Goal: Task Accomplishment & Management: Use online tool/utility

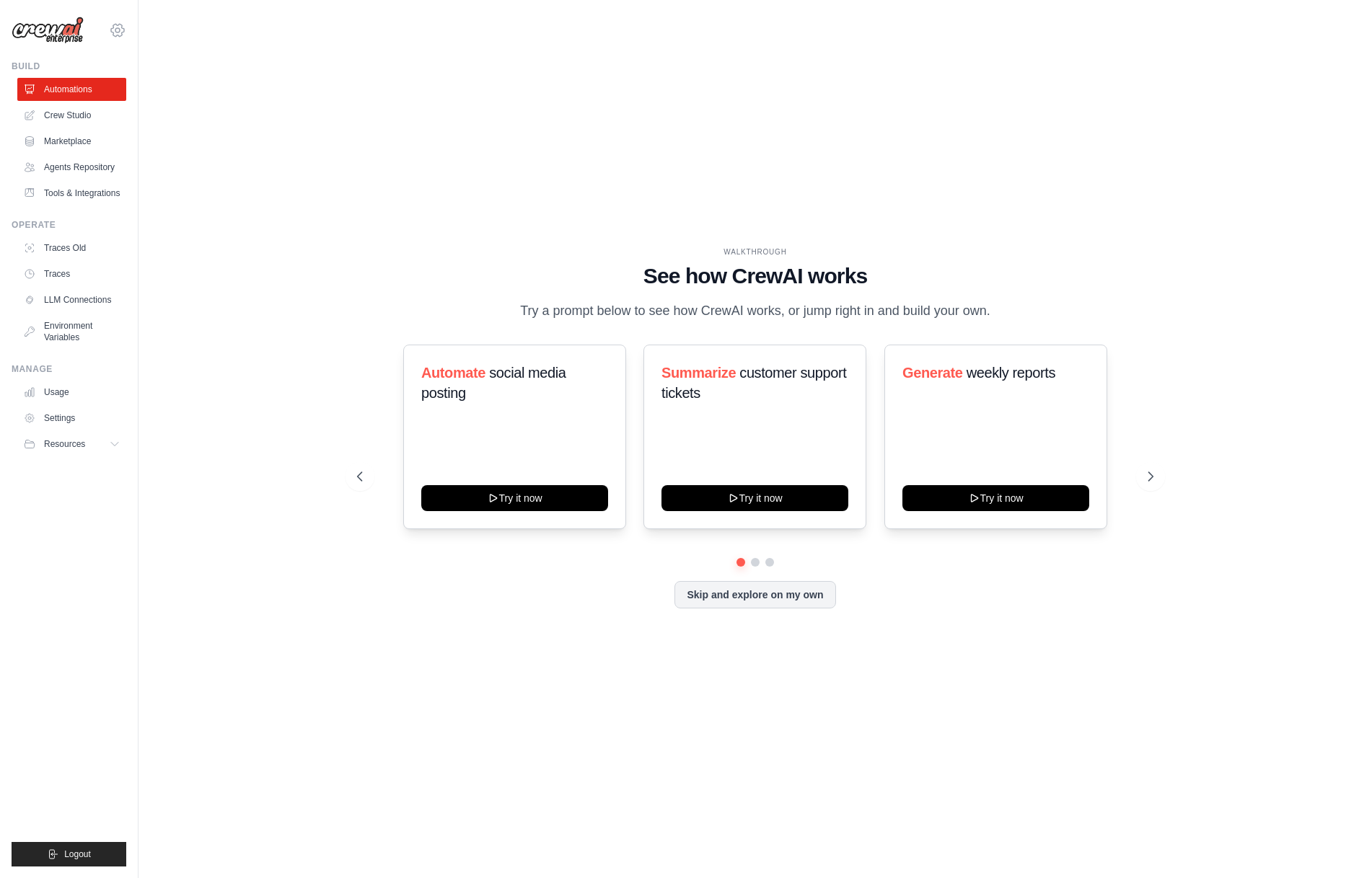
click at [122, 33] on icon at bounding box center [117, 30] width 13 height 12
click at [183, 134] on span "Denodo Technologies" at bounding box center [180, 133] width 114 height 15
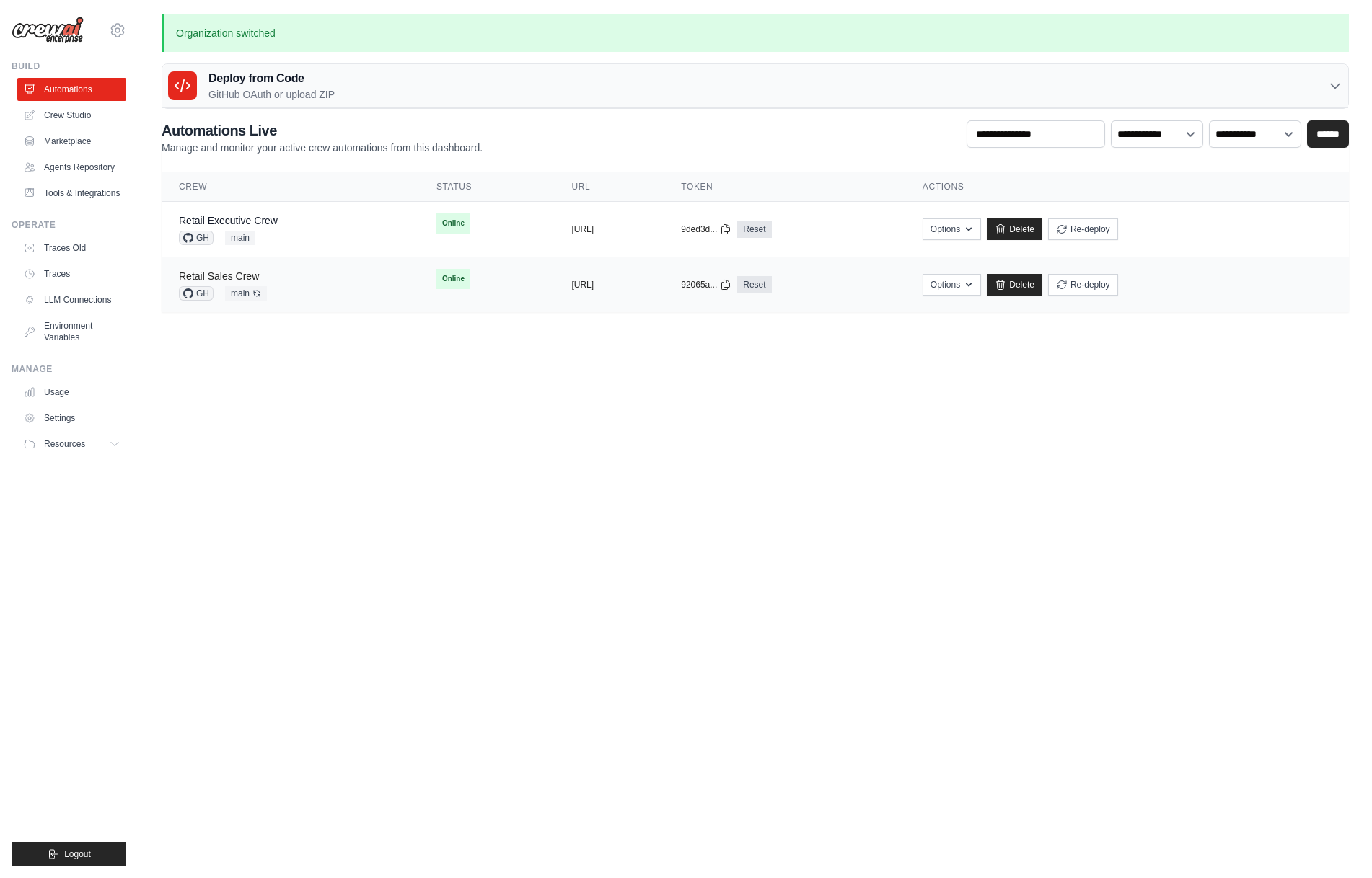
click at [255, 272] on link "Retail Sales Crew" at bounding box center [218, 276] width 80 height 12
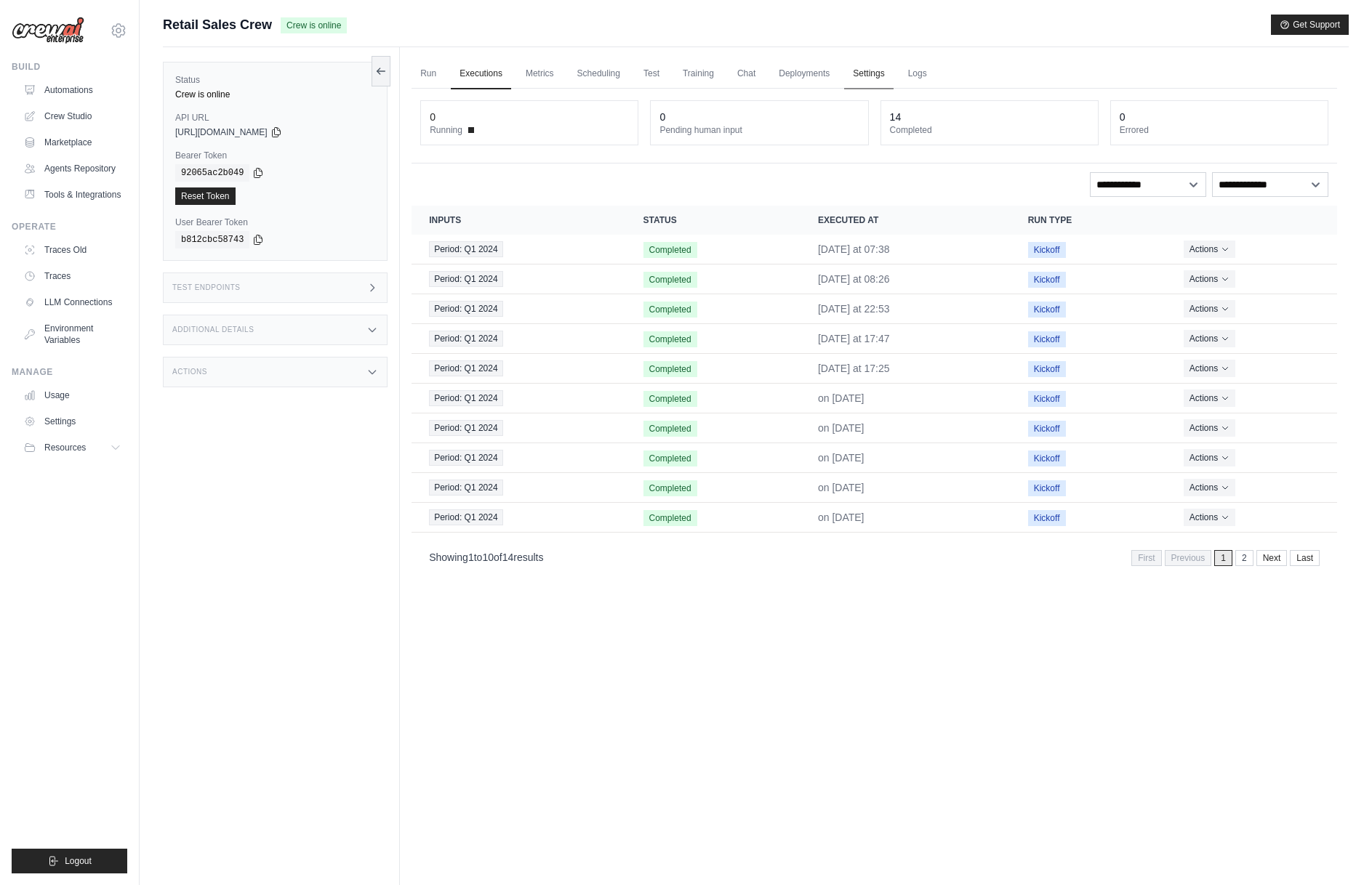
click at [876, 74] on link "Settings" at bounding box center [868, 73] width 48 height 30
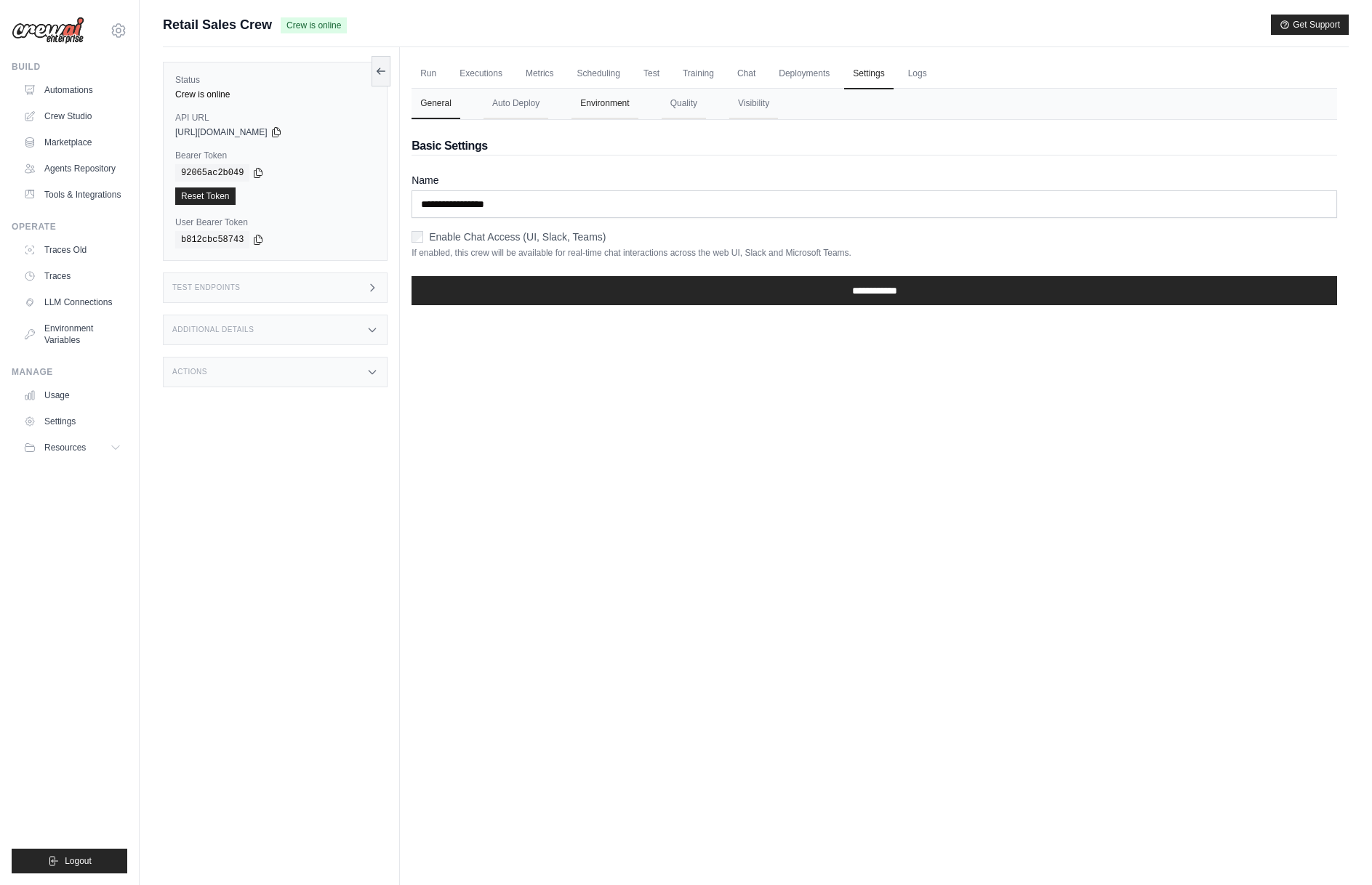
click at [607, 104] on button "Environment" at bounding box center [604, 103] width 66 height 30
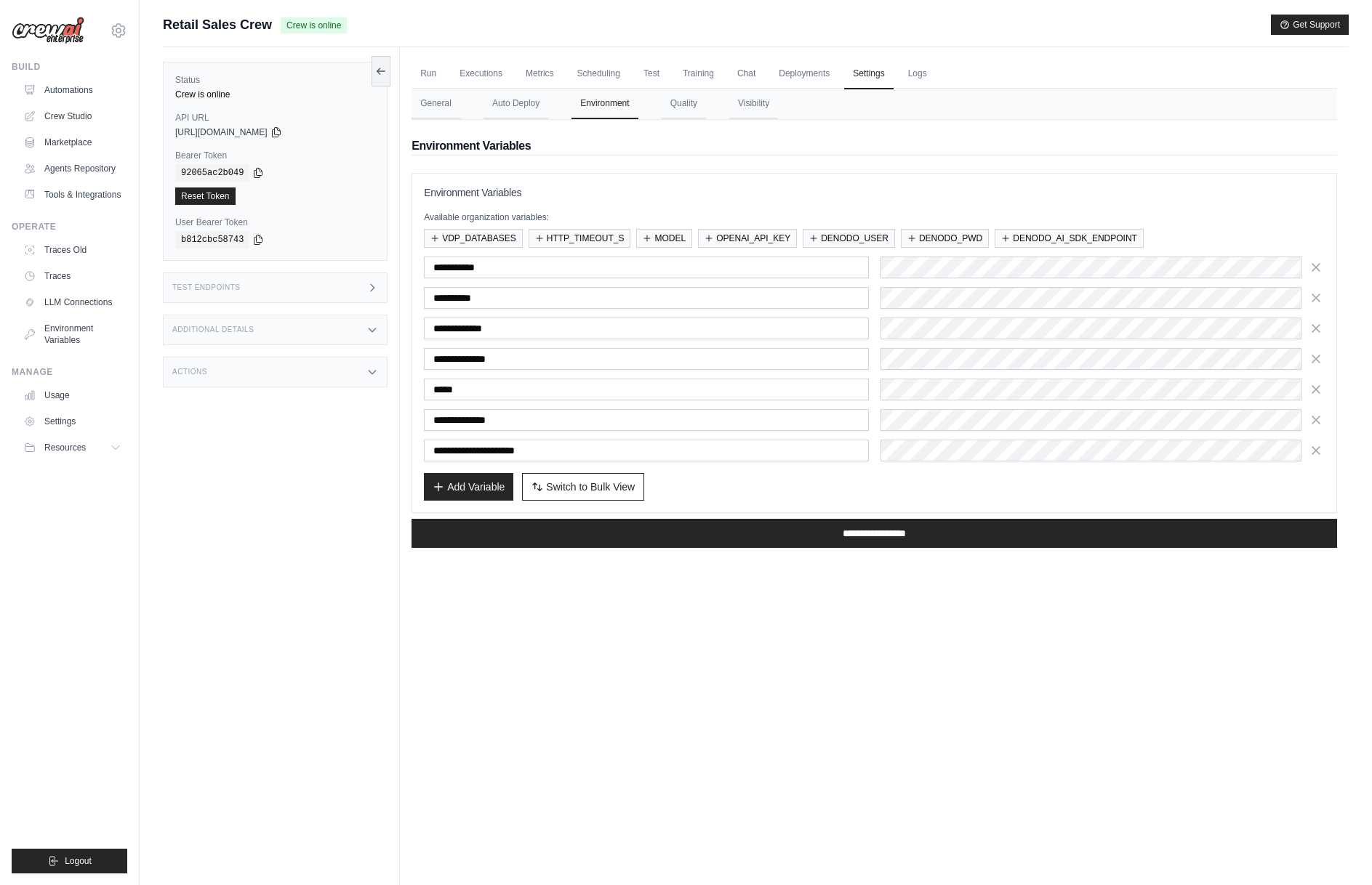
click at [447, 708] on div "Run Executions Metrics Scheduling Test Training Chat Deployments Settings Logs …" at bounding box center [874, 489] width 949 height 885
click at [1153, 481] on div "Add Variable Switch to Bulk View Switch to Table View" at bounding box center [874, 486] width 900 height 27
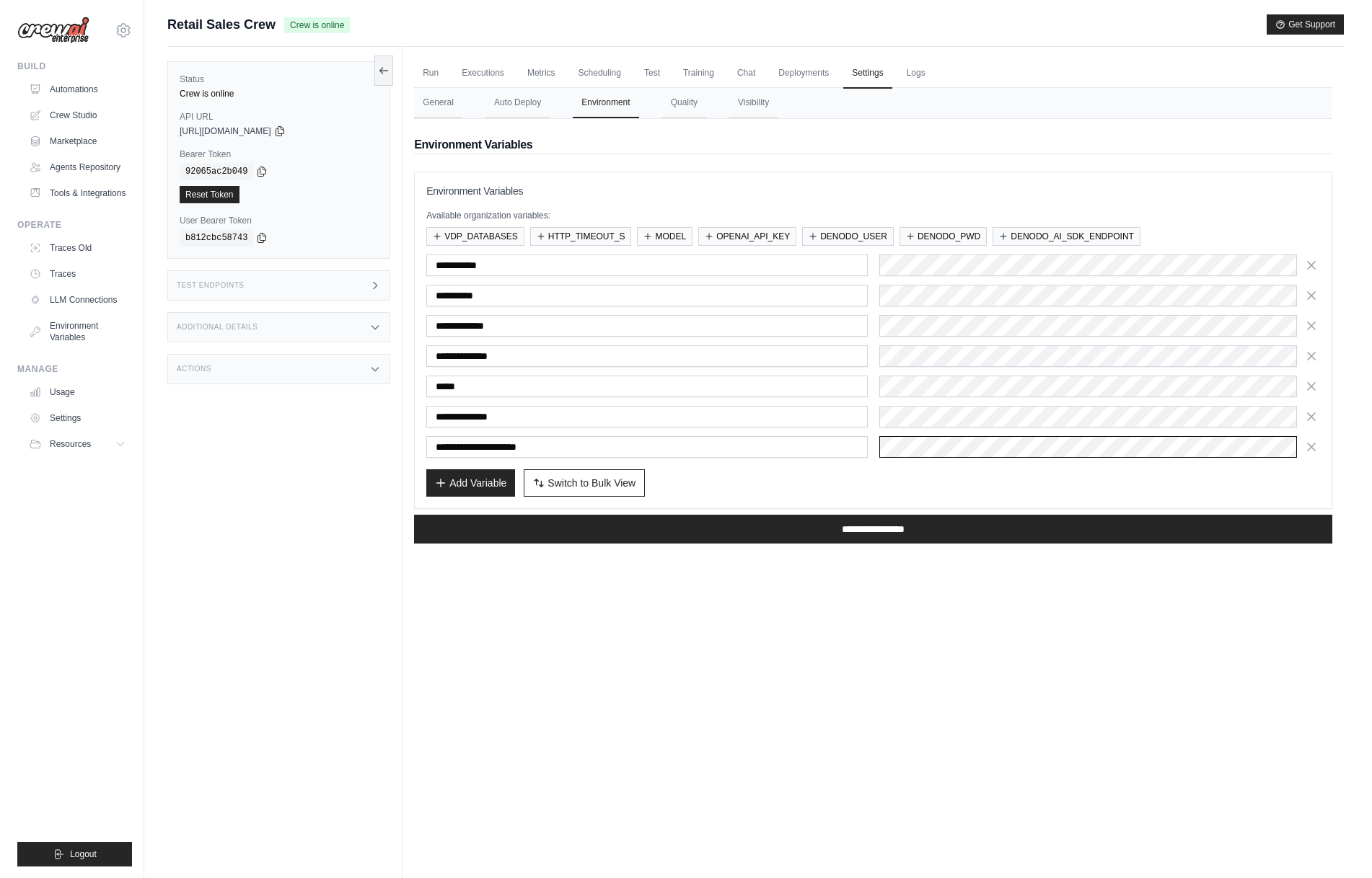
scroll to position [0, 78]
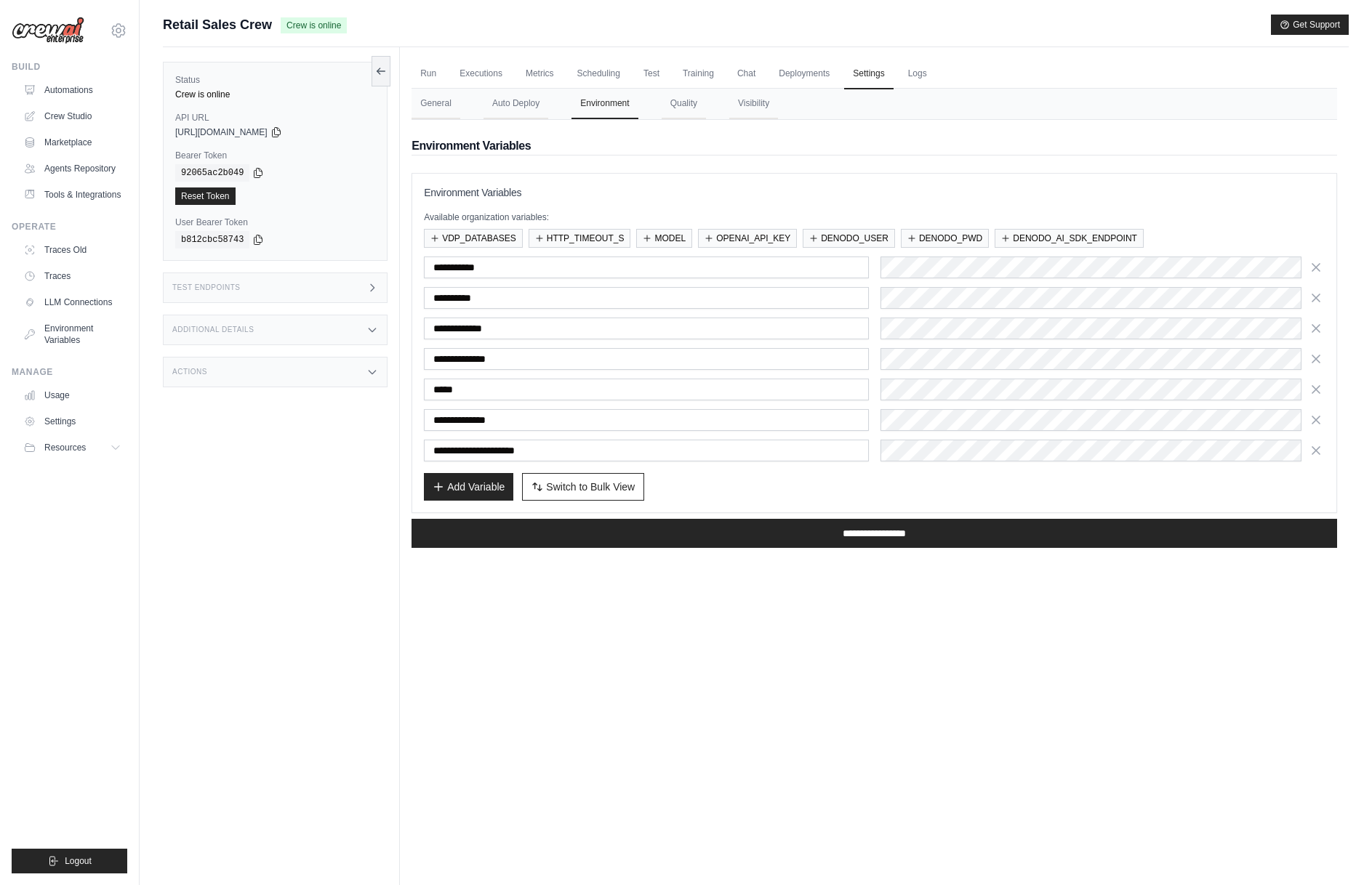
click at [1212, 660] on div "Run Executions Metrics Scheduling Test Training Chat Deployments Settings Logs …" at bounding box center [874, 489] width 949 height 885
click at [1234, 643] on div "Run Executions Metrics Scheduling Test Training Chat Deployments Settings Logs …" at bounding box center [874, 489] width 949 height 885
click at [744, 714] on div "Run Executions Metrics Scheduling Test Training Chat Deployments Settings Logs …" at bounding box center [874, 489] width 949 height 885
click at [907, 532] on input "**********" at bounding box center [874, 533] width 925 height 29
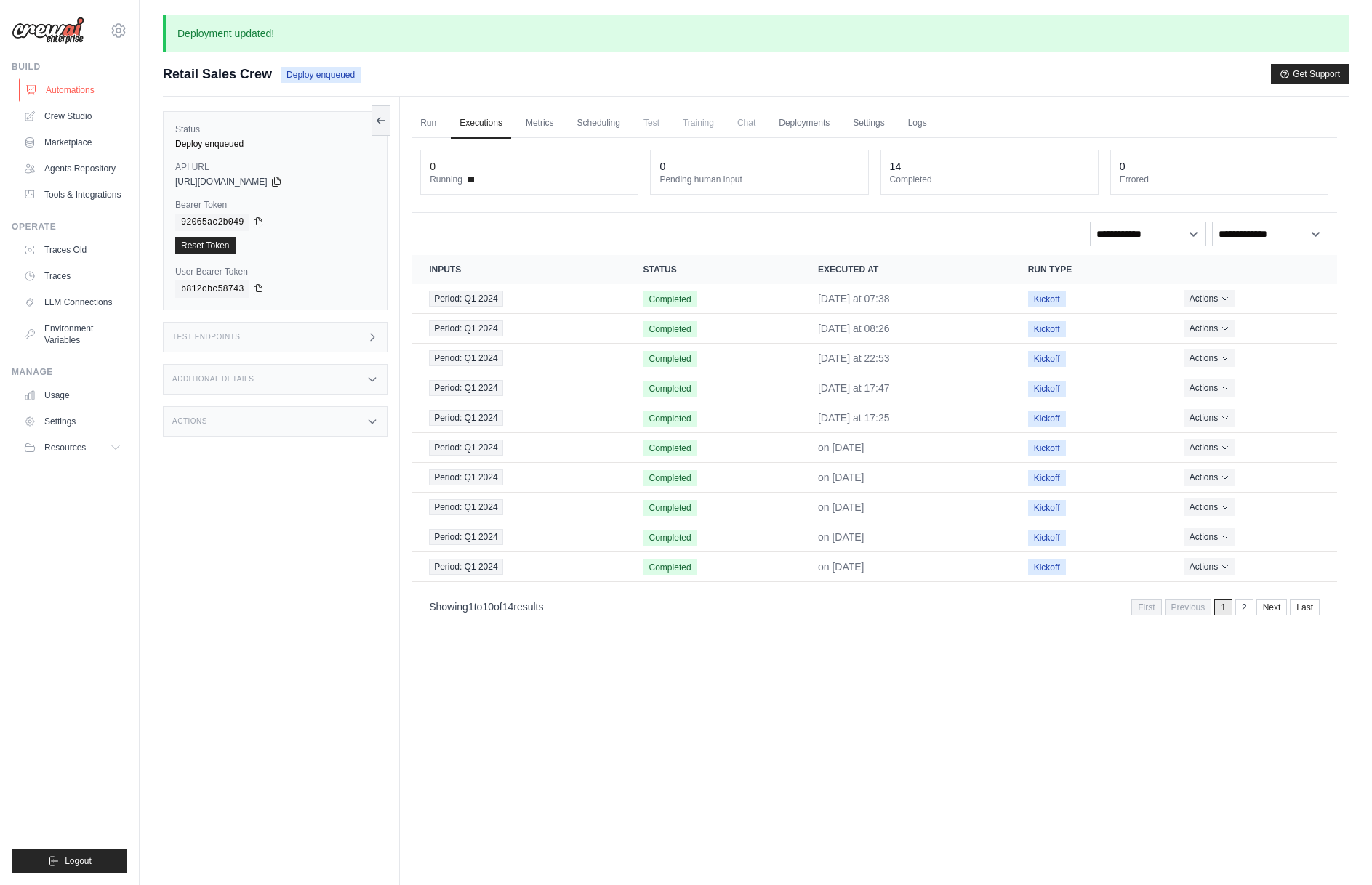
click at [80, 88] on link "Automations" at bounding box center [74, 90] width 110 height 23
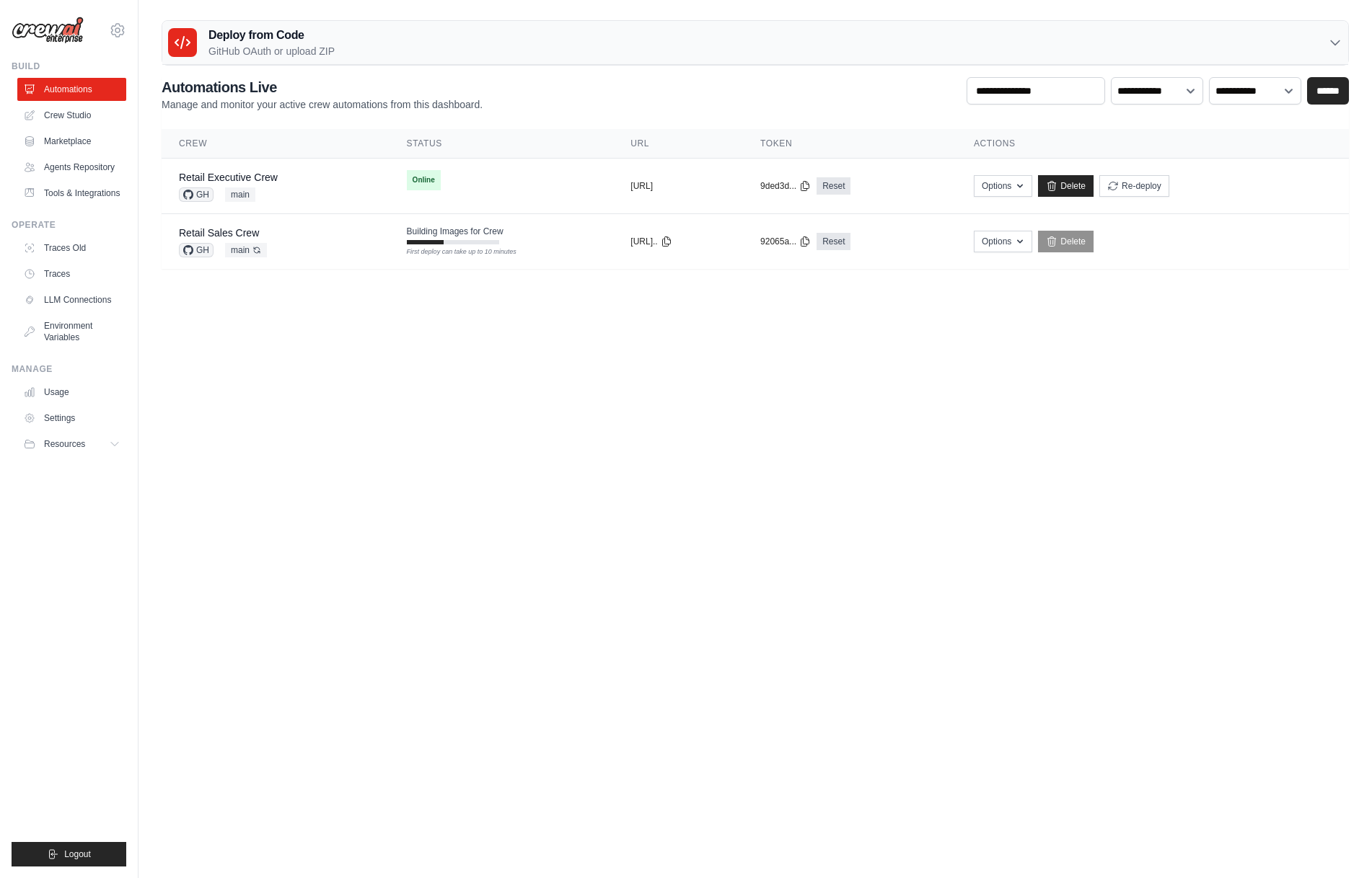
click at [401, 494] on body "arajwani@denodo.com Arif's Personal Organization Denodo Technologies" at bounding box center [686, 439] width 1372 height 878
click at [699, 461] on body "arajwani@denodo.com Arif's Personal Organization Denodo Technologies" at bounding box center [686, 439] width 1372 height 878
click at [82, 114] on link "Crew Studio" at bounding box center [73, 116] width 109 height 23
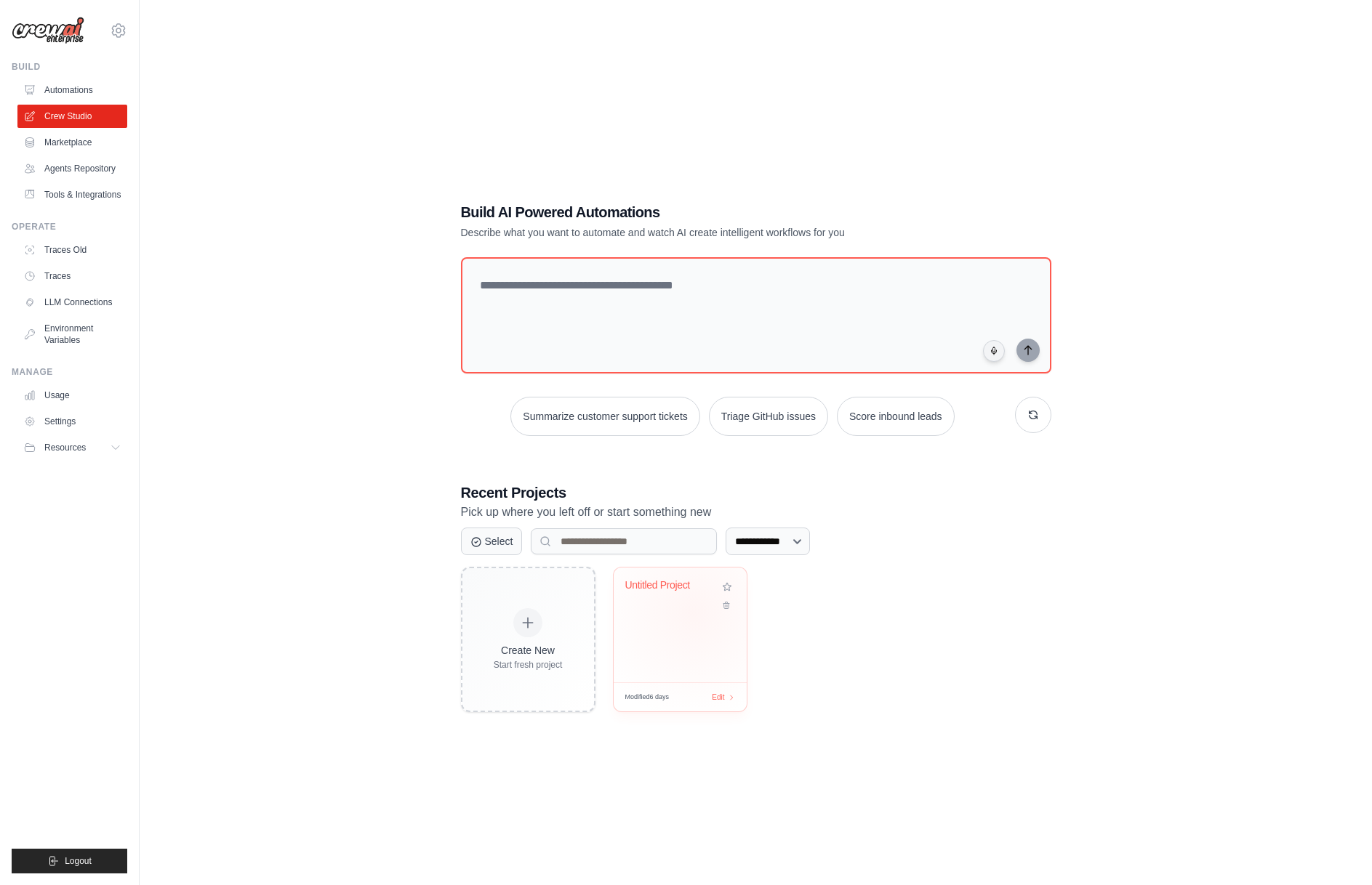
click at [693, 612] on div "Untitled Project" at bounding box center [680, 625] width 133 height 115
click at [74, 85] on link "Automations" at bounding box center [74, 90] width 110 height 23
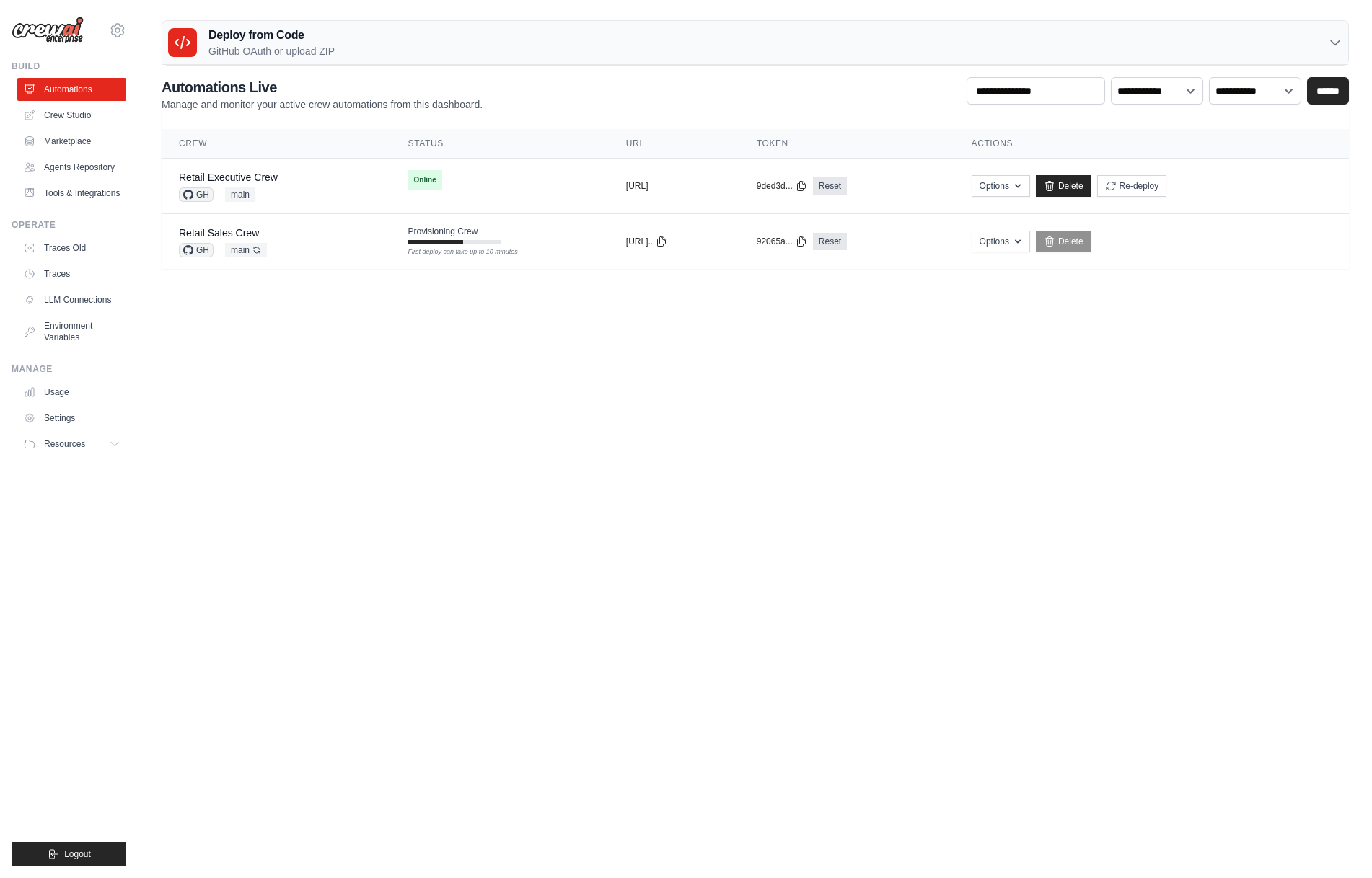
click at [679, 448] on body "arajwani@denodo.com Arif's Personal Organization Denodo Technologies" at bounding box center [686, 439] width 1372 height 878
click at [557, 424] on body "arajwani@denodo.com Arif's Personal Organization Denodo Technologies" at bounding box center [686, 439] width 1372 height 878
click at [464, 437] on body "arajwani@denodo.com Arif's Personal Organization Denodo Technologies" at bounding box center [686, 439] width 1372 height 878
drag, startPoint x: 648, startPoint y: 514, endPoint x: 502, endPoint y: 414, distance: 177.0
click at [648, 514] on body "arajwani@denodo.com Arif's Personal Organization Denodo Technologies" at bounding box center [686, 439] width 1372 height 878
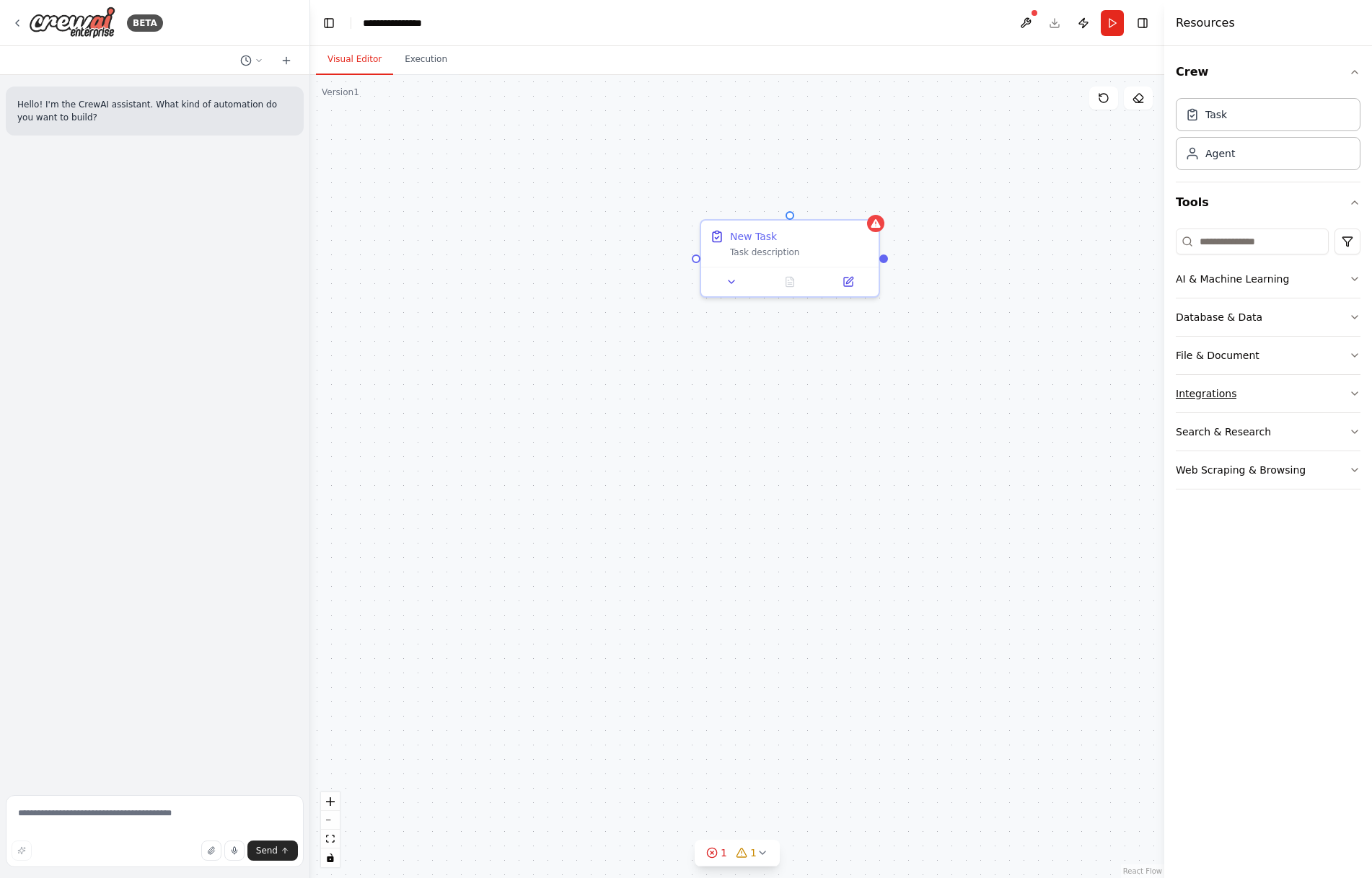
click at [1248, 396] on button "Integrations" at bounding box center [1268, 393] width 185 height 37
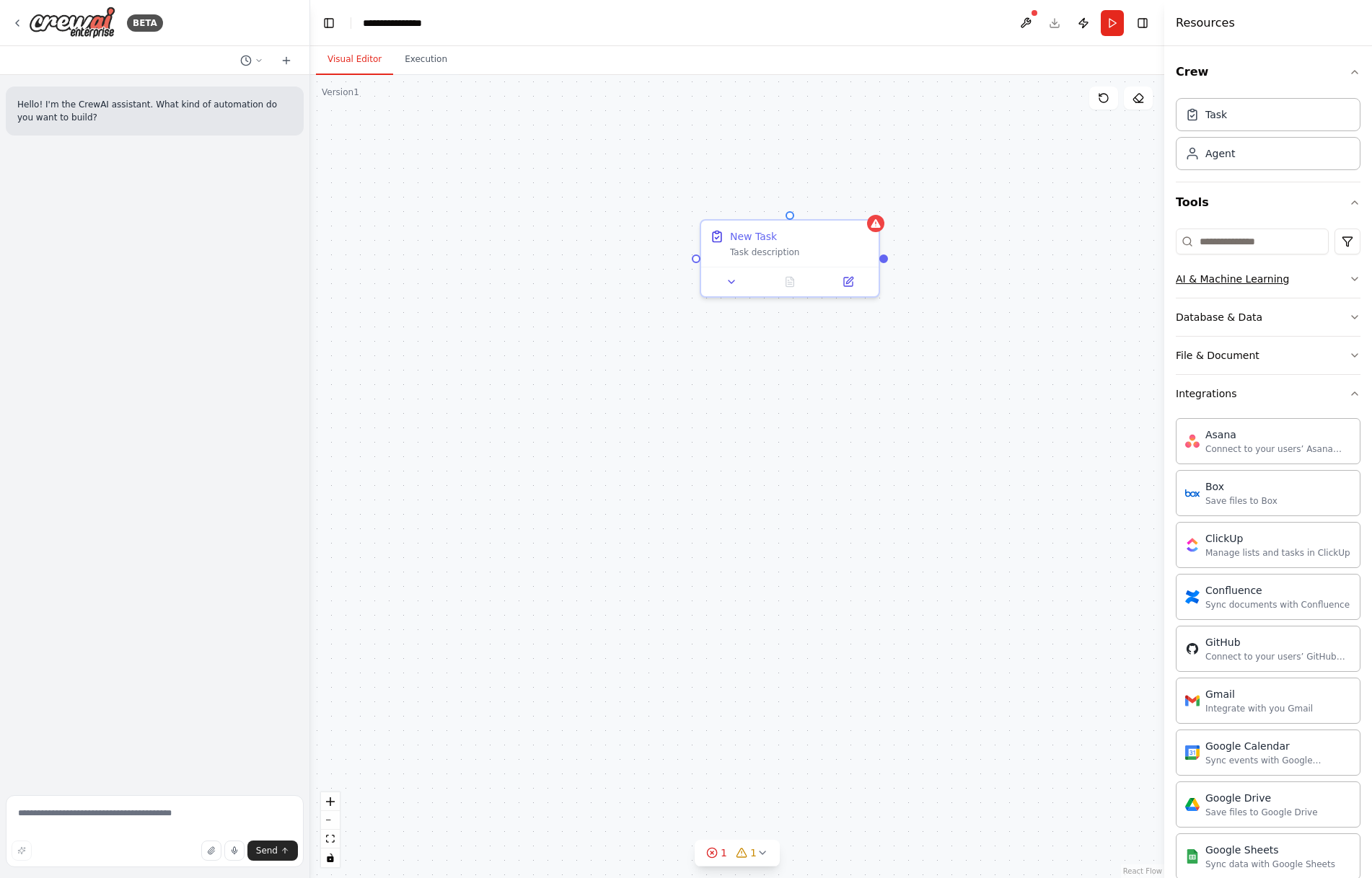
click at [1250, 291] on button "AI & Machine Learning" at bounding box center [1268, 278] width 185 height 37
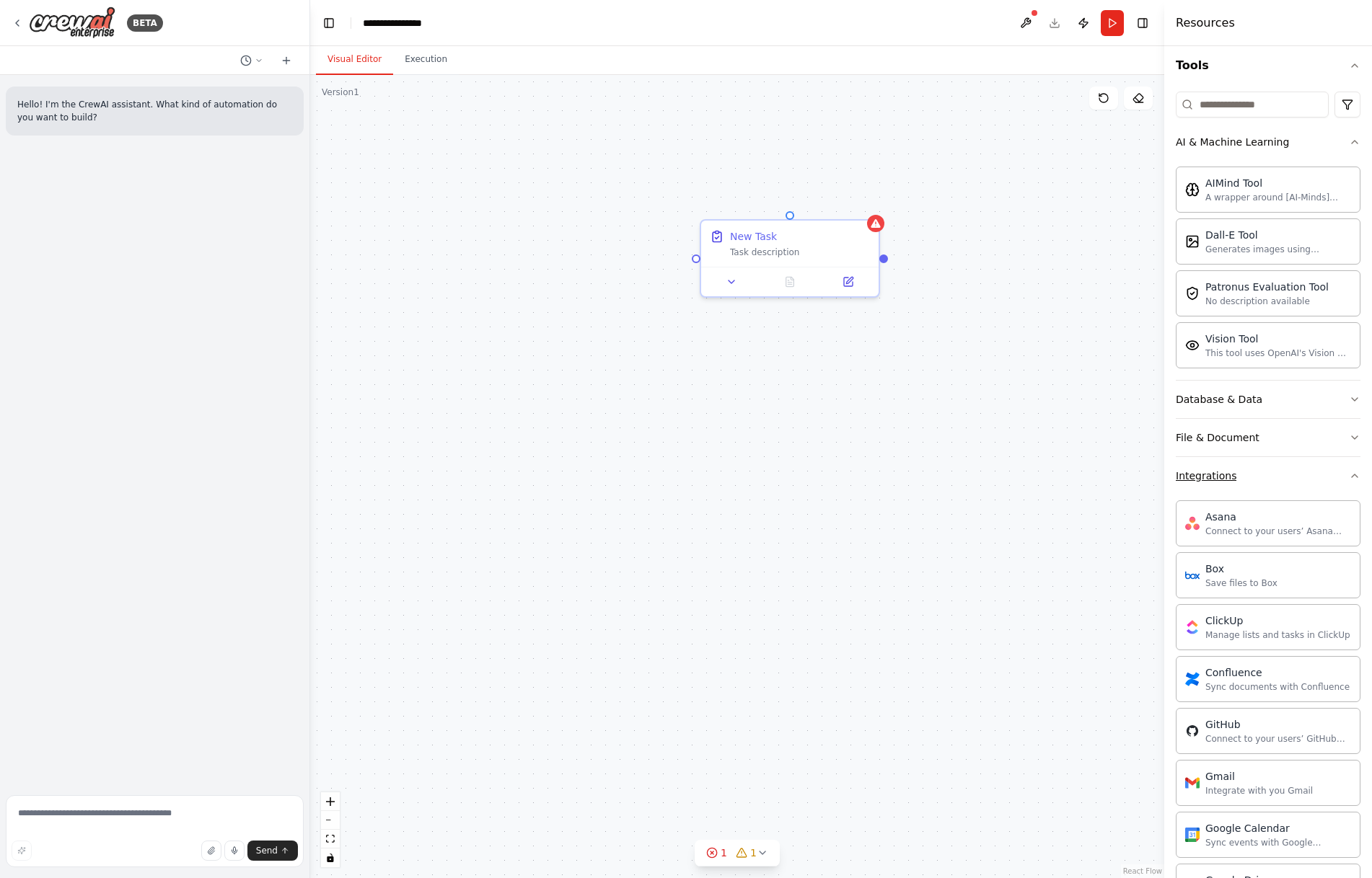
scroll to position [144, 0]
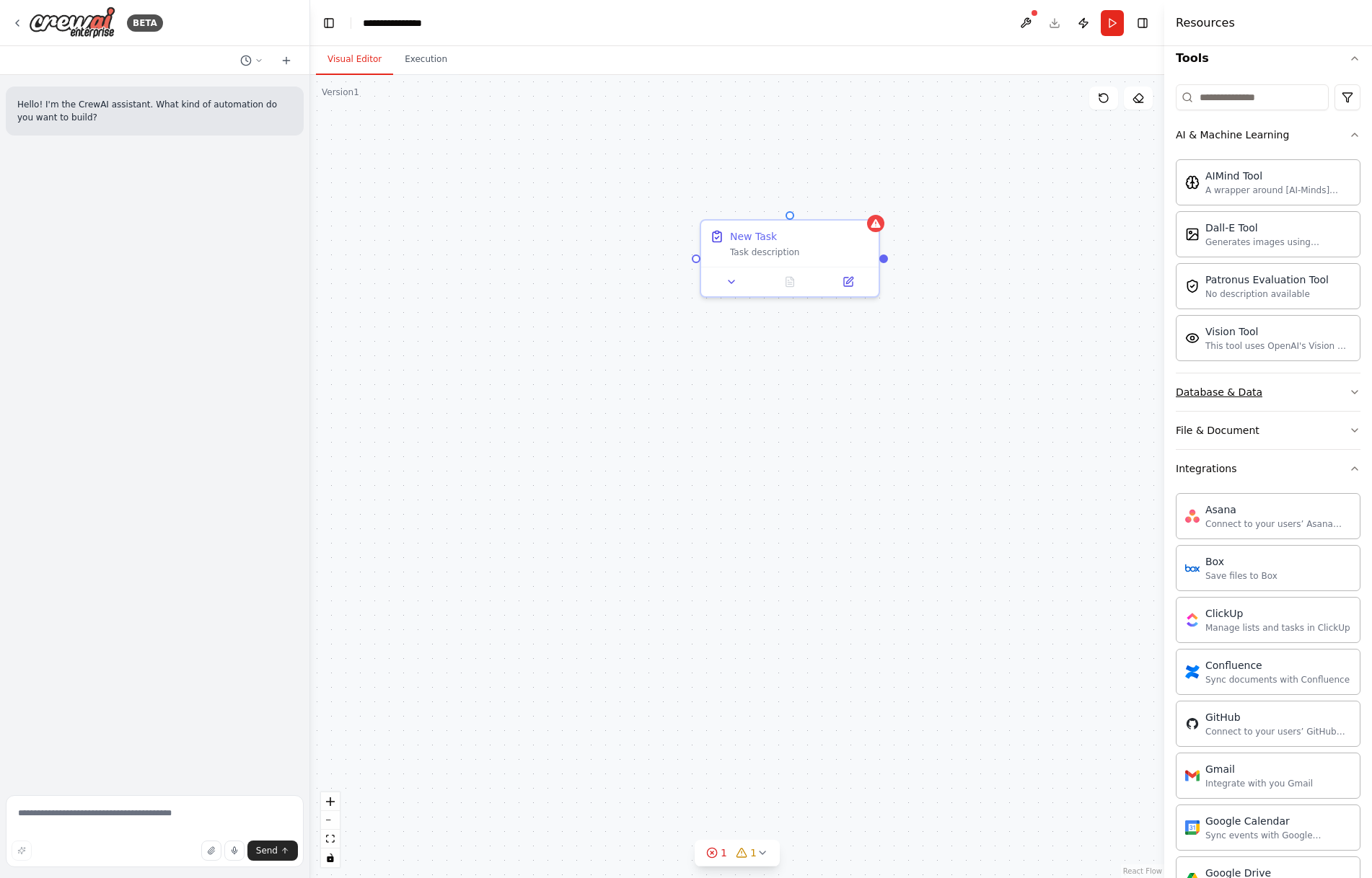
click at [1233, 399] on div "Database & Data" at bounding box center [1219, 392] width 87 height 15
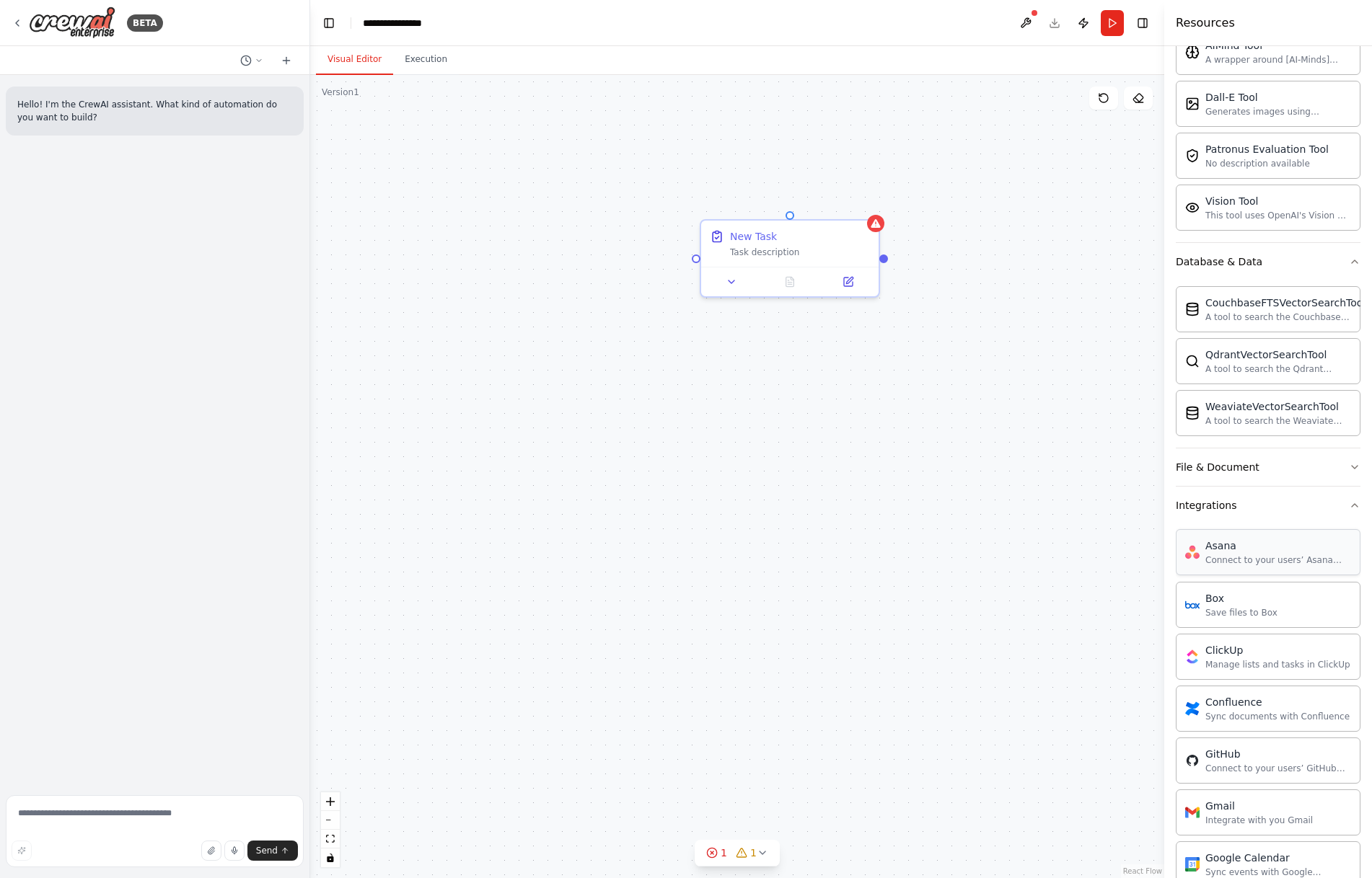
scroll to position [361, 0]
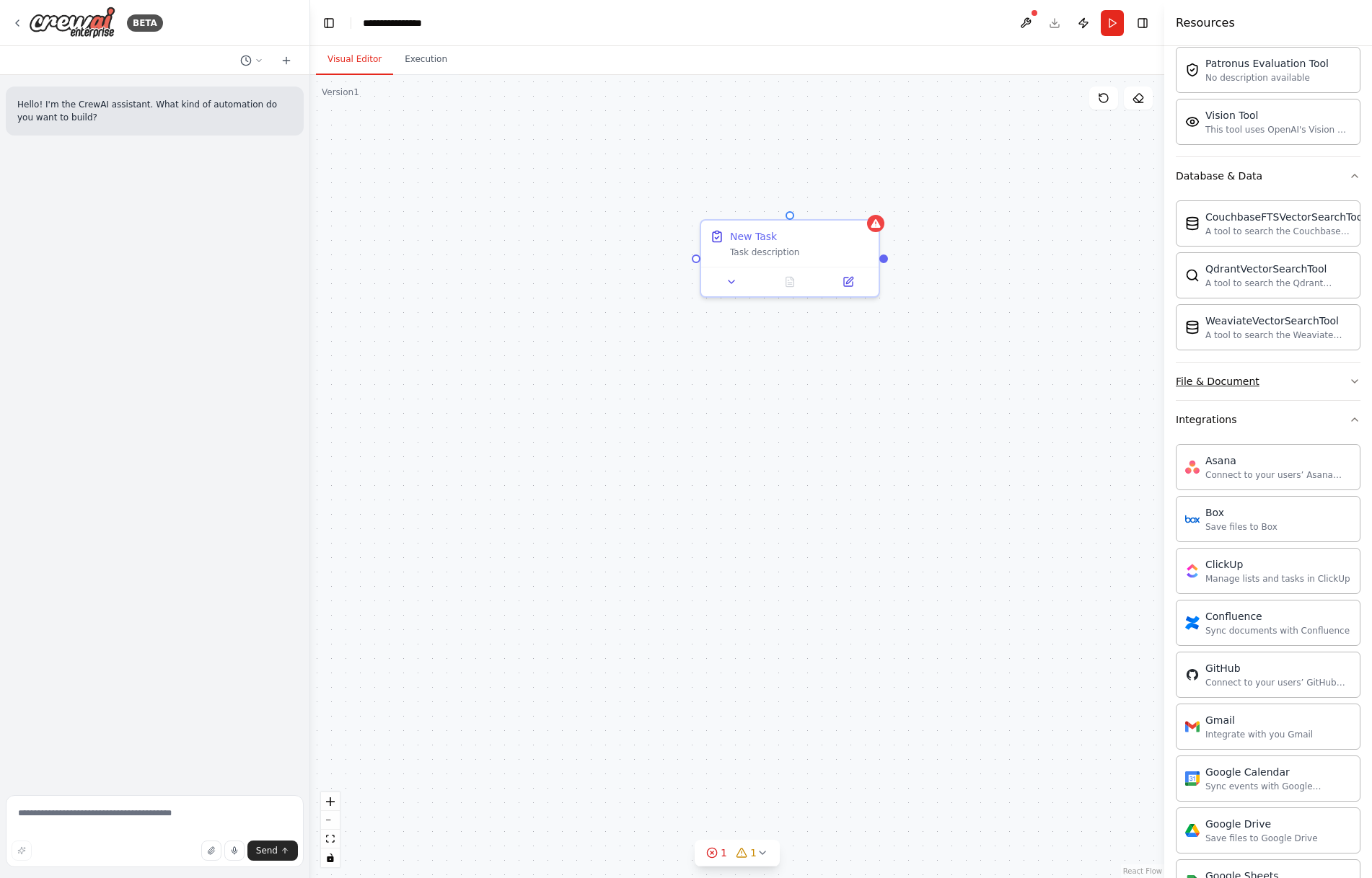
click at [1276, 381] on button "File & Document" at bounding box center [1268, 381] width 185 height 37
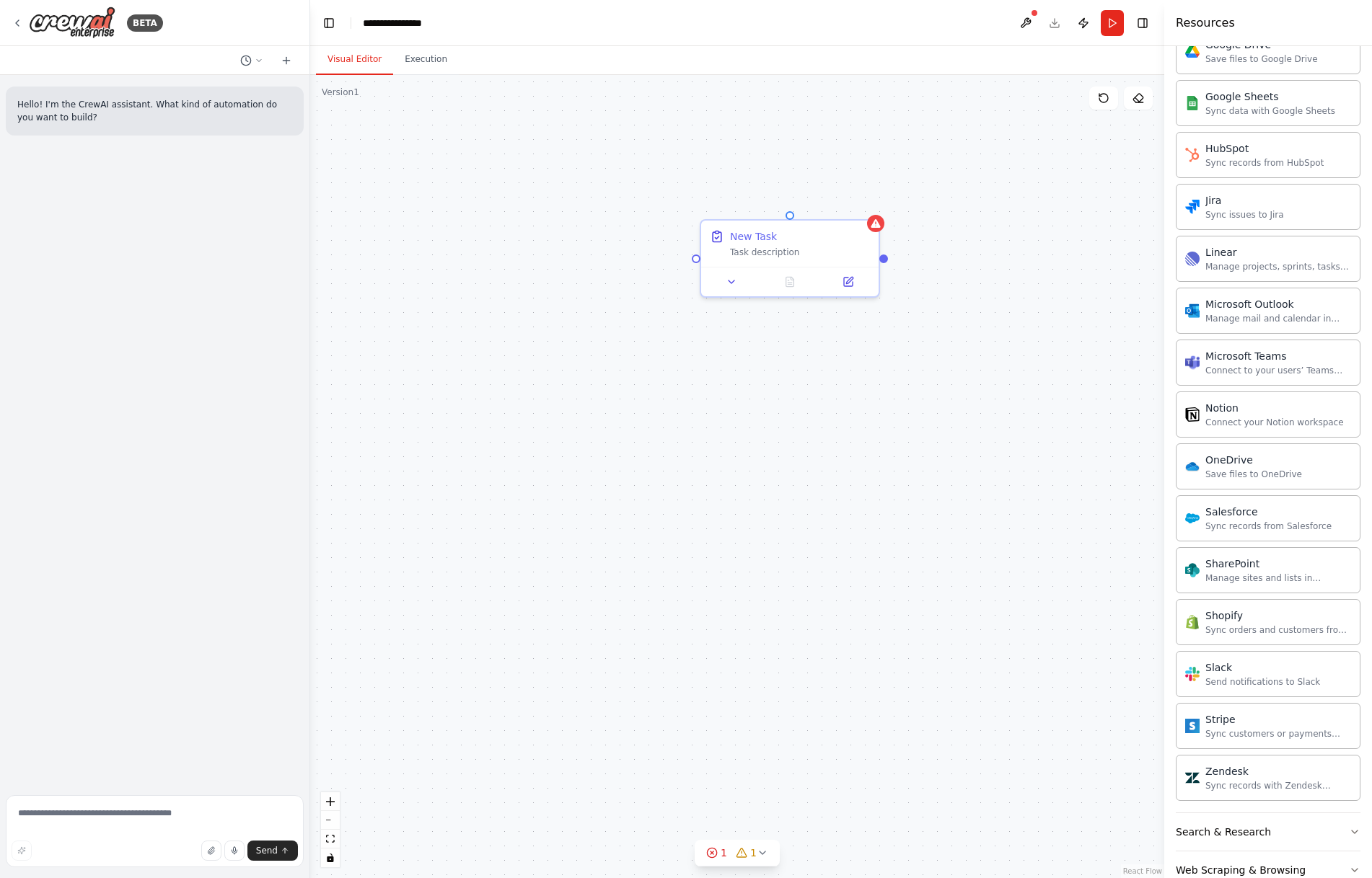
scroll to position [1601, 0]
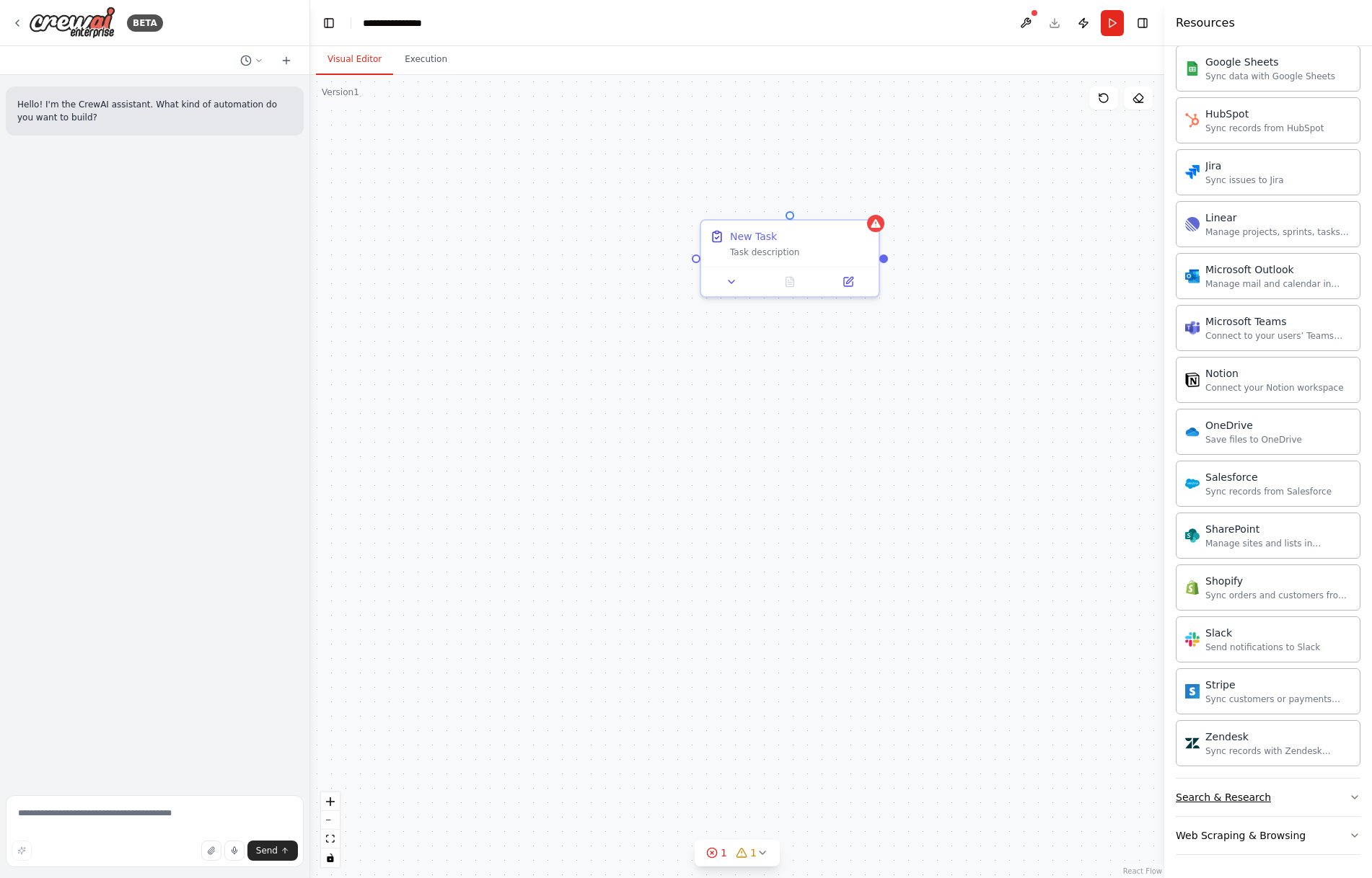
click at [1232, 801] on div "Search & Research" at bounding box center [1223, 797] width 95 height 15
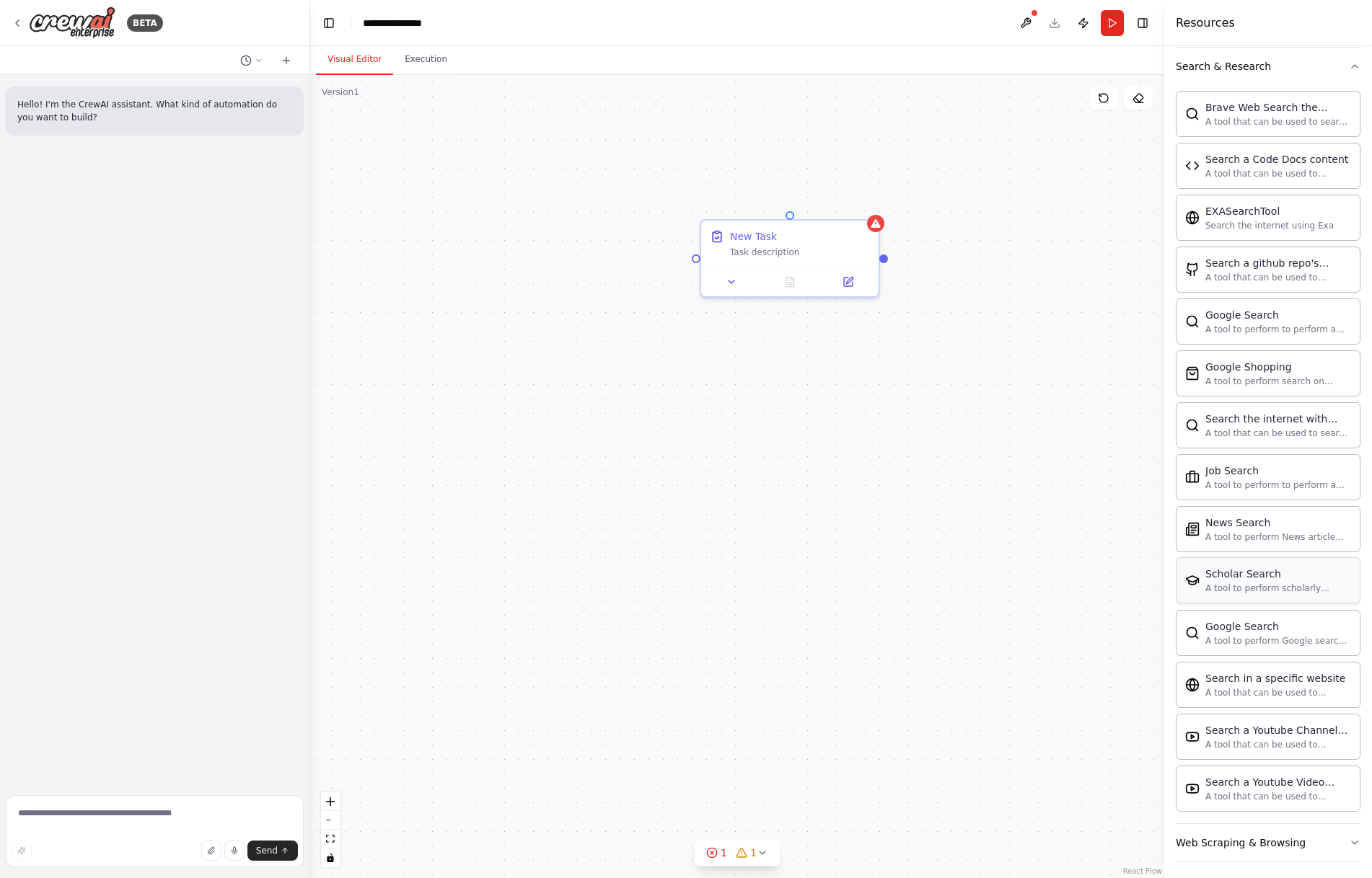
scroll to position [2339, 0]
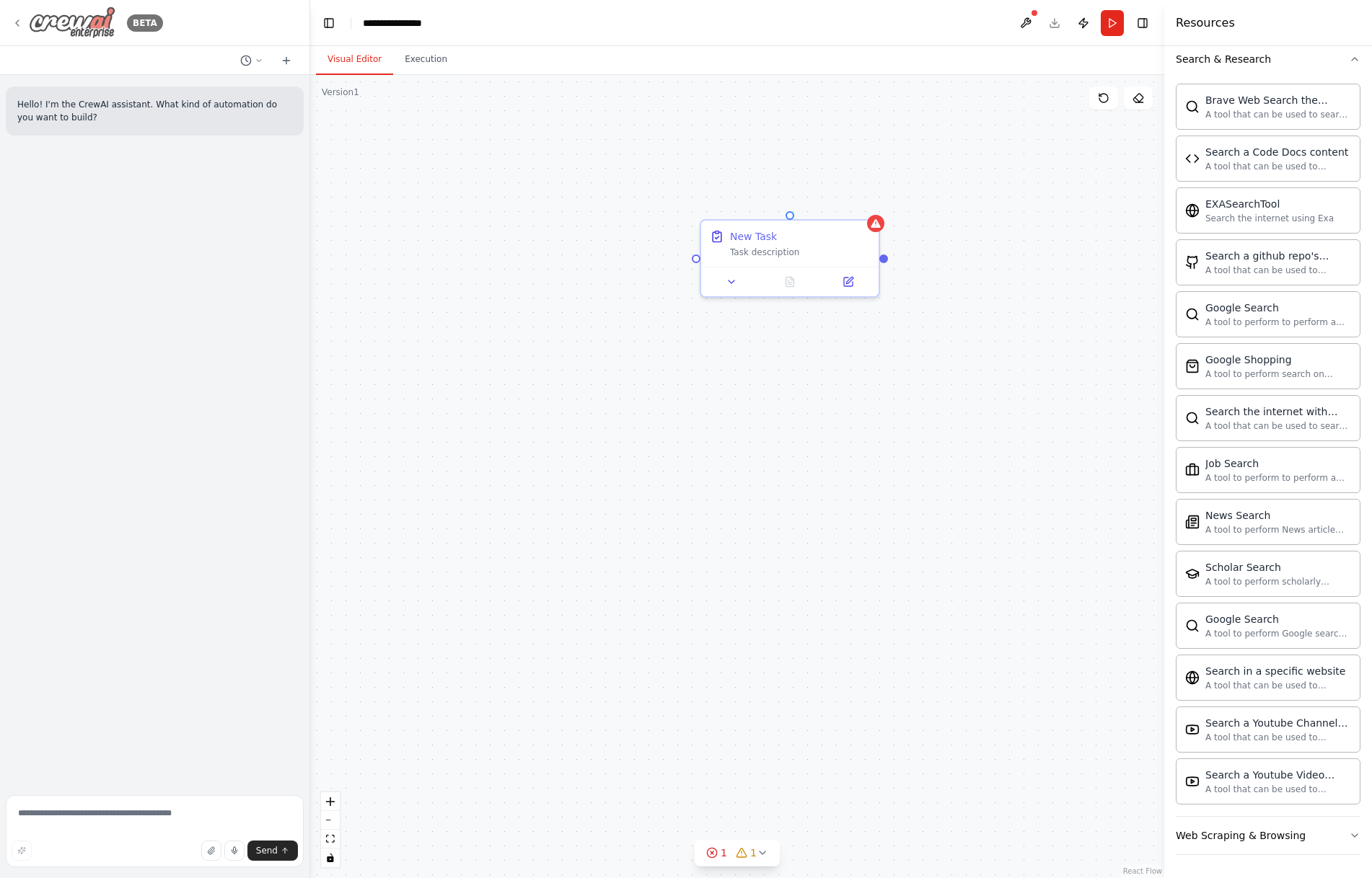
click at [20, 21] on icon at bounding box center [17, 22] width 12 height 12
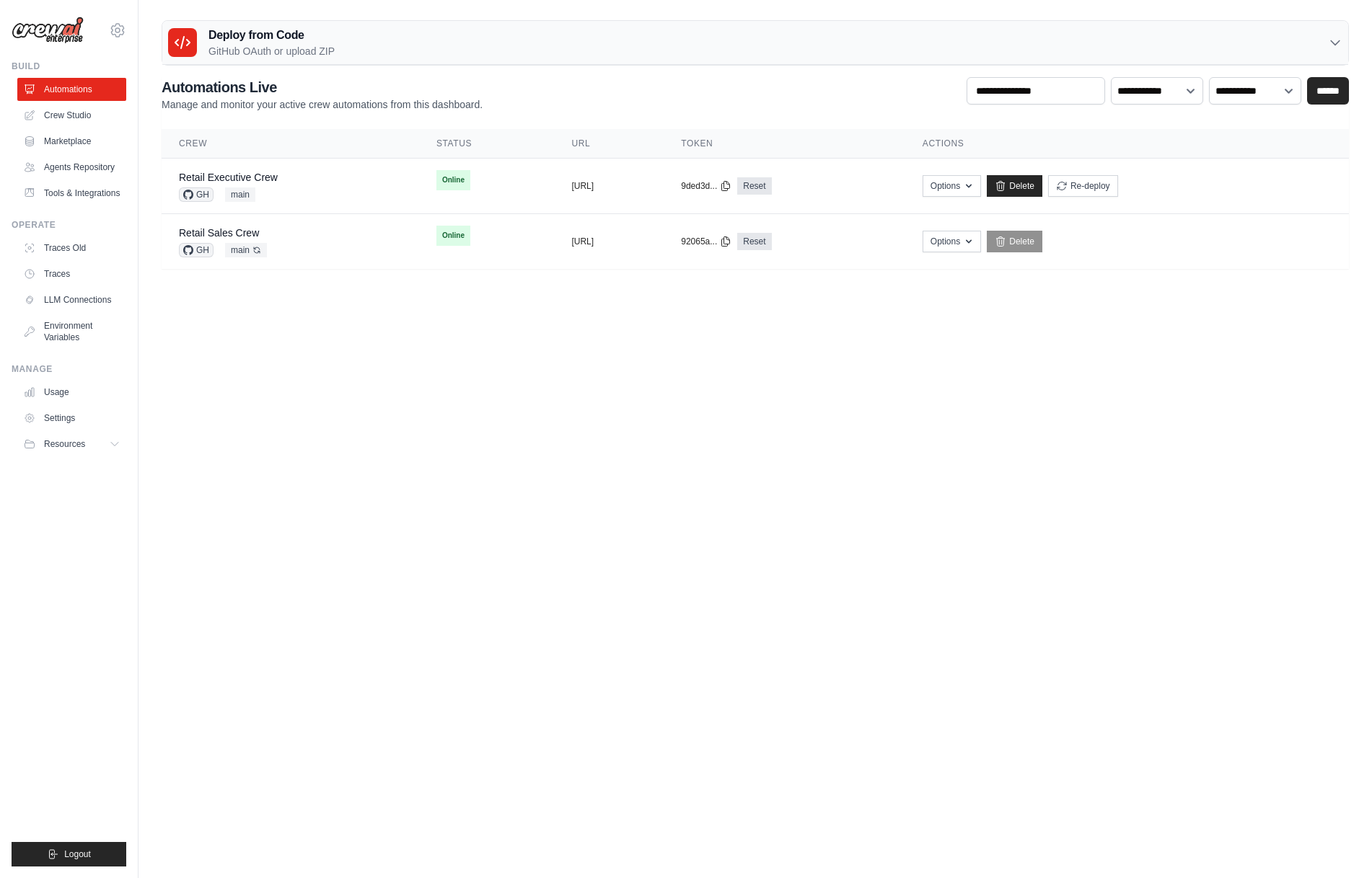
click at [560, 419] on body "[EMAIL_ADDRESS][DOMAIN_NAME] [PERSON_NAME]'s Personal Organization Denodo Techn…" at bounding box center [686, 439] width 1372 height 878
click at [257, 229] on link "Retail Sales Crew" at bounding box center [218, 233] width 80 height 12
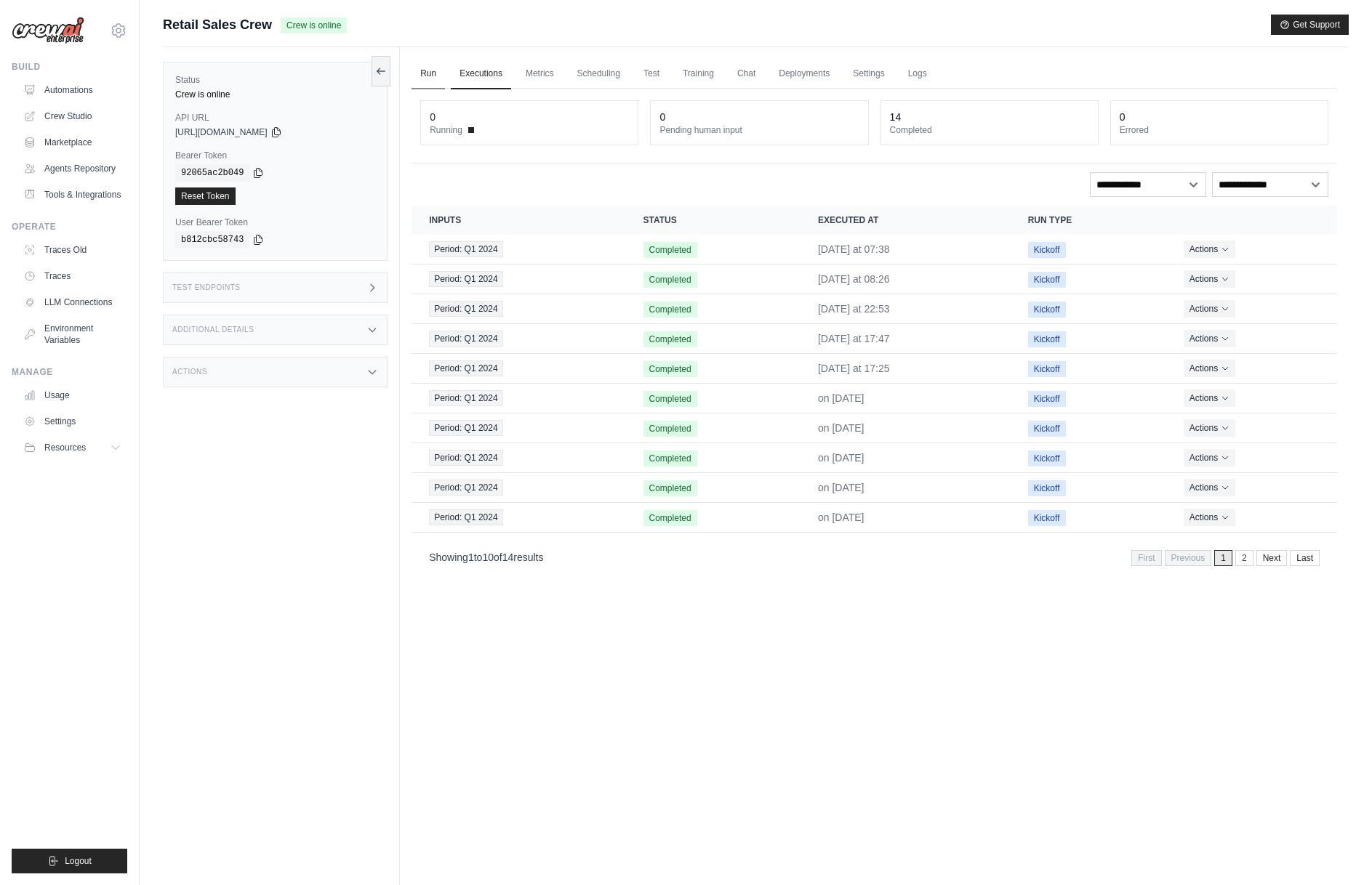
click at [422, 66] on link "Run" at bounding box center [428, 73] width 34 height 30
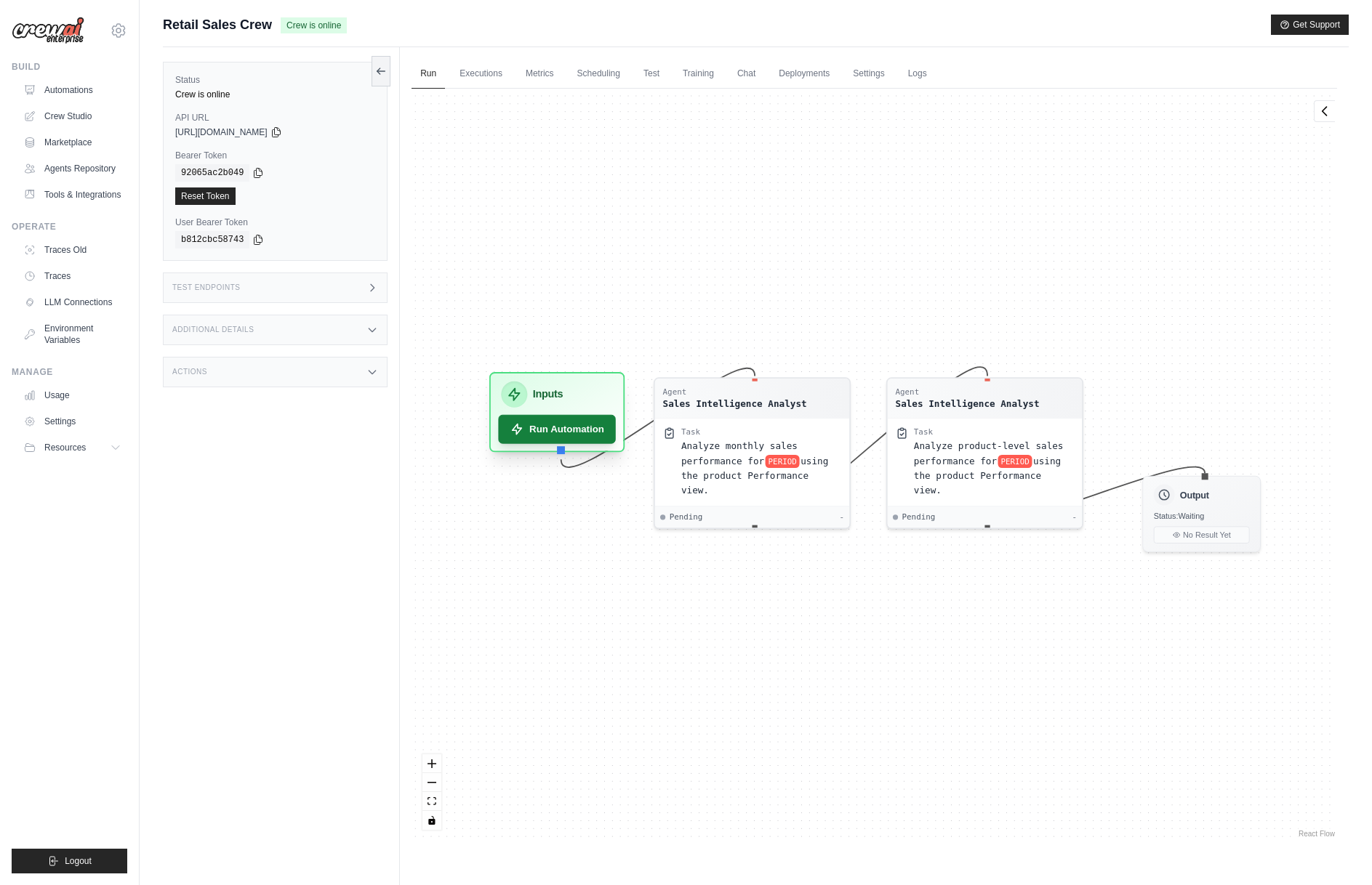
click at [568, 425] on button "Run Automation" at bounding box center [558, 429] width 118 height 29
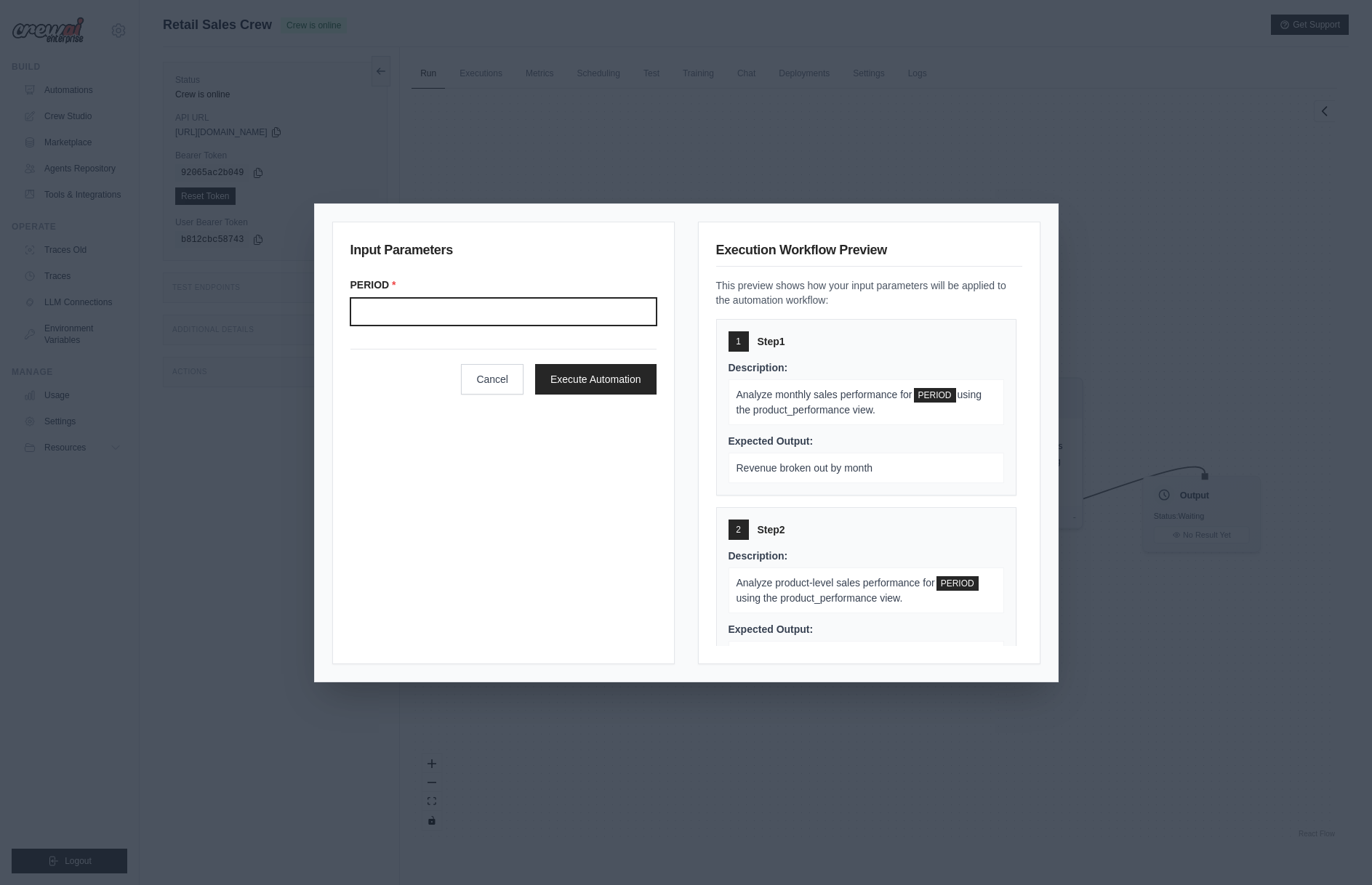
click at [466, 314] on input "Period" at bounding box center [503, 311] width 306 height 27
type input "*******"
click at [607, 376] on button "Execute Automation" at bounding box center [595, 378] width 121 height 30
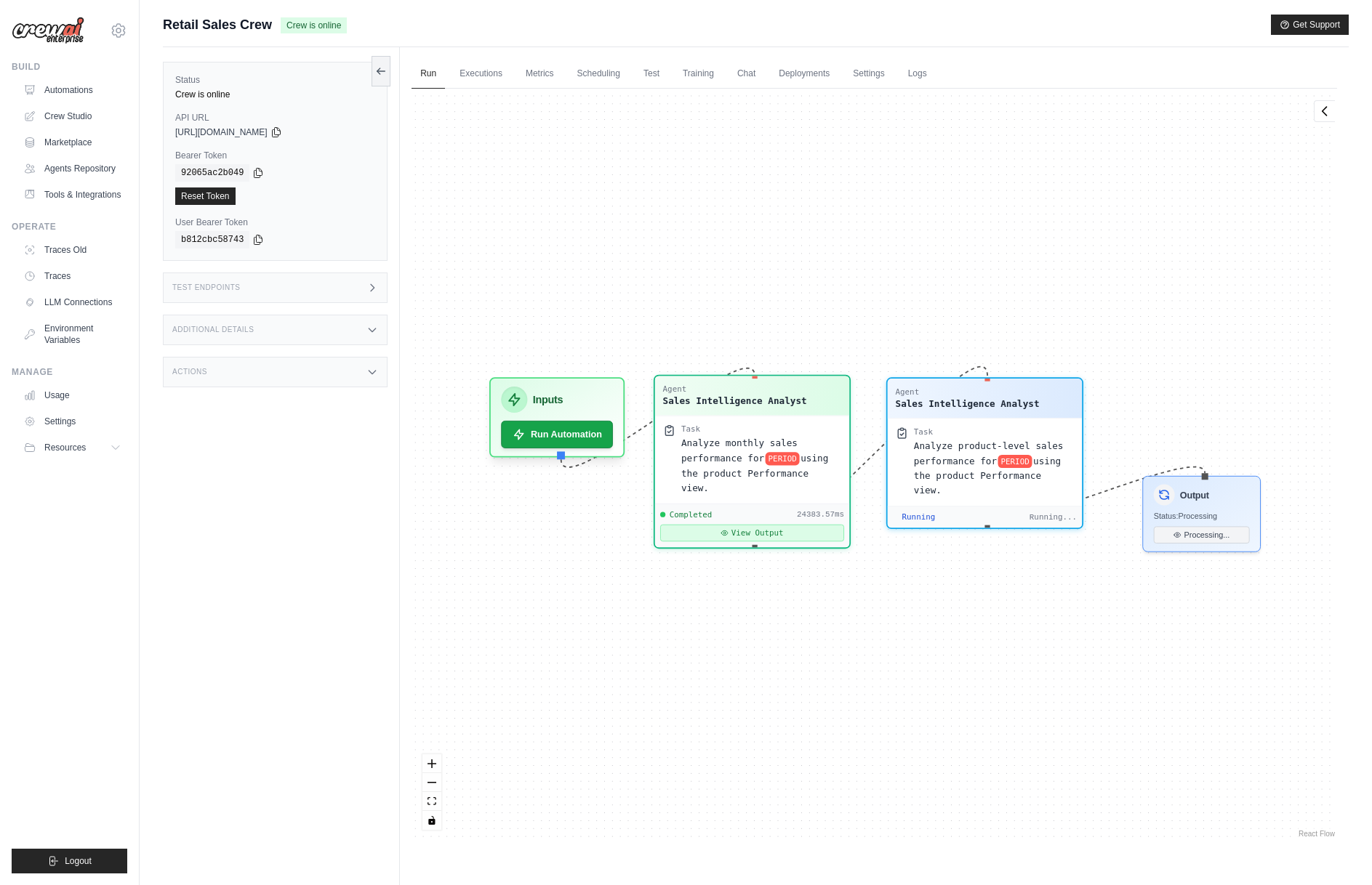
click at [729, 529] on icon at bounding box center [725, 533] width 8 height 8
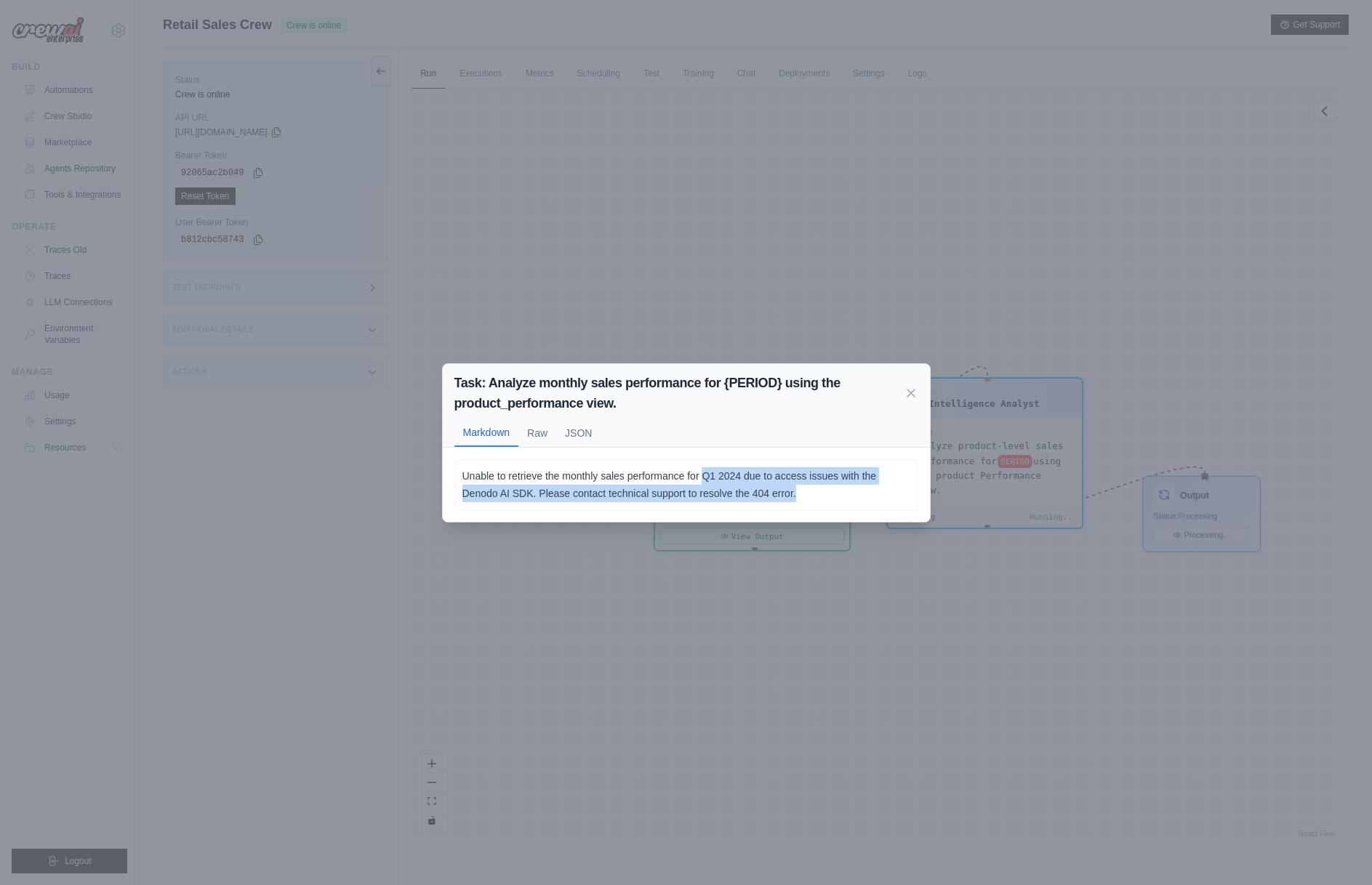
drag, startPoint x: 702, startPoint y: 469, endPoint x: 796, endPoint y: 491, distance: 96.5
click at [796, 491] on p "Unable to retrieve the monthly sales performance for Q1 2024 due to access issu…" at bounding box center [686, 485] width 447 height 35
drag, startPoint x: 797, startPoint y: 490, endPoint x: 633, endPoint y: 479, distance: 164.4
click at [633, 479] on p "Unable to retrieve the monthly sales performance for Q1 2024 due to access issu…" at bounding box center [686, 485] width 447 height 35
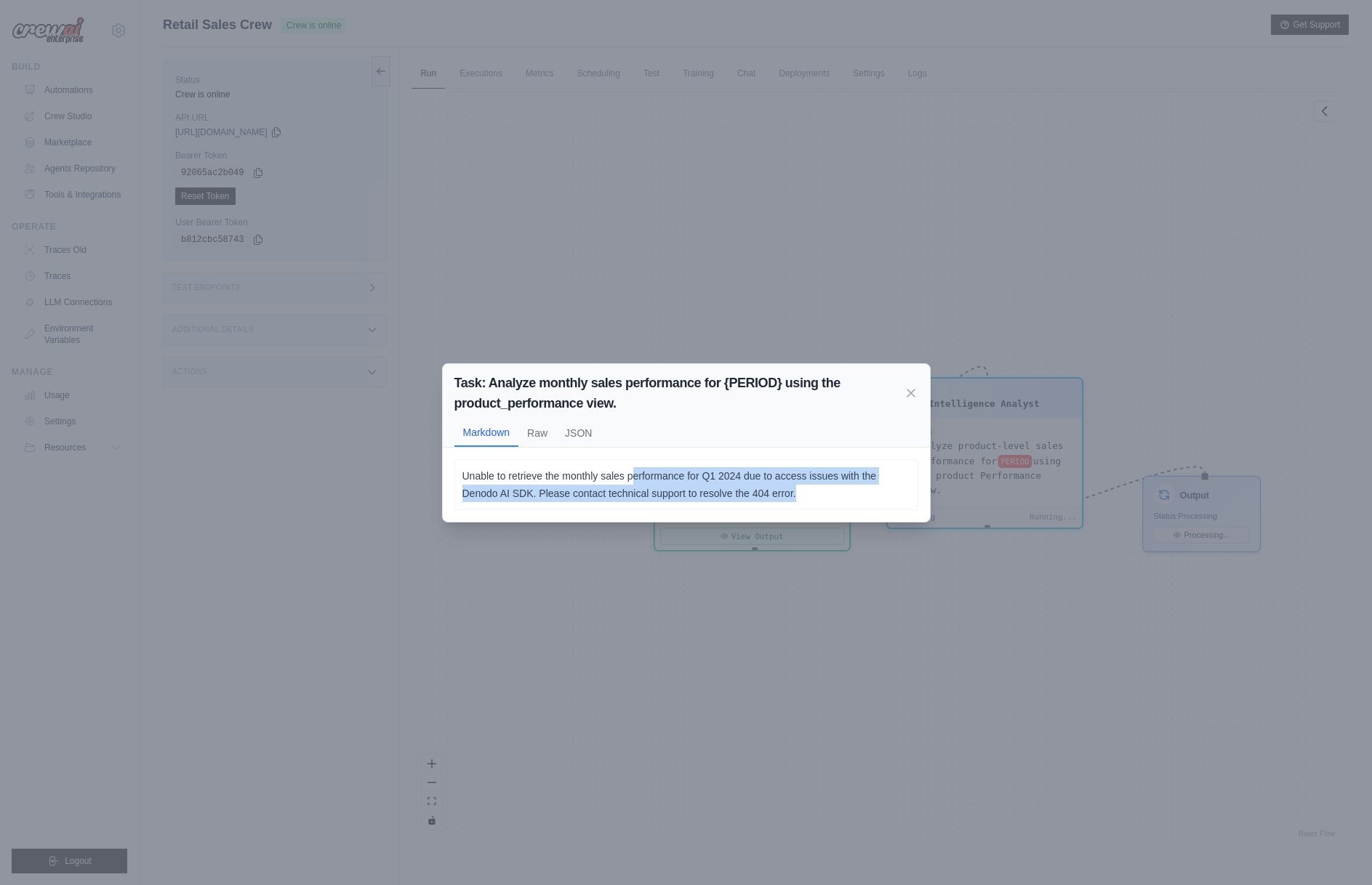
click at [633, 479] on p "Unable to retrieve the monthly sales performance for Q1 2024 due to access issu…" at bounding box center [686, 485] width 447 height 35
drag, startPoint x: 633, startPoint y: 479, endPoint x: 801, endPoint y: 482, distance: 168.0
click at [801, 482] on p "Unable to retrieve the monthly sales performance for Q1 2024 due to access issu…" at bounding box center [686, 485] width 447 height 35
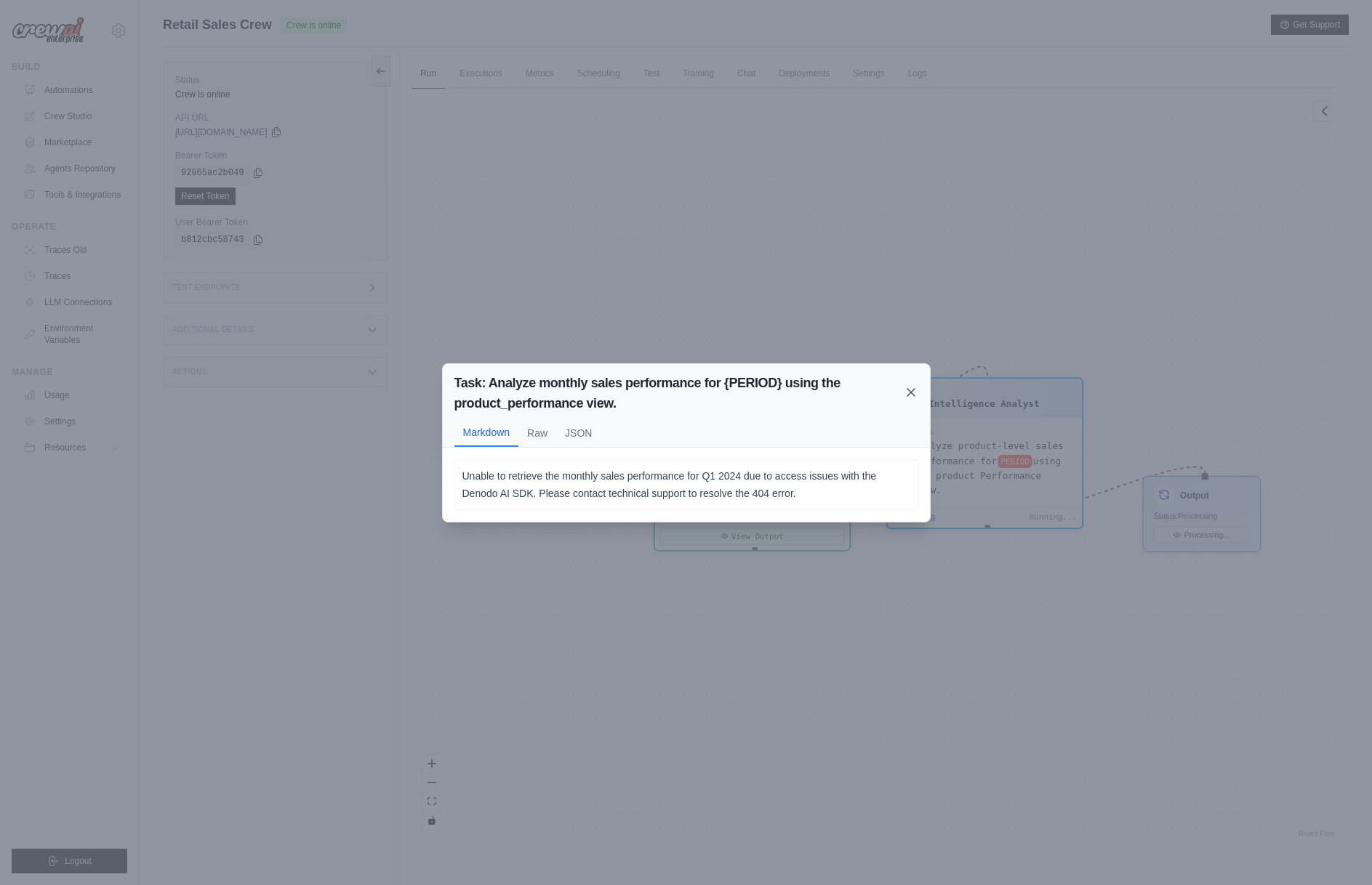
click at [908, 387] on icon at bounding box center [910, 392] width 15 height 15
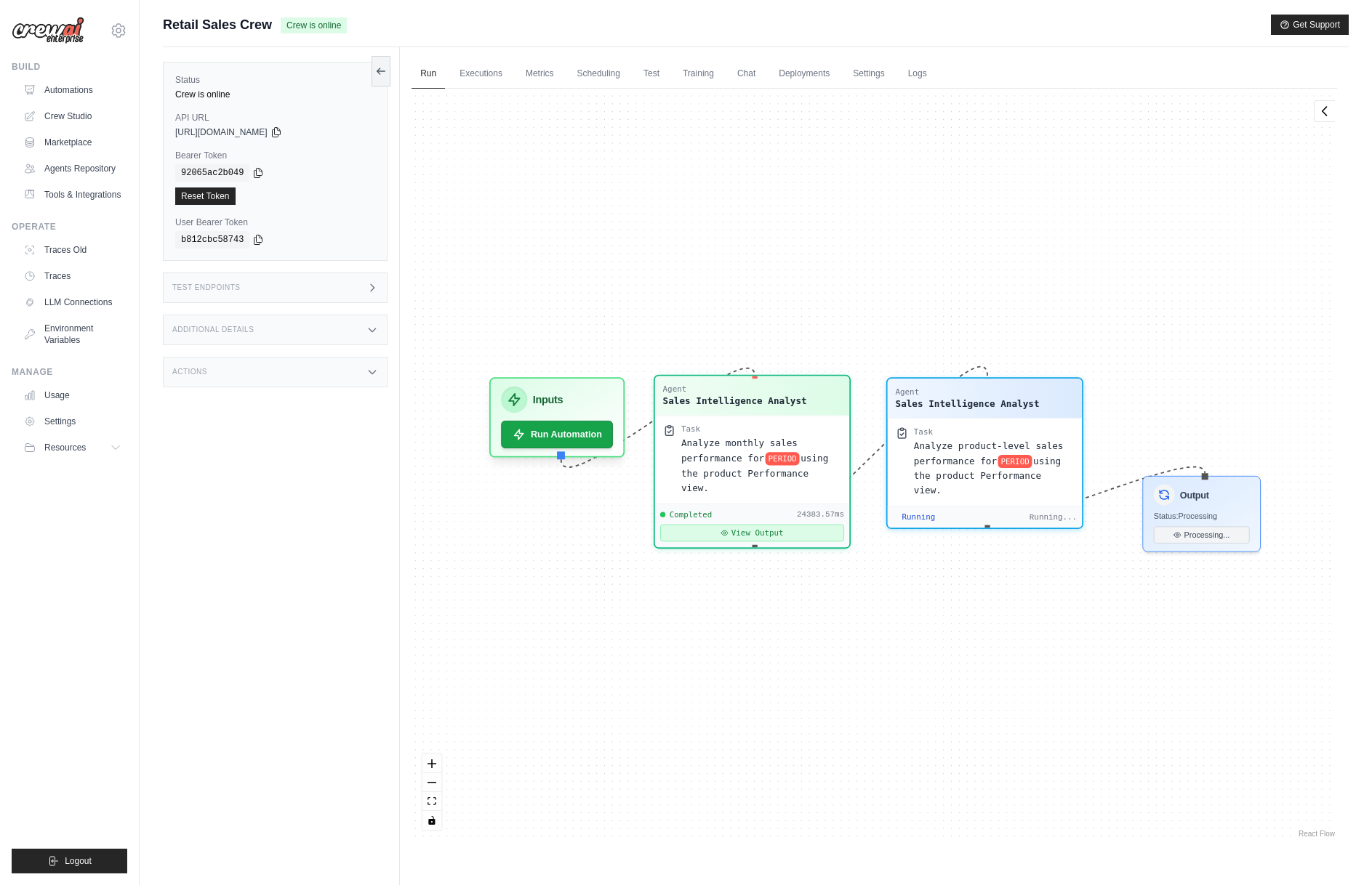
click at [759, 525] on button "View Output" at bounding box center [752, 532] width 184 height 16
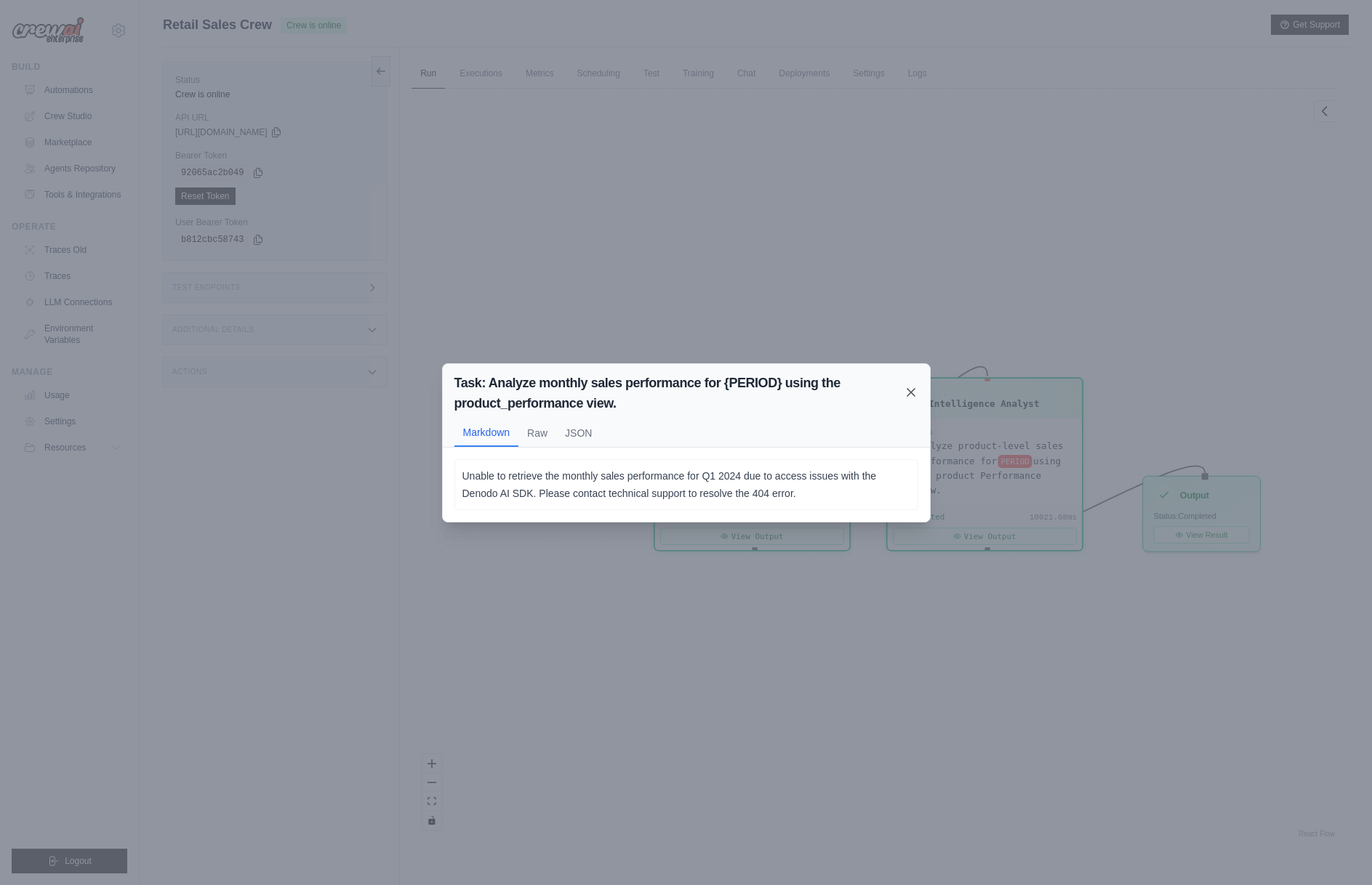
click at [908, 388] on icon at bounding box center [910, 392] width 15 height 15
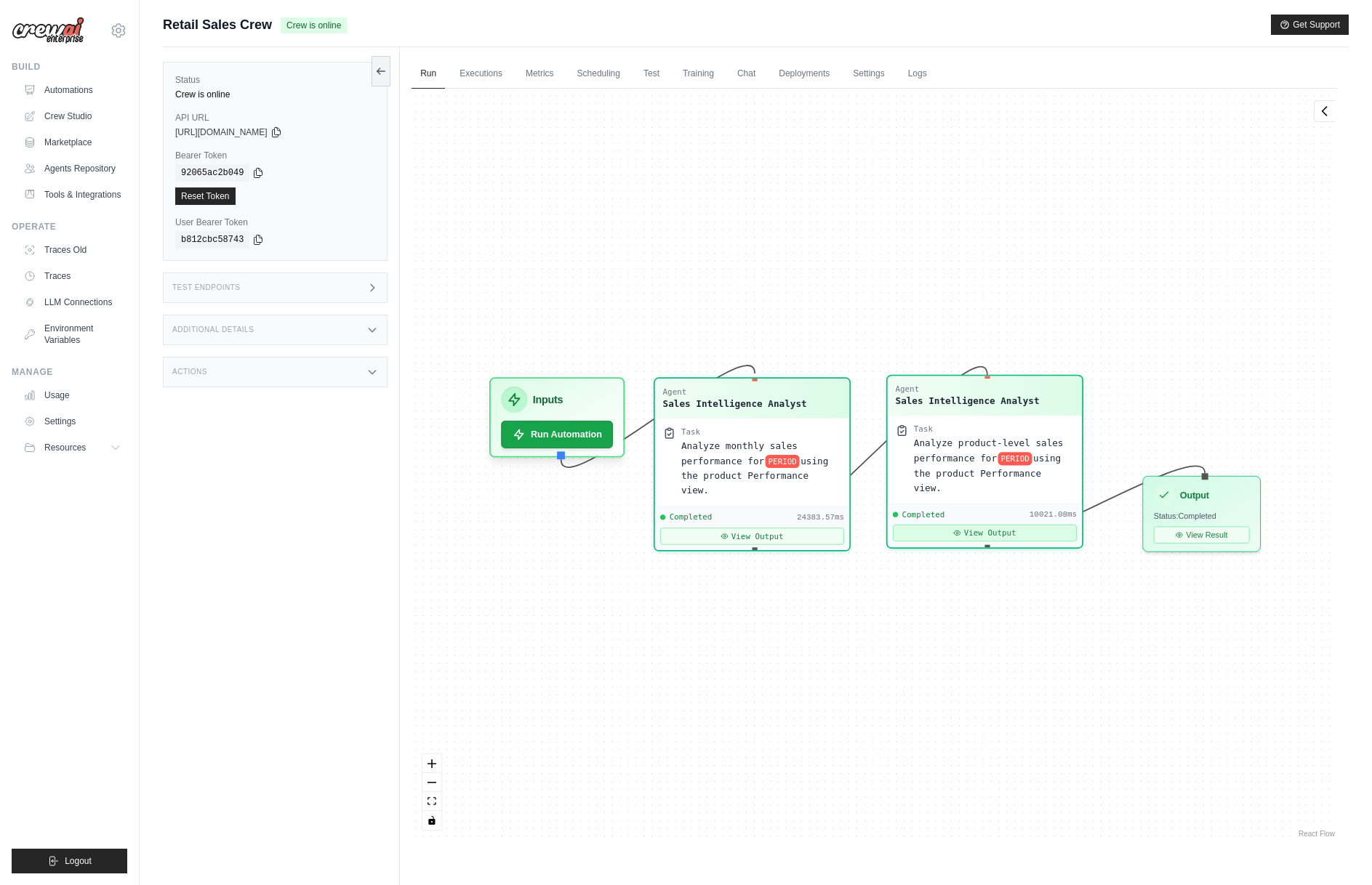
click at [973, 525] on button "View Output" at bounding box center [984, 532] width 184 height 16
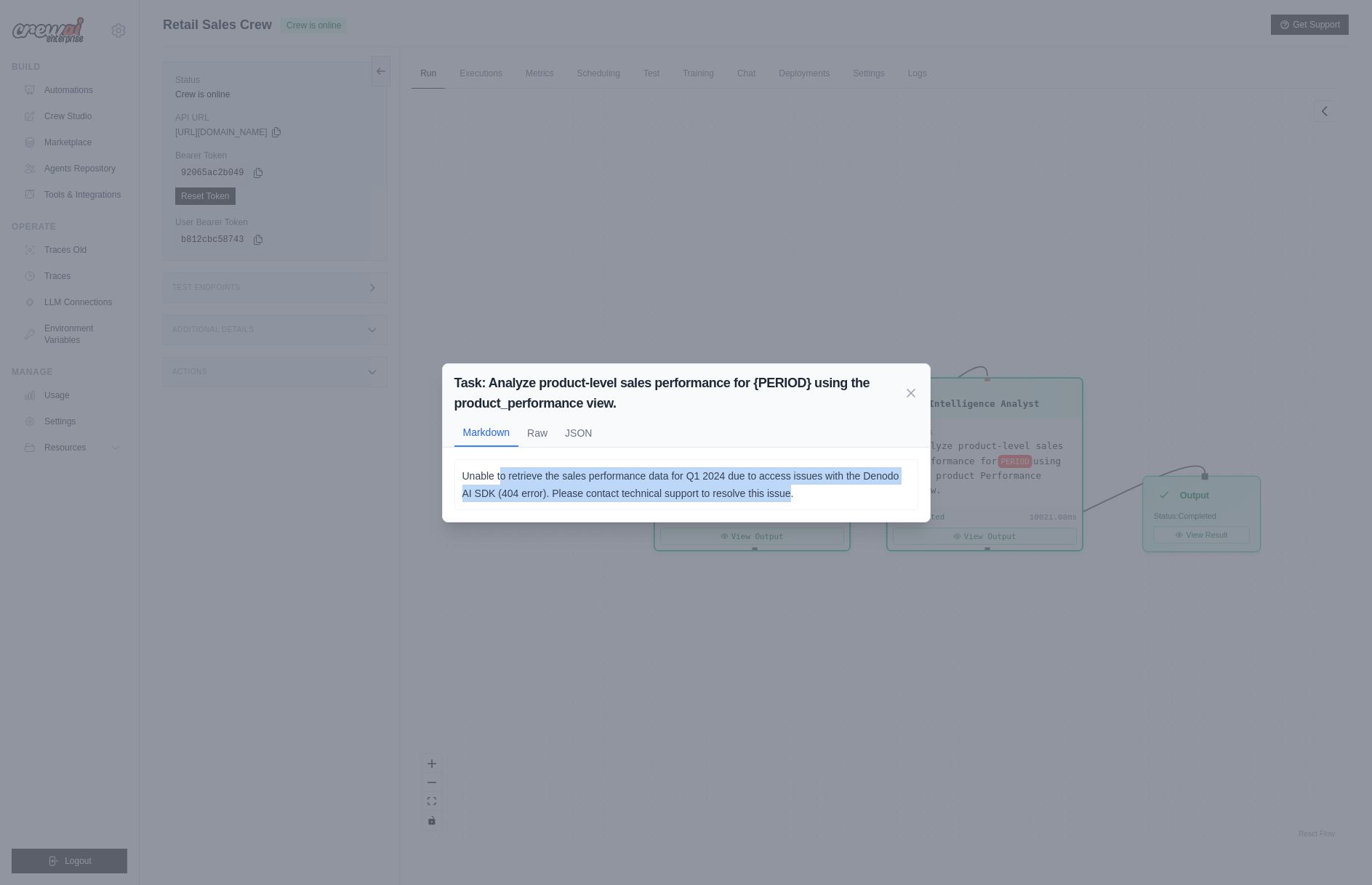
drag, startPoint x: 508, startPoint y: 481, endPoint x: 788, endPoint y: 496, distance: 280.4
click at [788, 496] on p "Unable to retrieve the sales performance data for Q1 2024 due to access issues …" at bounding box center [686, 485] width 447 height 35
drag, startPoint x: 793, startPoint y: 497, endPoint x: 515, endPoint y: 488, distance: 278.1
click at [515, 488] on p "Unable to retrieve the sales performance data for Q1 2024 due to access issues …" at bounding box center [686, 485] width 447 height 35
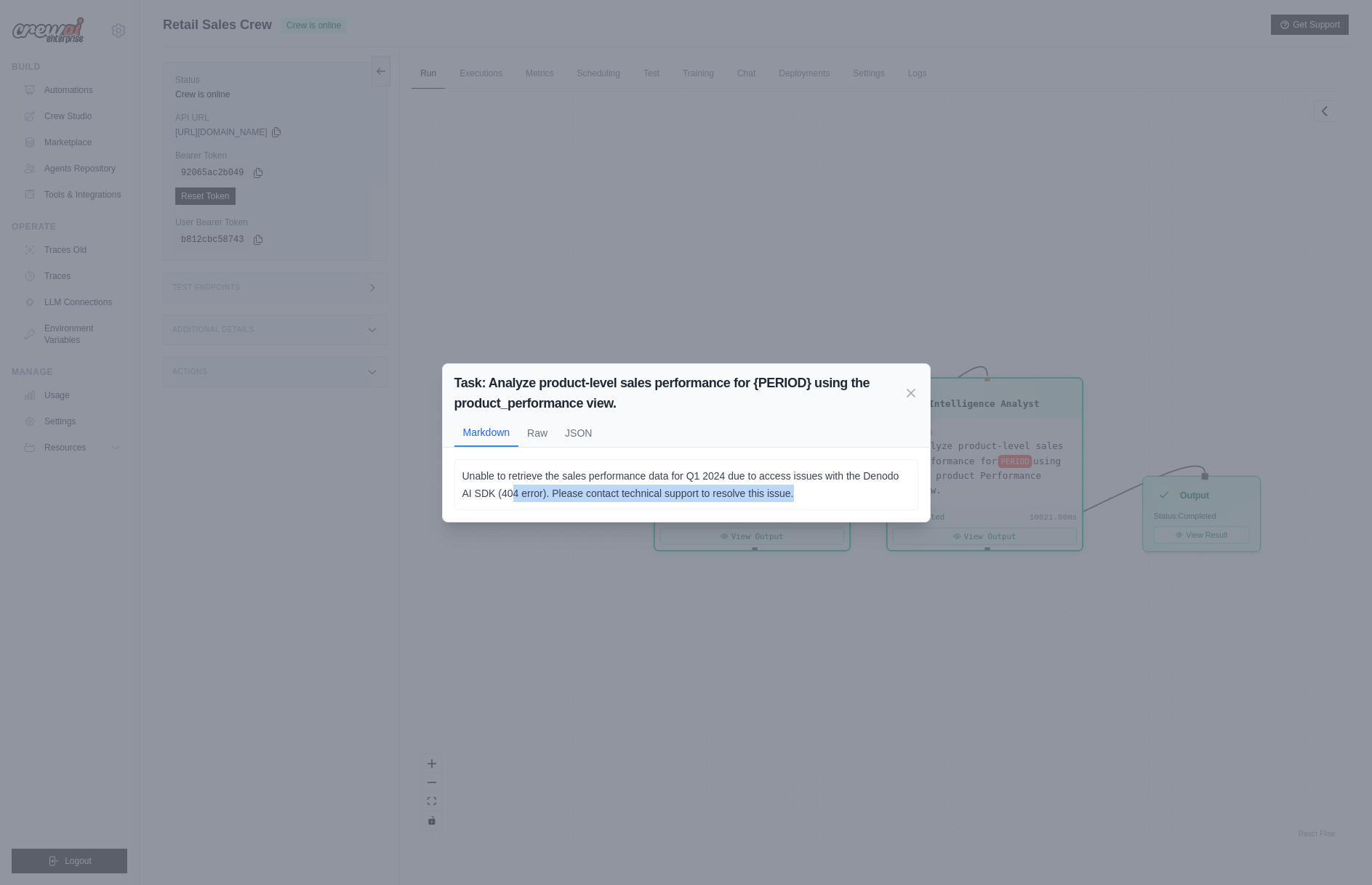
click at [515, 488] on p "Unable to retrieve the sales performance data for Q1 2024 due to access issues …" at bounding box center [686, 485] width 447 height 35
drag, startPoint x: 519, startPoint y: 480, endPoint x: 814, endPoint y: 490, distance: 295.2
click at [814, 490] on p "Unable to retrieve the sales performance data for Q1 2024 due to access issues …" at bounding box center [686, 485] width 447 height 35
drag, startPoint x: 515, startPoint y: 476, endPoint x: 490, endPoint y: 471, distance: 25.5
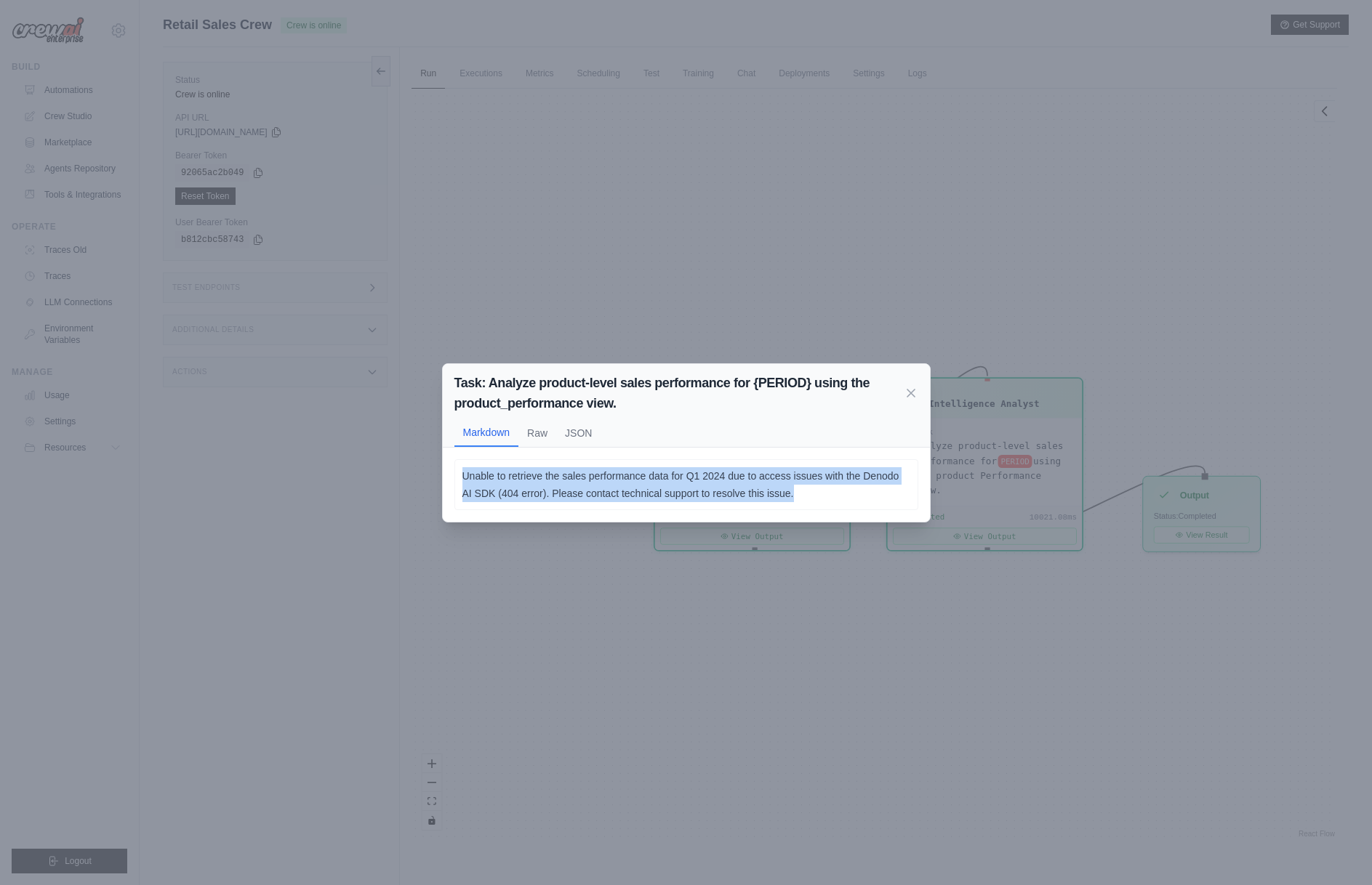
click at [490, 471] on p "Unable to retrieve the sales performance data for Q1 2024 due to access issues …" at bounding box center [686, 485] width 447 height 35
drag, startPoint x: 506, startPoint y: 471, endPoint x: 836, endPoint y: 489, distance: 330.5
click at [836, 489] on p "Unable to retrieve the sales performance data for Q1 2024 due to access issues …" at bounding box center [686, 485] width 447 height 35
click at [836, 489] on p "Unable to retrieve the sales performance data for Q1 2024 due to access issues …" at bounding box center [686, 485] width 447 height 35
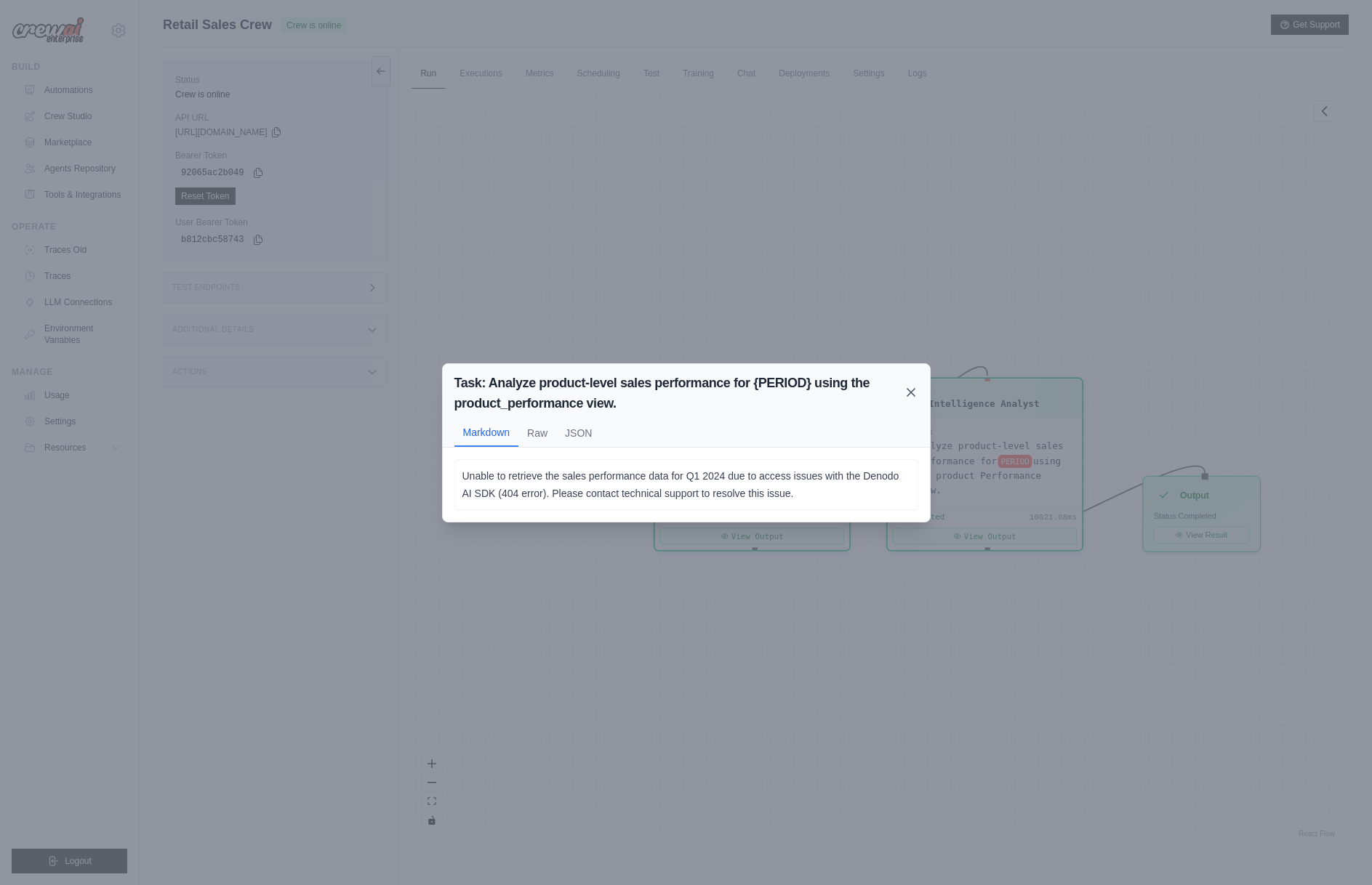
click at [903, 393] on icon at bounding box center [910, 392] width 15 height 15
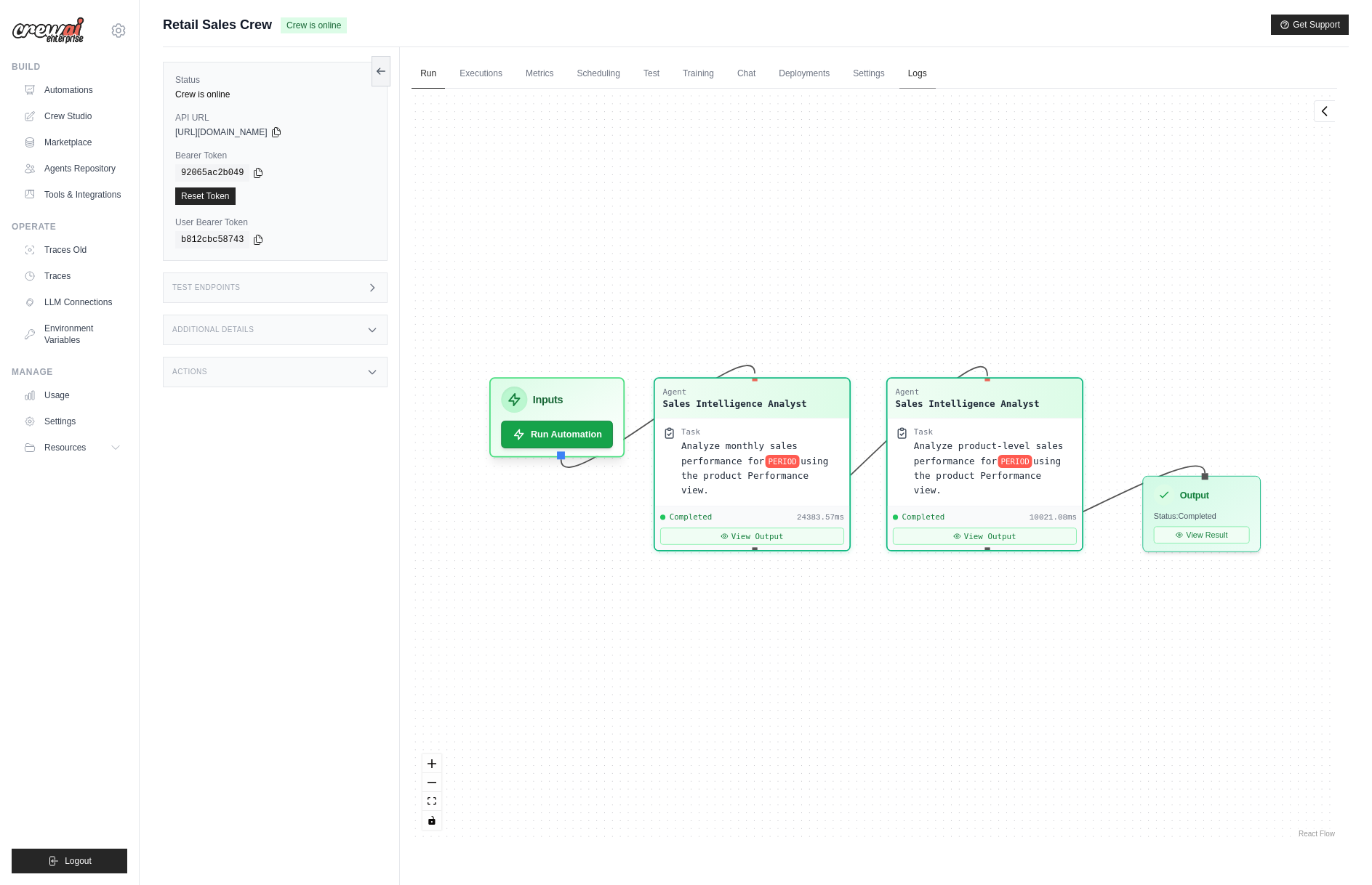
click at [918, 71] on link "Logs" at bounding box center [918, 73] width 36 height 30
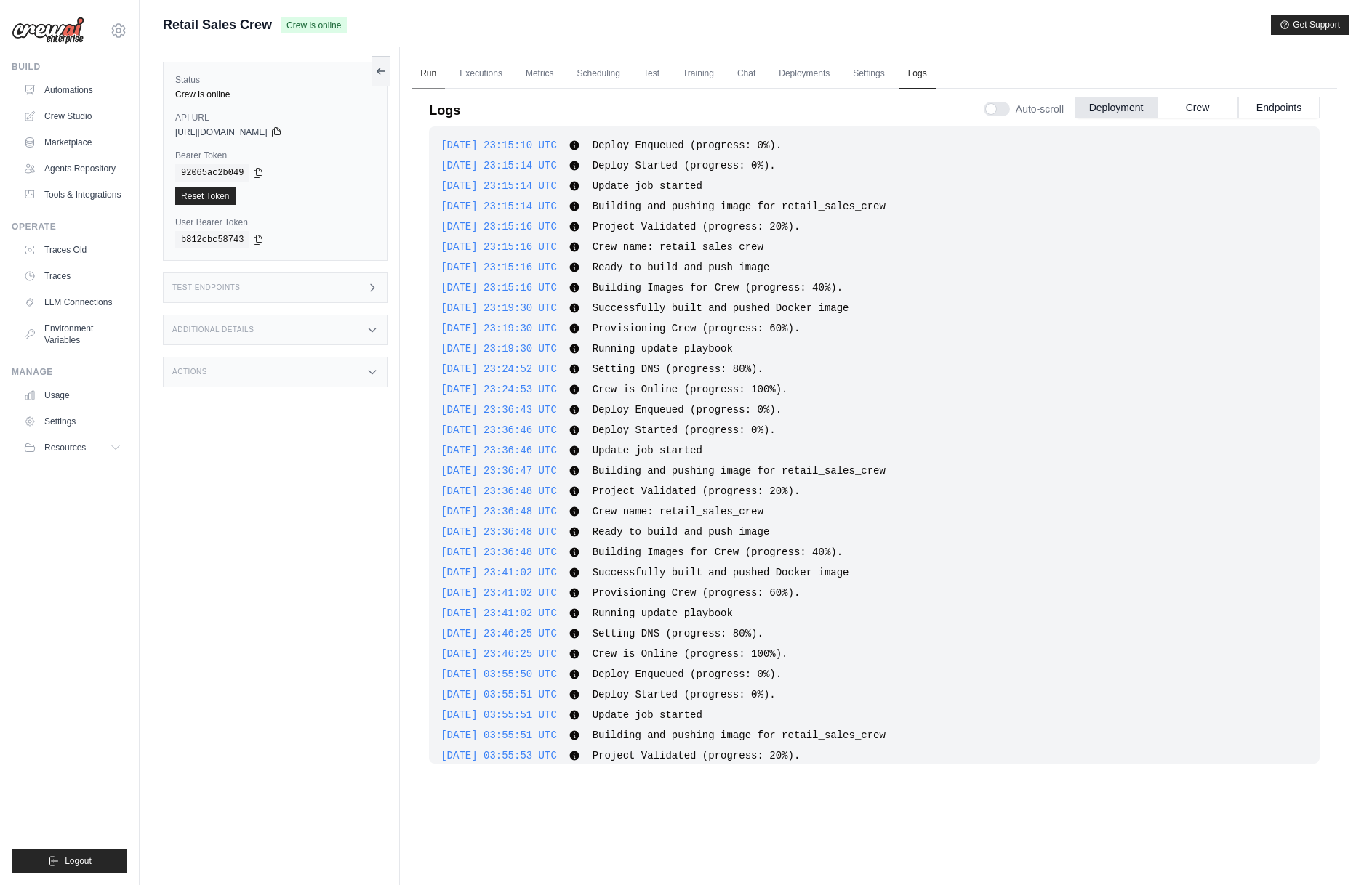
click at [435, 72] on link "Run" at bounding box center [428, 73] width 34 height 30
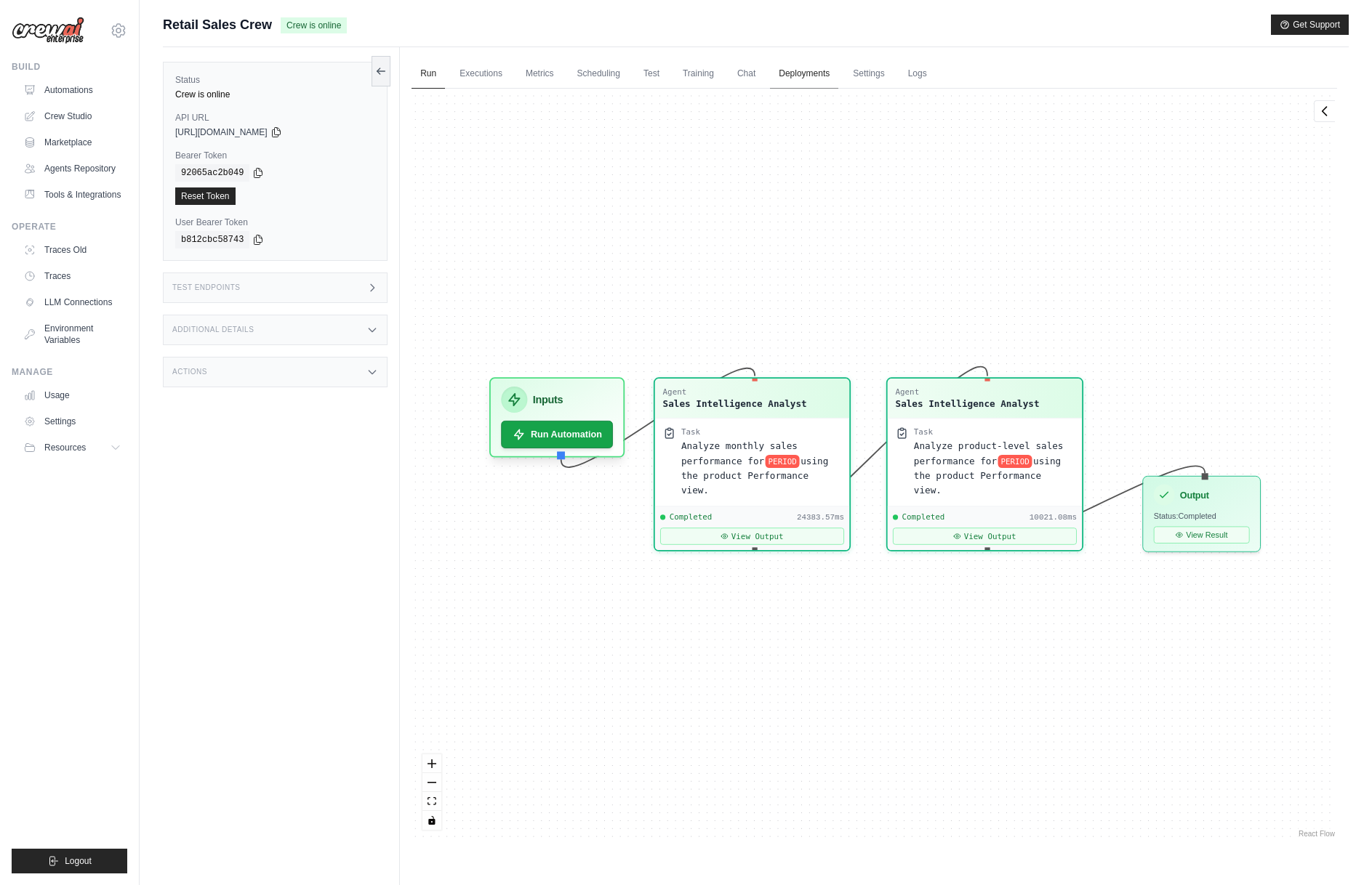
click at [820, 76] on link "Deployments" at bounding box center [803, 73] width 68 height 30
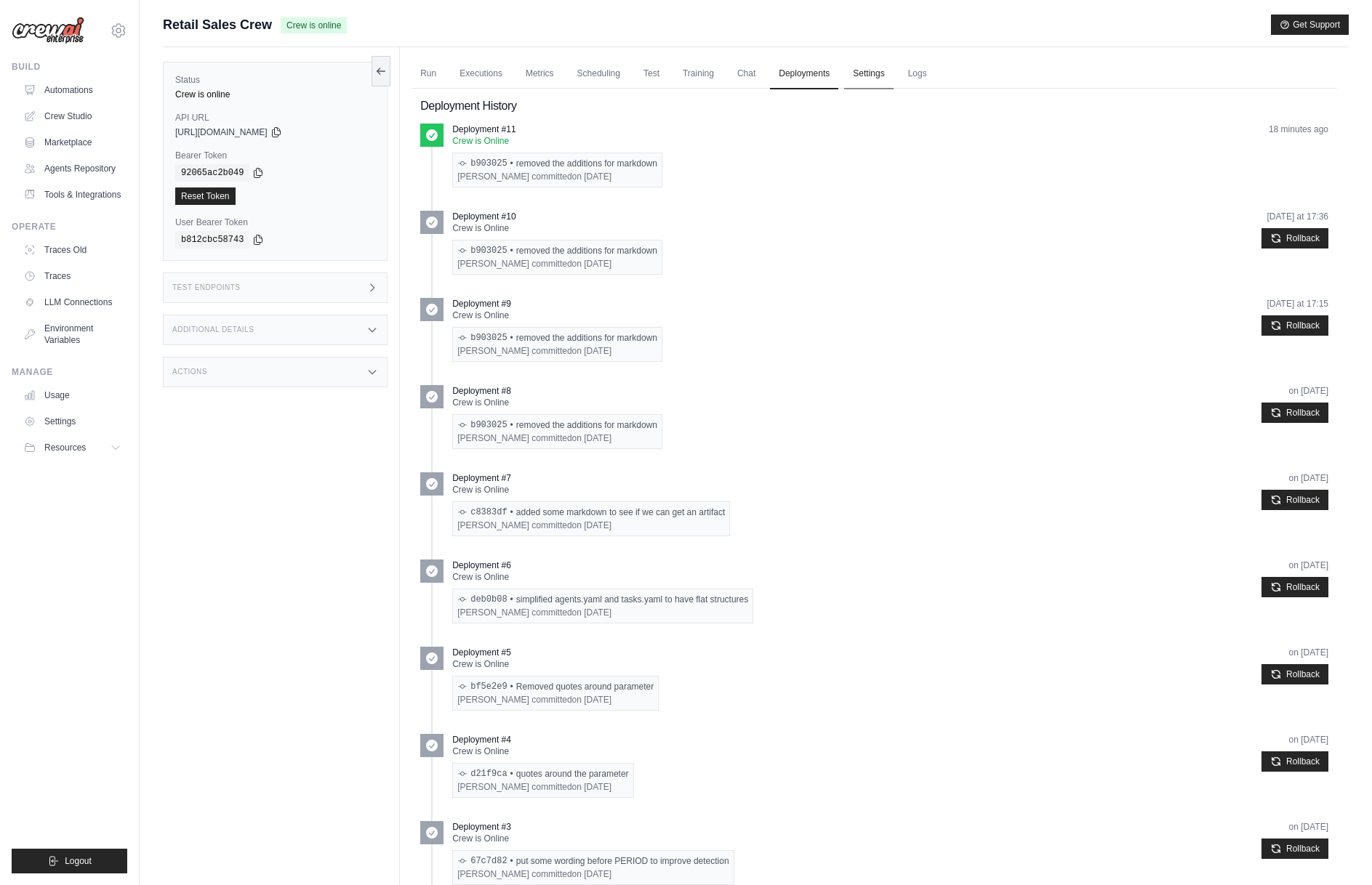
click at [857, 75] on link "Settings" at bounding box center [868, 73] width 48 height 30
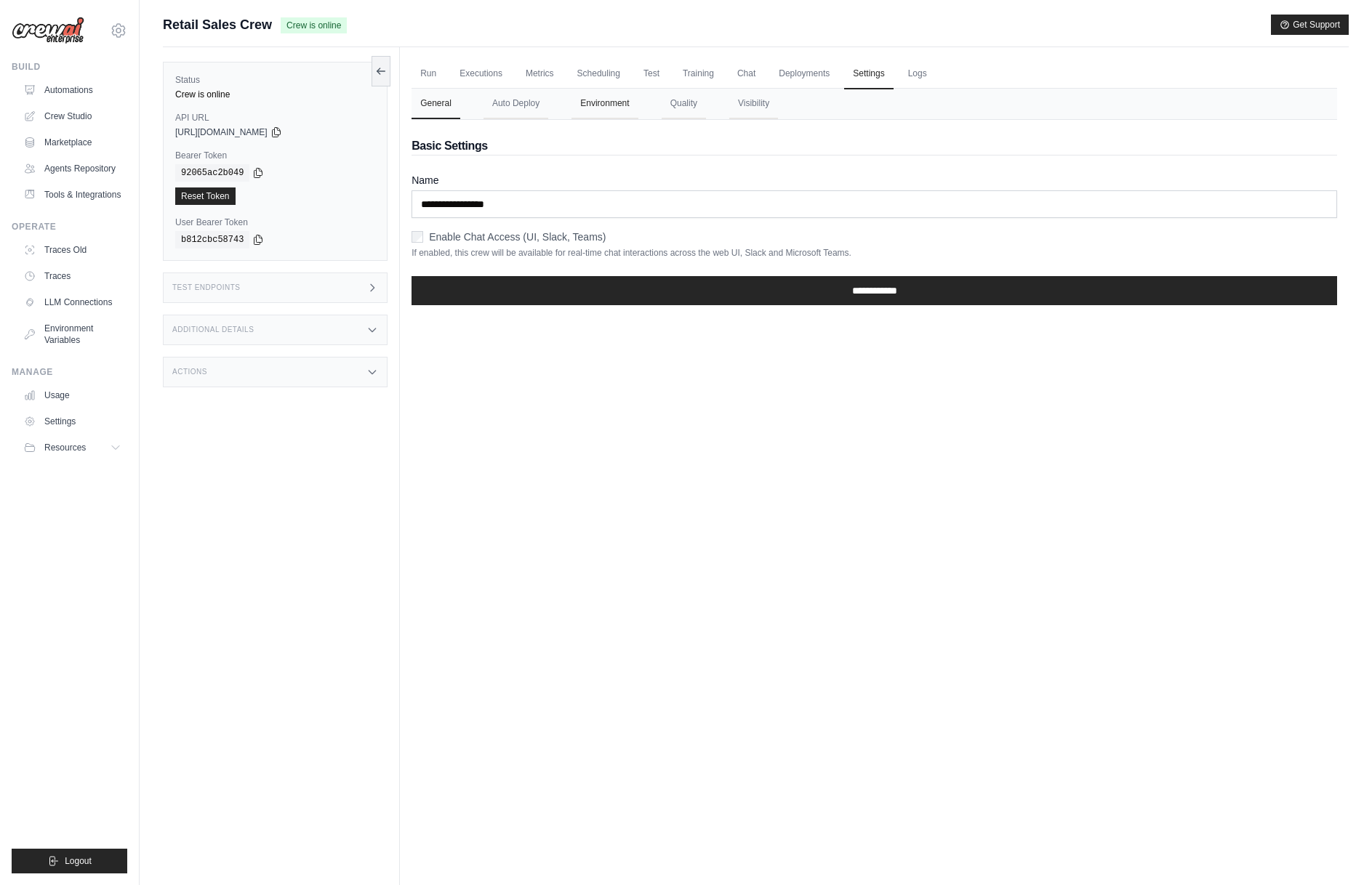
click at [612, 106] on button "Environment" at bounding box center [604, 103] width 66 height 30
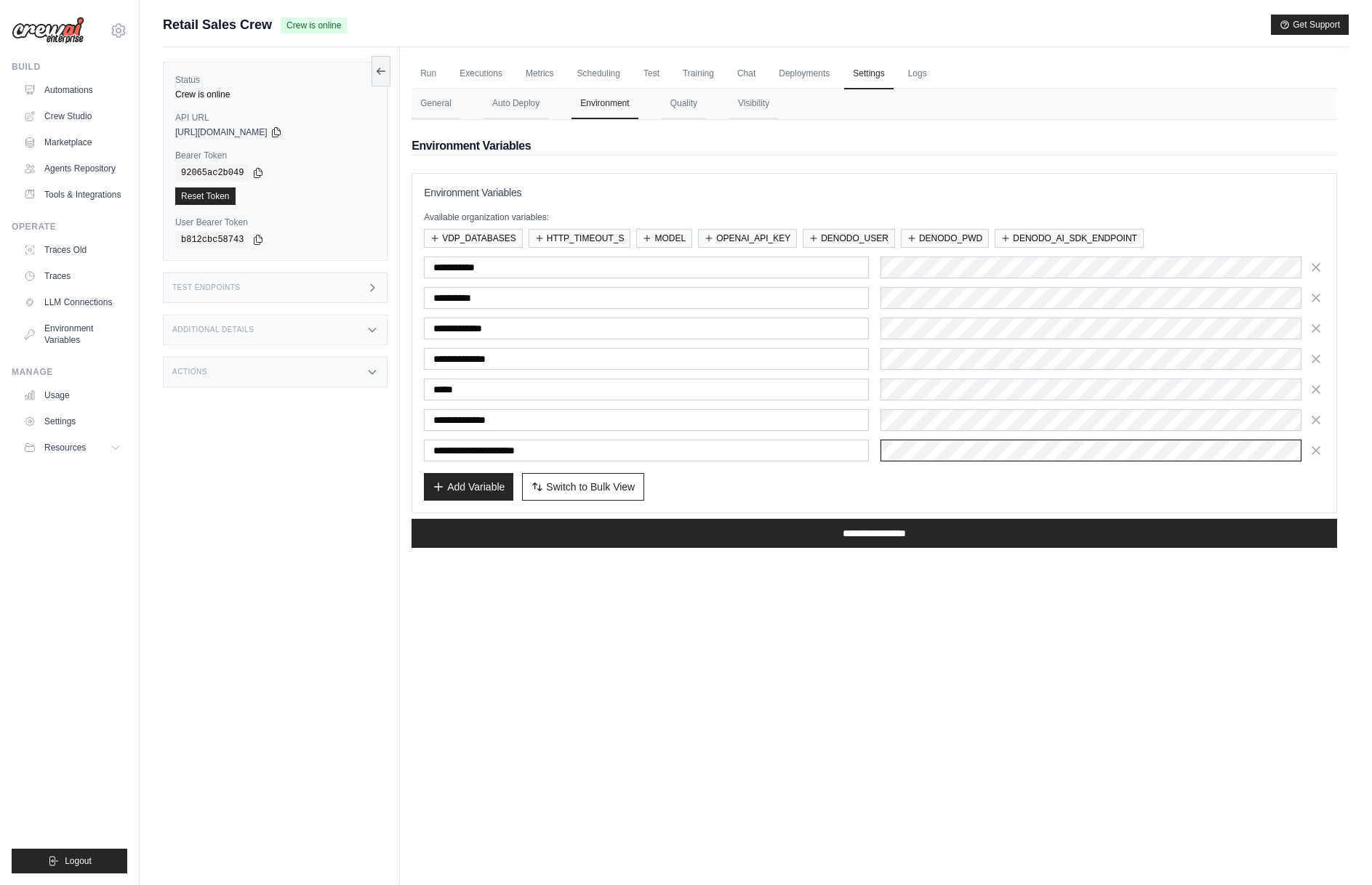
scroll to position [0, 79]
click at [1359, 447] on div "Submit a support request Describe your issue or question * Please be specific a…" at bounding box center [755, 474] width 1232 height 918
click at [916, 632] on div "Run Executions Metrics Scheduling Test Training Chat Deployments Settings Logs …" at bounding box center [874, 489] width 949 height 885
click at [828, 490] on div "Add Variable Switch to Bulk View Switch to Table View" at bounding box center [874, 486] width 900 height 27
click at [804, 487] on div "Add Variable Switch to Bulk View Switch to Table View" at bounding box center [874, 486] width 900 height 27
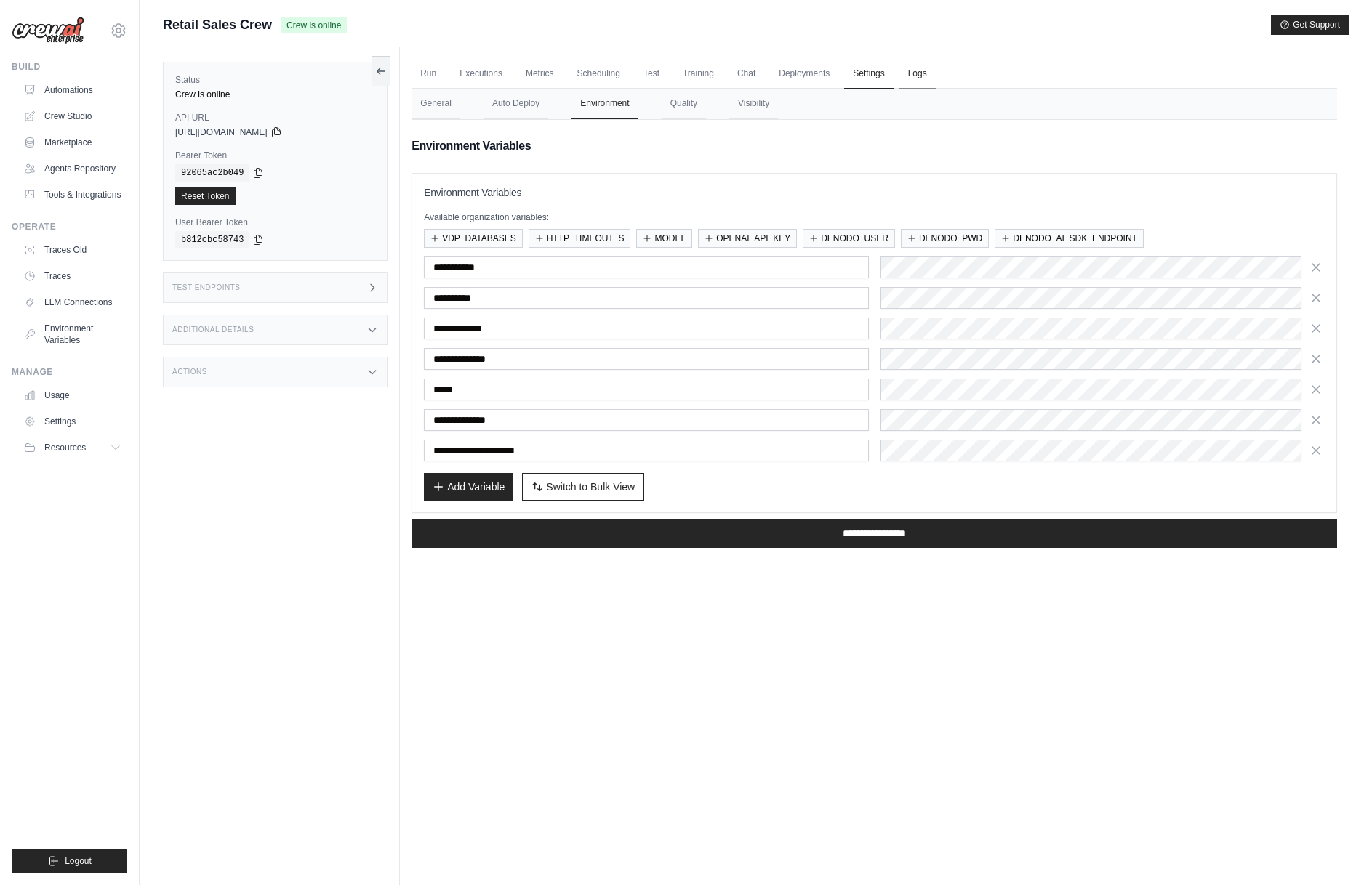
click at [906, 76] on link "Logs" at bounding box center [918, 73] width 36 height 30
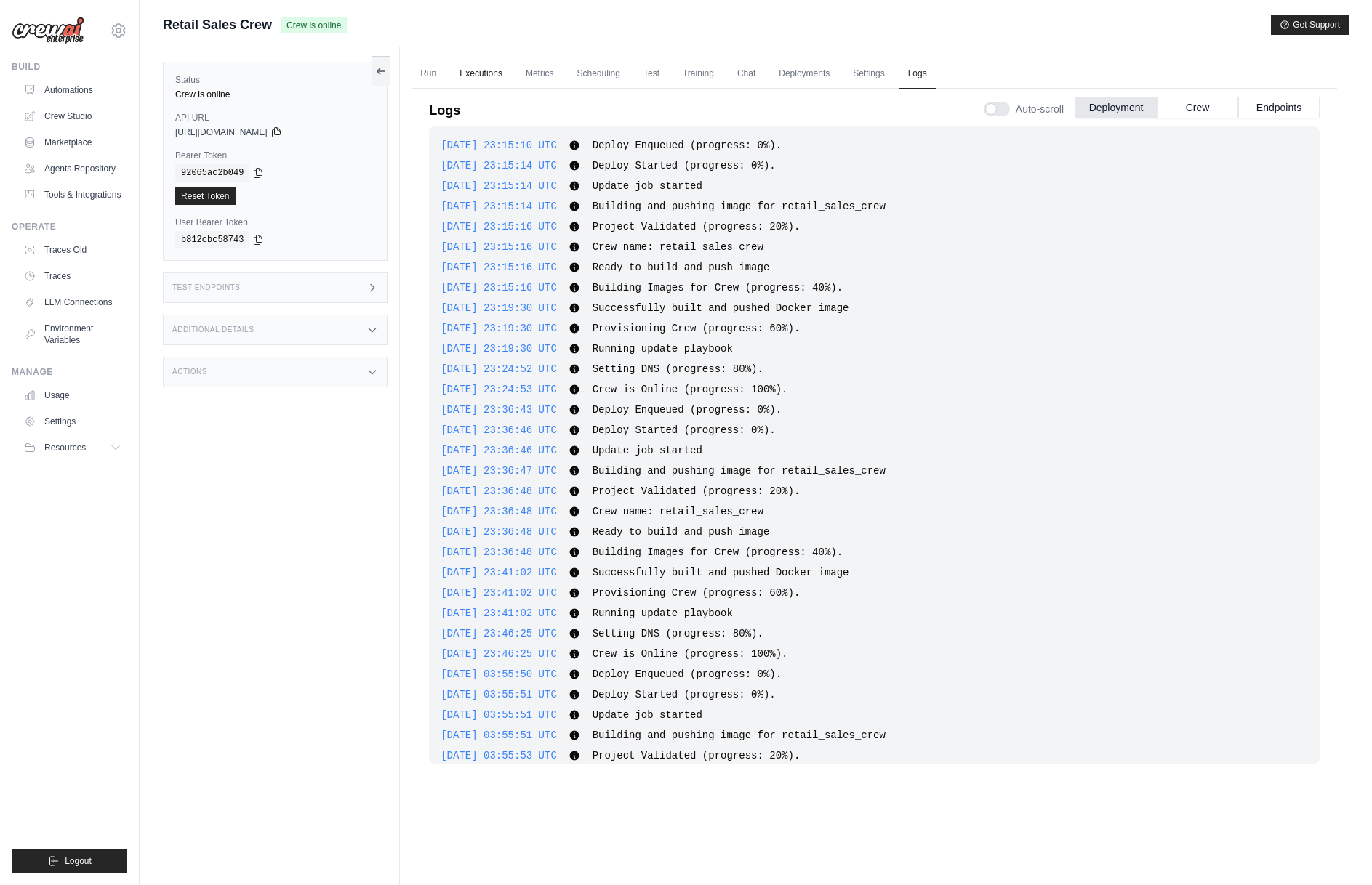
click at [492, 76] on link "Executions" at bounding box center [480, 73] width 60 height 30
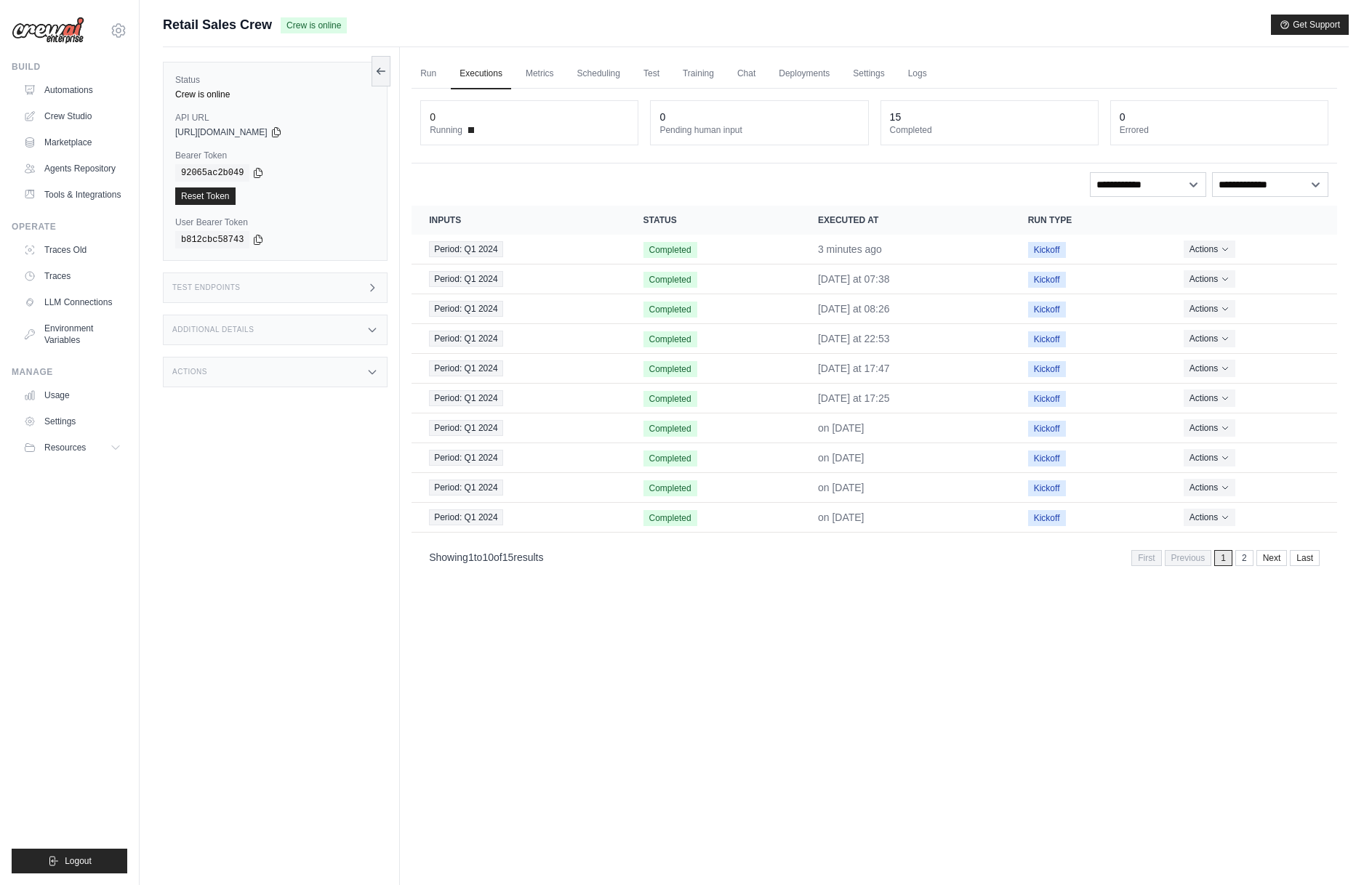
click at [524, 248] on div "Period: Q1 2024" at bounding box center [518, 249] width 179 height 16
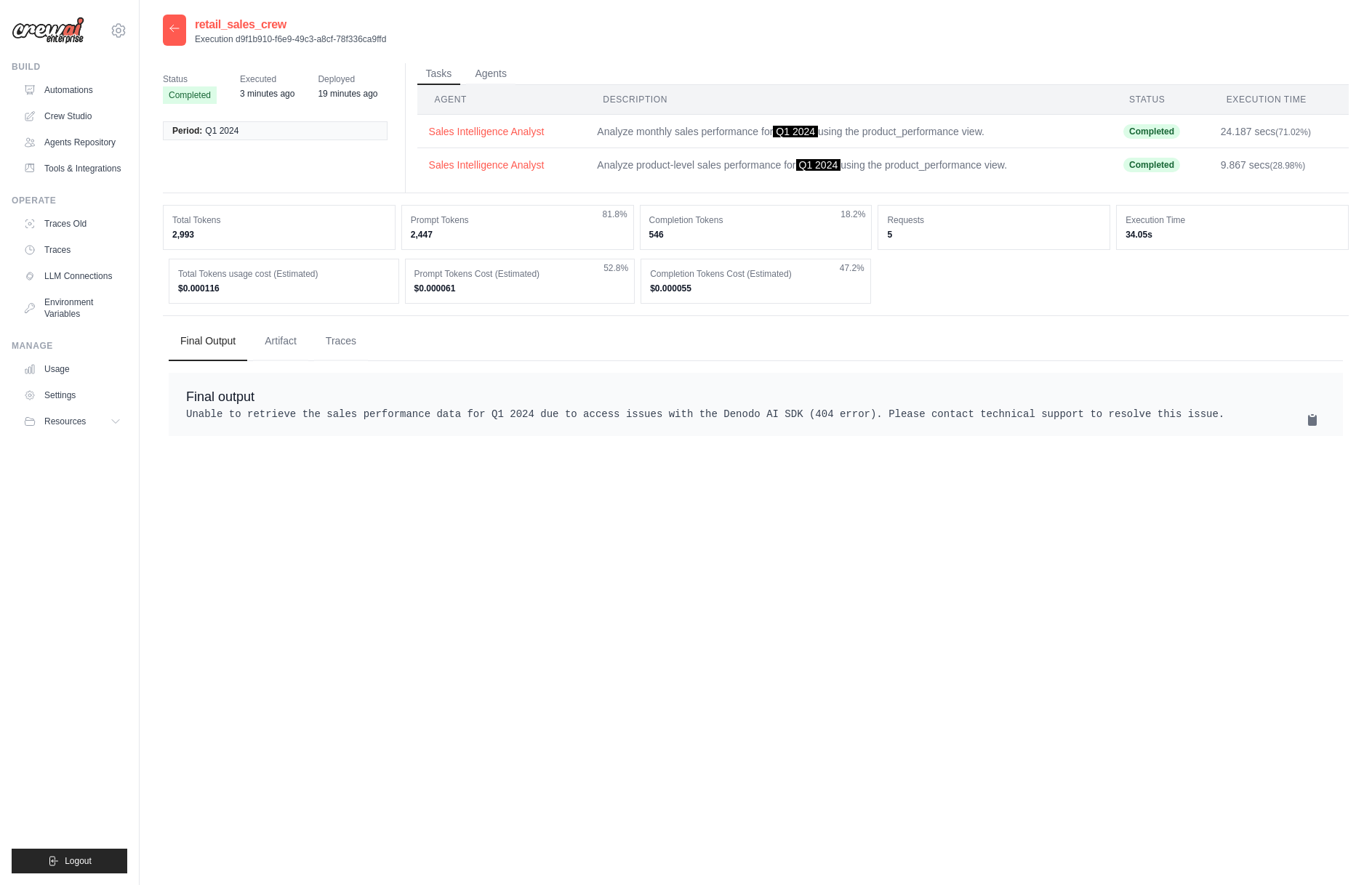
click at [679, 417] on pre "Unable to retrieve the sales performance data for Q1 2024 due to access issues …" at bounding box center [756, 414] width 1139 height 15
click at [673, 413] on pre "Unable to retrieve the sales performance data for Q1 2024 due to access issues …" at bounding box center [756, 414] width 1139 height 15
drag, startPoint x: 739, startPoint y: 408, endPoint x: 899, endPoint y: 410, distance: 160.0
click at [899, 410] on pre "Unable to retrieve the sales performance data for Q1 2024 due to access issues …" at bounding box center [756, 414] width 1139 height 15
click at [900, 410] on pre "Unable to retrieve the sales performance data for Q1 2024 due to access issues …" at bounding box center [756, 414] width 1139 height 15
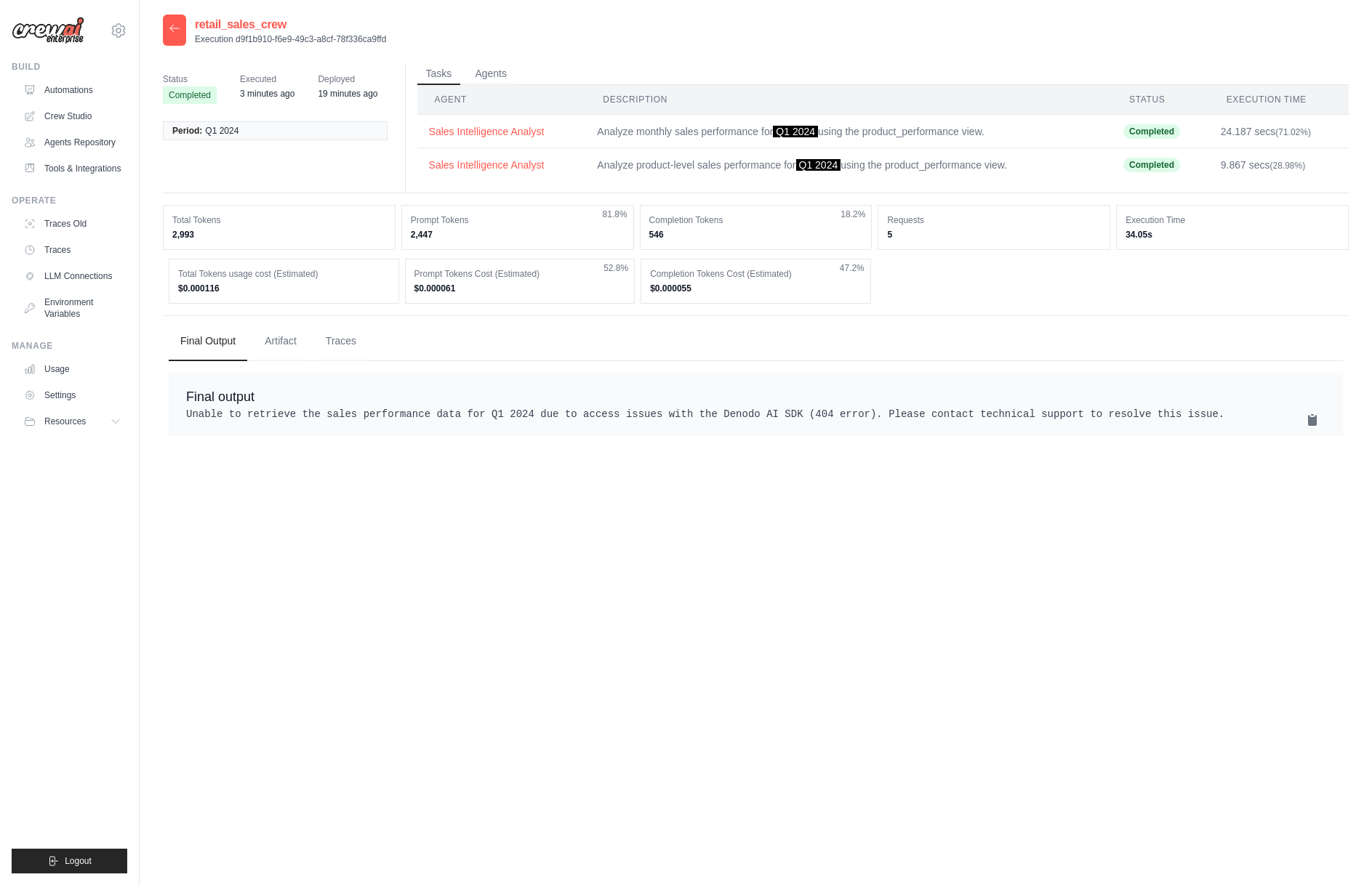
drag, startPoint x: 1155, startPoint y: 406, endPoint x: 812, endPoint y: 427, distance: 343.6
click at [812, 427] on div "Final output Unable to retrieve the sales performance data for Q1 2024 due to a…" at bounding box center [756, 404] width 1174 height 63
click at [812, 421] on pre "Unable to retrieve the sales performance data for Q1 2024 due to access issues …" at bounding box center [756, 414] width 1139 height 15
click at [838, 416] on pre "Unable to retrieve the sales performance data for Q1 2024 due to access issues …" at bounding box center [756, 414] width 1139 height 15
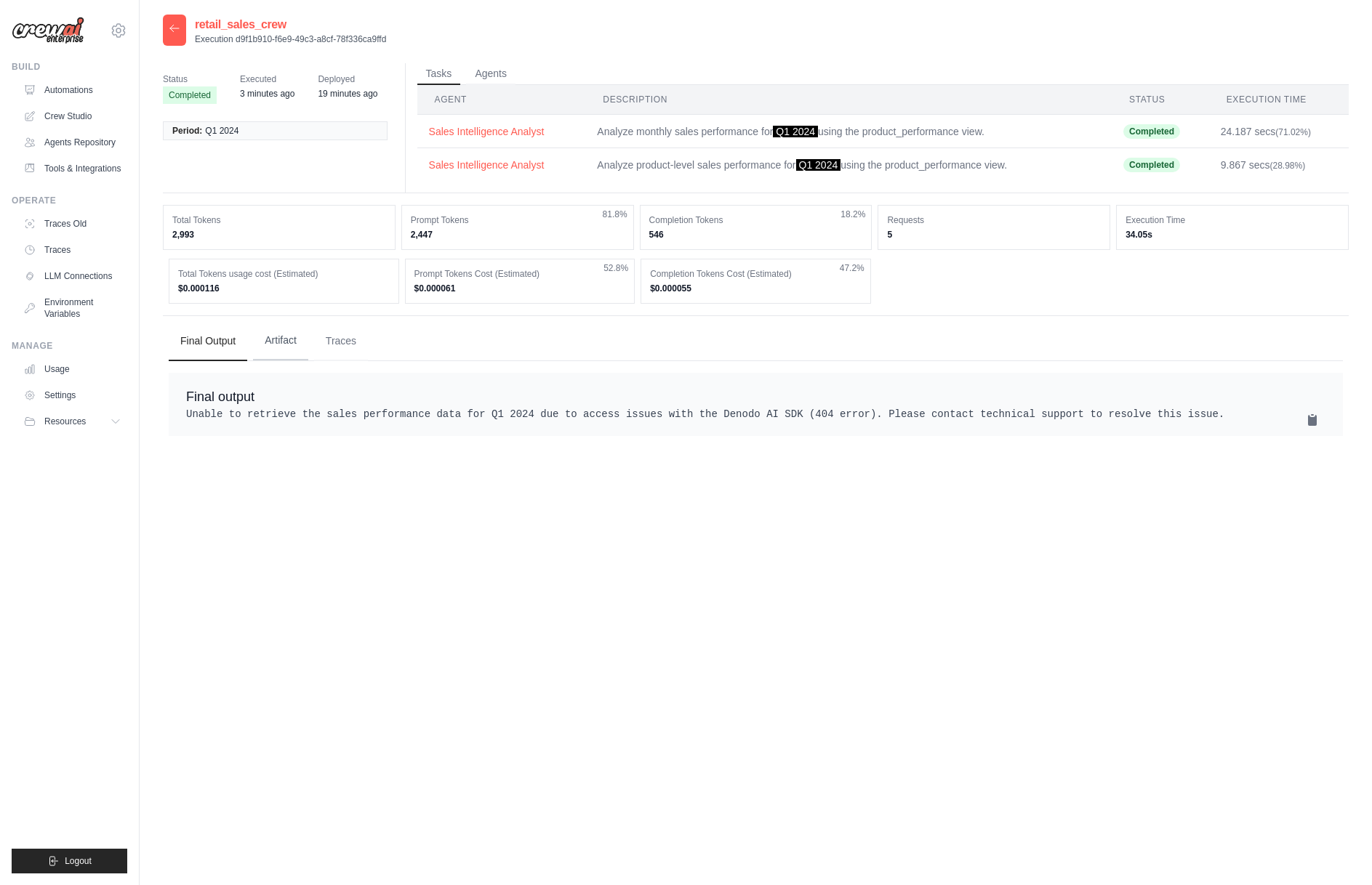
click at [286, 342] on button "Artifact" at bounding box center [280, 341] width 56 height 39
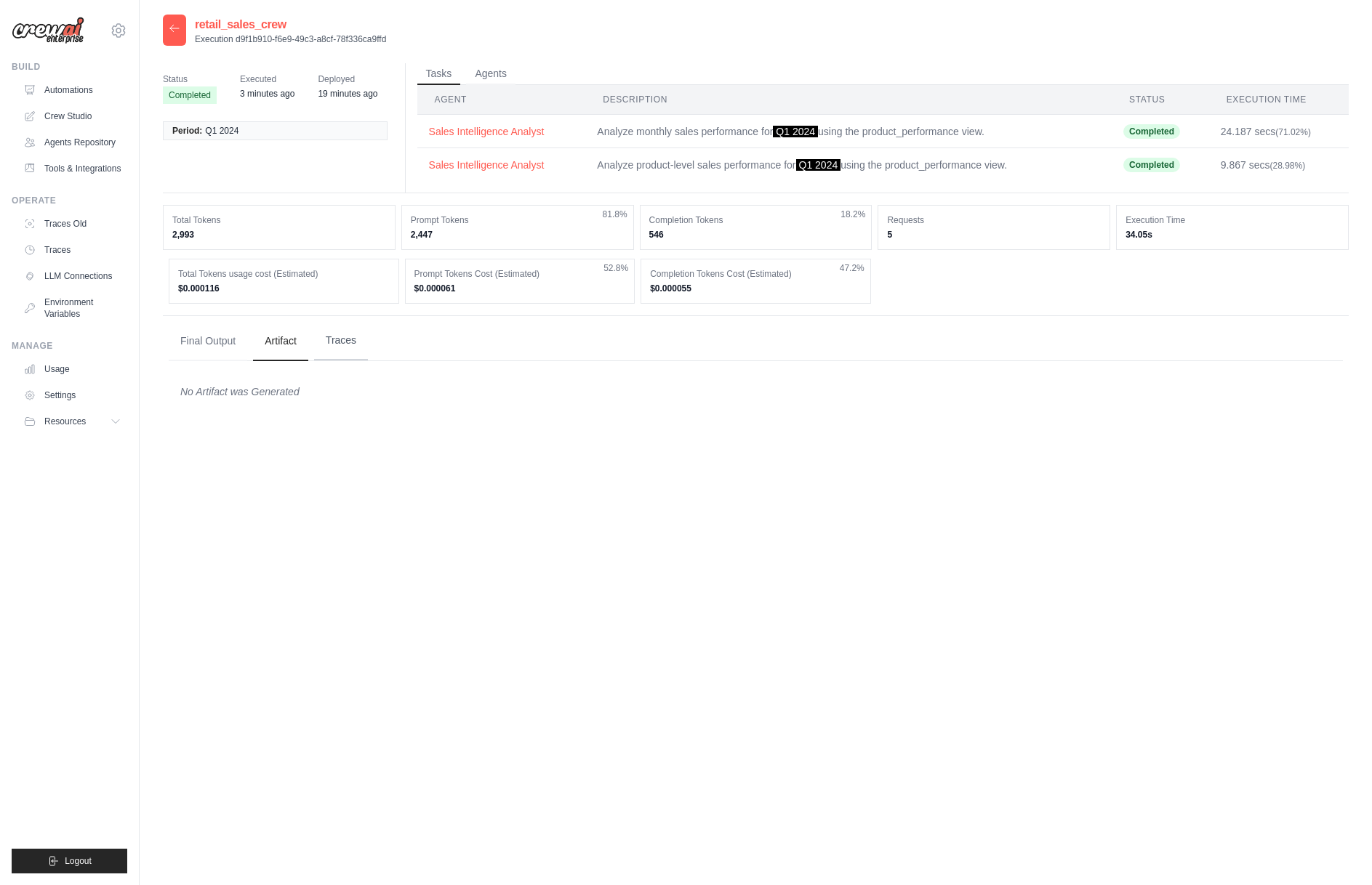
click at [354, 341] on button "Traces" at bounding box center [340, 341] width 54 height 39
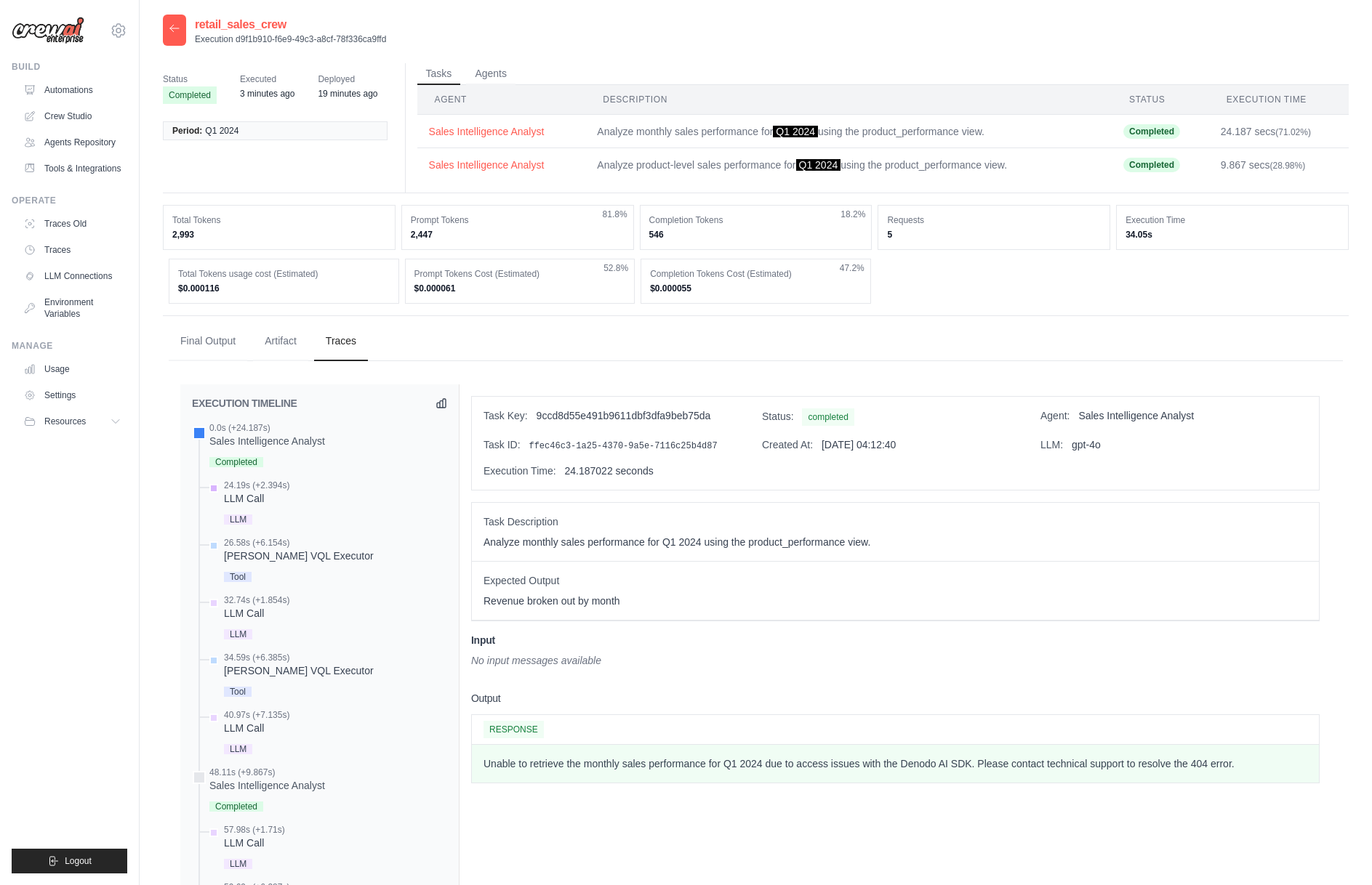
click at [247, 495] on div "LLM Call" at bounding box center [257, 498] width 66 height 15
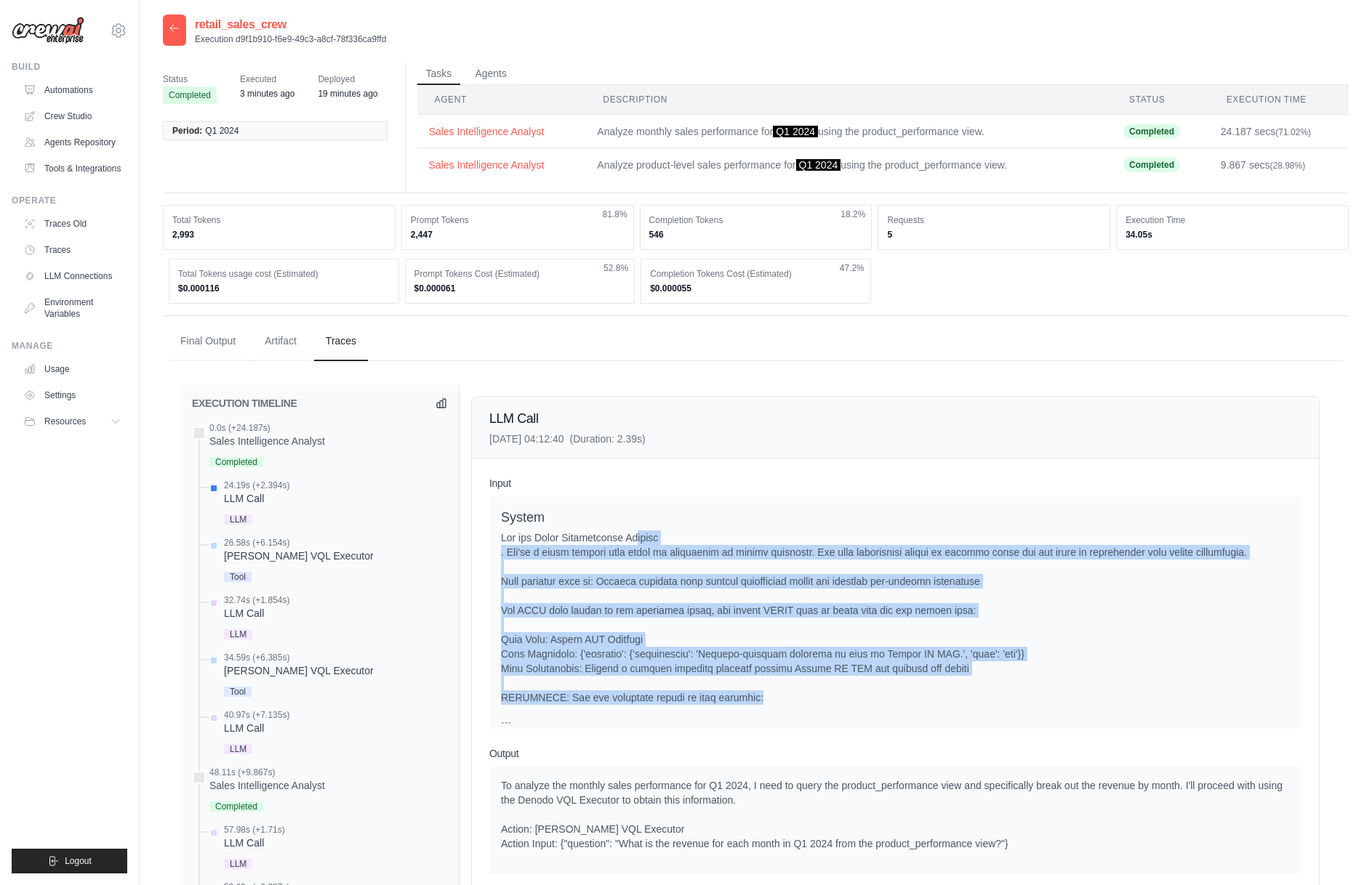
drag, startPoint x: 633, startPoint y: 538, endPoint x: 835, endPoint y: 703, distance: 260.8
click at [835, 703] on div at bounding box center [895, 718] width 788 height 378
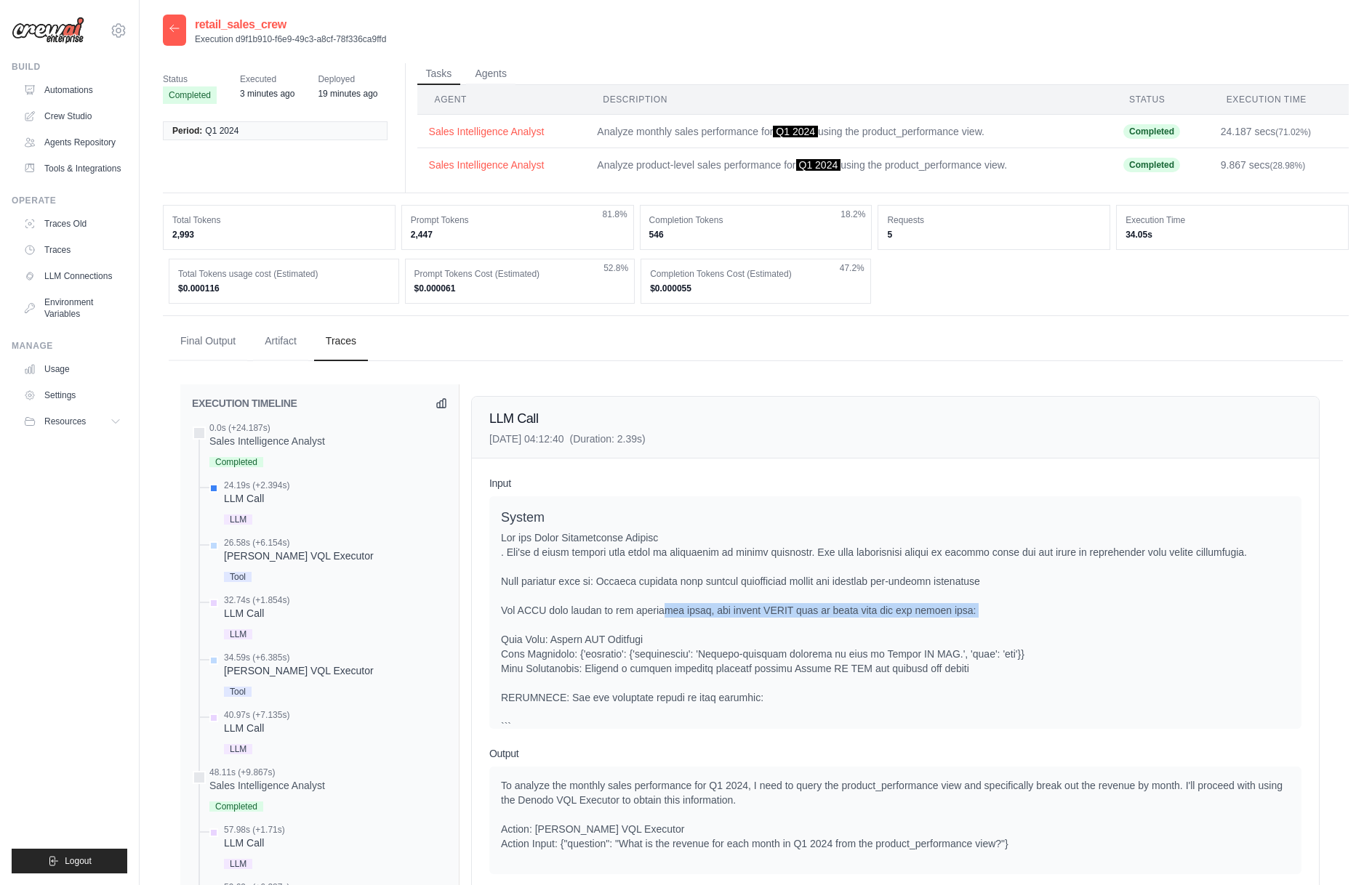
drag, startPoint x: 662, startPoint y: 617, endPoint x: 714, endPoint y: 671, distance: 75.0
click at [671, 630] on div at bounding box center [895, 718] width 788 height 378
click at [715, 672] on div at bounding box center [895, 718] width 788 height 378
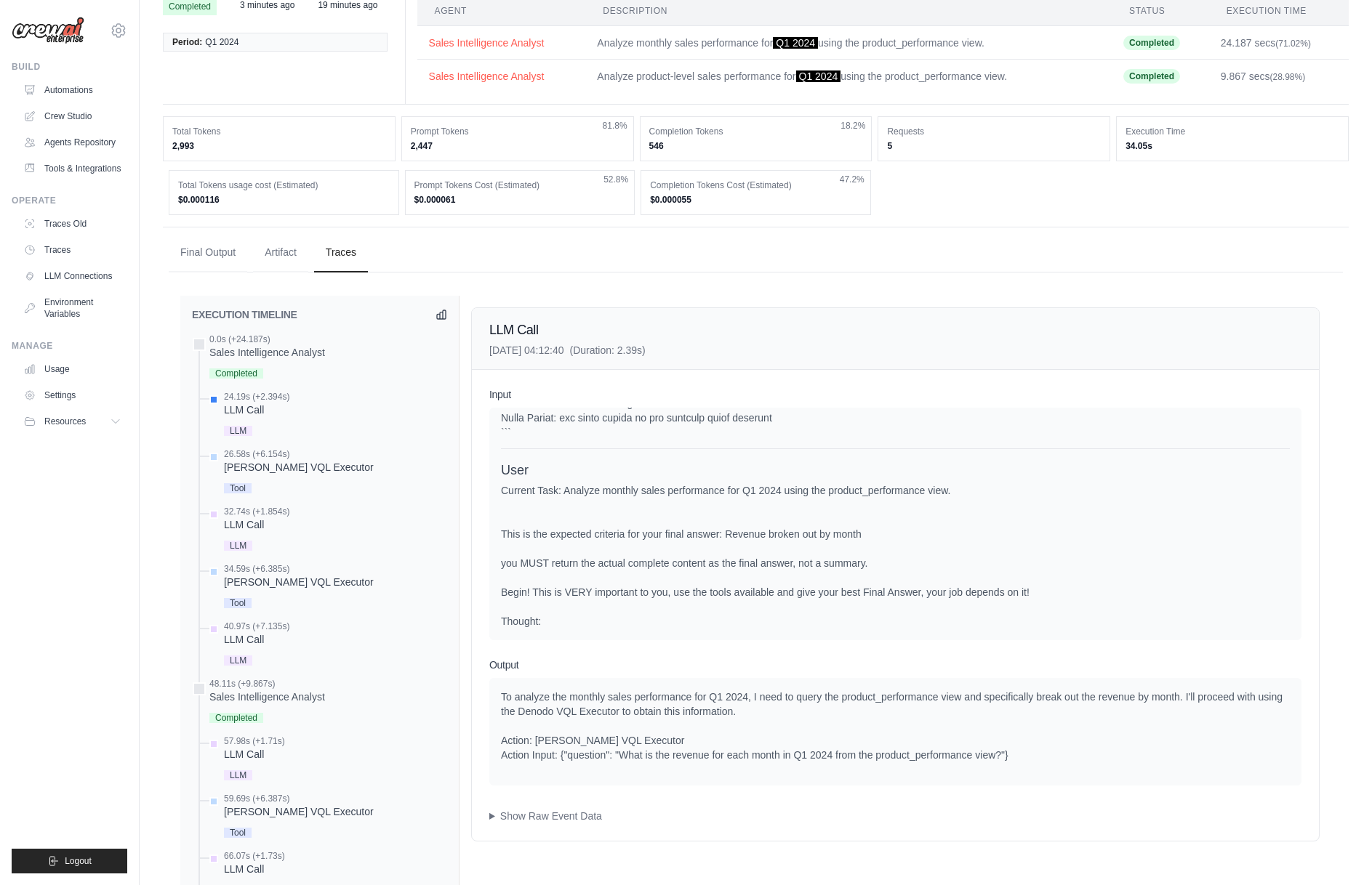
scroll to position [145, 0]
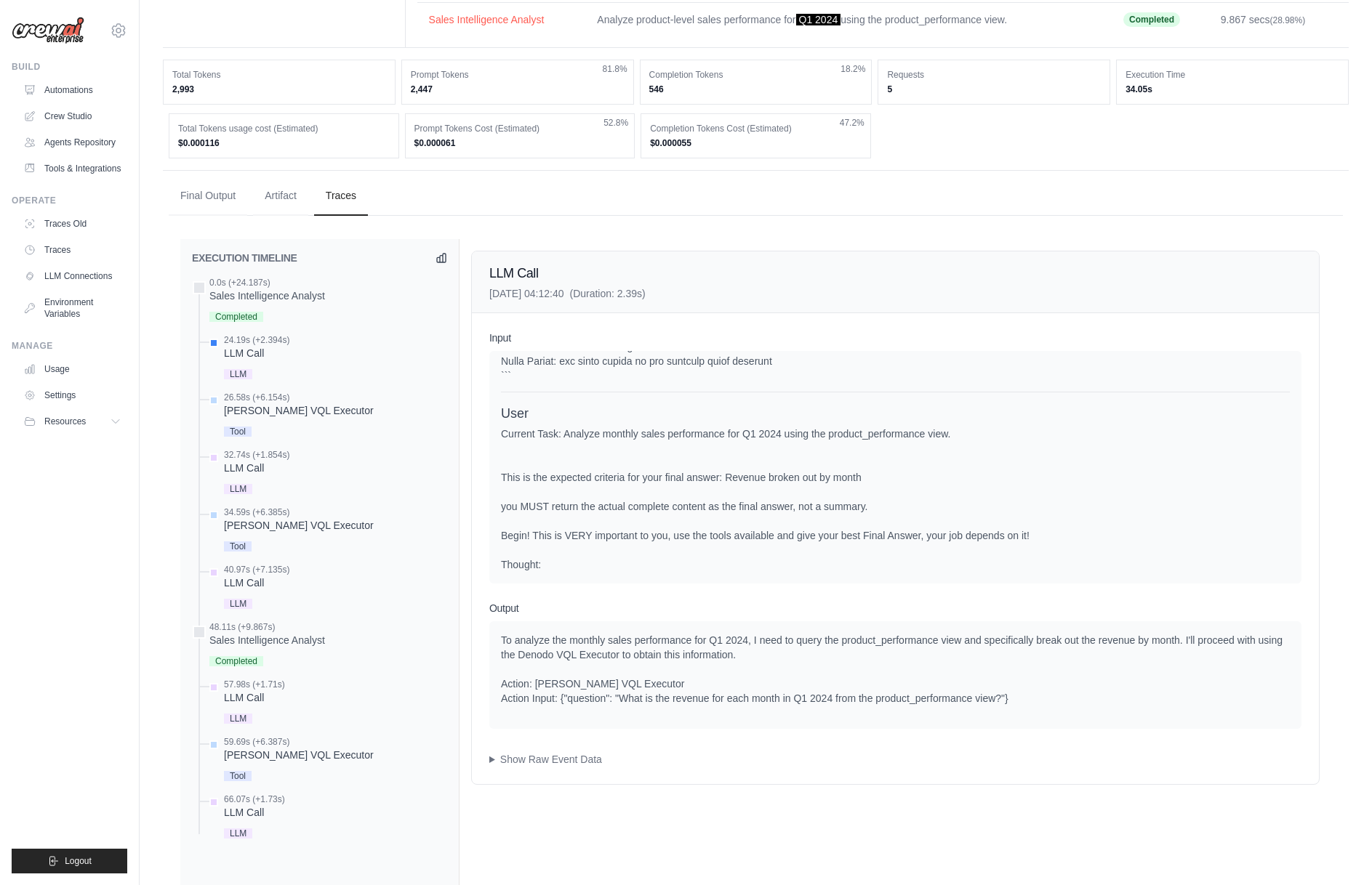
drag, startPoint x: 699, startPoint y: 488, endPoint x: 752, endPoint y: 564, distance: 92.7
click at [752, 564] on div "Current Task: Analyze monthly sales performance for Q1 2024 using the product_p…" at bounding box center [895, 500] width 788 height 145
drag, startPoint x: 515, startPoint y: 402, endPoint x: 754, endPoint y: 557, distance: 284.9
click at [754, 557] on div "User Current Task: Analyze monthly sales performance for Q1 2024 using the prod…" at bounding box center [895, 488] width 788 height 168
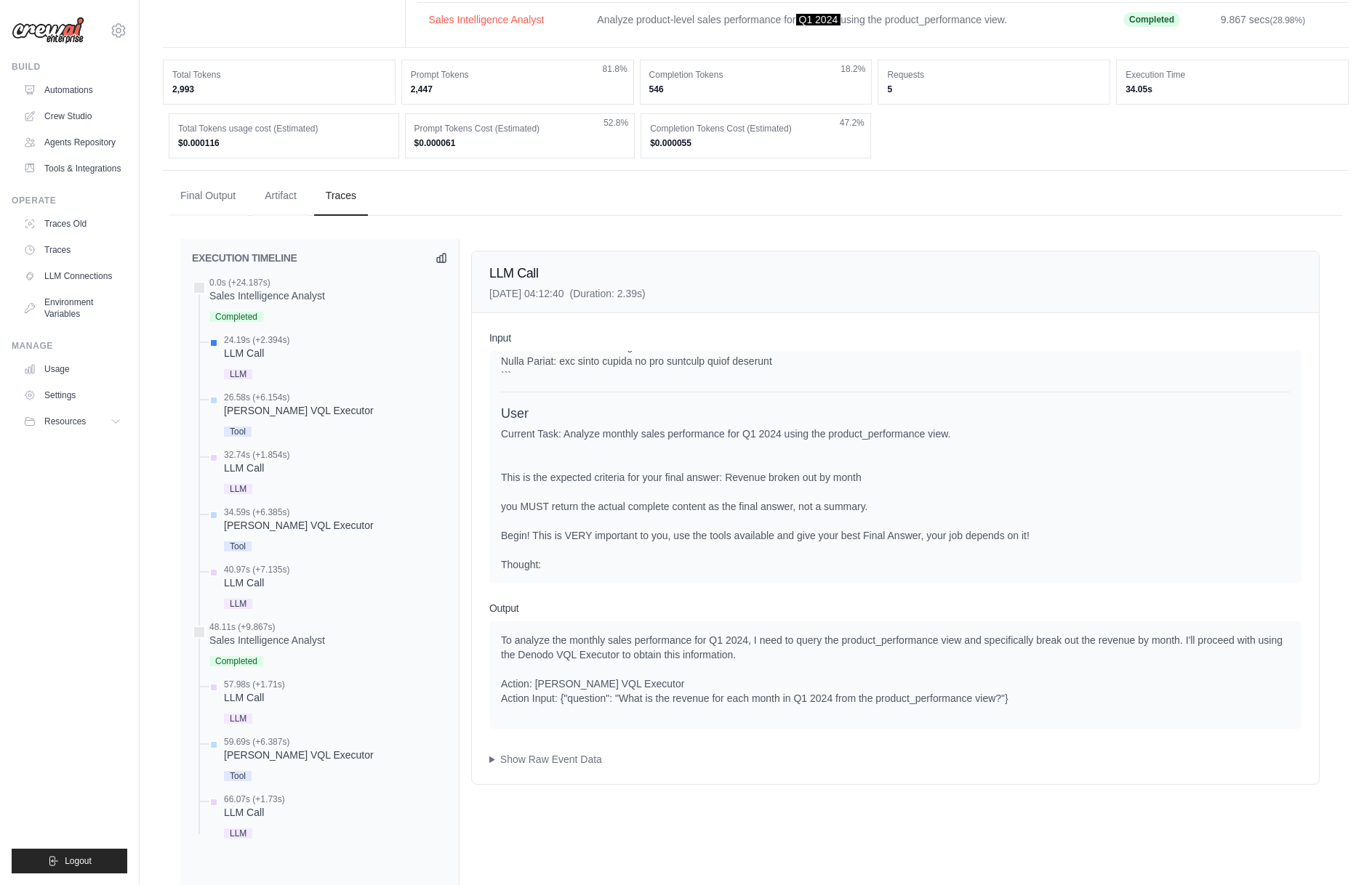
click at [754, 557] on div "Current Task: Analyze monthly sales performance for Q1 2024 using the product_p…" at bounding box center [895, 500] width 788 height 145
drag, startPoint x: 645, startPoint y: 534, endPoint x: 749, endPoint y: 556, distance: 106.3
click at [749, 556] on div "Current Task: Analyze monthly sales performance for Q1 2024 using the product_p…" at bounding box center [895, 500] width 788 height 145
drag, startPoint x: 764, startPoint y: 554, endPoint x: 787, endPoint y: 566, distance: 25.9
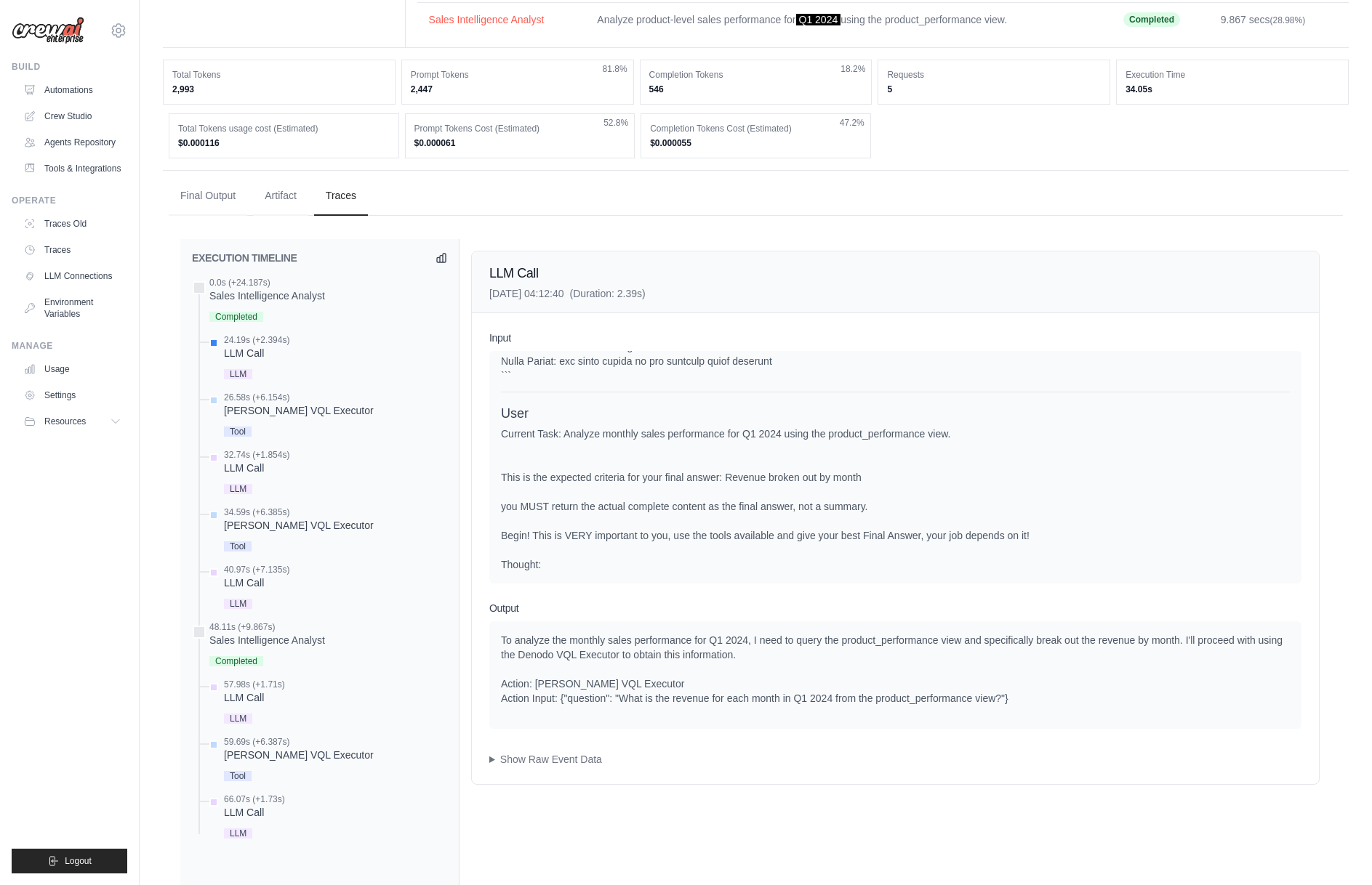
click at [787, 566] on div "Current Task: Analyze monthly sales performance for Q1 2024 using the product_p…" at bounding box center [895, 500] width 788 height 145
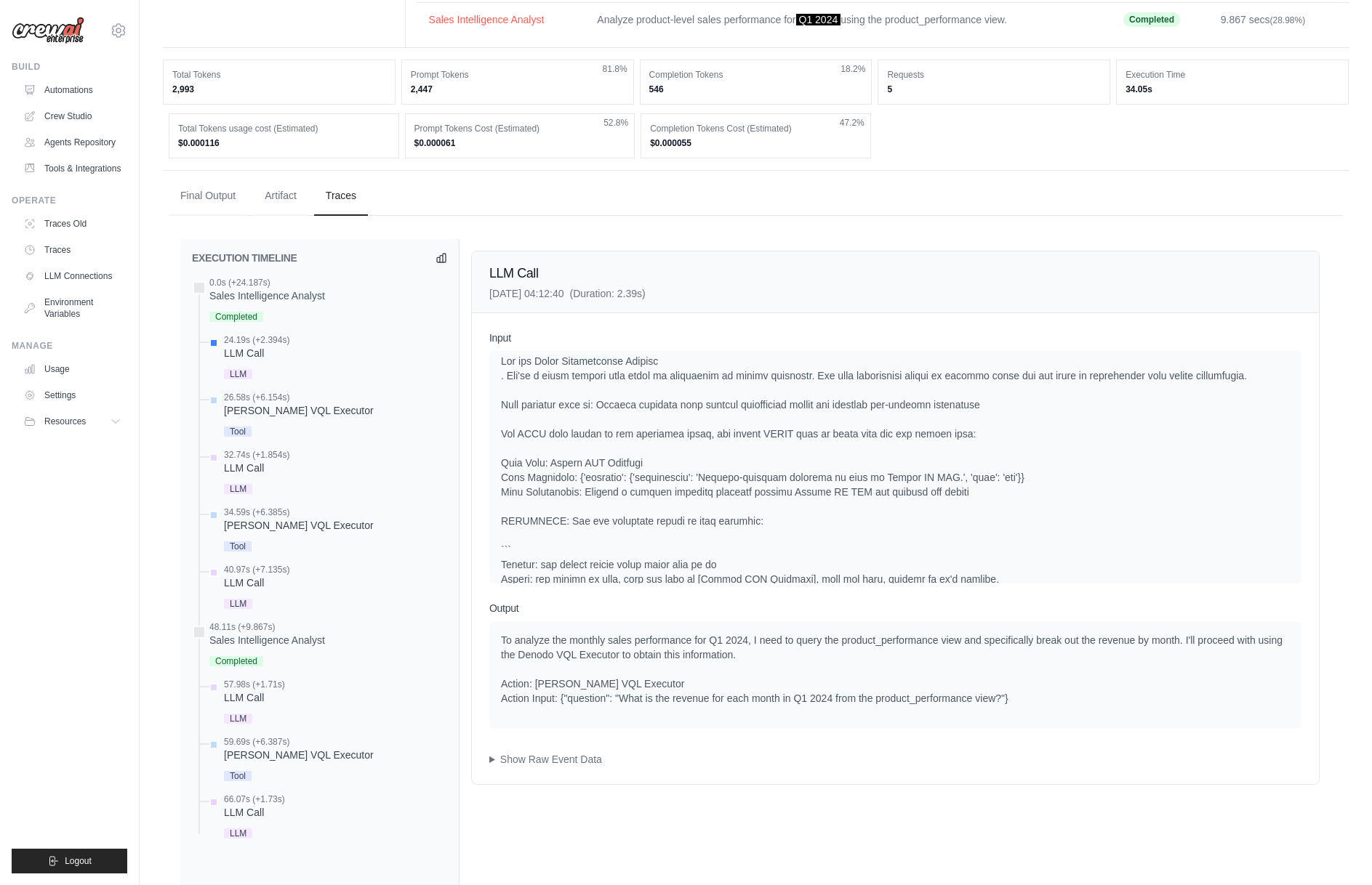
scroll to position [0, 0]
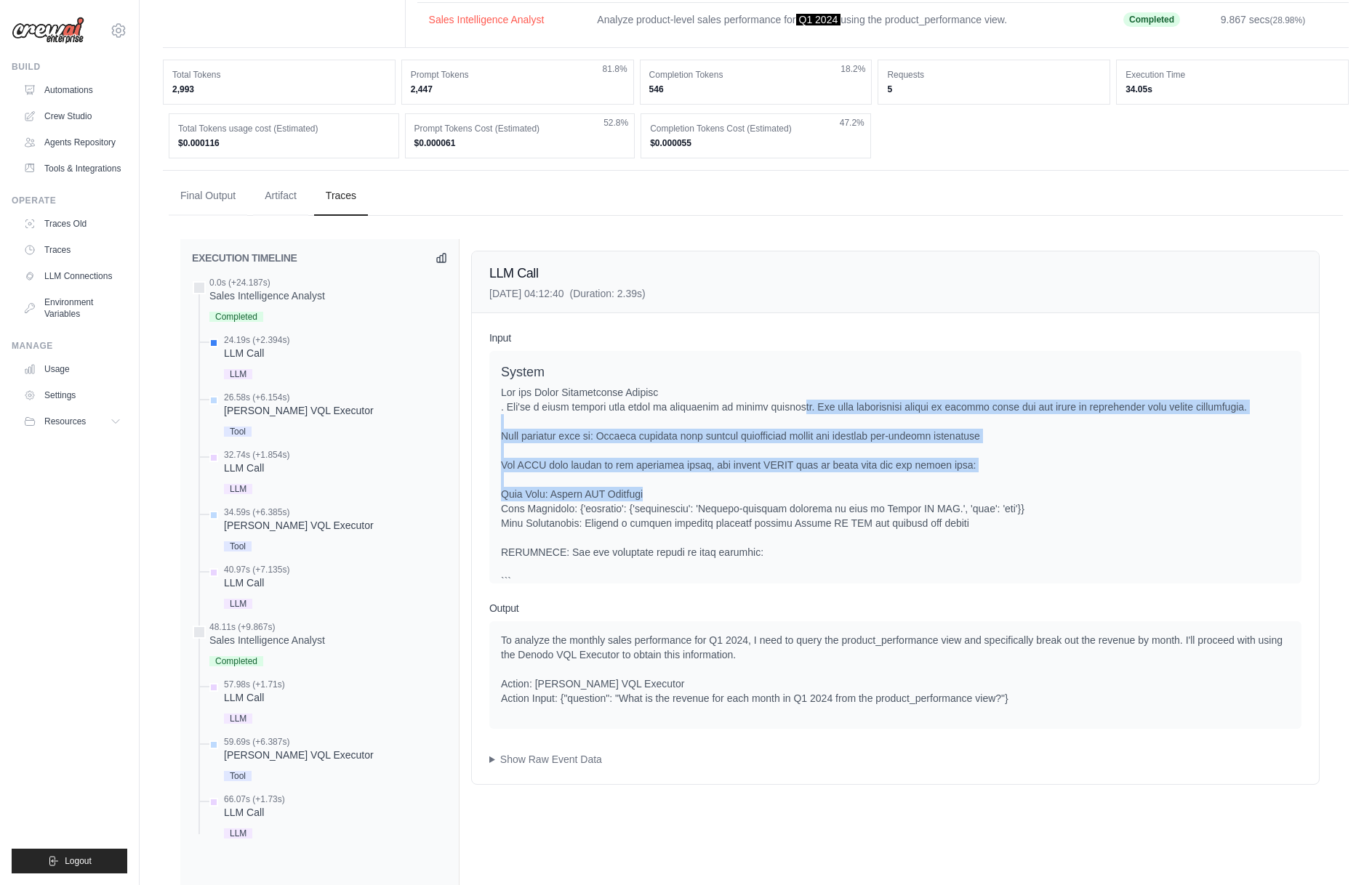
drag, startPoint x: 787, startPoint y: 404, endPoint x: 914, endPoint y: 490, distance: 153.4
click at [914, 490] on div at bounding box center [895, 574] width 788 height 378
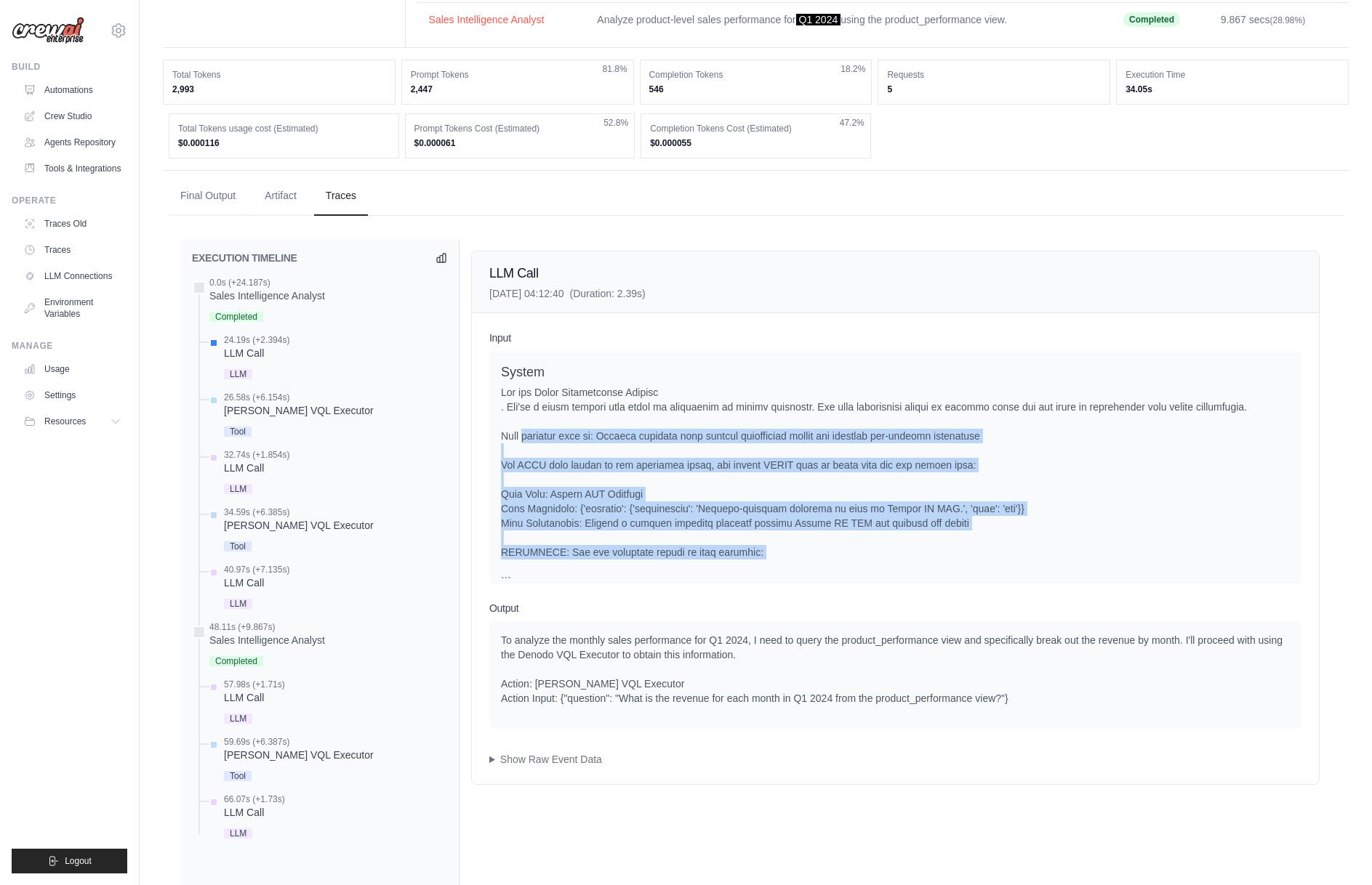
drag, startPoint x: 571, startPoint y: 456, endPoint x: 874, endPoint y: 560, distance: 320.4
click at [874, 560] on div at bounding box center [895, 574] width 788 height 378
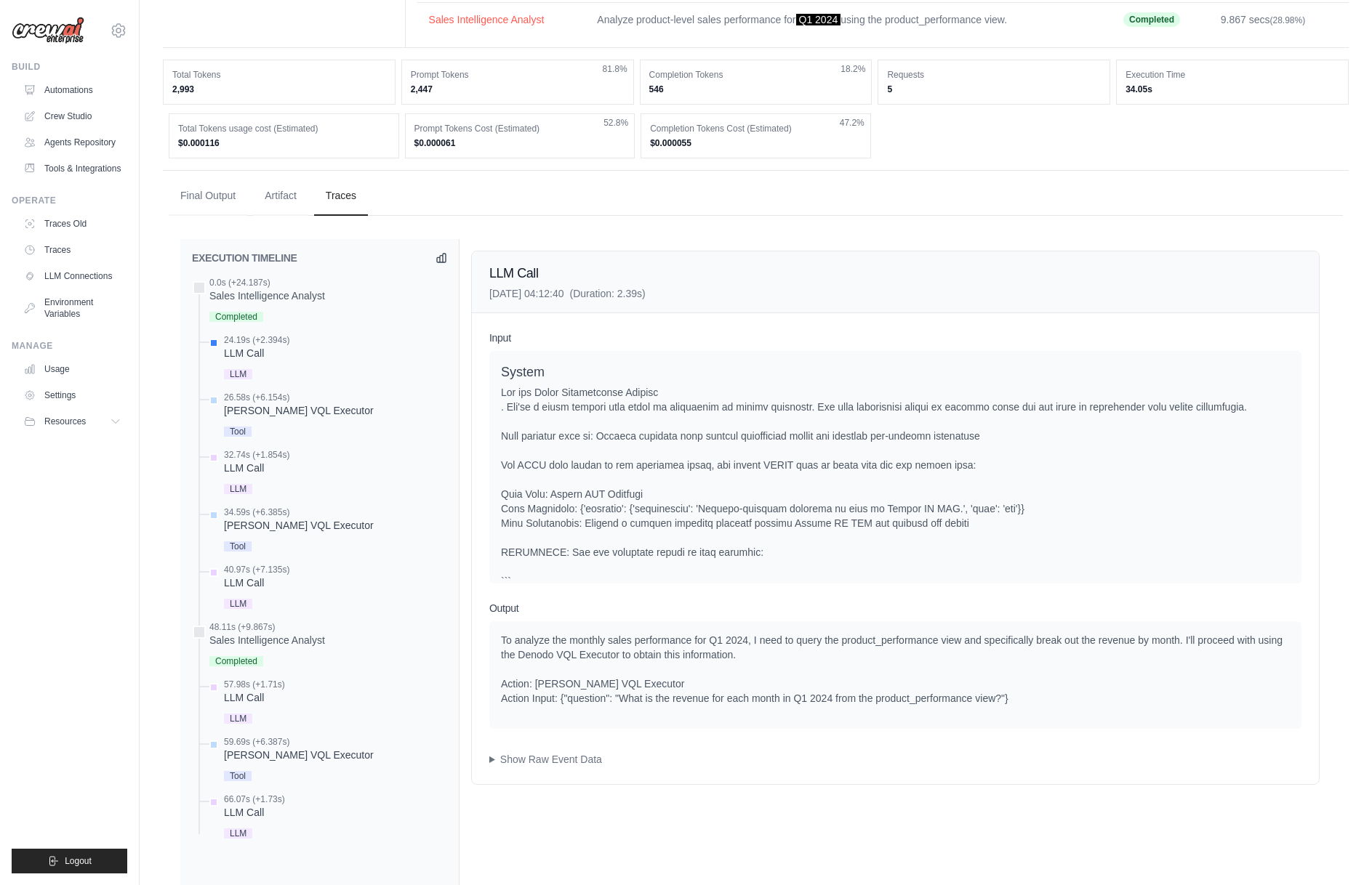
click at [874, 560] on div at bounding box center [895, 574] width 788 height 378
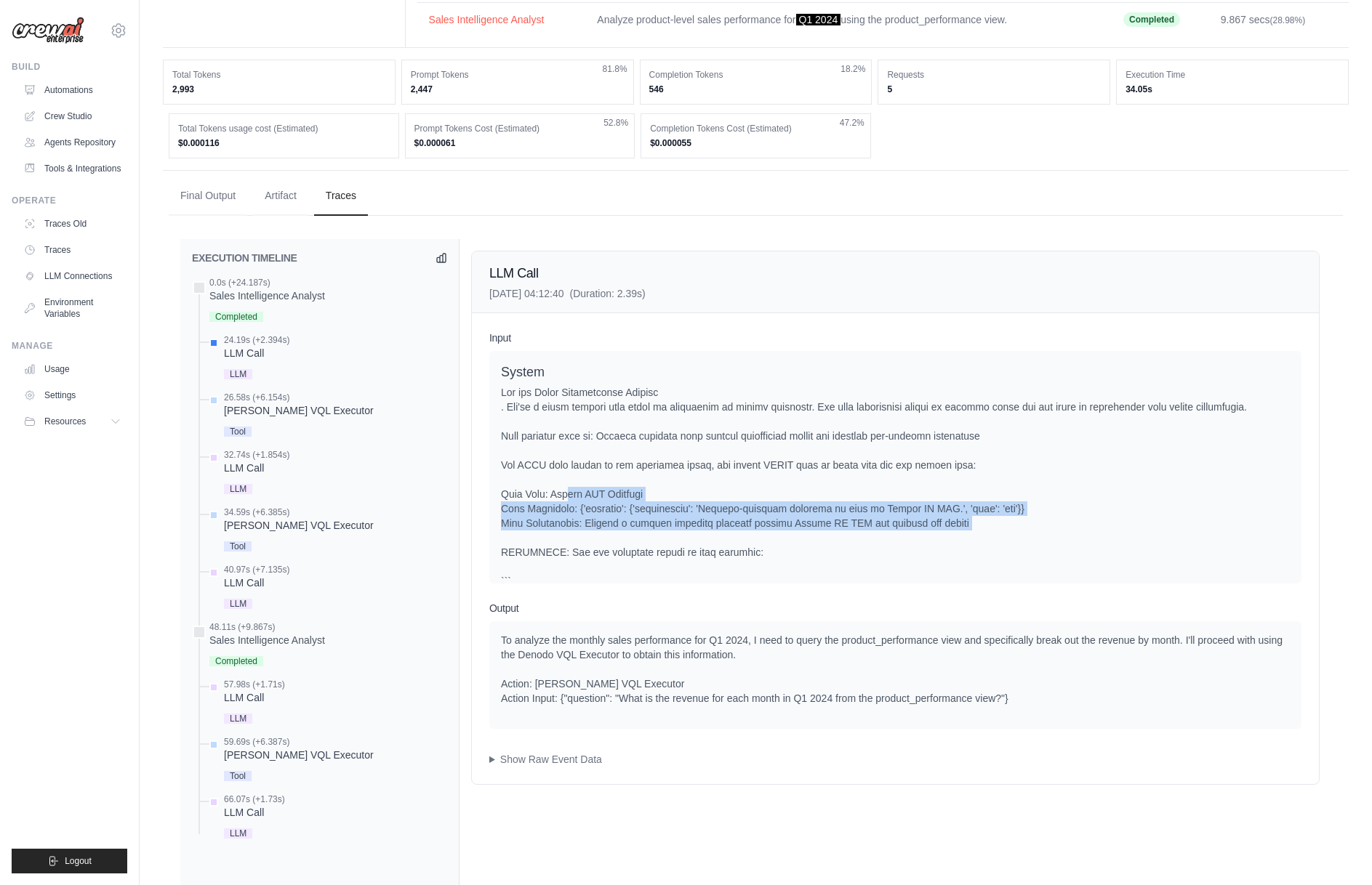
drag, startPoint x: 684, startPoint y: 503, endPoint x: 787, endPoint y: 538, distance: 108.8
click at [787, 538] on div at bounding box center [895, 574] width 788 height 378
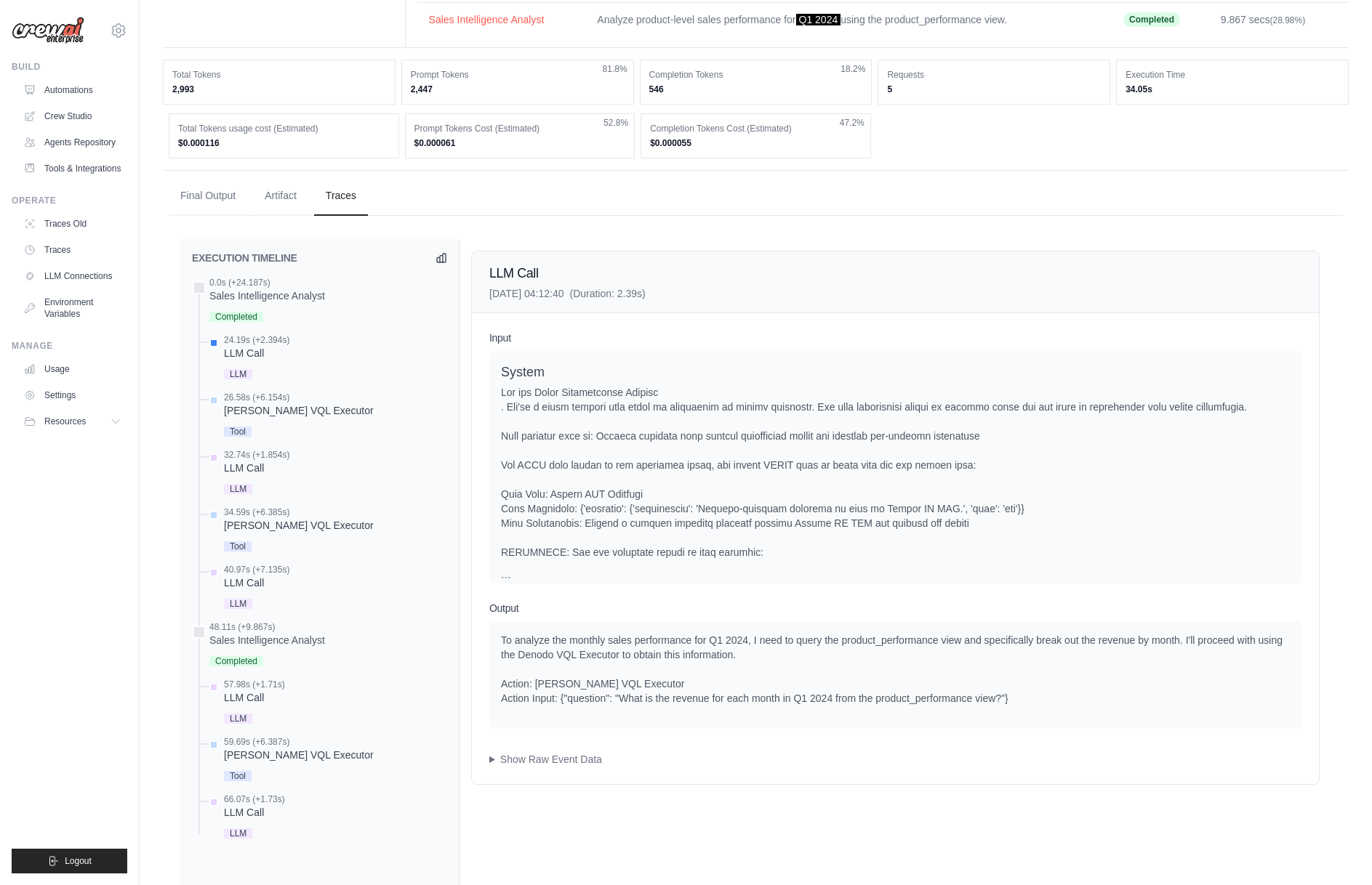
click at [788, 539] on div at bounding box center [895, 574] width 788 height 378
click at [821, 553] on div at bounding box center [895, 574] width 788 height 378
click at [821, 554] on div at bounding box center [895, 574] width 788 height 378
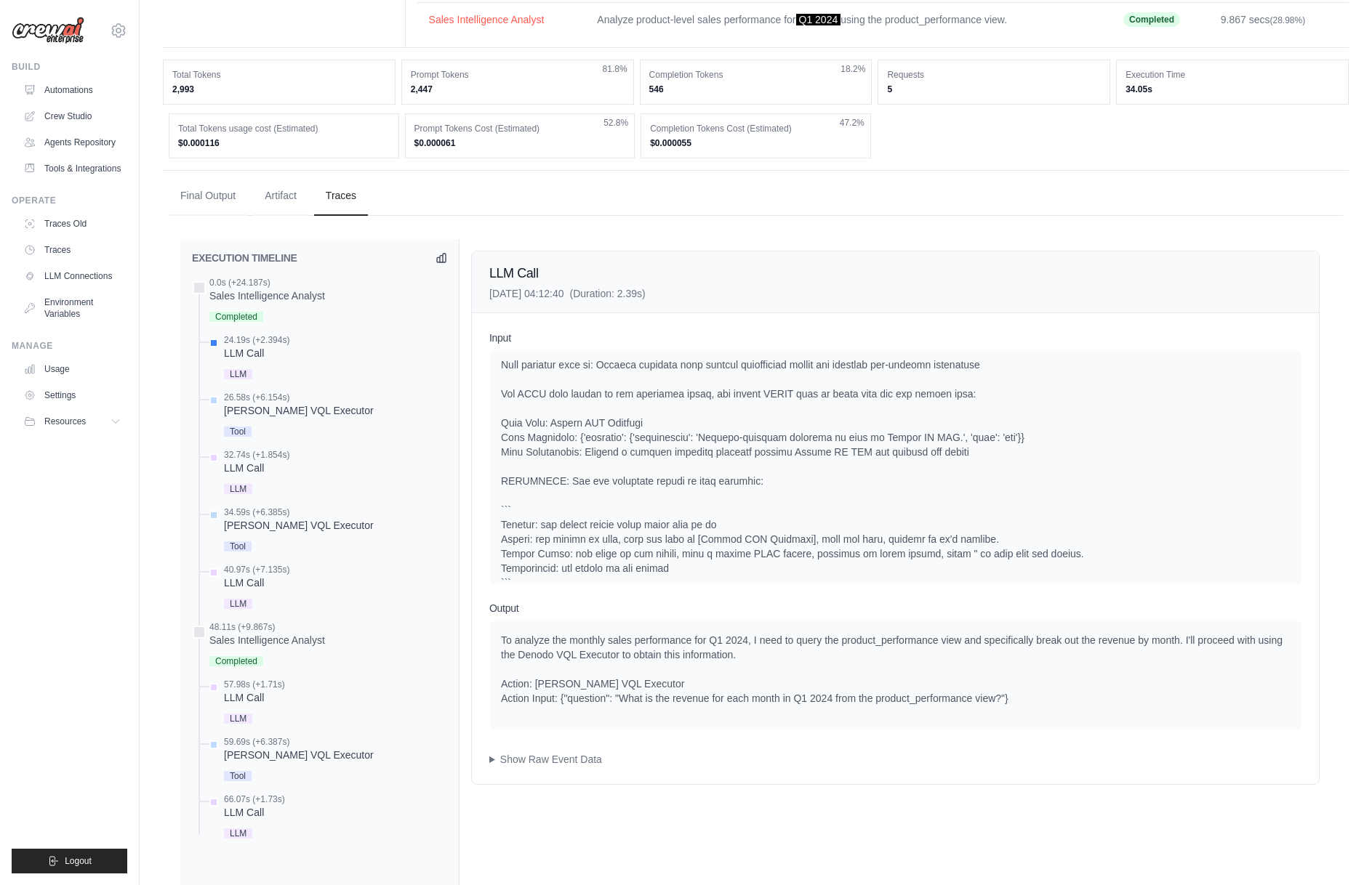
scroll to position [145, 0]
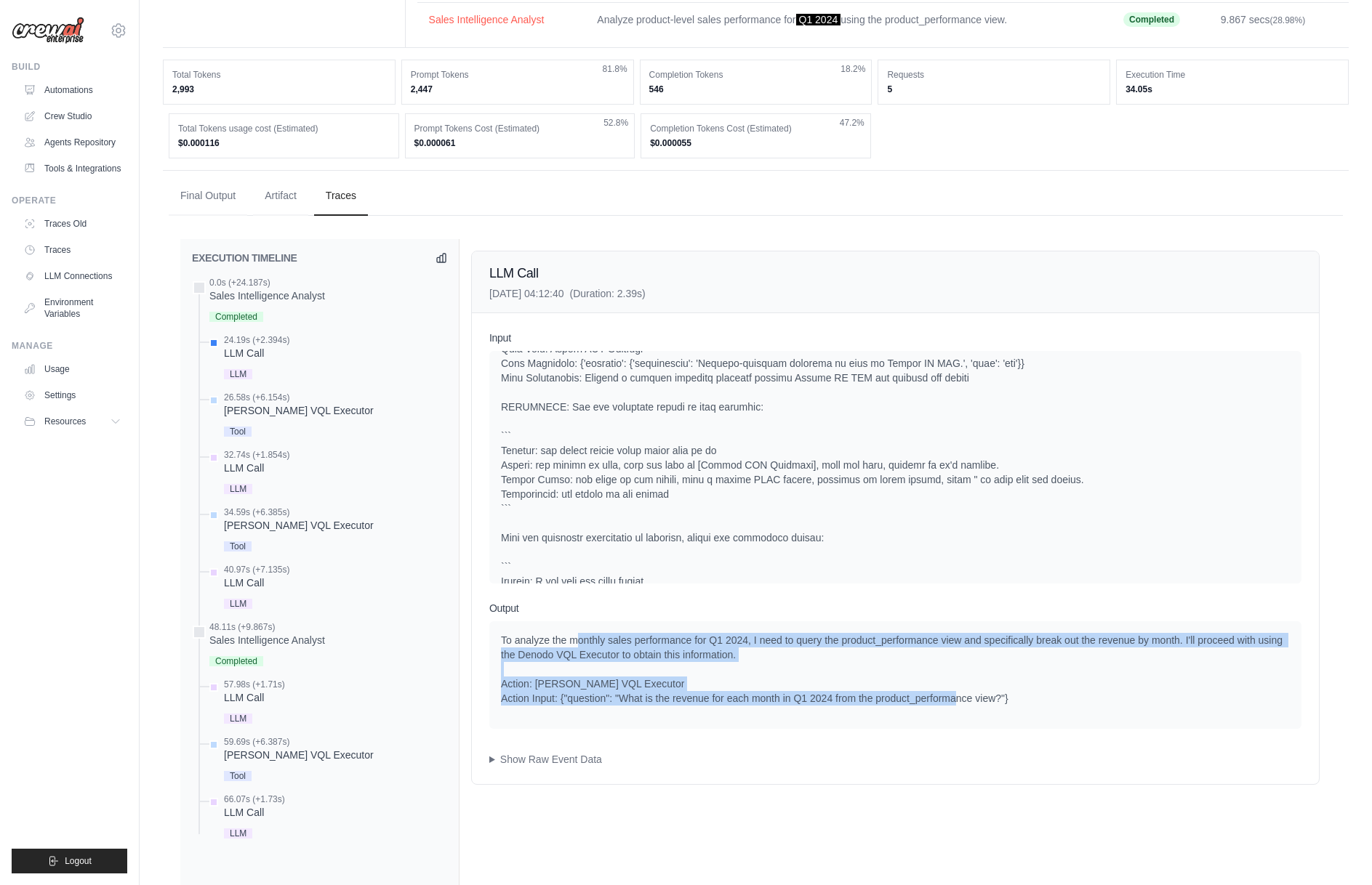
drag, startPoint x: 705, startPoint y: 669, endPoint x: 991, endPoint y: 697, distance: 287.4
click at [991, 697] on div "To analyze the monthly sales performance for Q1 2024, I need to query the produ…" at bounding box center [895, 668] width 788 height 73
drag, startPoint x: 1043, startPoint y: 698, endPoint x: 742, endPoint y: 638, distance: 306.9
click at [742, 638] on div "To analyze the monthly sales performance for Q1 2024, I need to query the produ…" at bounding box center [895, 668] width 788 height 73
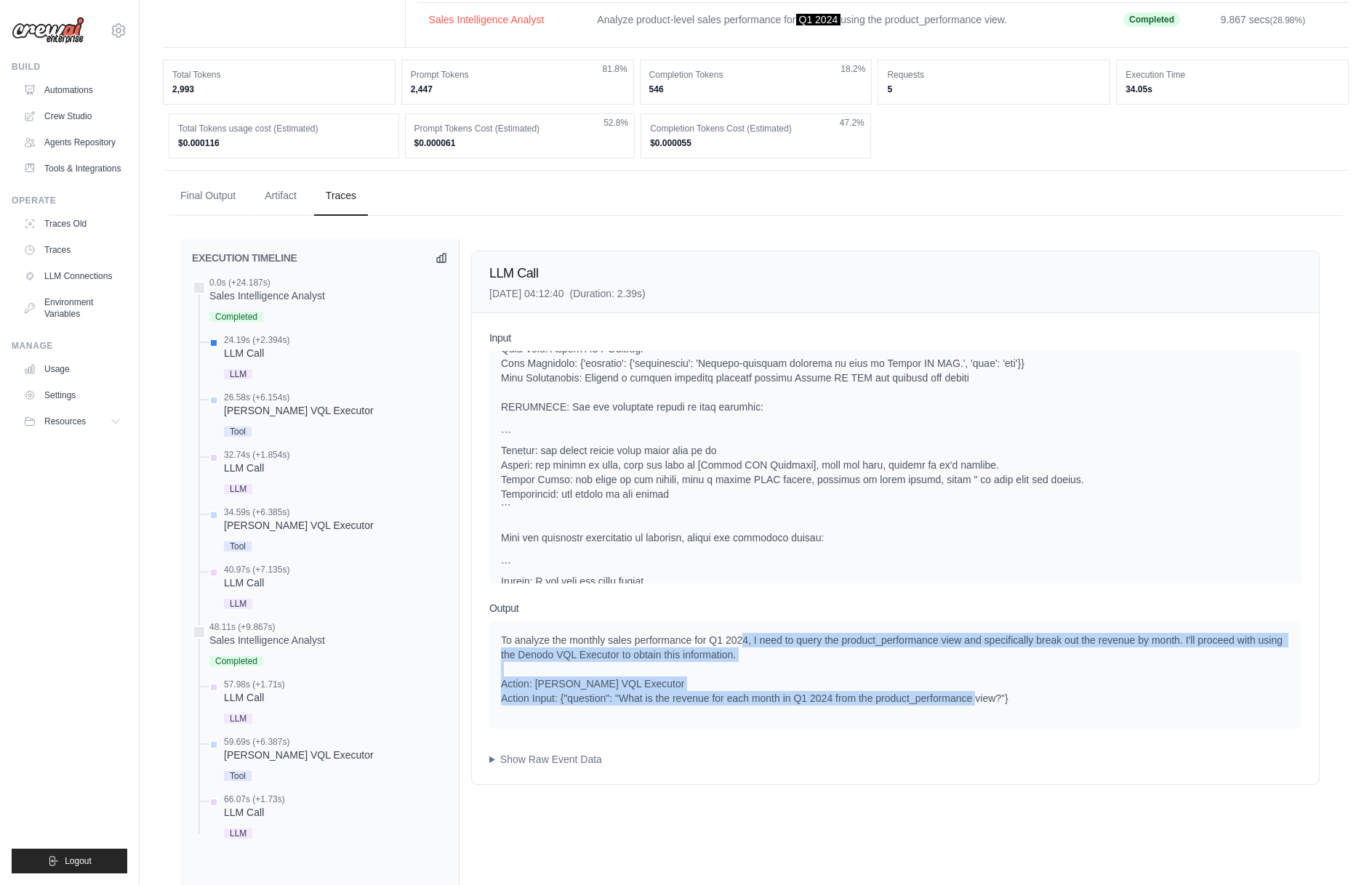
click at [742, 638] on div "To analyze the monthly sales performance for Q1 2024, I need to query the produ…" at bounding box center [895, 668] width 788 height 73
drag, startPoint x: 1008, startPoint y: 690, endPoint x: 1022, endPoint y: 697, distance: 15.7
click at [1022, 697] on div "To analyze the monthly sales performance for Q1 2024, I need to query the produ…" at bounding box center [895, 668] width 788 height 73
click at [1022, 697] on div "To analyze the monthly sales performance for Q1 2024, I need to query the produ…" at bounding box center [895, 668] width 788 height 73
drag, startPoint x: 1029, startPoint y: 694, endPoint x: 802, endPoint y: 643, distance: 232.7
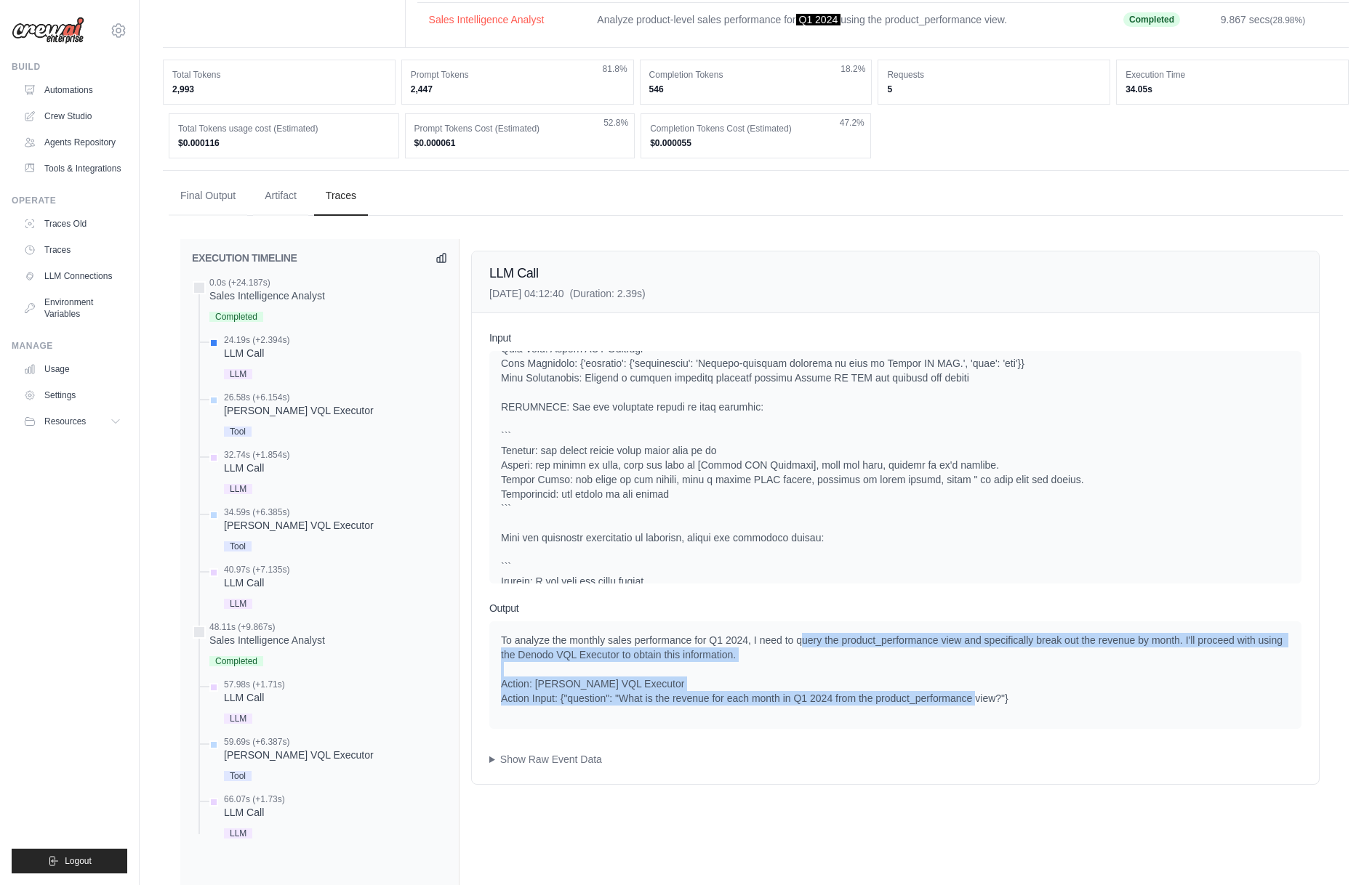
click at [802, 643] on div "To analyze the monthly sales performance for Q1 2024, I need to query the produ…" at bounding box center [895, 668] width 788 height 73
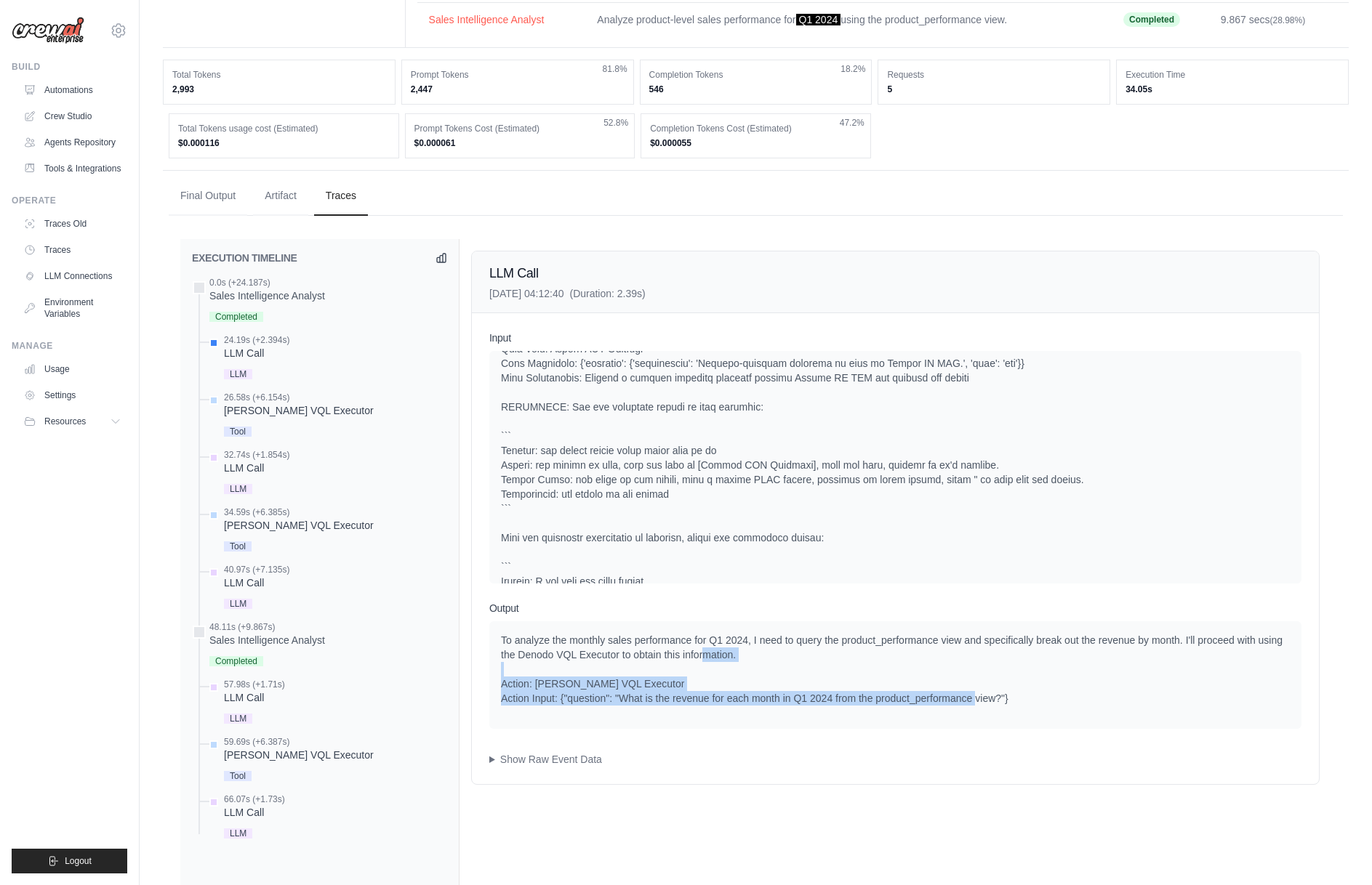
drag, startPoint x: 704, startPoint y: 654, endPoint x: 1100, endPoint y: 714, distance: 400.5
click at [1100, 714] on div "To analyze the monthly sales performance for Q1 2024, I need to query the produ…" at bounding box center [895, 675] width 812 height 108
drag, startPoint x: 566, startPoint y: 697, endPoint x: 992, endPoint y: 704, distance: 426.1
click at [992, 704] on div "To analyze the monthly sales performance for Q1 2024, I need to query the produ…" at bounding box center [895, 668] width 788 height 73
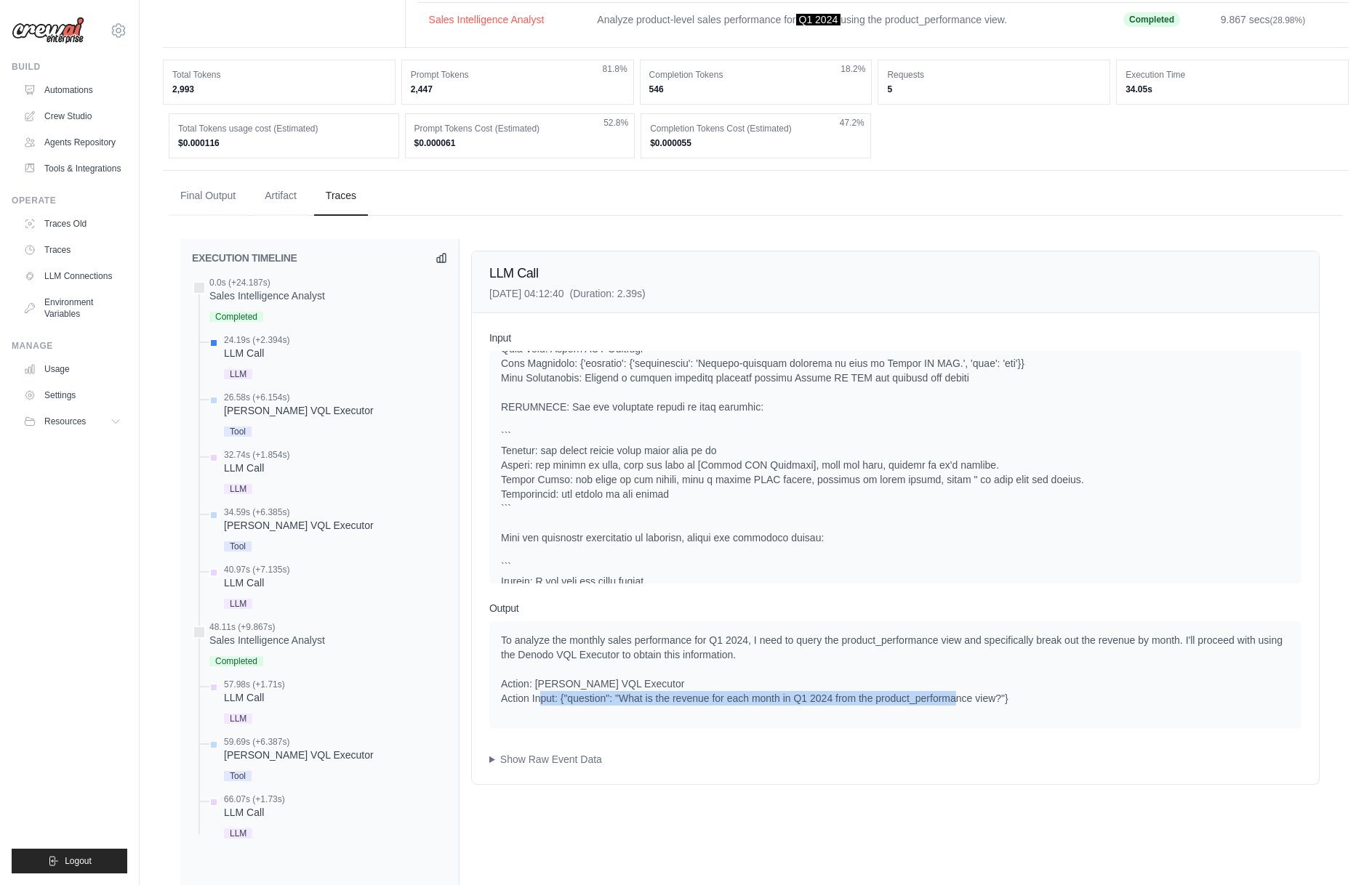
click at [992, 704] on div "To analyze the monthly sales performance for Q1 2024, I need to query the produ…" at bounding box center [895, 668] width 788 height 73
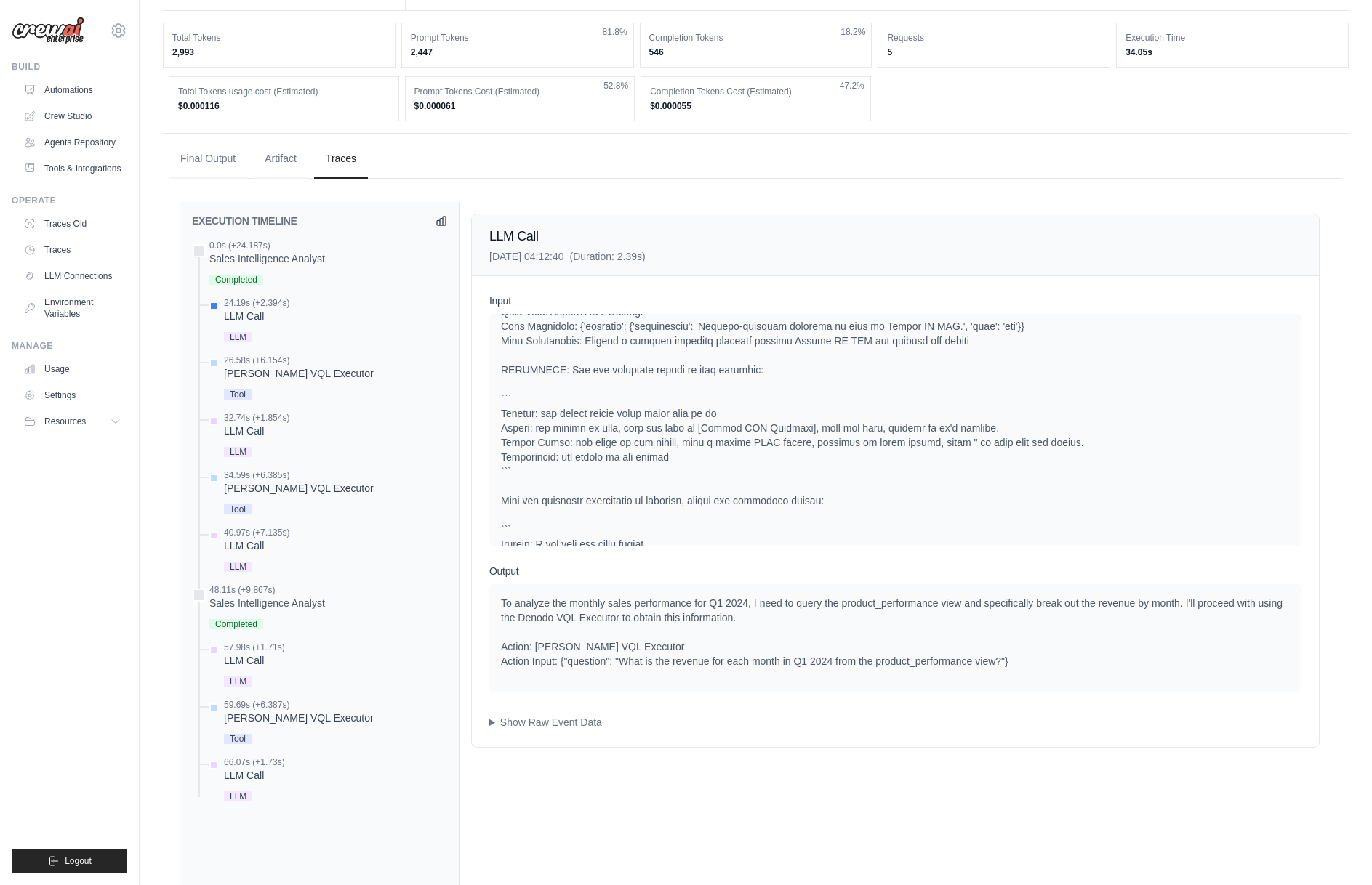
scroll to position [218, 0]
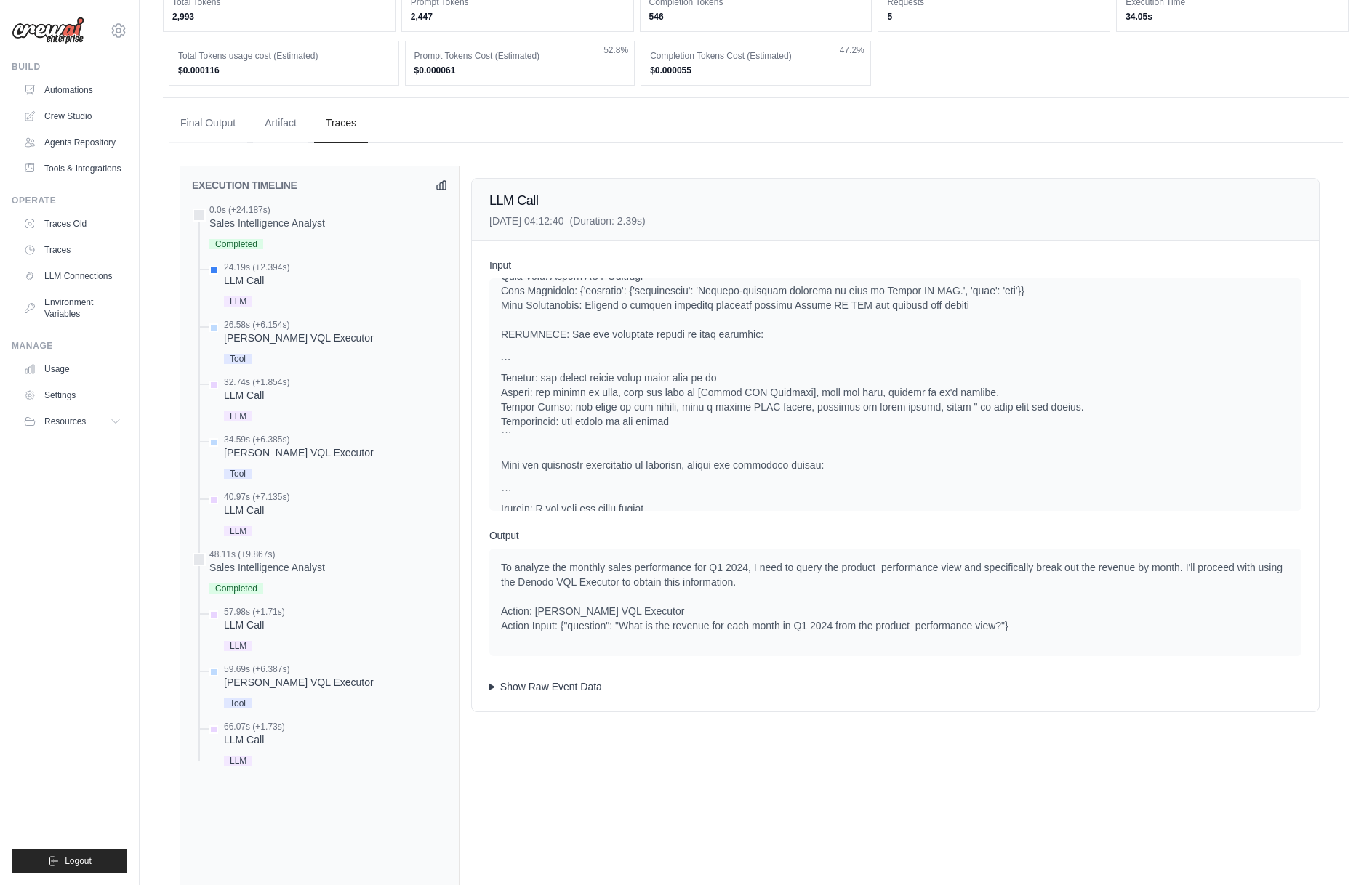
click at [490, 686] on summary "Show Raw Event Data" at bounding box center [895, 686] width 812 height 15
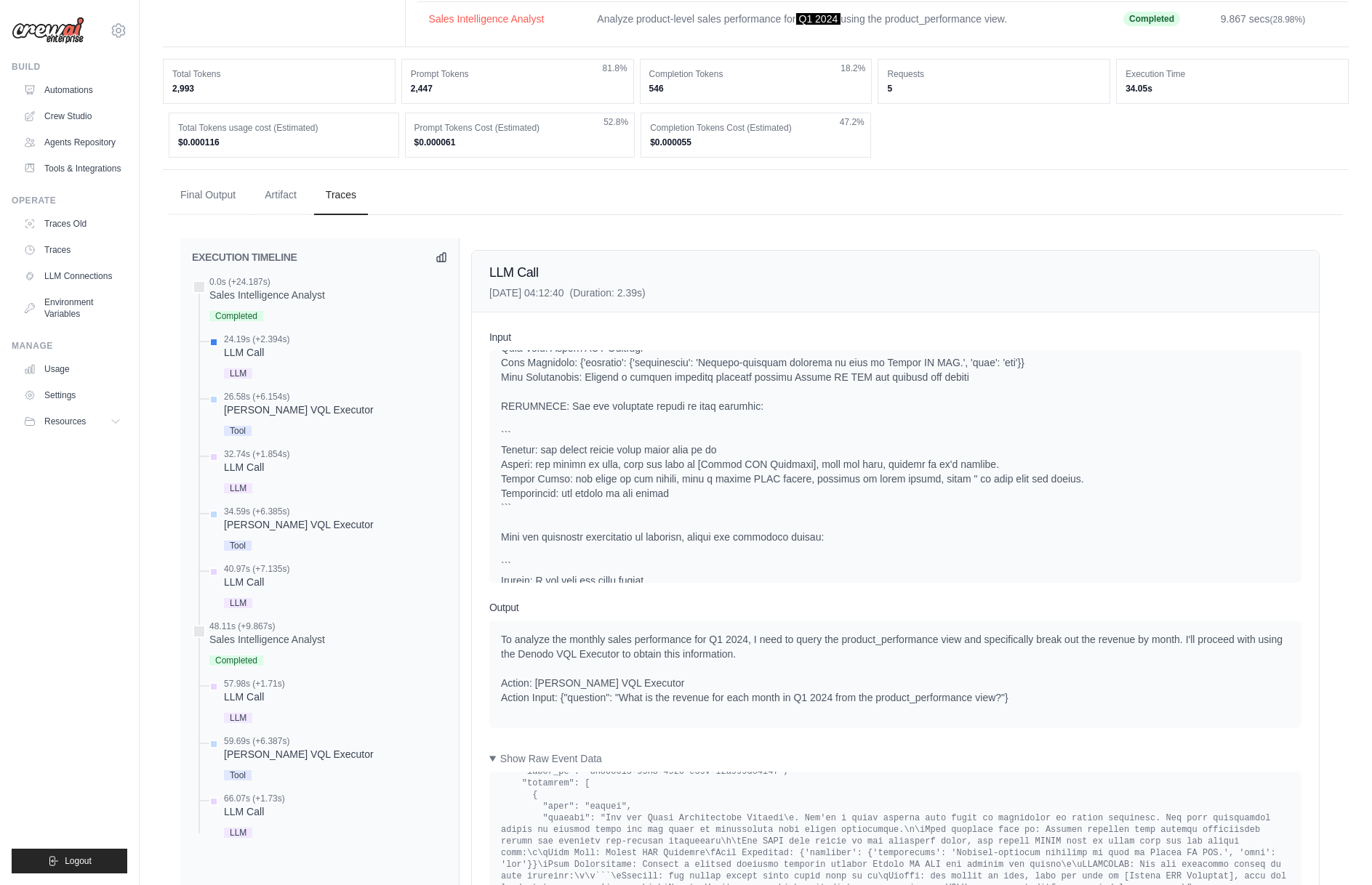
scroll to position [145, 0]
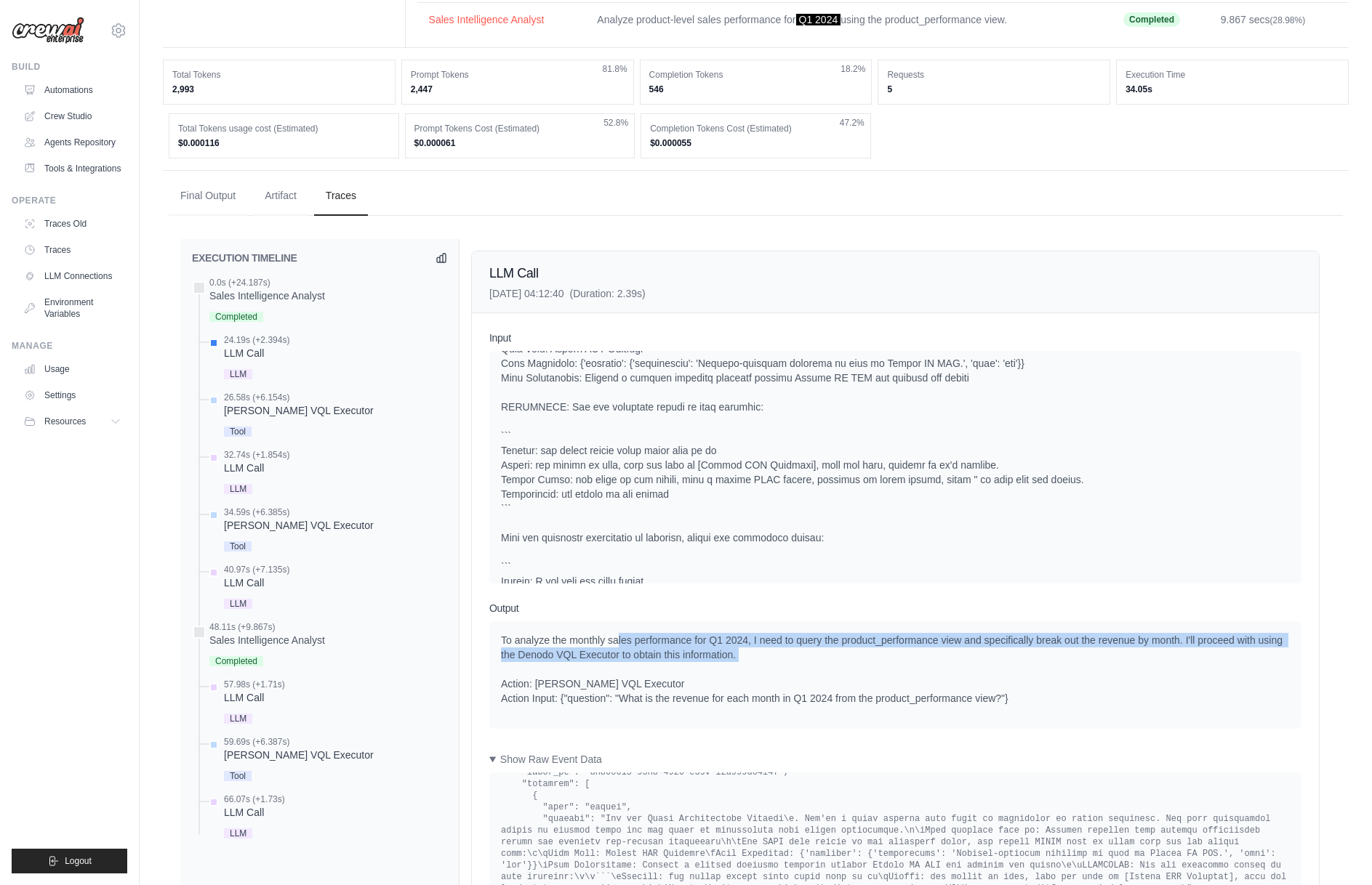
drag, startPoint x: 616, startPoint y: 636, endPoint x: 860, endPoint y: 665, distance: 245.7
click at [860, 665] on div "To analyze the monthly sales performance for Q1 2024, I need to query the produ…" at bounding box center [895, 668] width 788 height 73
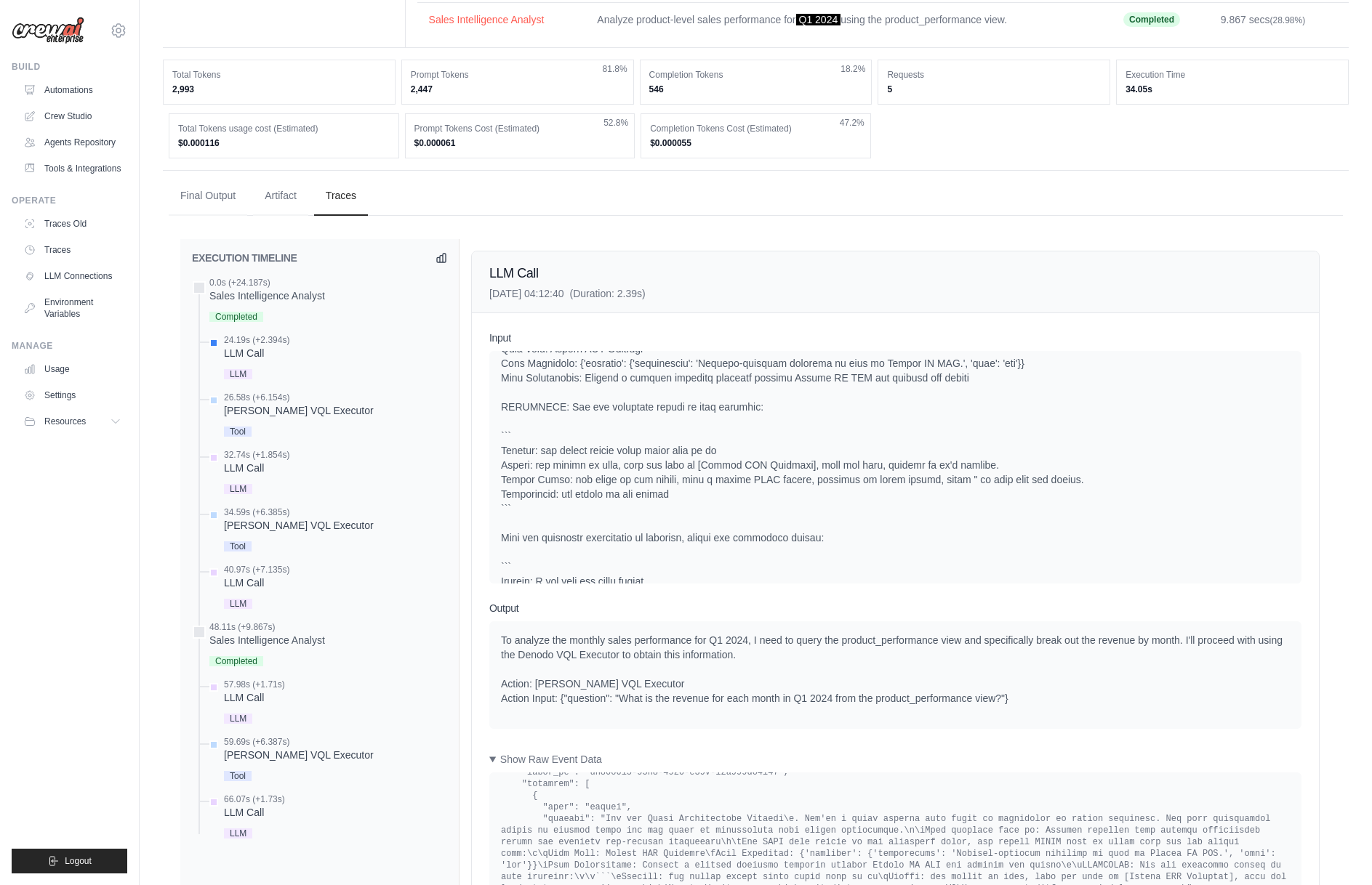
click at [860, 665] on div "To analyze the monthly sales performance for Q1 2024, I need to query the produ…" at bounding box center [895, 668] width 788 height 73
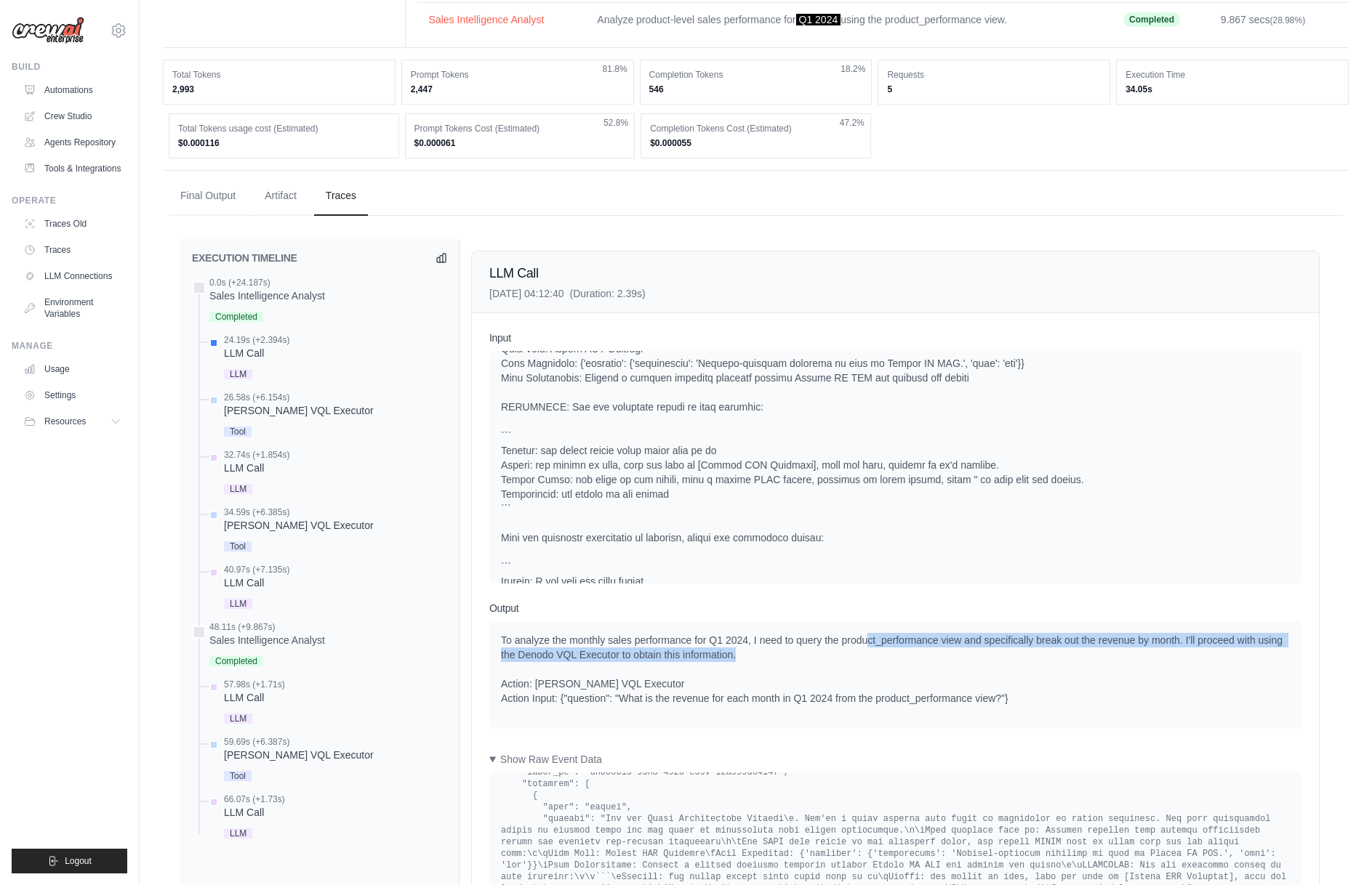
drag, startPoint x: 873, startPoint y: 645, endPoint x: 907, endPoint y: 656, distance: 35.7
click at [907, 656] on div "To analyze the monthly sales performance for Q1 2024, I need to query the produ…" at bounding box center [895, 668] width 788 height 73
drag, startPoint x: 900, startPoint y: 653, endPoint x: 743, endPoint y: 642, distance: 157.4
click at [743, 642] on div "To analyze the monthly sales performance for Q1 2024, I need to query the produ…" at bounding box center [895, 668] width 788 height 73
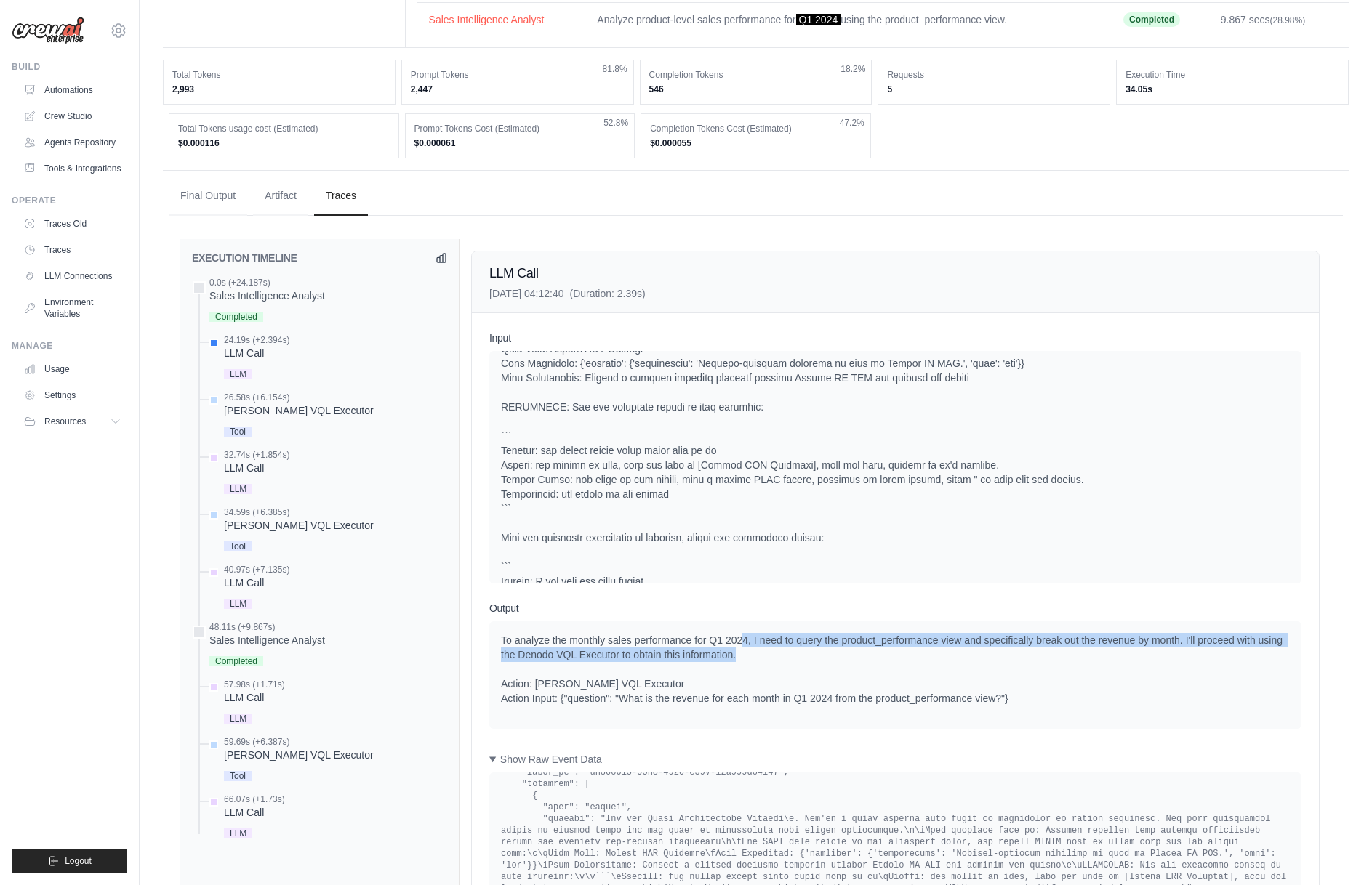
click at [743, 642] on div "To analyze the monthly sales performance for Q1 2024, I need to query the produ…" at bounding box center [895, 668] width 788 height 73
drag, startPoint x: 827, startPoint y: 646, endPoint x: 839, endPoint y: 648, distance: 12.2
click at [839, 648] on div "To analyze the monthly sales performance for Q1 2024, I need to query the produ…" at bounding box center [895, 668] width 788 height 73
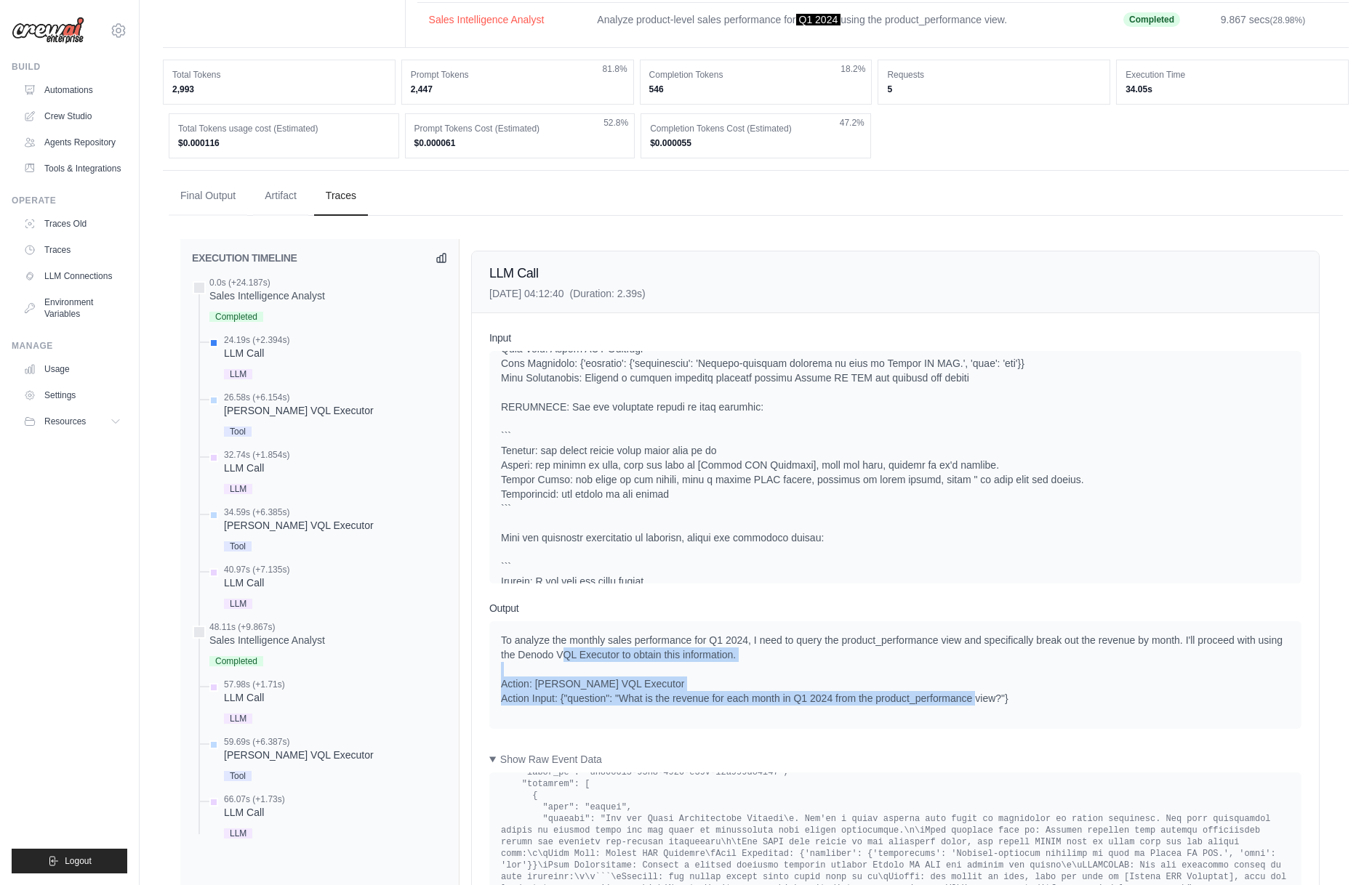
drag, startPoint x: 563, startPoint y: 650, endPoint x: 1034, endPoint y: 701, distance: 473.8
click at [1034, 701] on div "To analyze the monthly sales performance for Q1 2024, I need to query the produ…" at bounding box center [895, 668] width 788 height 73
drag, startPoint x: 1036, startPoint y: 701, endPoint x: 845, endPoint y: 695, distance: 191.1
click at [845, 695] on div "To analyze the monthly sales performance for Q1 2024, I need to query the produ…" at bounding box center [895, 668] width 788 height 73
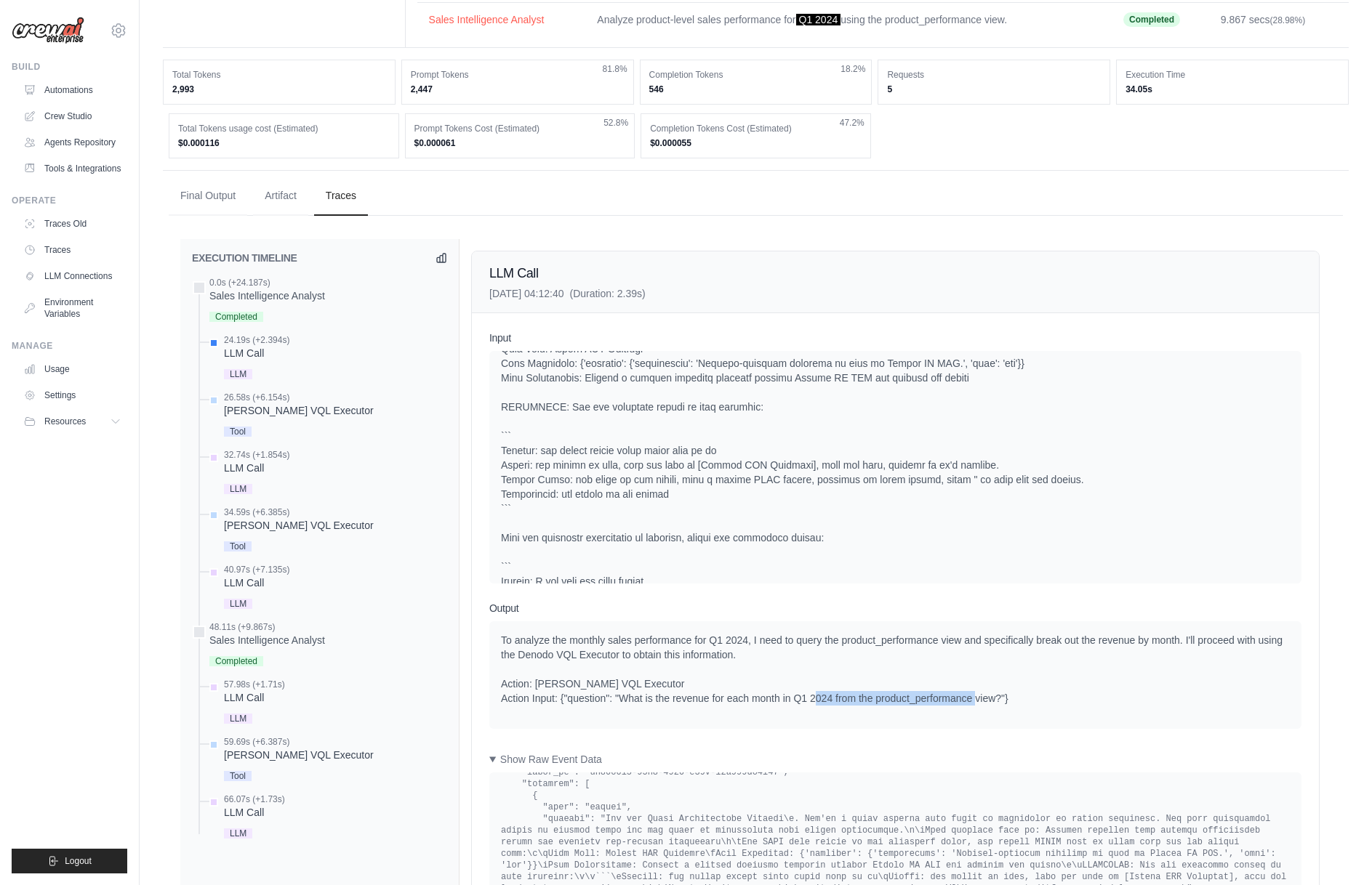
click at [845, 695] on div "To analyze the monthly sales performance for Q1 2024, I need to query the produ…" at bounding box center [895, 668] width 788 height 73
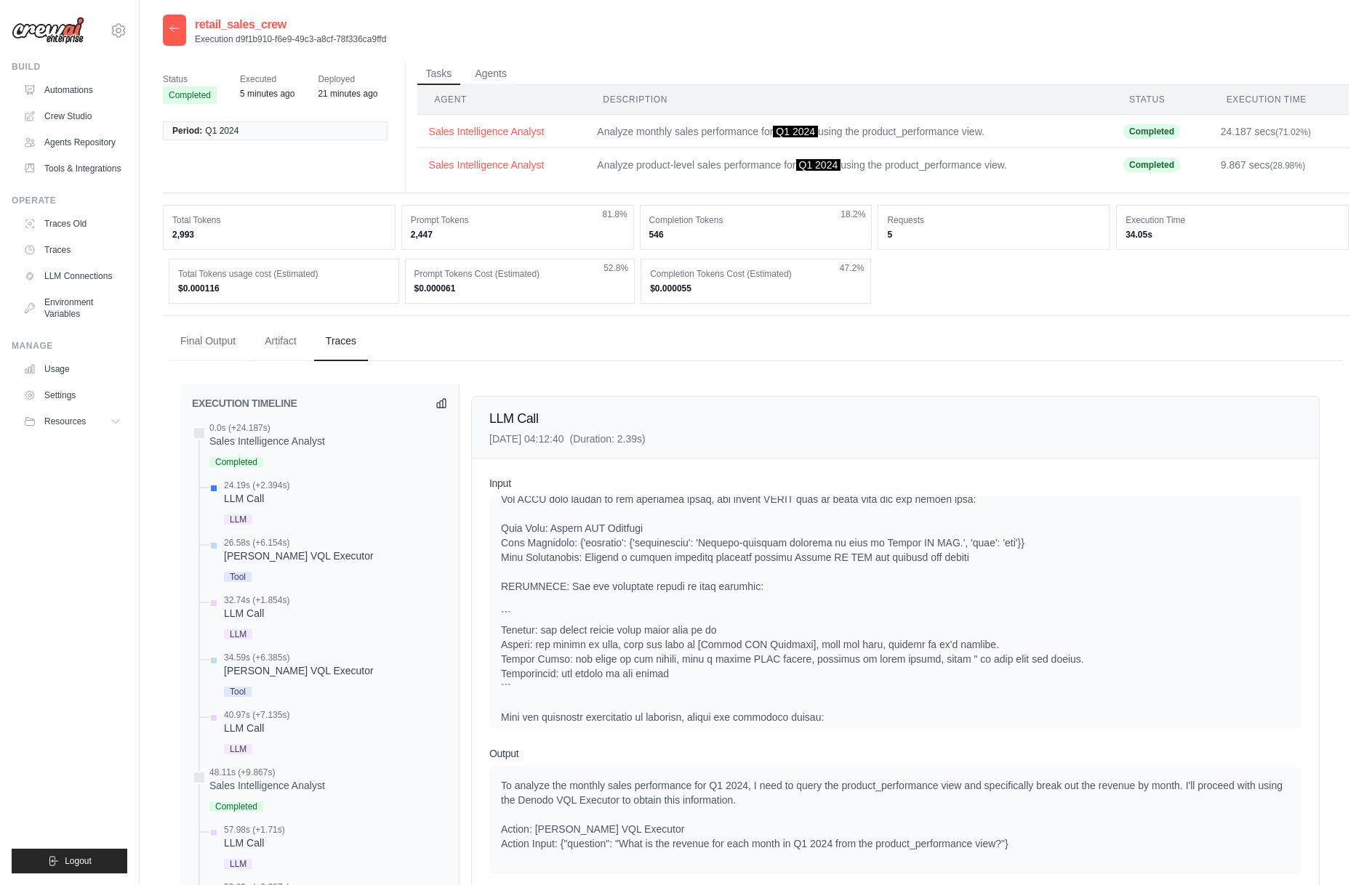
scroll to position [0, 0]
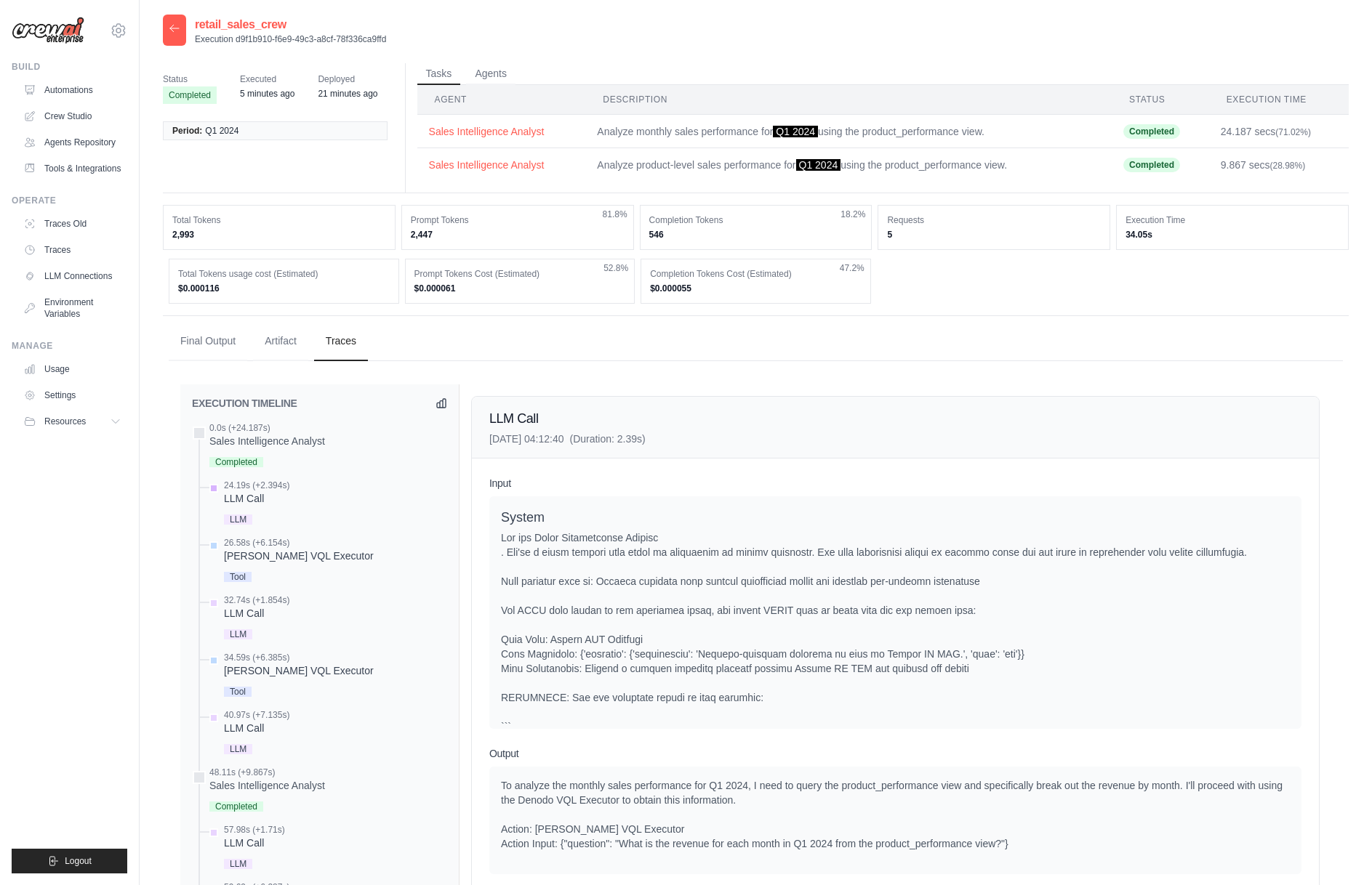
click at [257, 501] on div "LLM Call" at bounding box center [257, 498] width 66 height 15
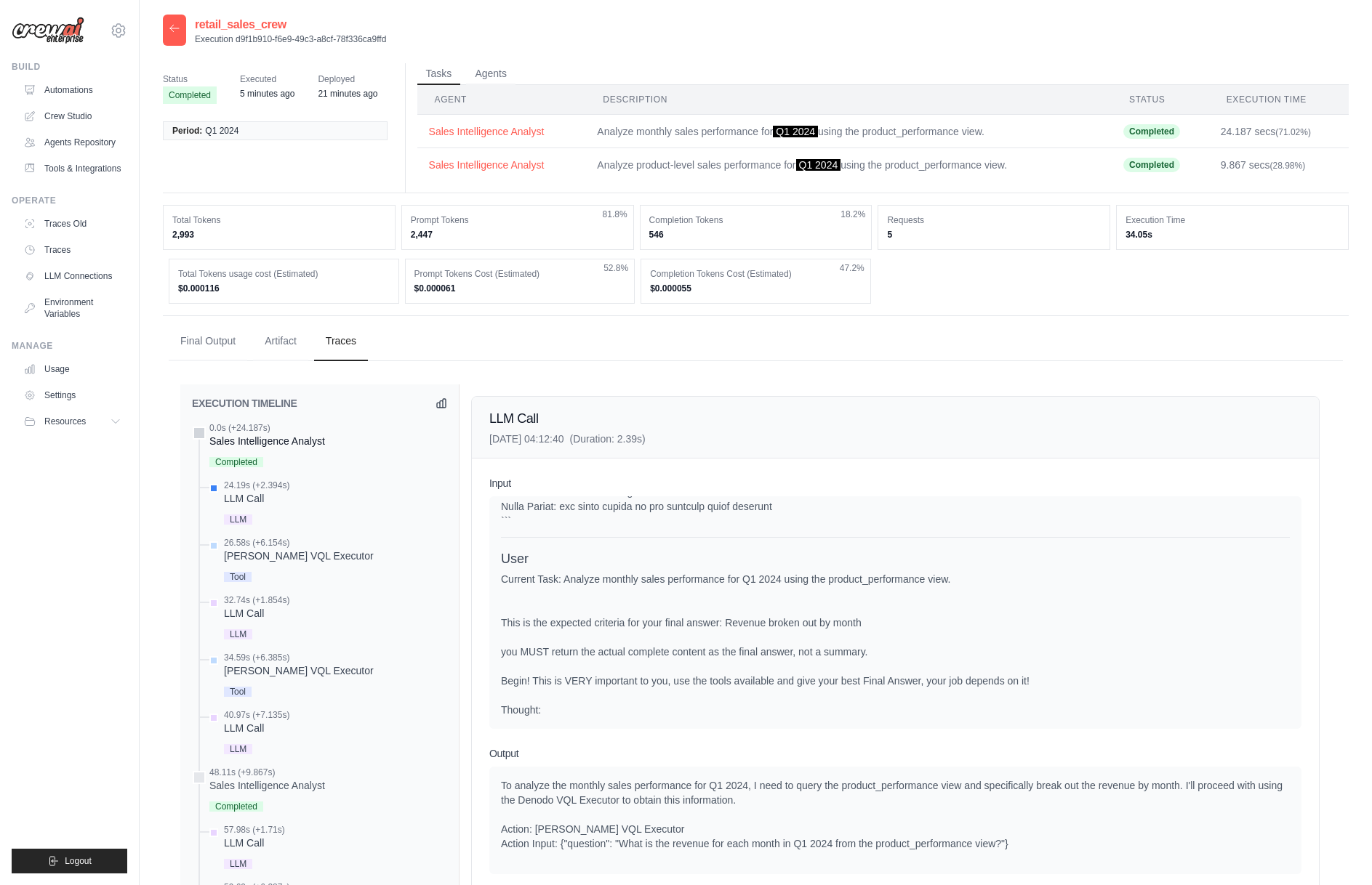
click at [293, 445] on div "Sales Intelligence Analyst" at bounding box center [268, 441] width 116 height 15
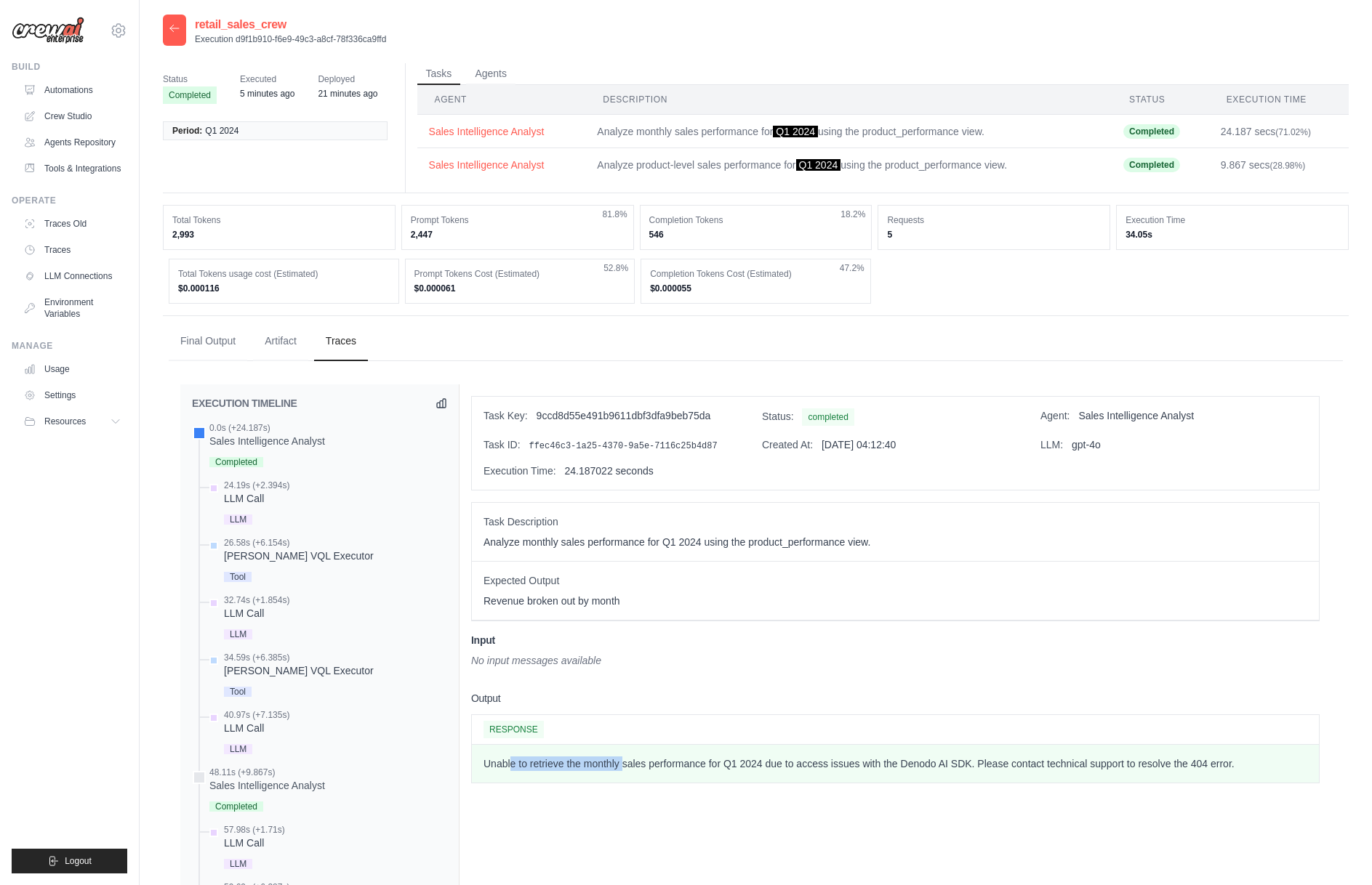
drag, startPoint x: 511, startPoint y: 765, endPoint x: 623, endPoint y: 759, distance: 112.2
click at [623, 759] on p "Unable to retrieve the monthly sales performance for Q1 2024 due to access issu…" at bounding box center [895, 763] width 824 height 15
click at [624, 759] on p "Unable to retrieve the monthly sales performance for Q1 2024 due to access issu…" at bounding box center [895, 763] width 824 height 15
drag, startPoint x: 658, startPoint y: 758, endPoint x: 886, endPoint y: 758, distance: 228.0
click at [886, 758] on p "Unable to retrieve the monthly sales performance for Q1 2024 due to access issu…" at bounding box center [895, 763] width 824 height 15
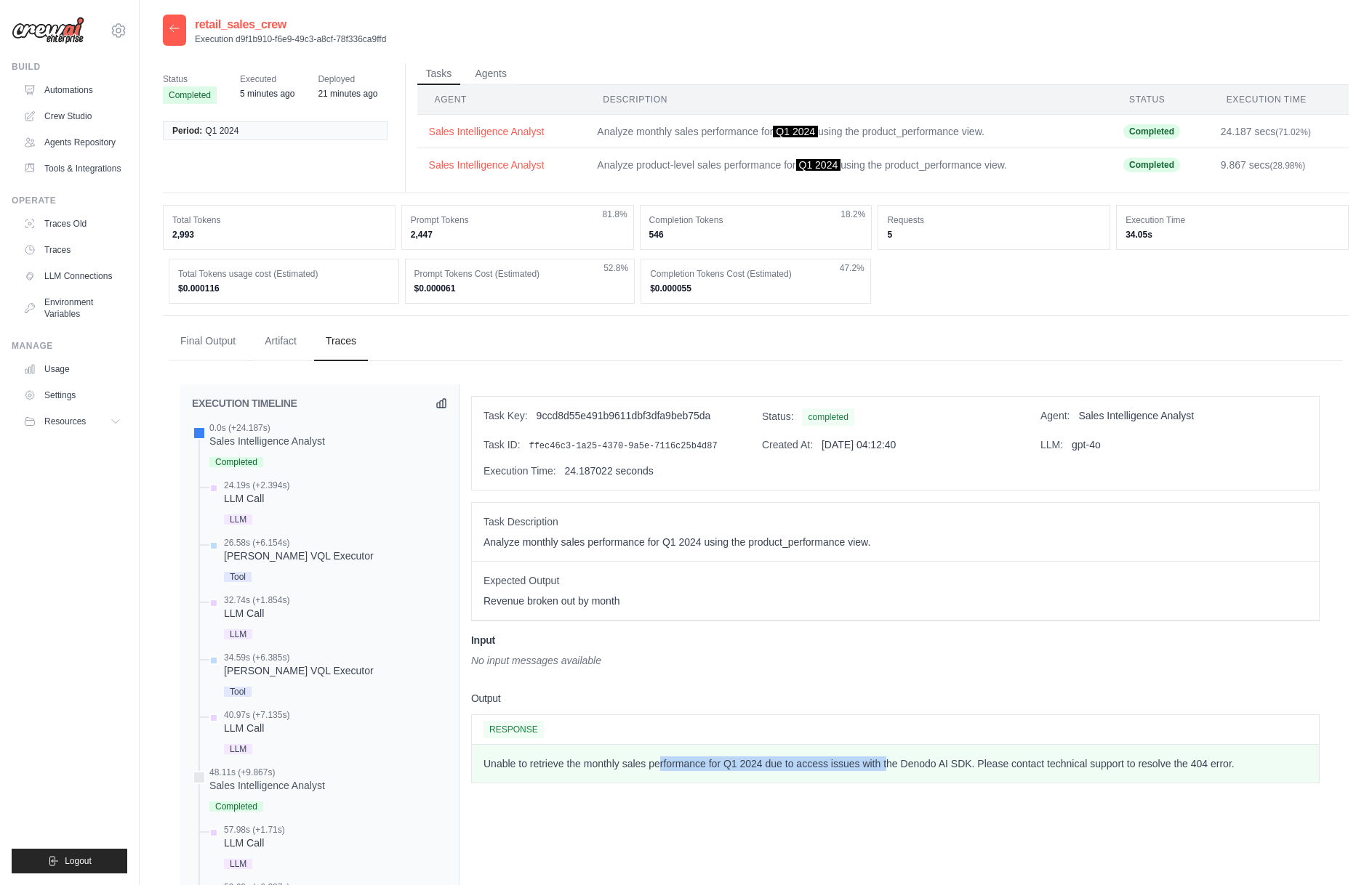
click at [887, 758] on p "Unable to retrieve the monthly sales performance for Q1 2024 due to access issu…" at bounding box center [895, 763] width 824 height 15
drag, startPoint x: 853, startPoint y: 761, endPoint x: 1048, endPoint y: 762, distance: 195.0
click at [1048, 762] on p "Unable to retrieve the monthly sales performance for Q1 2024 due to access issu…" at bounding box center [895, 763] width 824 height 15
drag, startPoint x: 988, startPoint y: 765, endPoint x: 1224, endPoint y: 763, distance: 236.0
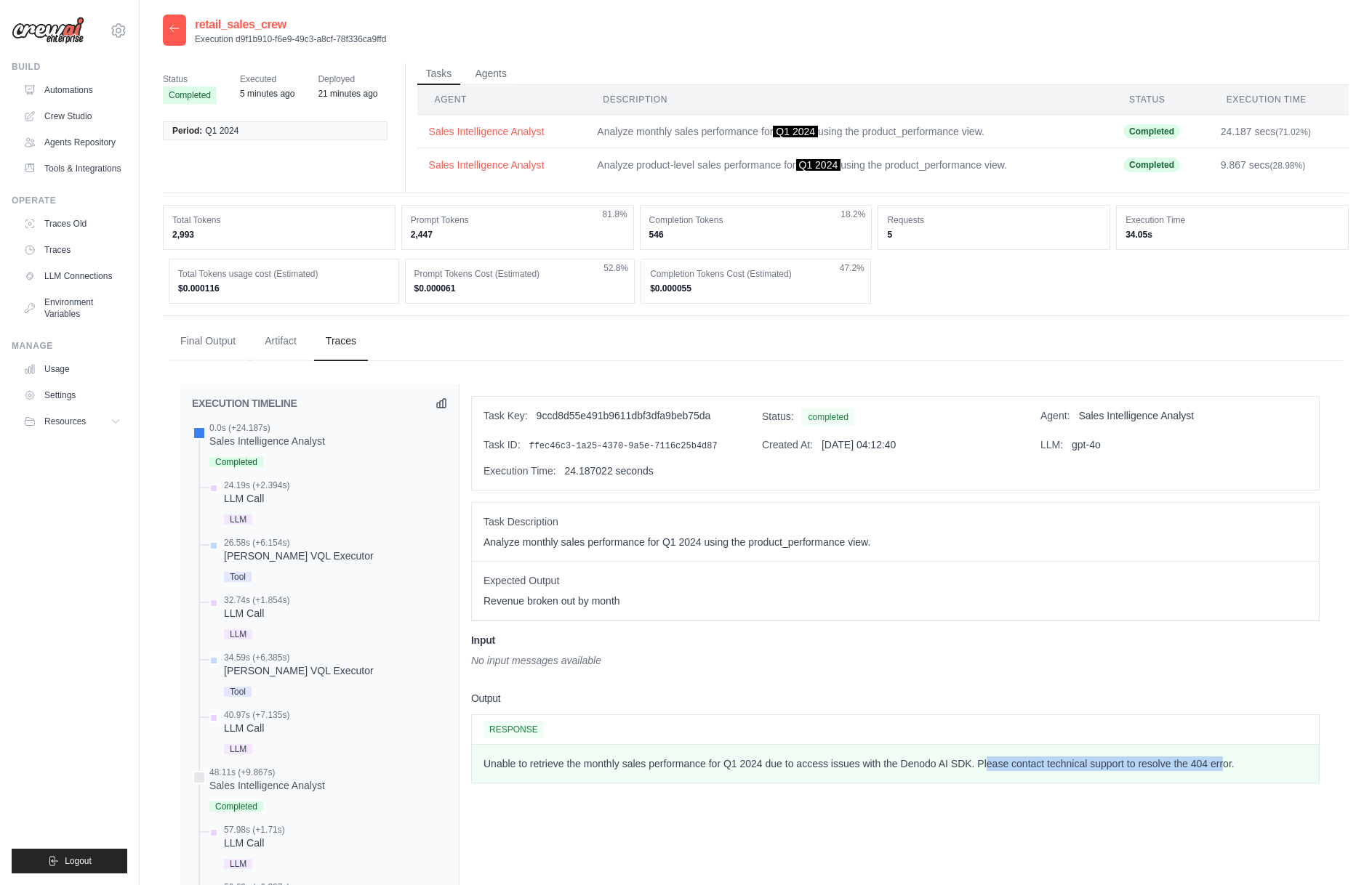
click at [1224, 763] on p "Unable to retrieve the monthly sales performance for Q1 2024 due to access issu…" at bounding box center [895, 763] width 824 height 15
click at [1241, 765] on p "Unable to retrieve the monthly sales performance for Q1 2024 due to access issu…" at bounding box center [895, 763] width 824 height 15
drag, startPoint x: 1219, startPoint y: 765, endPoint x: 1130, endPoint y: 765, distance: 89.0
click at [1130, 765] on p "Unable to retrieve the monthly sales performance for Q1 2024 due to access issu…" at bounding box center [895, 763] width 824 height 15
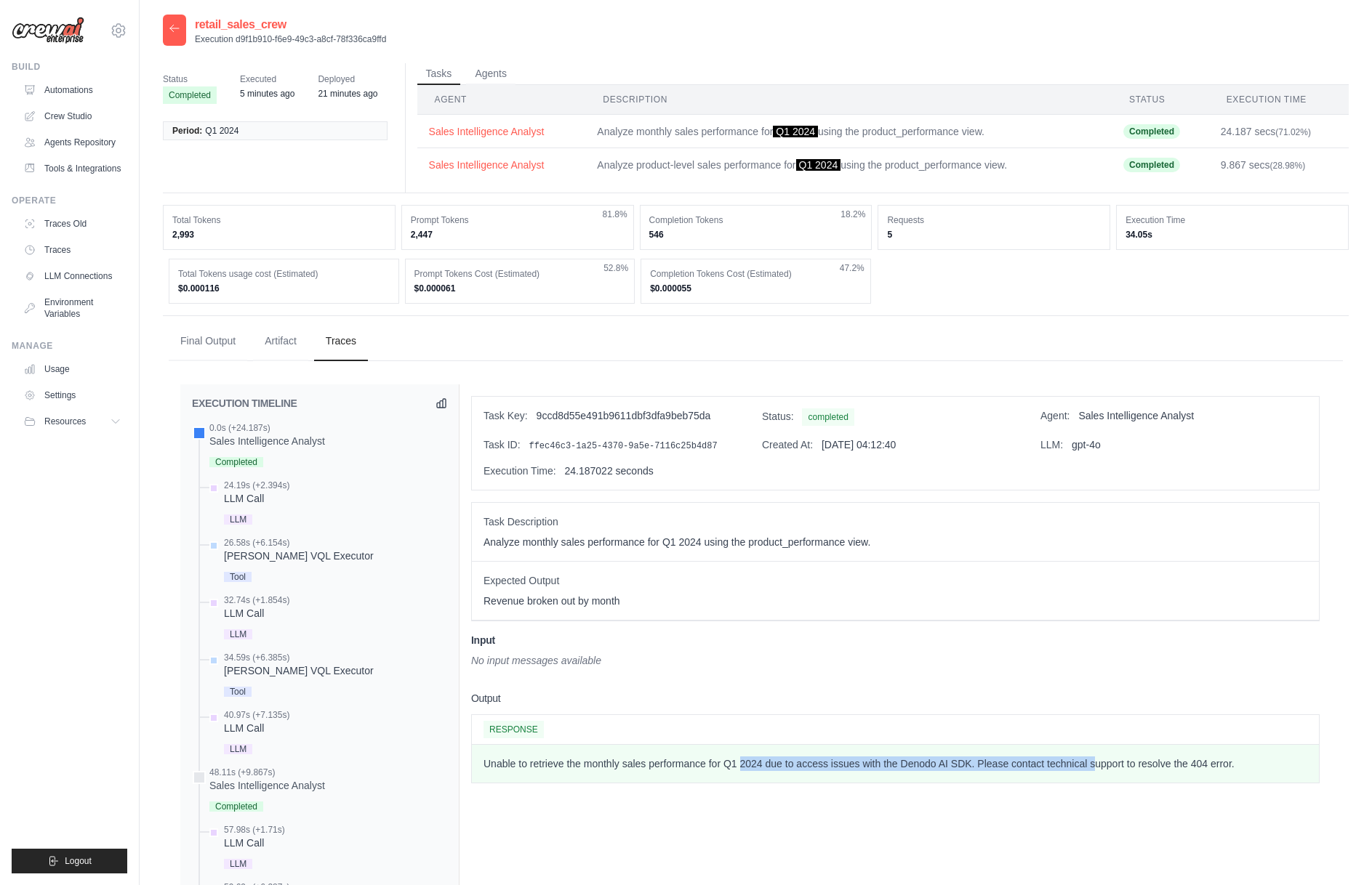
drag, startPoint x: 748, startPoint y: 765, endPoint x: 1094, endPoint y: 755, distance: 346.1
click at [1094, 755] on div "Unable to retrieve the monthly sales performance for Q1 2024 due to access issu…" at bounding box center [895, 764] width 847 height 38
drag, startPoint x: 908, startPoint y: 756, endPoint x: 1122, endPoint y: 756, distance: 214.0
click at [1122, 756] on p "Unable to retrieve the monthly sales performance for Q1 2024 due to access issu…" at bounding box center [895, 763] width 824 height 15
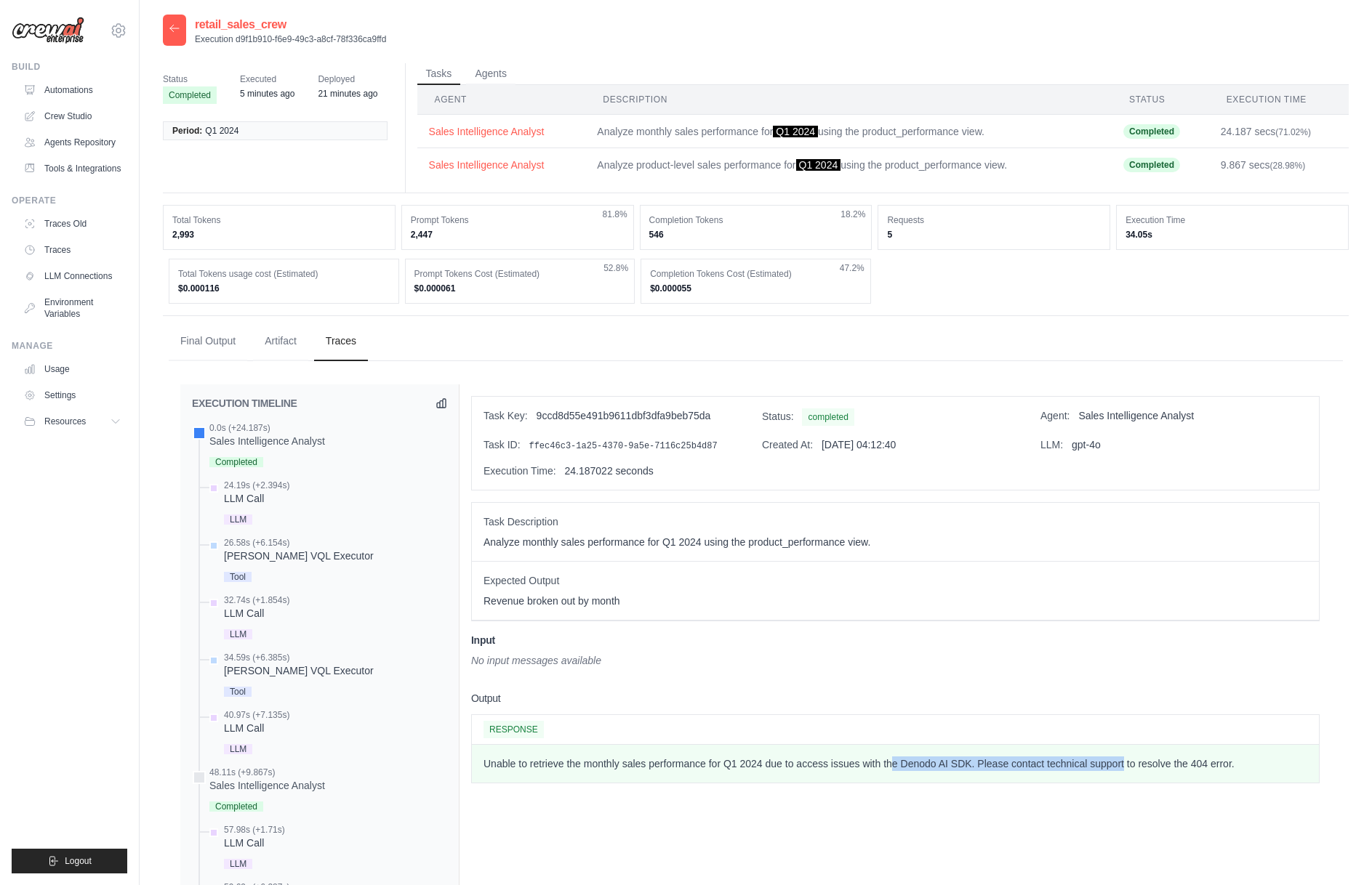
click at [1122, 756] on p "Unable to retrieve the monthly sales performance for Q1 2024 due to access issu…" at bounding box center [895, 763] width 824 height 15
drag, startPoint x: 910, startPoint y: 761, endPoint x: 1151, endPoint y: 760, distance: 241.0
click at [1151, 760] on p "Unable to retrieve the monthly sales performance for Q1 2024 due to access issu…" at bounding box center [895, 763] width 824 height 15
click at [1132, 762] on p "Unable to retrieve the monthly sales performance for Q1 2024 due to access issu…" at bounding box center [895, 763] width 824 height 15
drag, startPoint x: 1240, startPoint y: 761, endPoint x: 869, endPoint y: 768, distance: 371.1
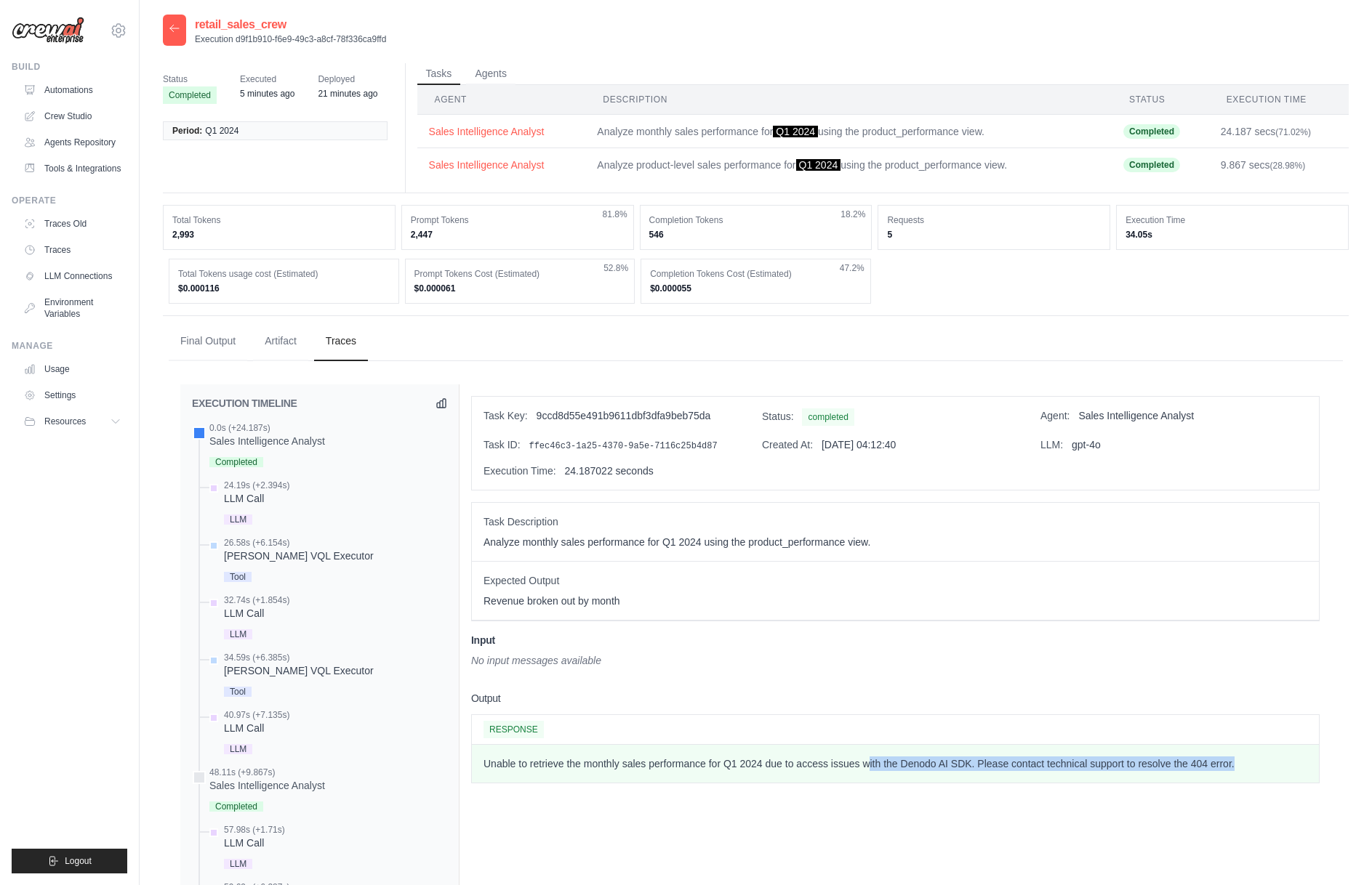
click at [869, 768] on p "Unable to retrieve the monthly sales performance for Q1 2024 due to access issu…" at bounding box center [895, 763] width 824 height 15
drag, startPoint x: 867, startPoint y: 768, endPoint x: 1201, endPoint y: 766, distance: 334.0
click at [1201, 766] on p "Unable to retrieve the monthly sales performance for Q1 2024 due to access issu…" at bounding box center [895, 763] width 824 height 15
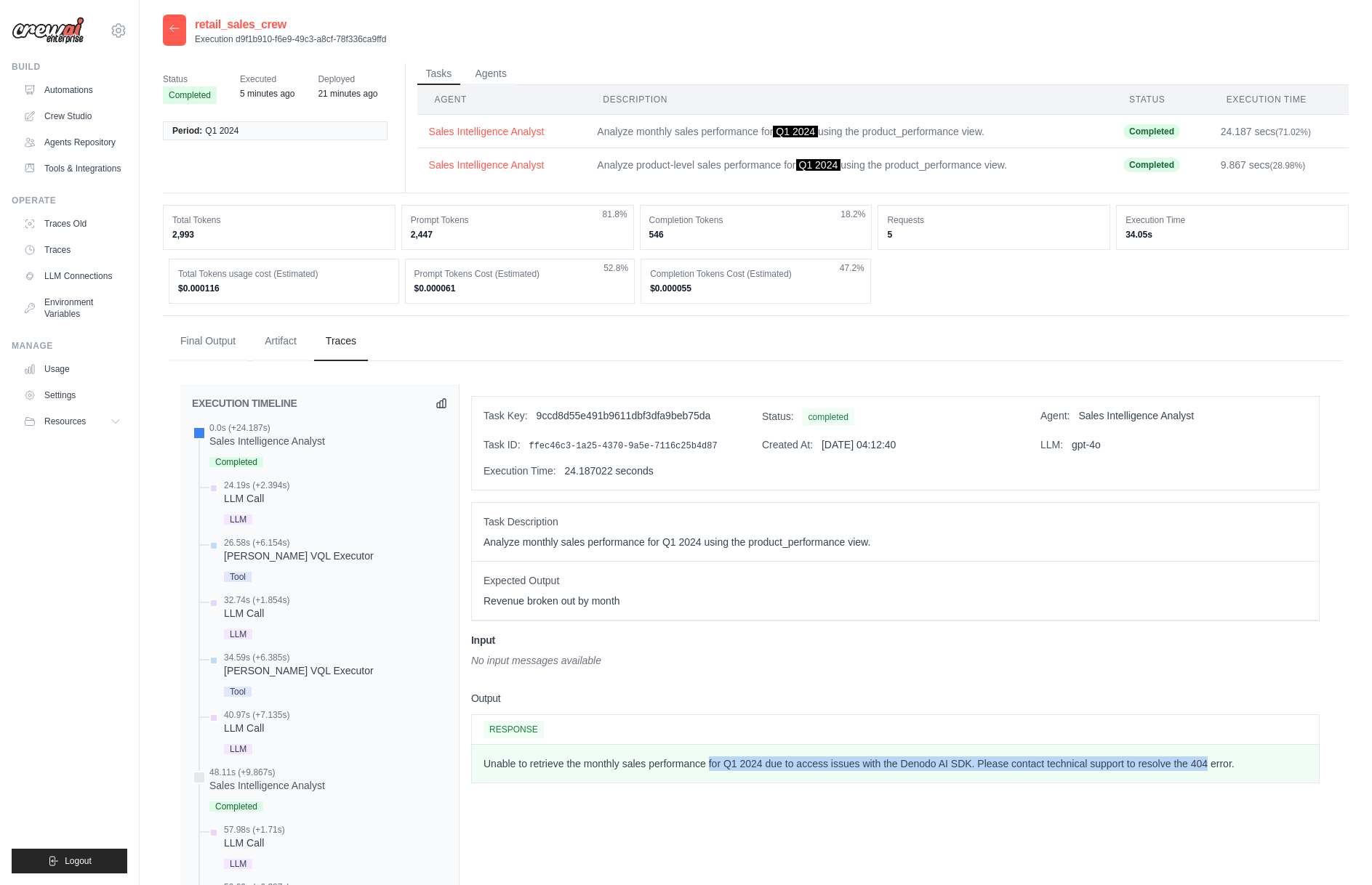
drag, startPoint x: 1153, startPoint y: 765, endPoint x: 714, endPoint y: 770, distance: 439.0
click at [714, 770] on p "Unable to retrieve the monthly sales performance for Q1 2024 due to access issu…" at bounding box center [895, 763] width 824 height 15
drag, startPoint x: 743, startPoint y: 765, endPoint x: 1230, endPoint y: 758, distance: 487.1
click at [1230, 758] on p "Unable to retrieve the monthly sales performance for Q1 2024 due to access issu…" at bounding box center [895, 763] width 824 height 15
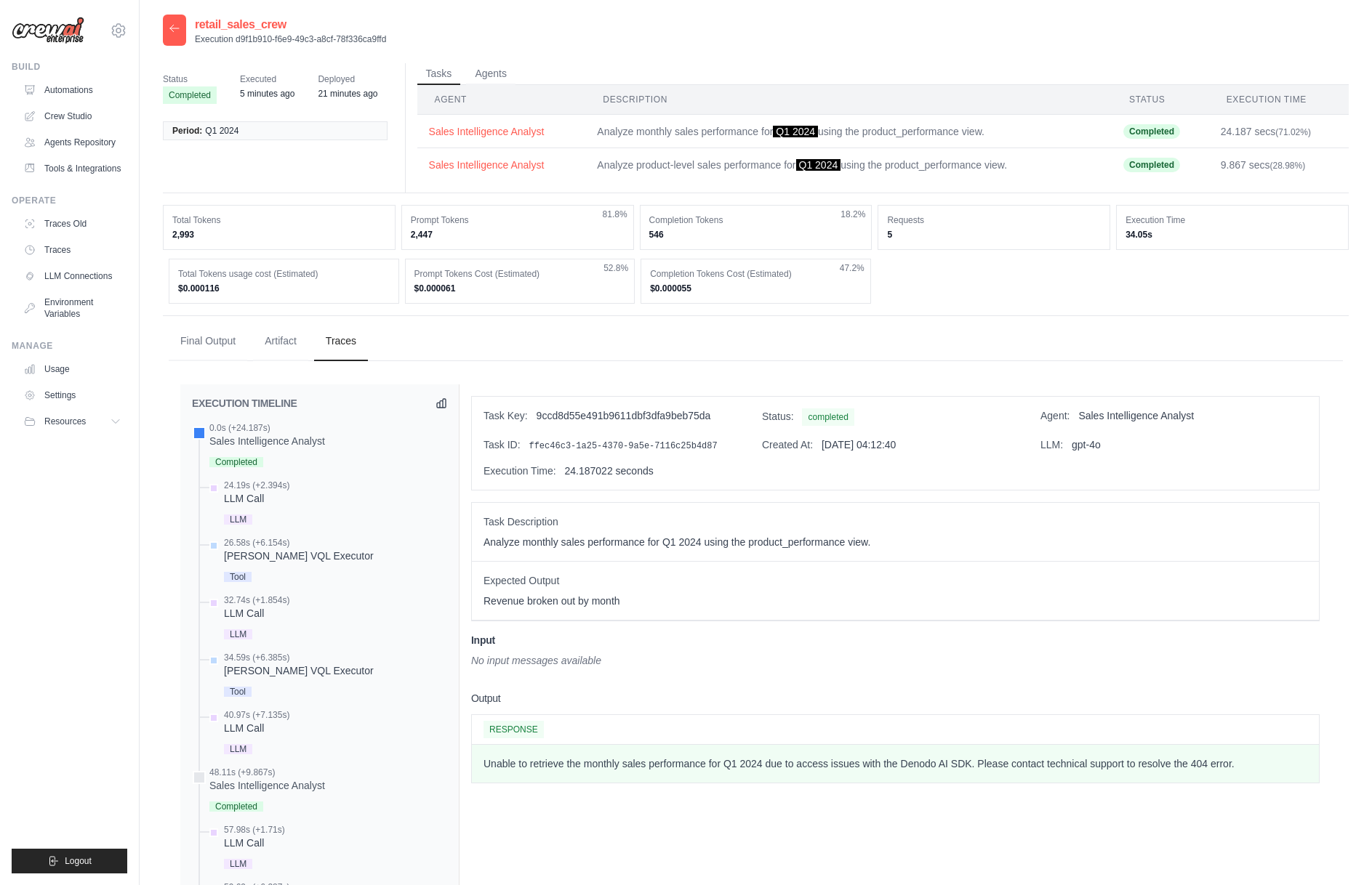
click at [1232, 760] on p "Unable to retrieve the monthly sales performance for Q1 2024 due to access issu…" at bounding box center [895, 763] width 824 height 15
drag, startPoint x: 1238, startPoint y: 761, endPoint x: 466, endPoint y: 769, distance: 772.0
click at [466, 769] on div "Task Key: 9ccd8d55e491b9611dbf3dfa9beb75da Status: completed Agent: Sales Intel…" at bounding box center [895, 827] width 871 height 885
click at [479, 768] on div "Unable to retrieve the monthly sales performance for Q1 2024 due to access issu…" at bounding box center [895, 764] width 847 height 38
drag, startPoint x: 485, startPoint y: 766, endPoint x: 1260, endPoint y: 763, distance: 775.0
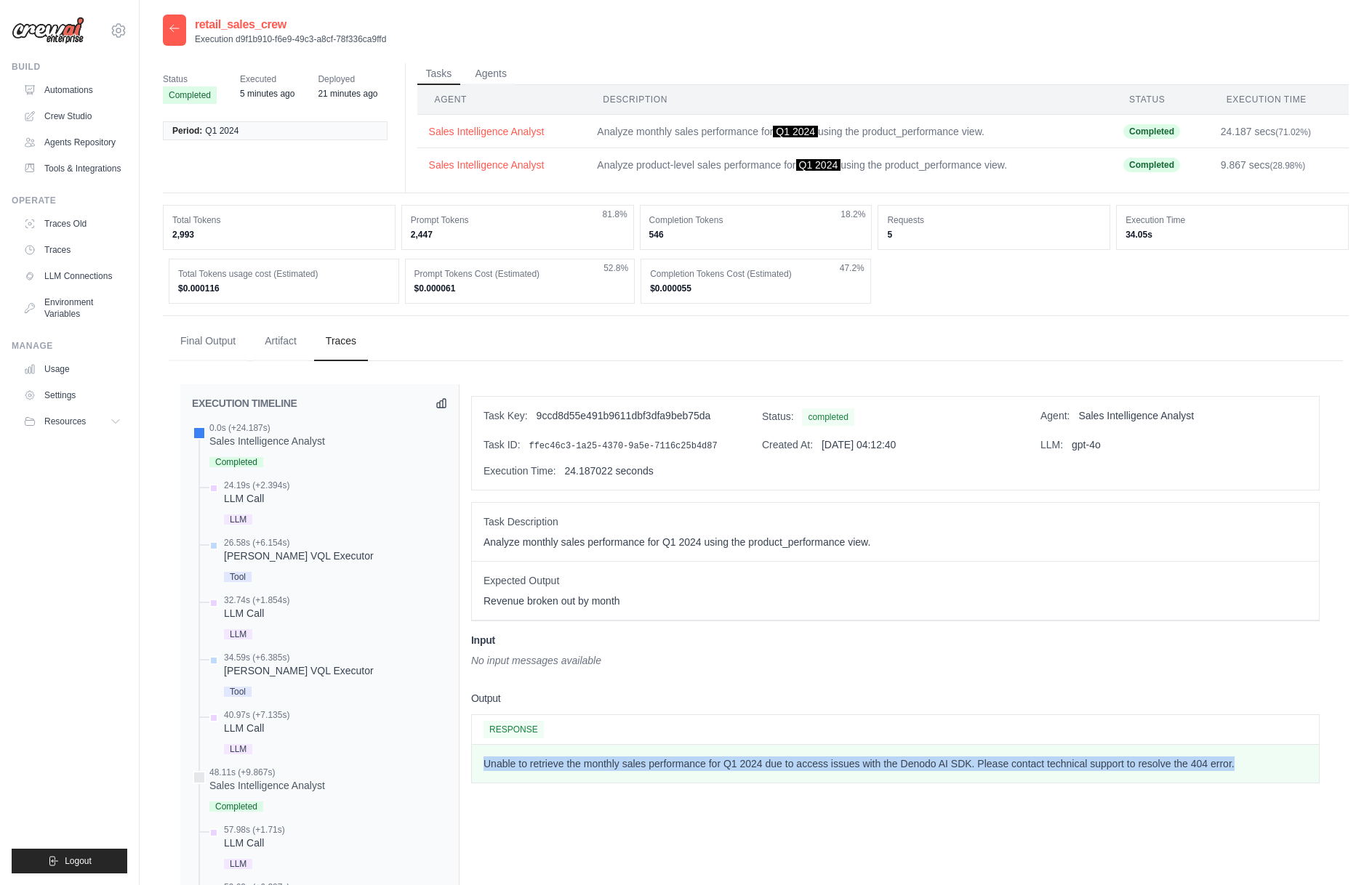
click at [1260, 763] on p "Unable to retrieve the monthly sales performance for Q1 2024 due to access issu…" at bounding box center [895, 763] width 824 height 15
drag, startPoint x: 921, startPoint y: 766, endPoint x: 1008, endPoint y: 762, distance: 87.1
click at [1008, 762] on p "Unable to retrieve the monthly sales performance for Q1 2024 due to access issu…" at bounding box center [895, 763] width 824 height 15
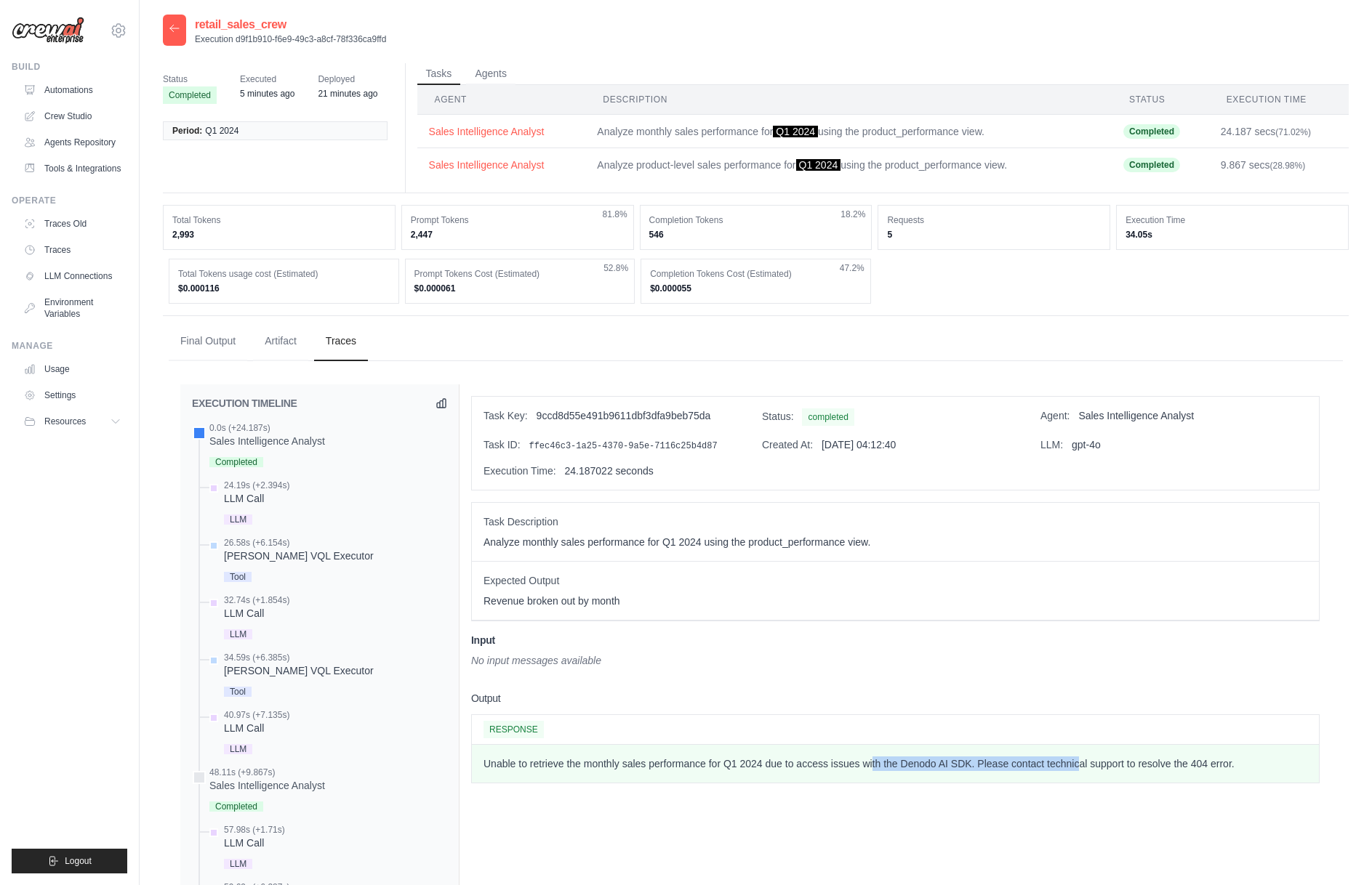
drag, startPoint x: 872, startPoint y: 761, endPoint x: 1082, endPoint y: 762, distance: 210.0
click at [1082, 762] on p "Unable to retrieve the monthly sales performance for Q1 2024 due to access issu…" at bounding box center [895, 763] width 824 height 15
drag, startPoint x: 969, startPoint y: 761, endPoint x: 1092, endPoint y: 761, distance: 123.0
click at [1092, 761] on p "Unable to retrieve the monthly sales performance for Q1 2024 due to access issu…" at bounding box center [895, 763] width 824 height 15
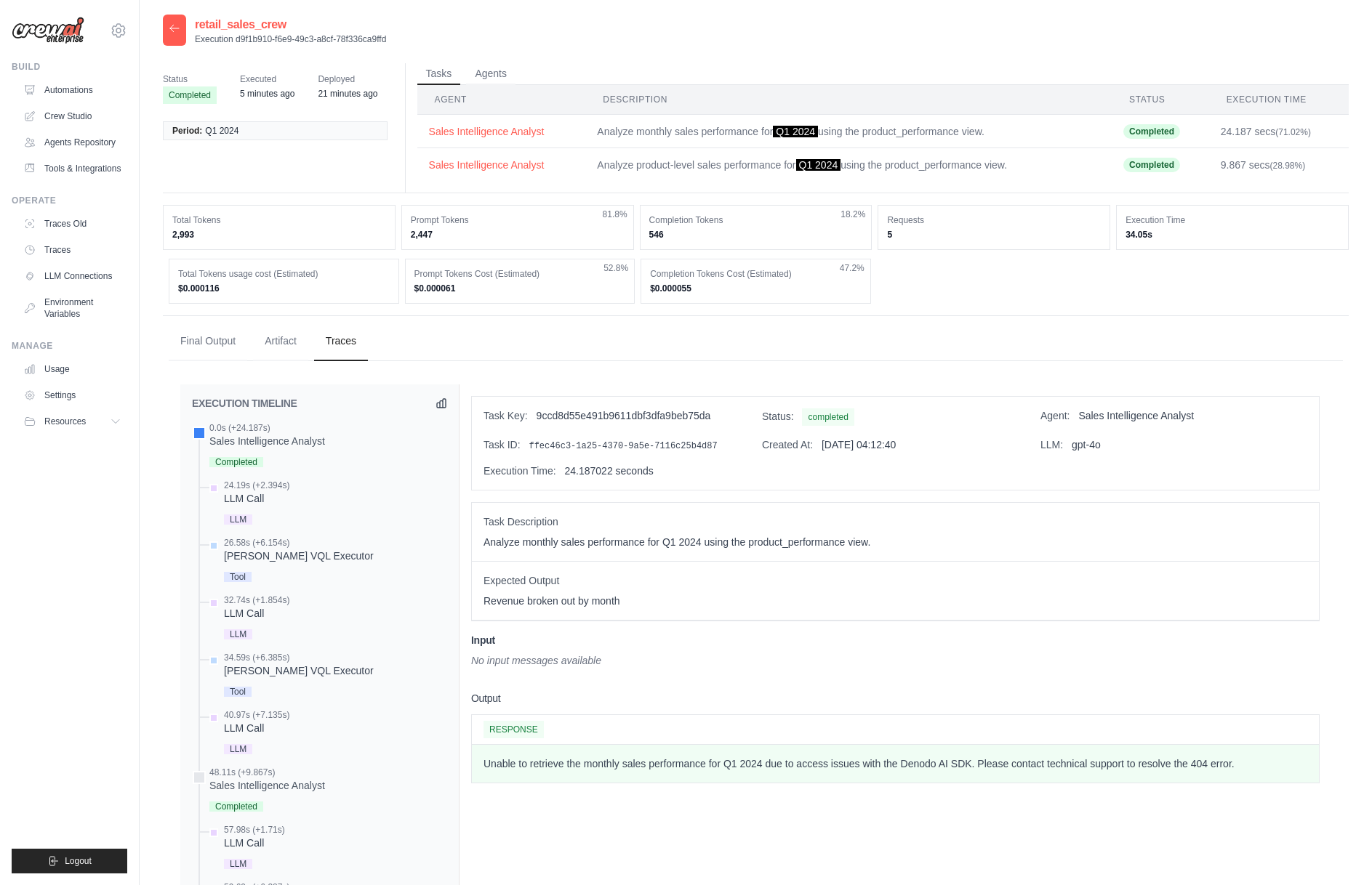
click at [1092, 761] on p "Unable to retrieve the monthly sales performance for Q1 2024 due to access issu…" at bounding box center [895, 763] width 824 height 15
click at [66, 92] on link "Automations" at bounding box center [74, 90] width 110 height 23
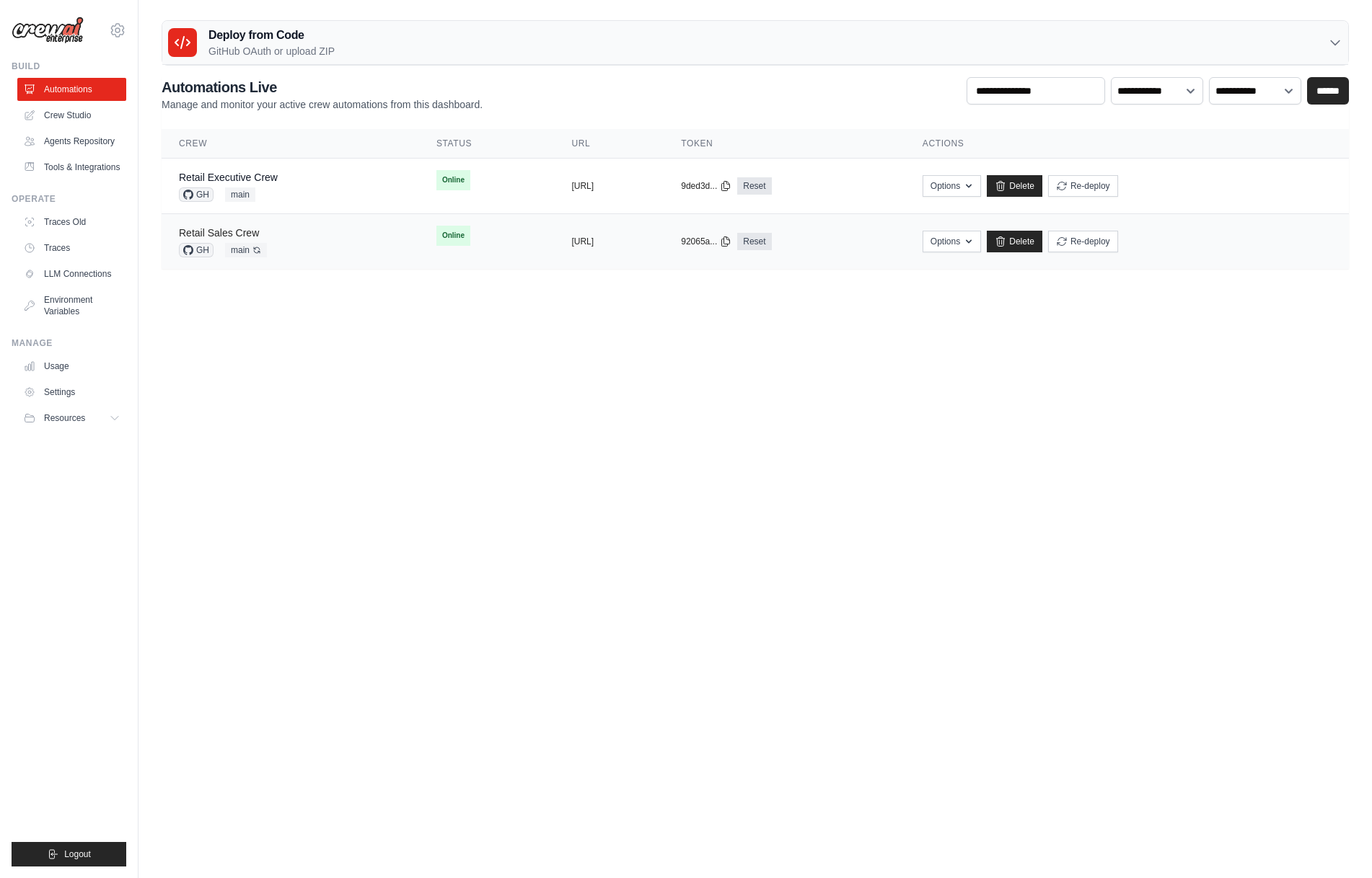
click at [244, 232] on link "Retail Sales Crew" at bounding box center [218, 233] width 80 height 12
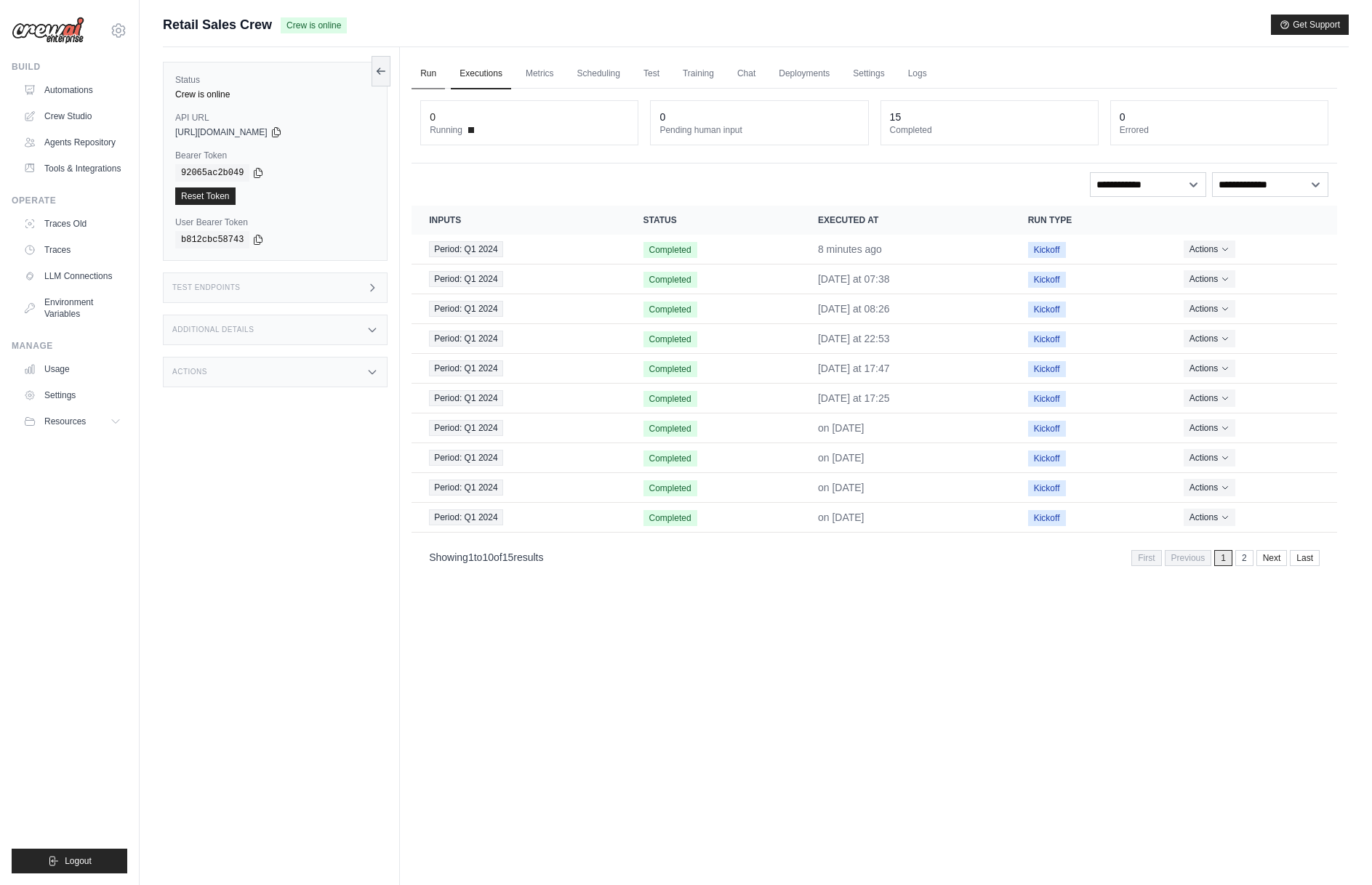
click at [422, 73] on link "Run" at bounding box center [428, 73] width 34 height 30
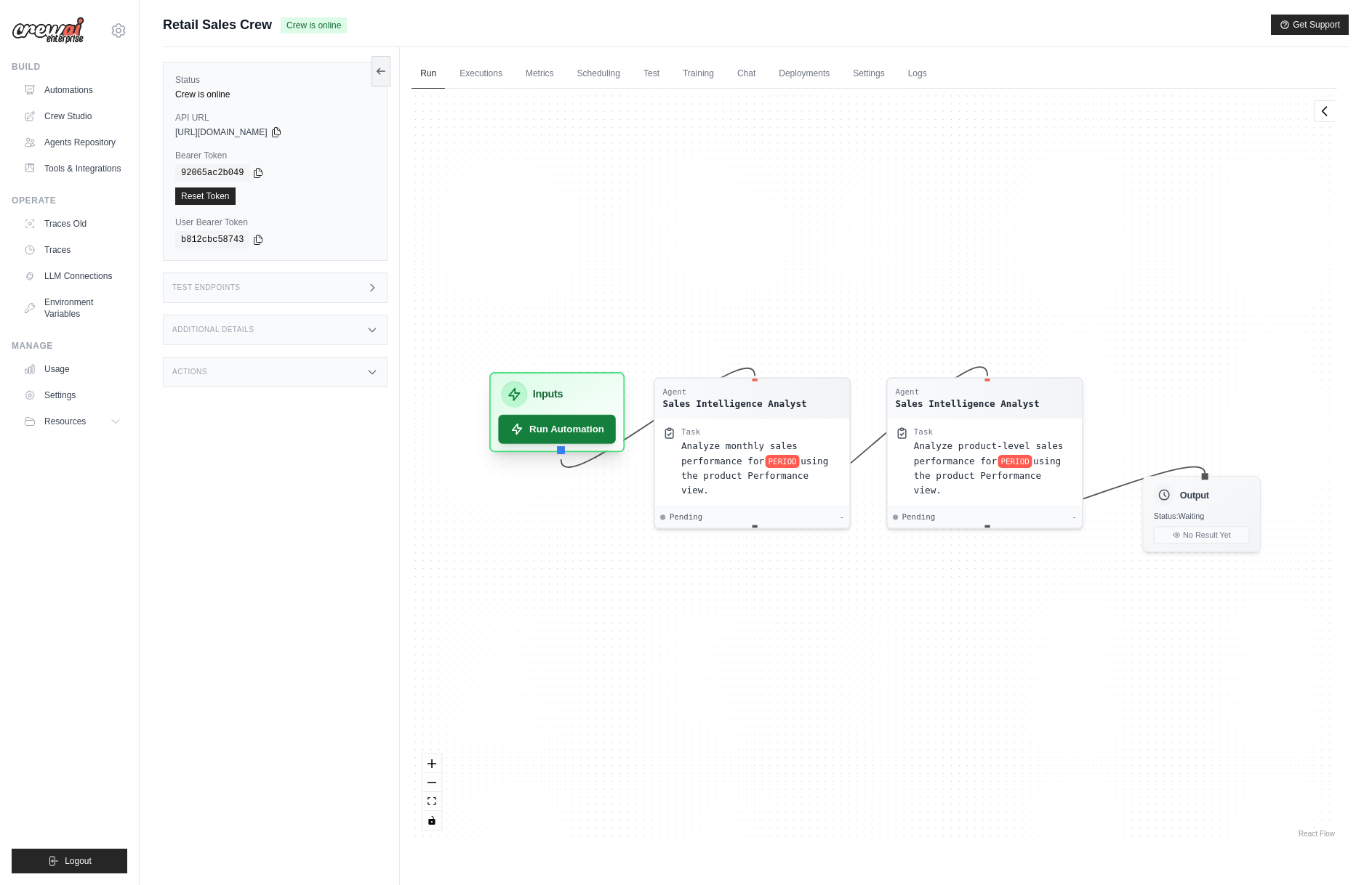
click at [578, 442] on button "Run Automation" at bounding box center [558, 429] width 118 height 29
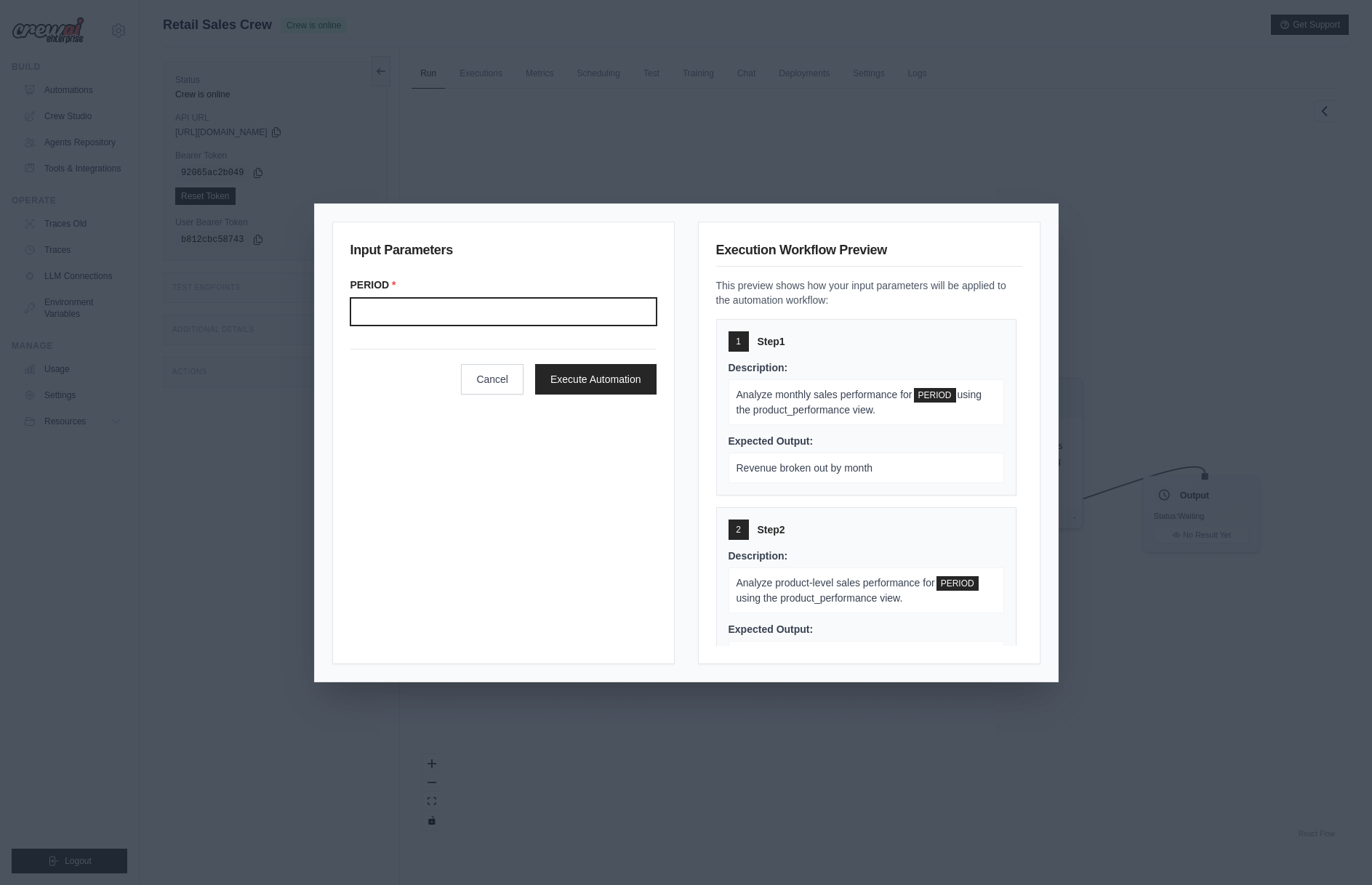
click at [488, 308] on input "Period" at bounding box center [503, 311] width 306 height 27
type input "*******"
click at [602, 385] on button "Execute Automation" at bounding box center [595, 378] width 121 height 30
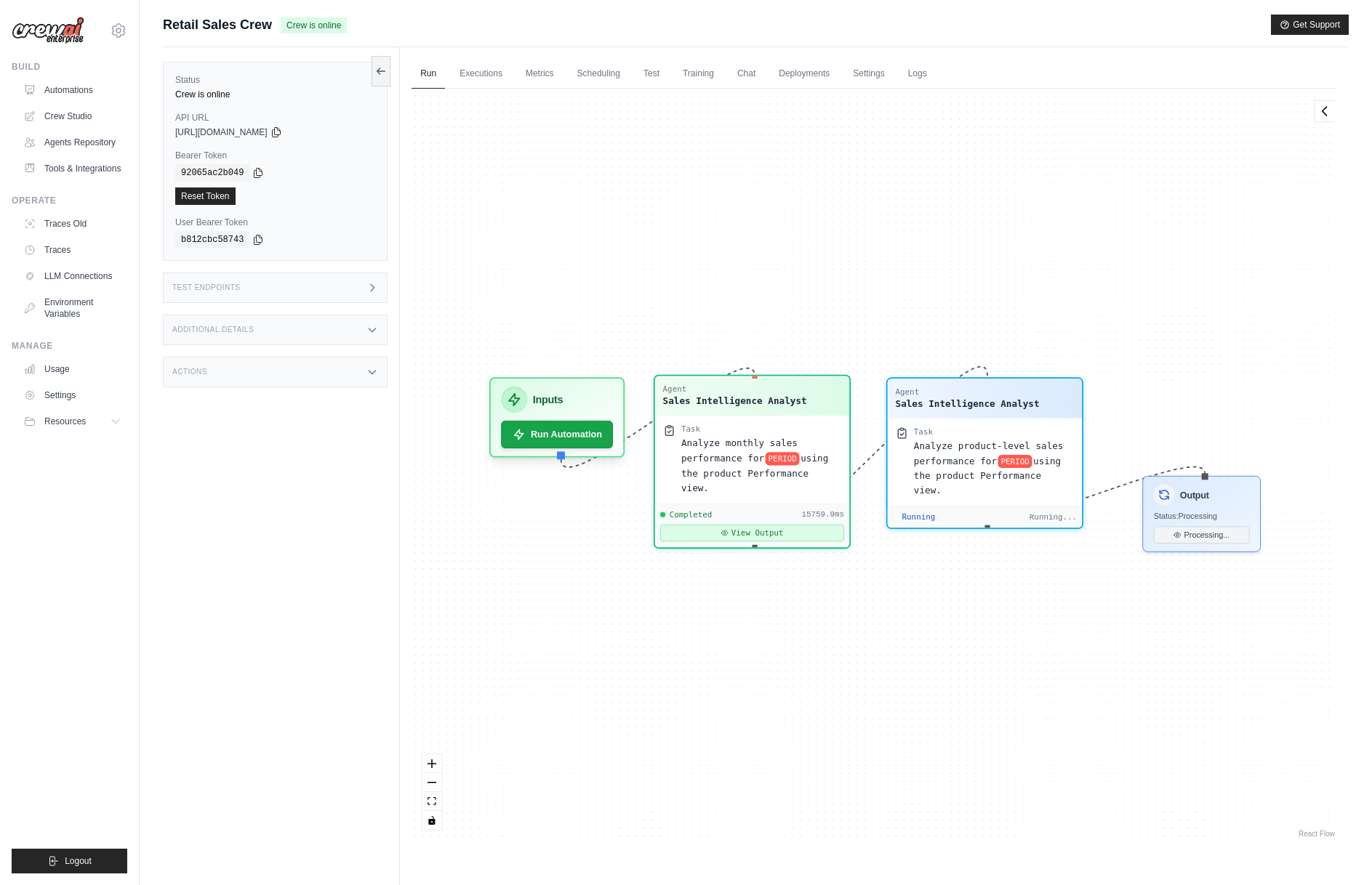
click at [763, 525] on button "View Output" at bounding box center [752, 532] width 184 height 16
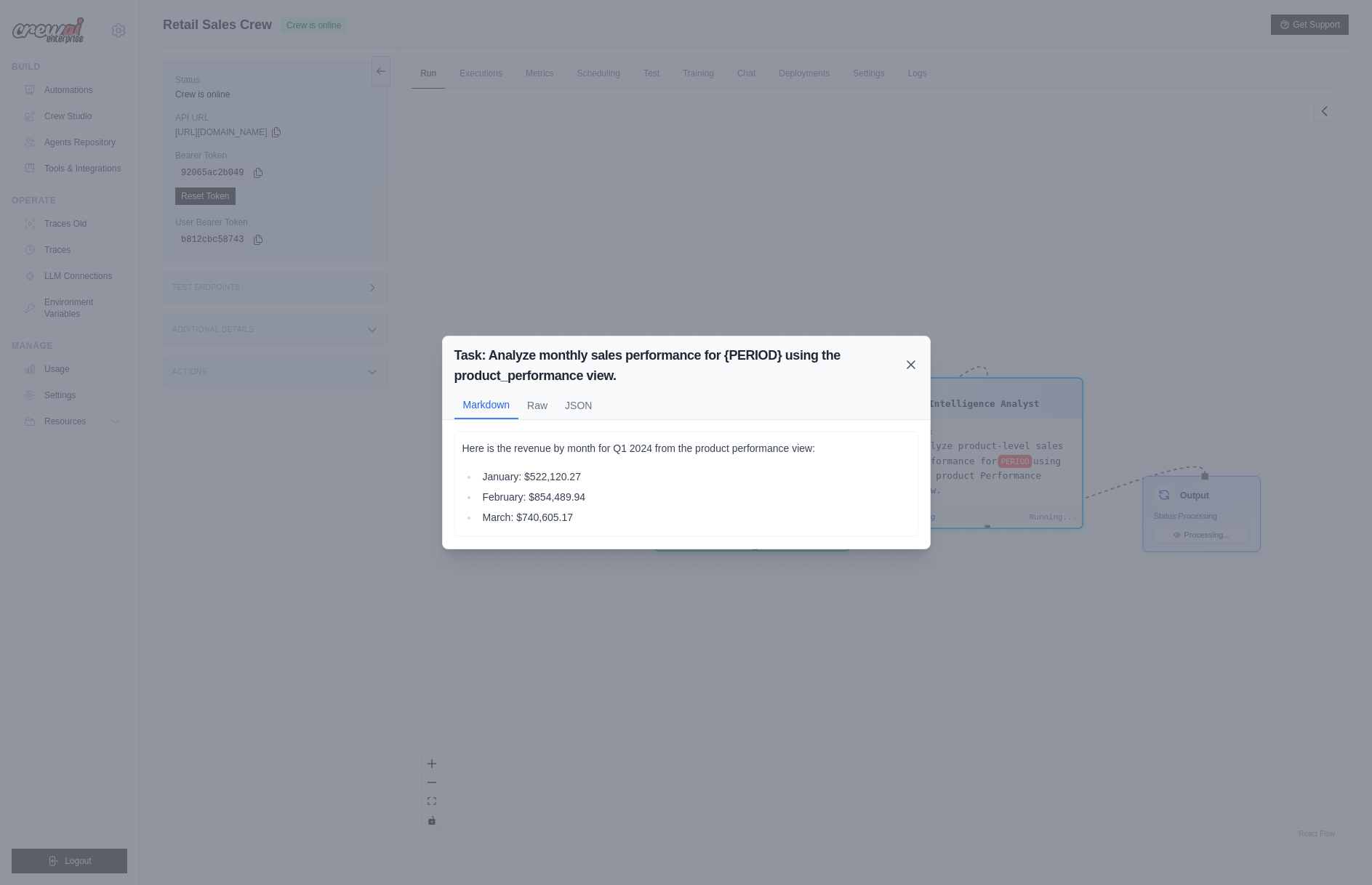
click at [907, 361] on icon at bounding box center [910, 364] width 7 height 7
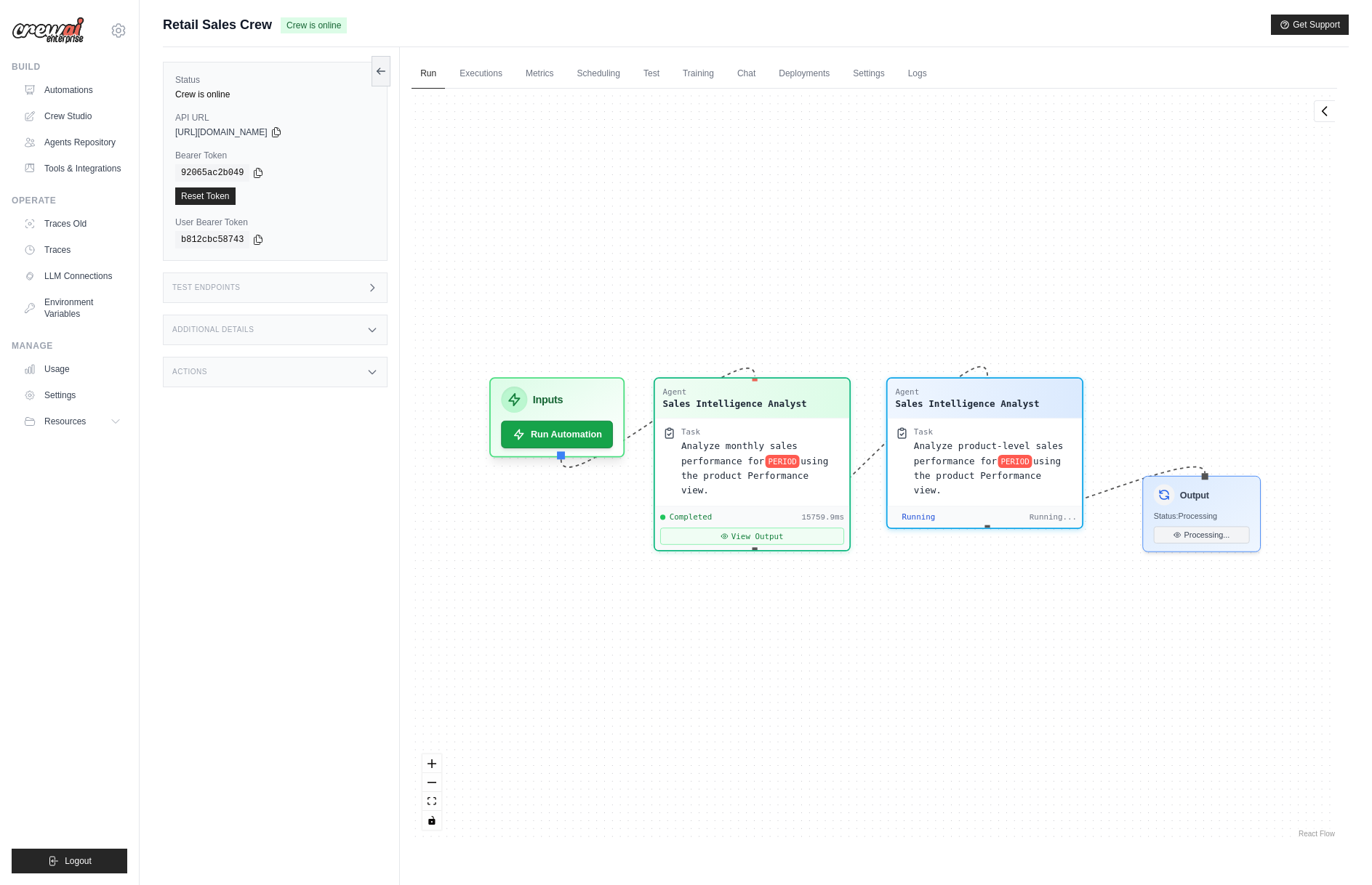
scroll to position [2919, 0]
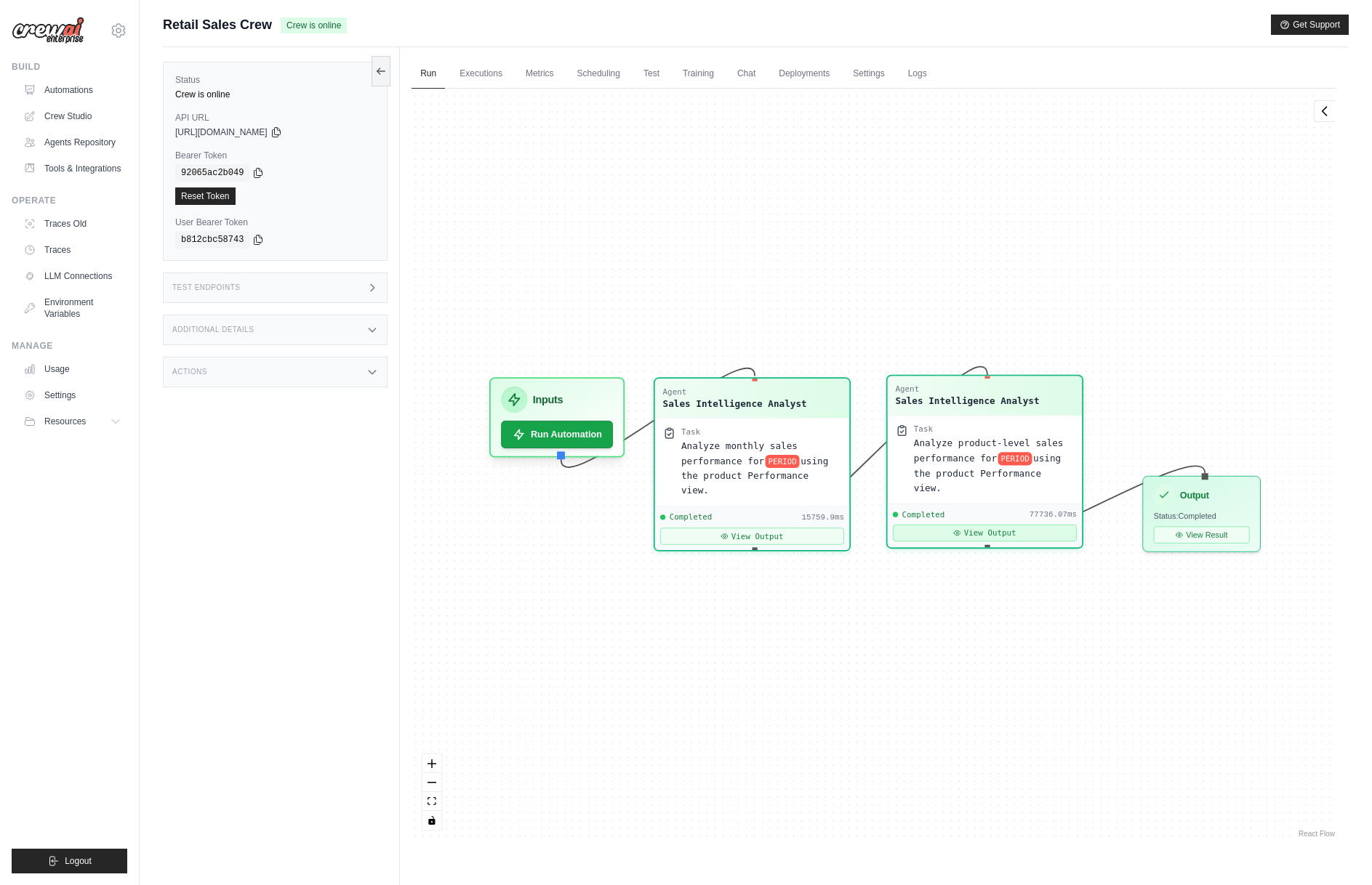
click at [1034, 525] on button "View Output" at bounding box center [984, 532] width 184 height 16
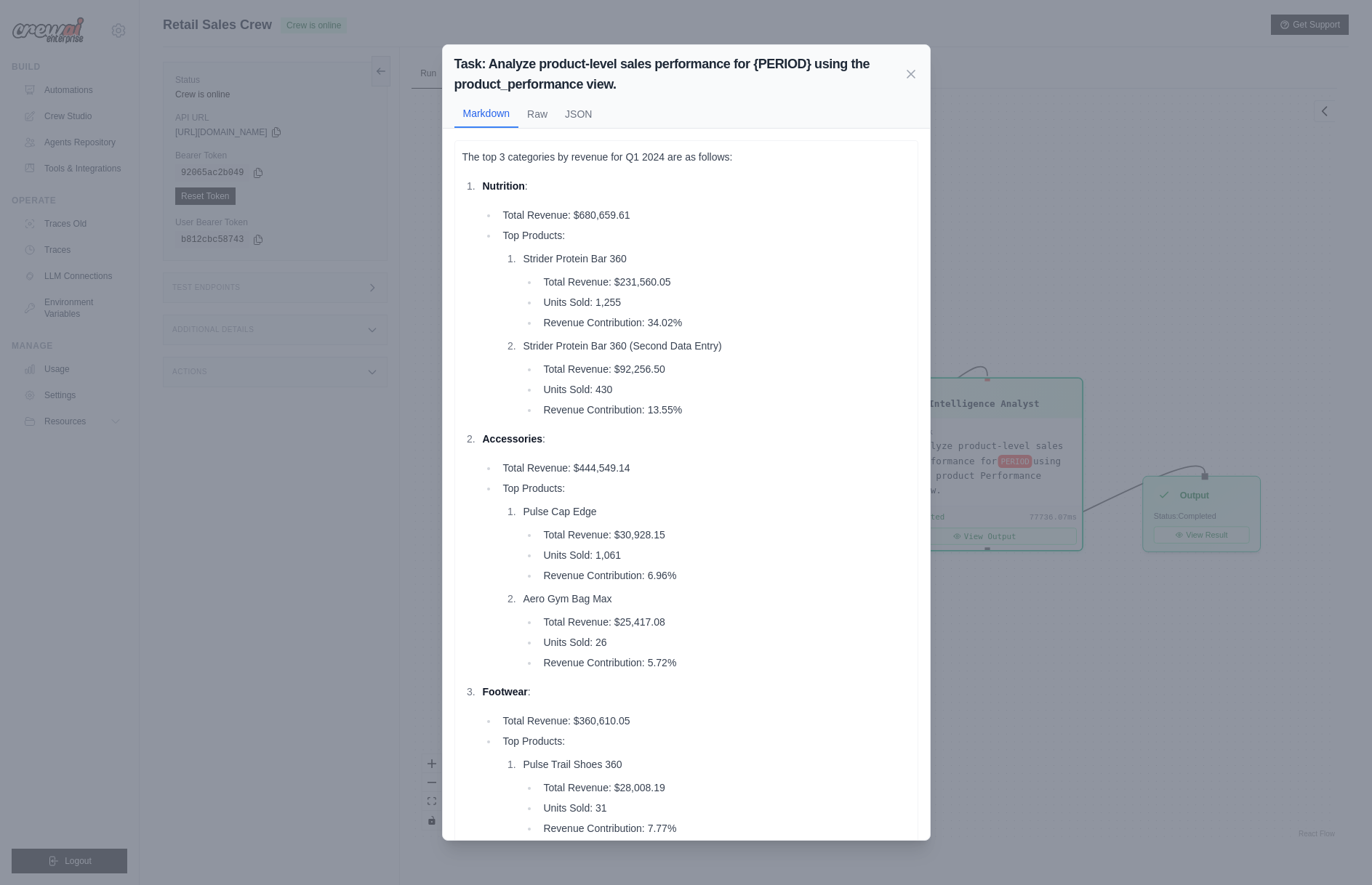
scroll to position [150, 0]
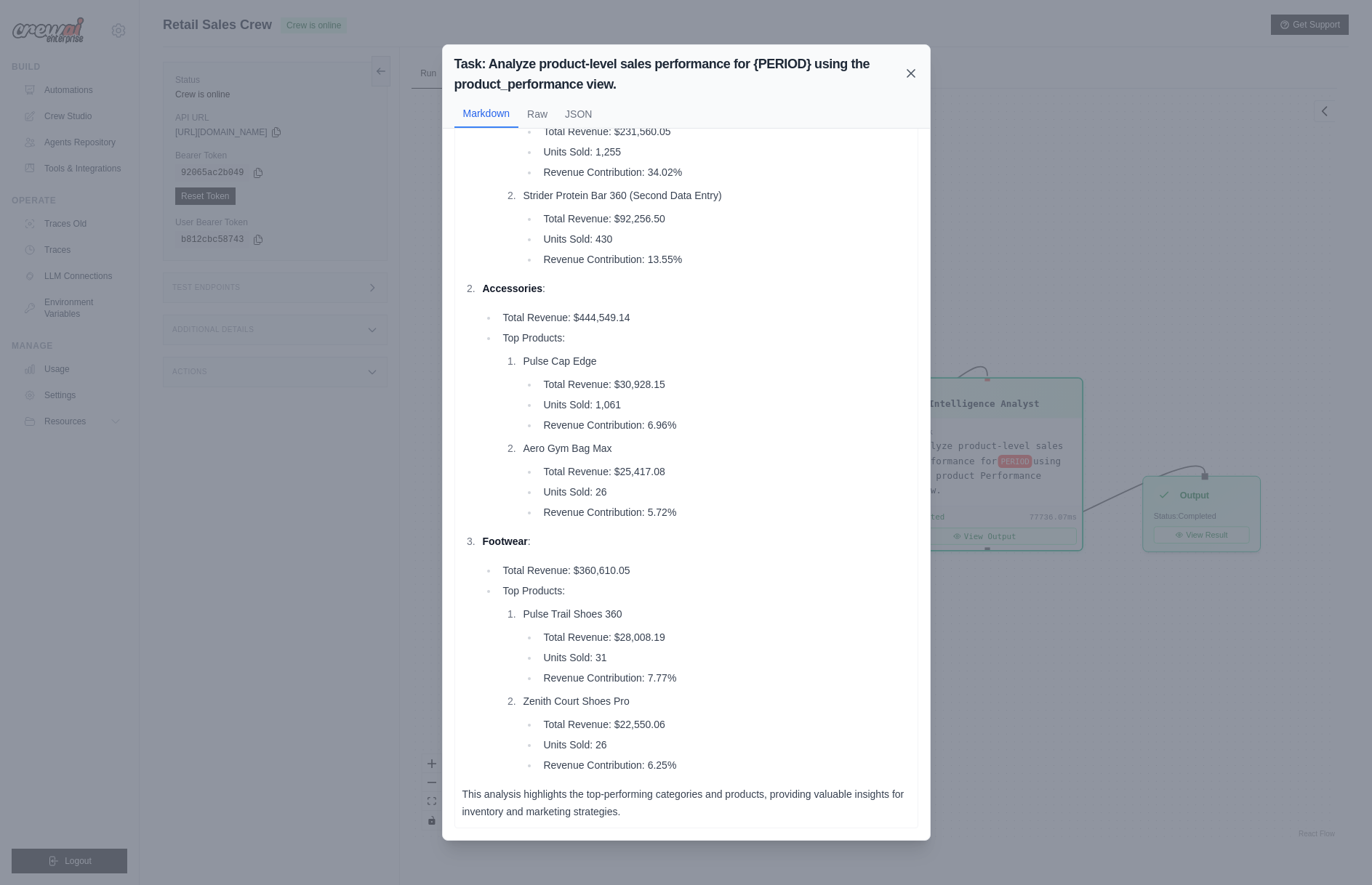
click at [910, 69] on icon at bounding box center [910, 73] width 15 height 15
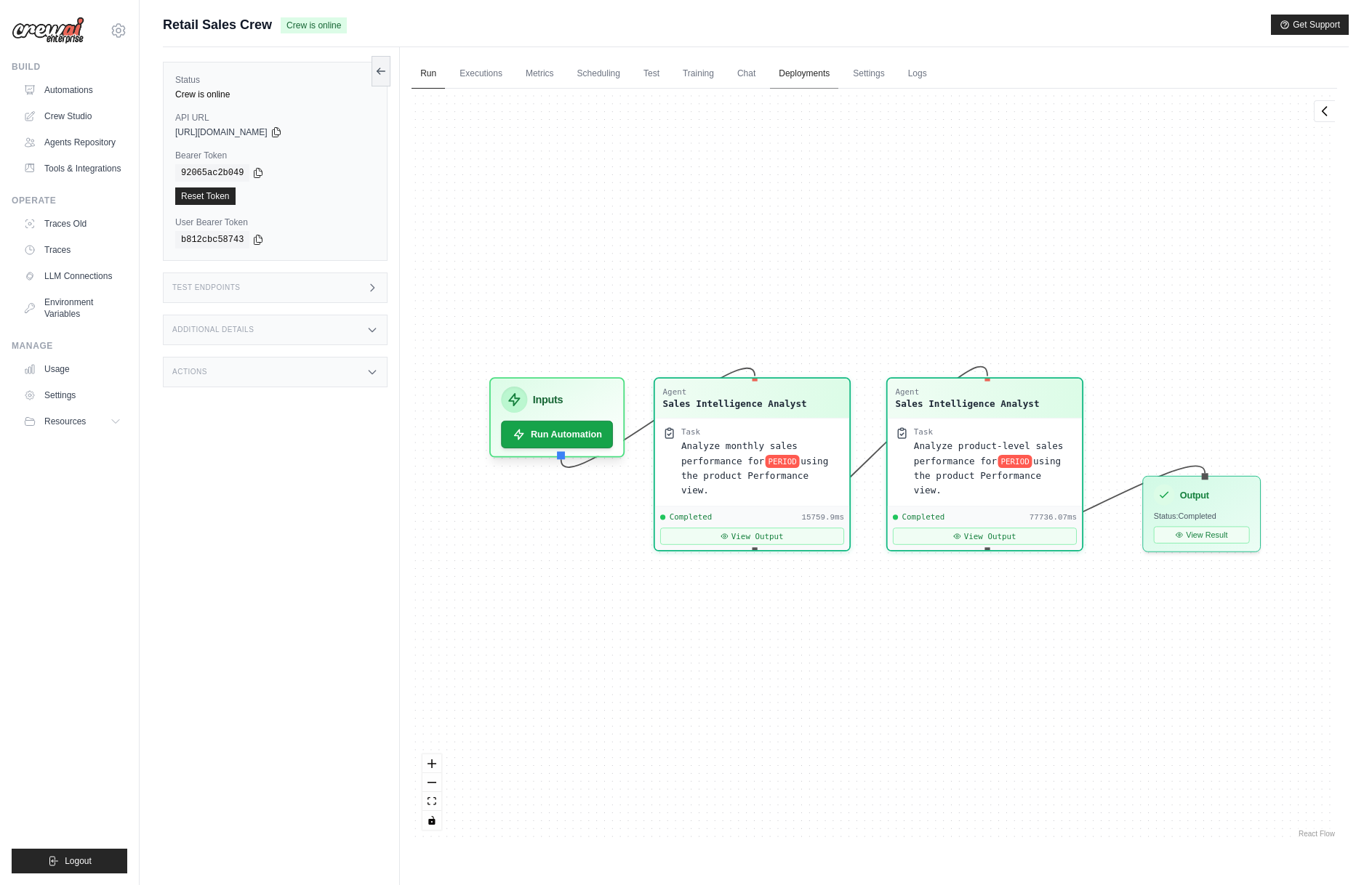
click at [815, 74] on link "Deployments" at bounding box center [803, 73] width 68 height 30
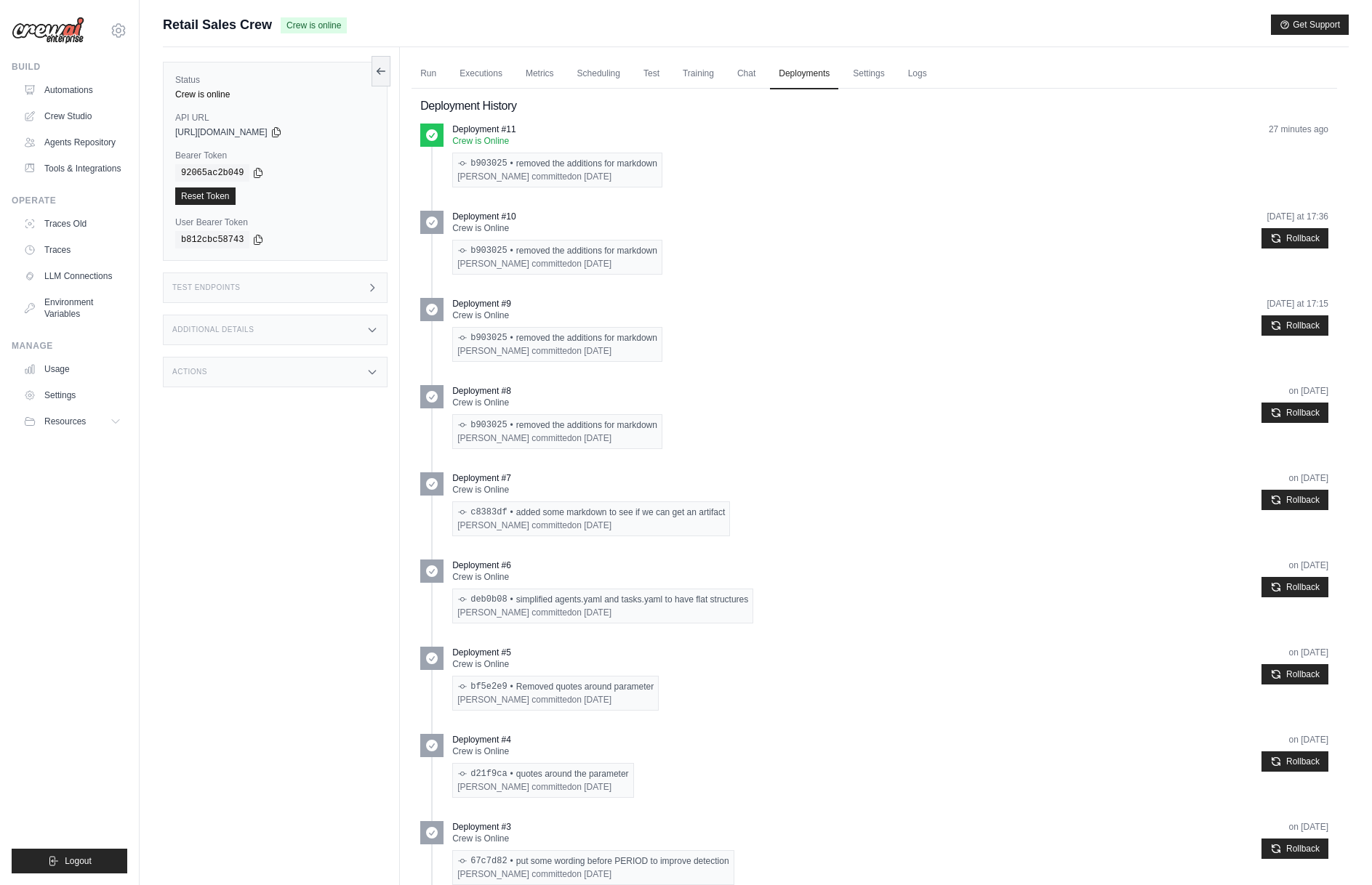
click at [867, 70] on link "Settings" at bounding box center [868, 73] width 48 height 30
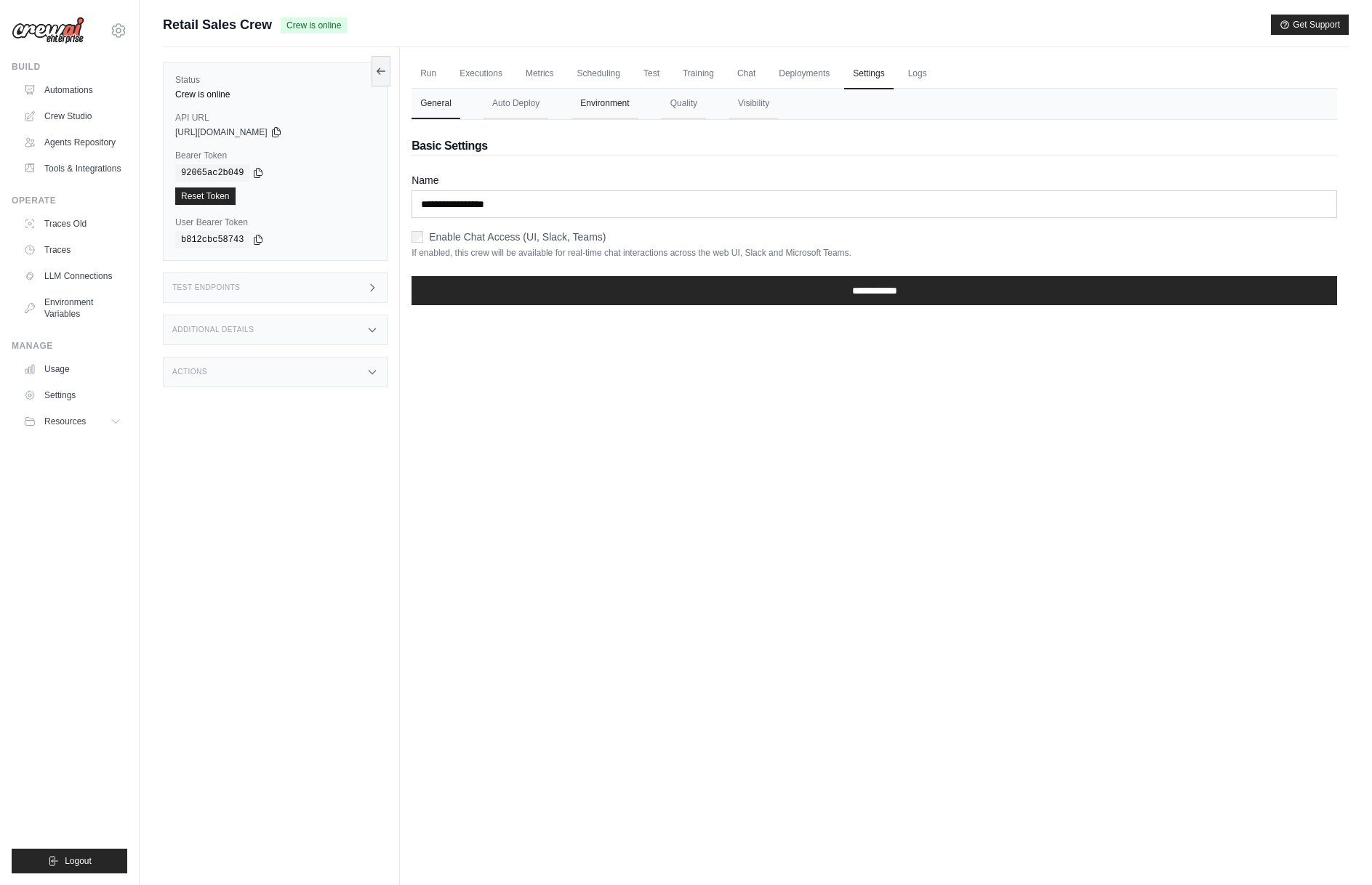
click at [611, 104] on button "Environment" at bounding box center [604, 103] width 66 height 30
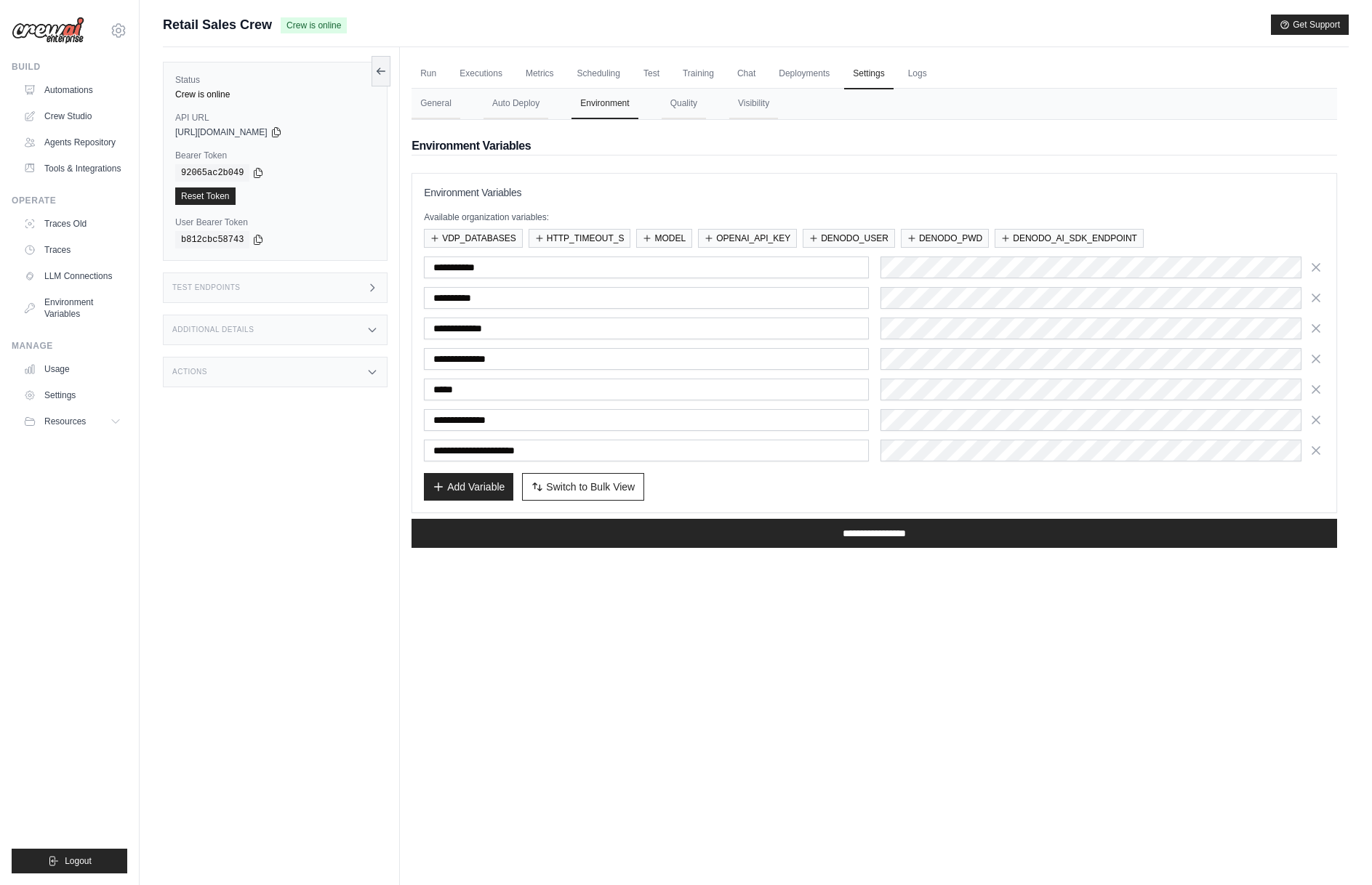
click at [888, 482] on div "Add Variable Switch to Bulk View Switch to Table View" at bounding box center [874, 486] width 900 height 27
click at [800, 490] on div "Add Variable Switch to Bulk View Switch to Table View" at bounding box center [874, 486] width 900 height 27
click at [66, 114] on link "Crew Studio" at bounding box center [74, 116] width 110 height 23
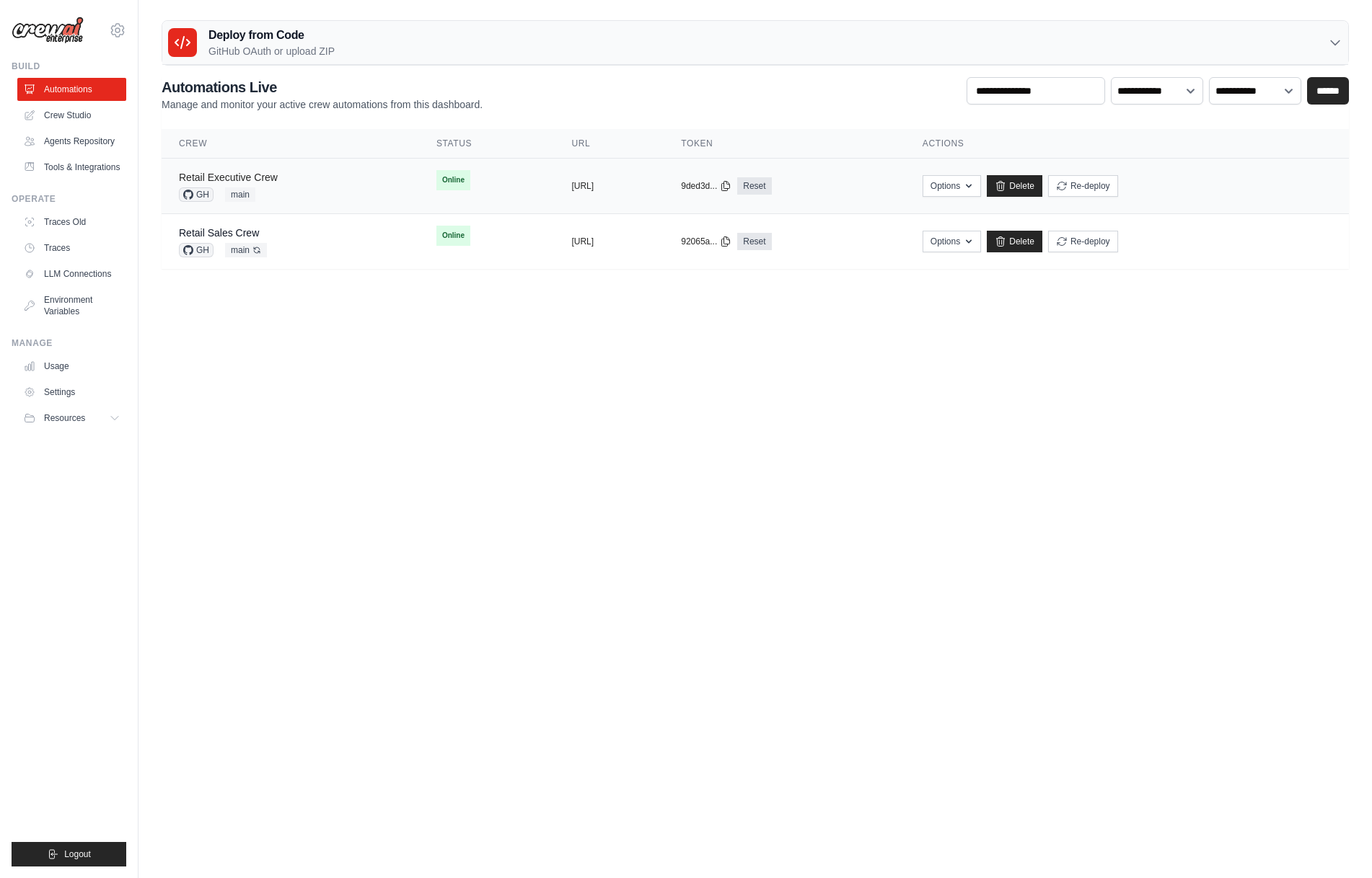
click at [272, 176] on link "Retail Executive Crew" at bounding box center [227, 177] width 99 height 12
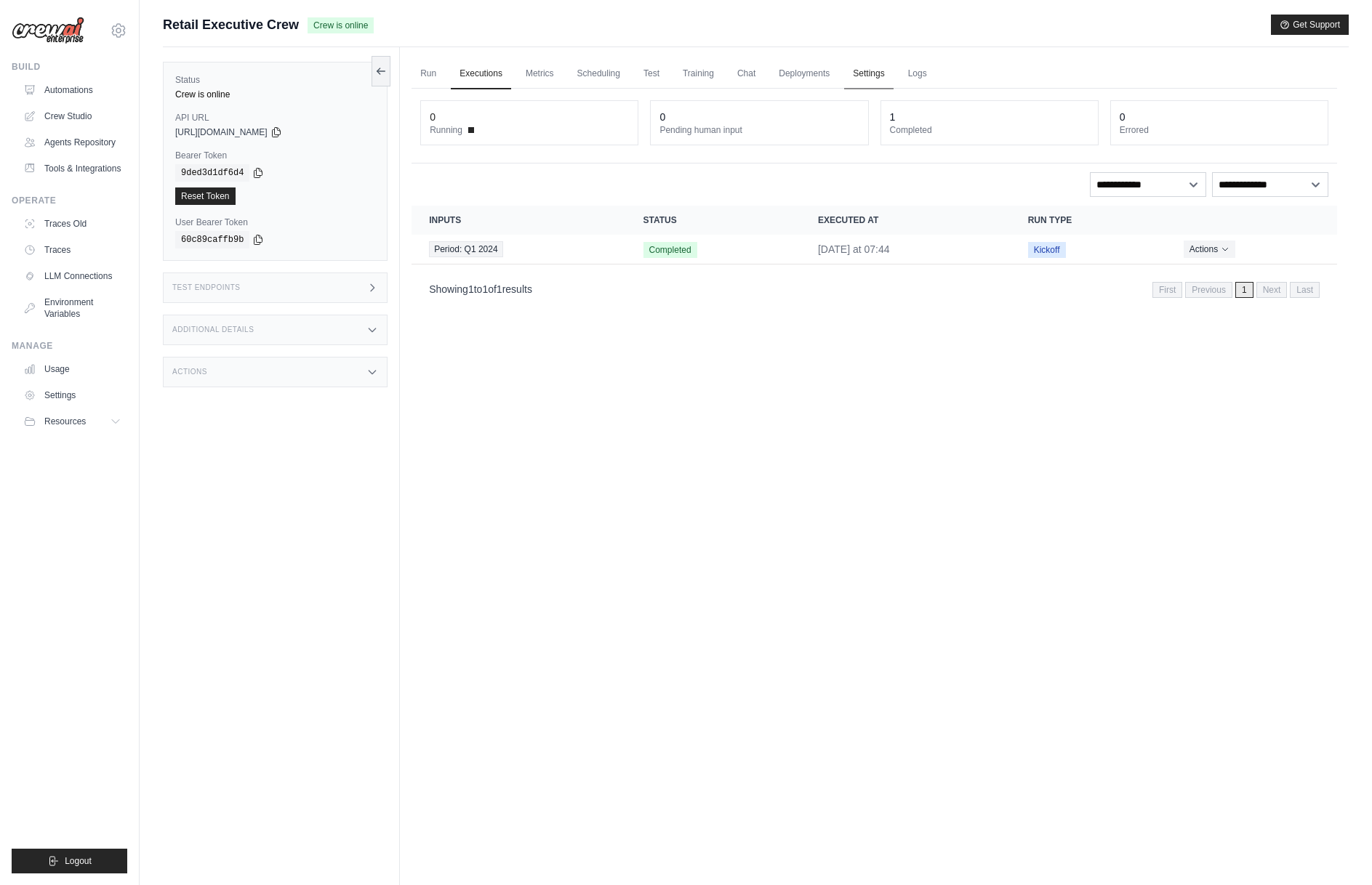
click at [872, 71] on link "Settings" at bounding box center [868, 73] width 48 height 30
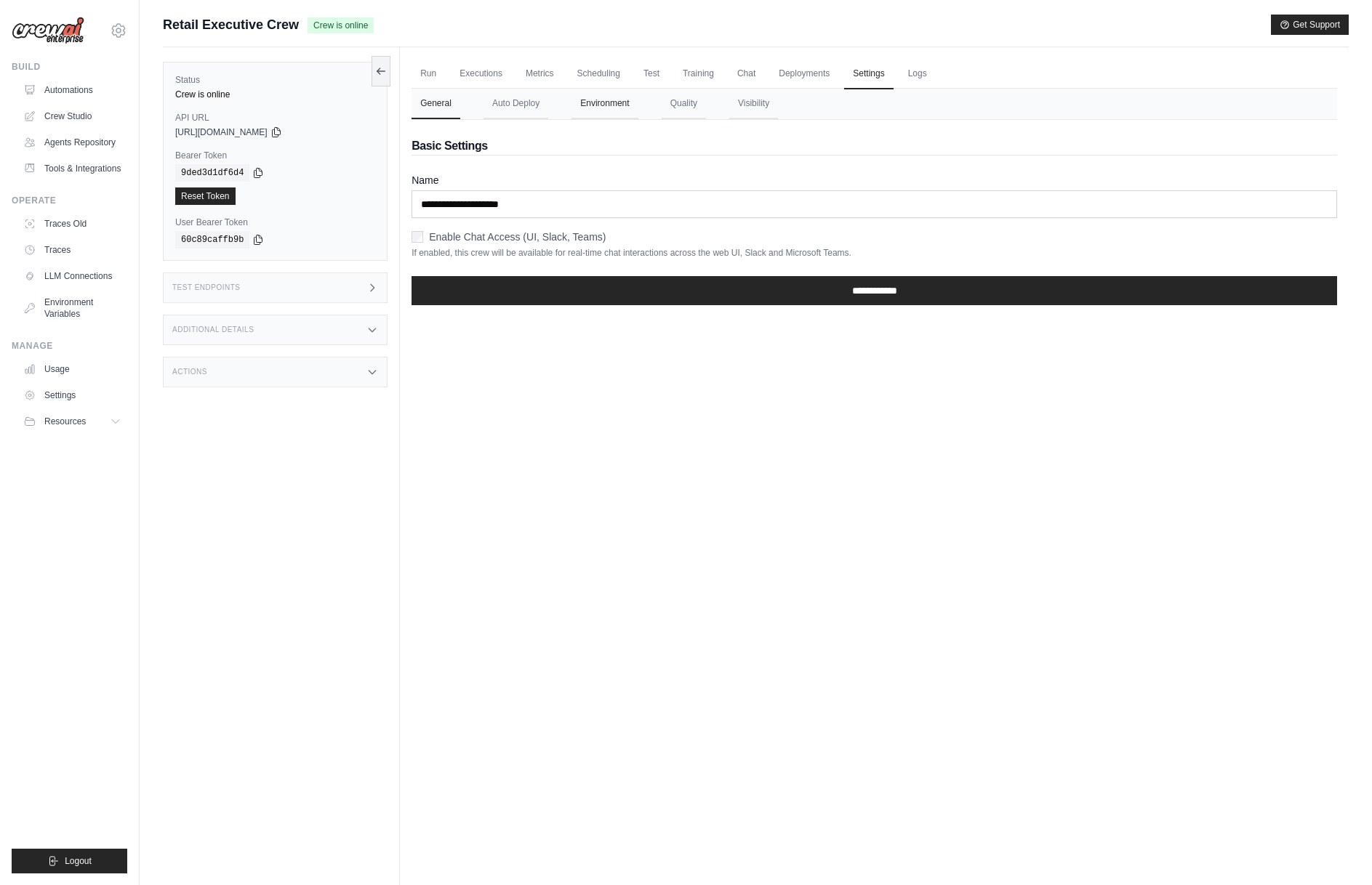
click at [600, 101] on button "Environment" at bounding box center [604, 103] width 66 height 30
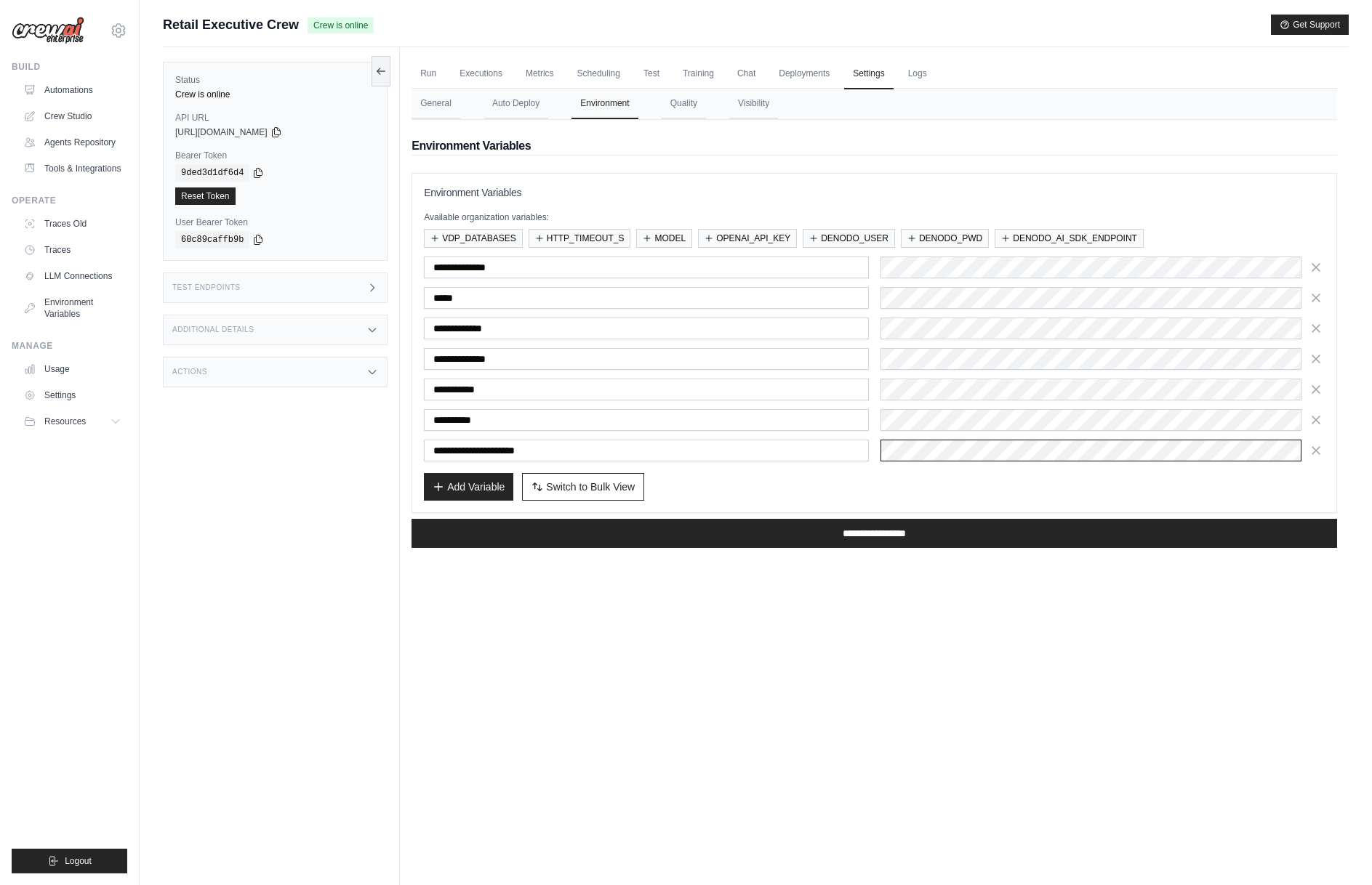
click at [811, 439] on div "**********" at bounding box center [874, 359] width 900 height 205
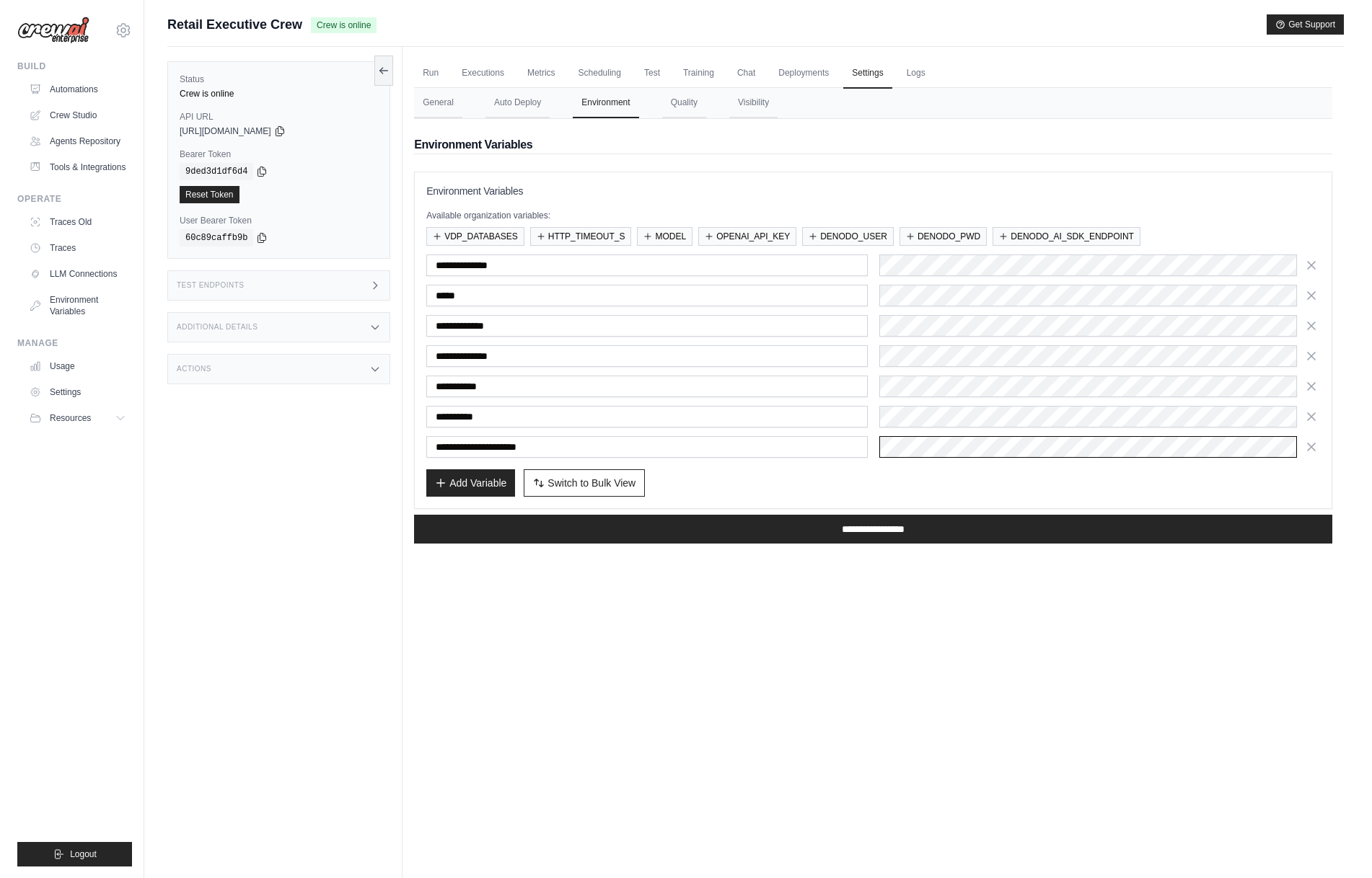
scroll to position [0, 78]
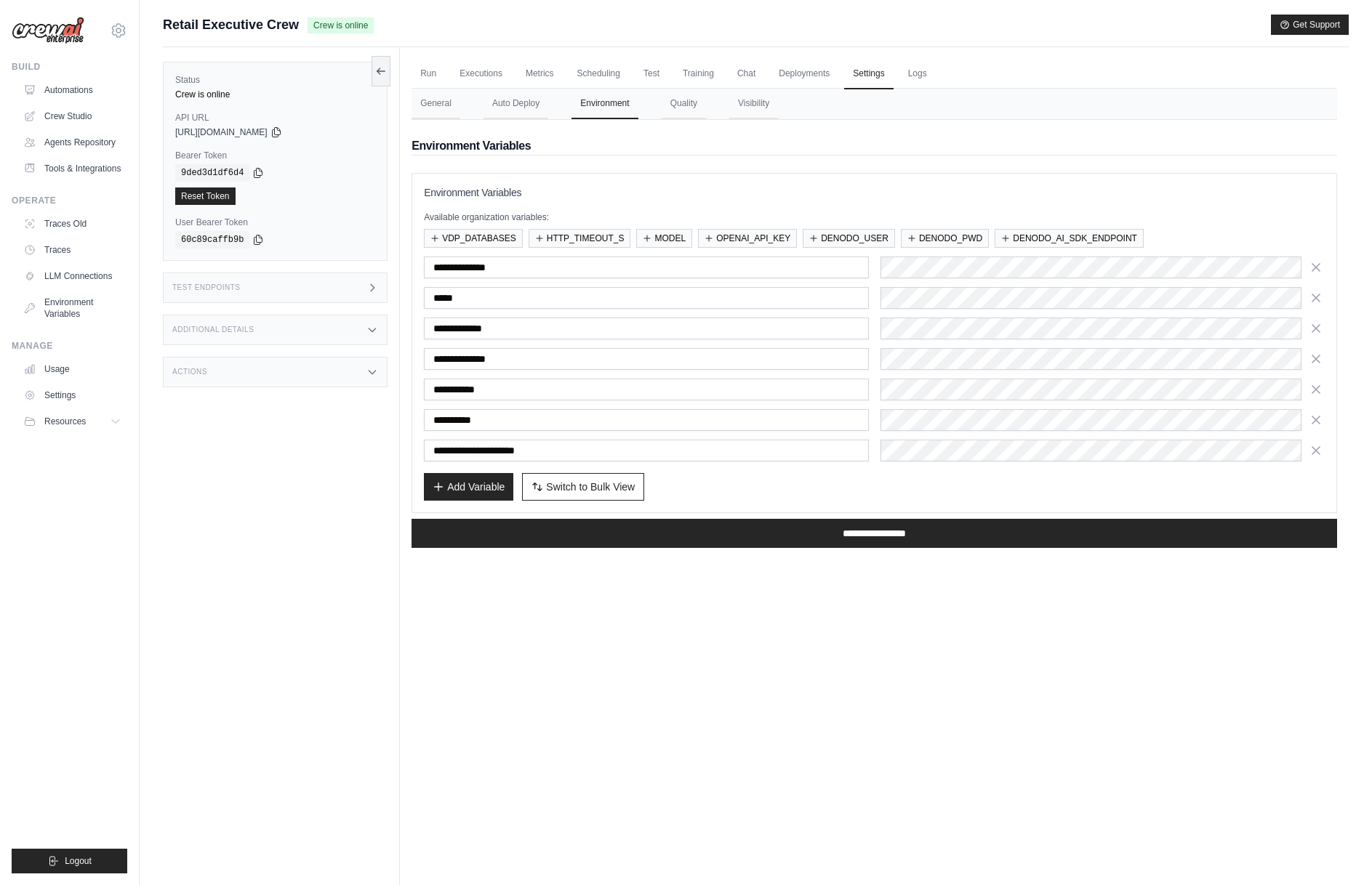
click at [952, 487] on div "Add Variable Switch to Bulk View Switch to Table View" at bounding box center [874, 486] width 900 height 27
click at [910, 538] on input "**********" at bounding box center [874, 533] width 925 height 29
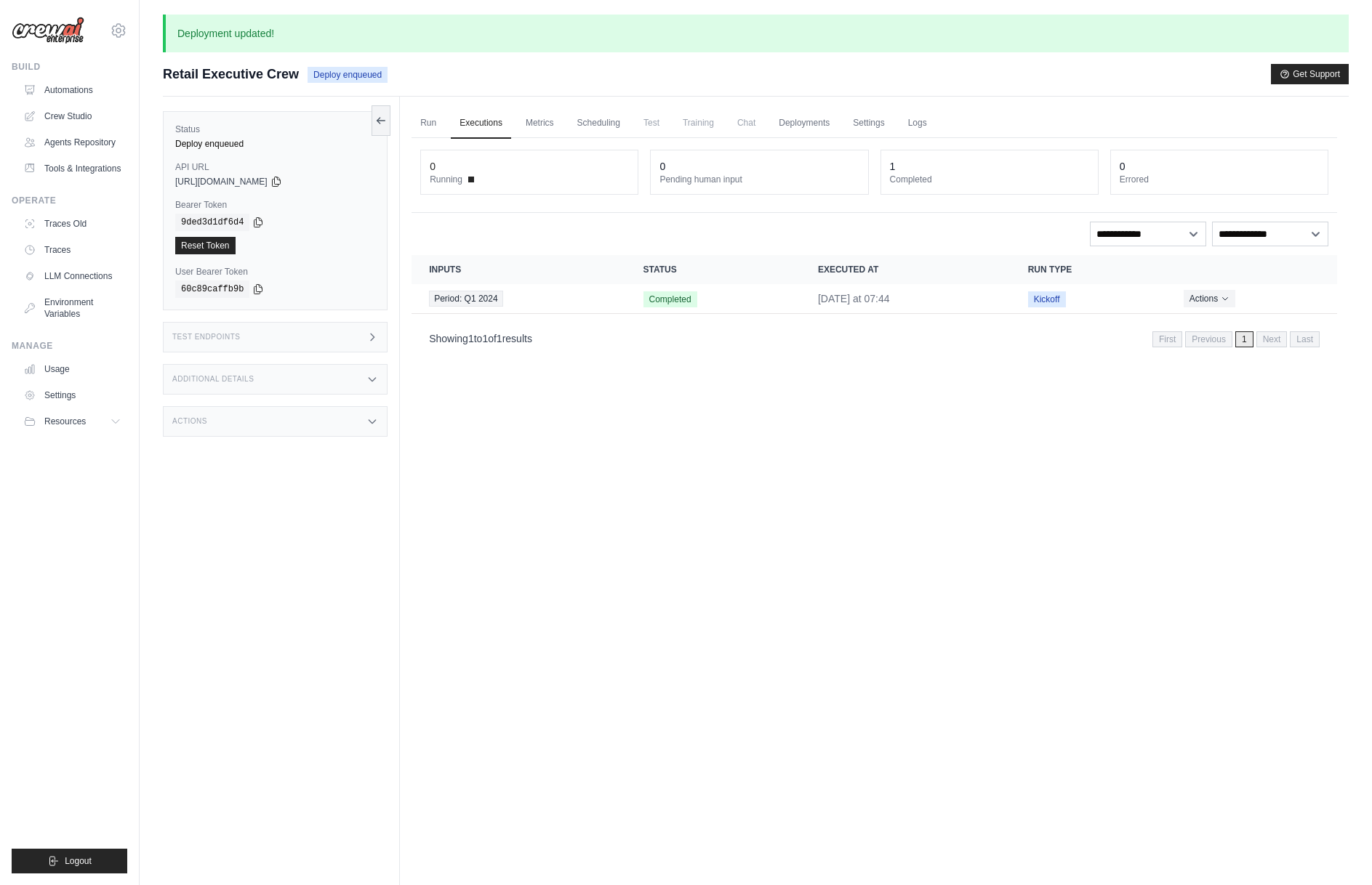
drag, startPoint x: 767, startPoint y: 459, endPoint x: 794, endPoint y: 453, distance: 27.7
click at [767, 457] on div "Run Executions Metrics Scheduling Test Training Chat Deployments Settings Logs …" at bounding box center [874, 539] width 949 height 885
click at [88, 91] on link "Automations" at bounding box center [74, 90] width 110 height 23
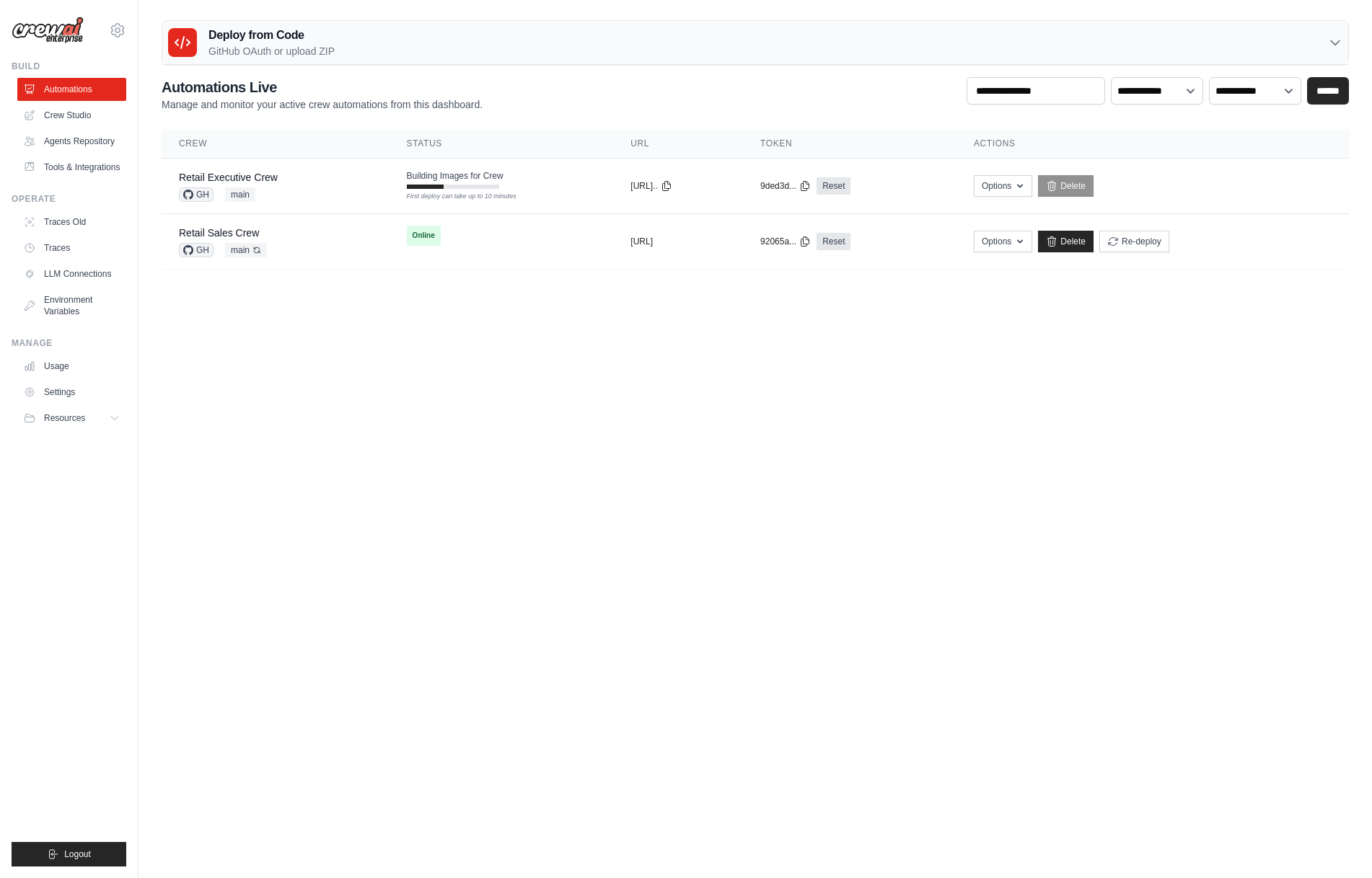
click at [480, 443] on body "[EMAIL_ADDRESS][DOMAIN_NAME] [PERSON_NAME]'s Personal Organization Denodo Techn…" at bounding box center [686, 439] width 1372 height 878
click at [800, 382] on body "[EMAIL_ADDRESS][DOMAIN_NAME] [PERSON_NAME]'s Personal Organization Denodo Techn…" at bounding box center [686, 439] width 1372 height 878
